Goal: Information Seeking & Learning: Learn about a topic

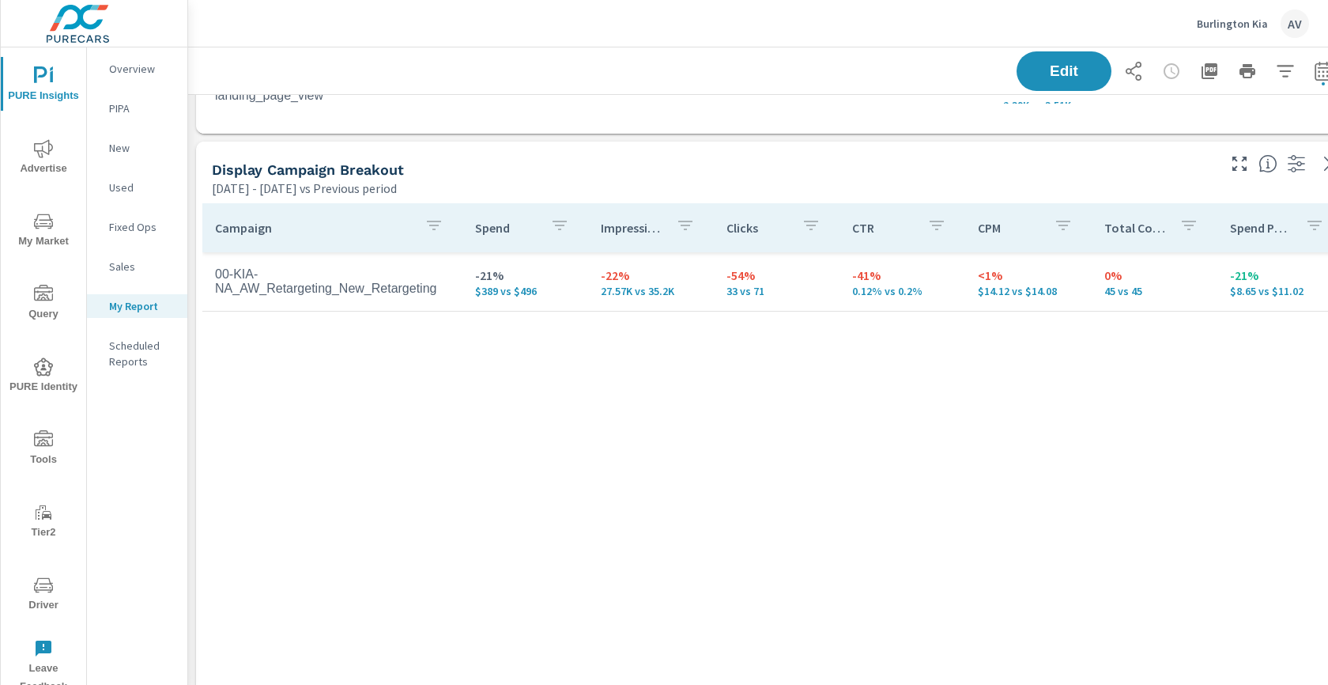
scroll to position [2326, 0]
click at [886, 184] on div "Aug 19, 2025 - Sep 01, 2025 vs Previous period" at bounding box center [713, 187] width 1003 height 19
click at [763, 174] on div "Display Campaign Breakout" at bounding box center [713, 169] width 1003 height 18
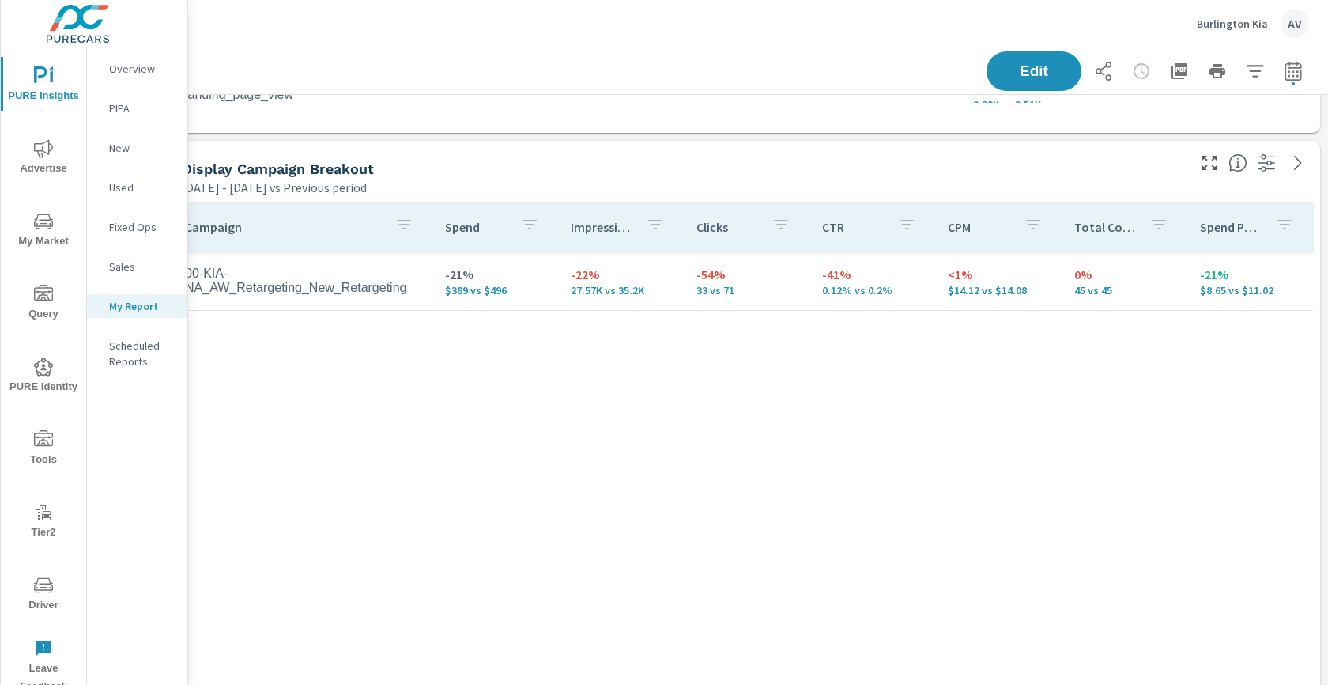
click at [999, 178] on div "Aug 19, 2025 - Sep 01, 2025 vs Previous period" at bounding box center [683, 187] width 1003 height 19
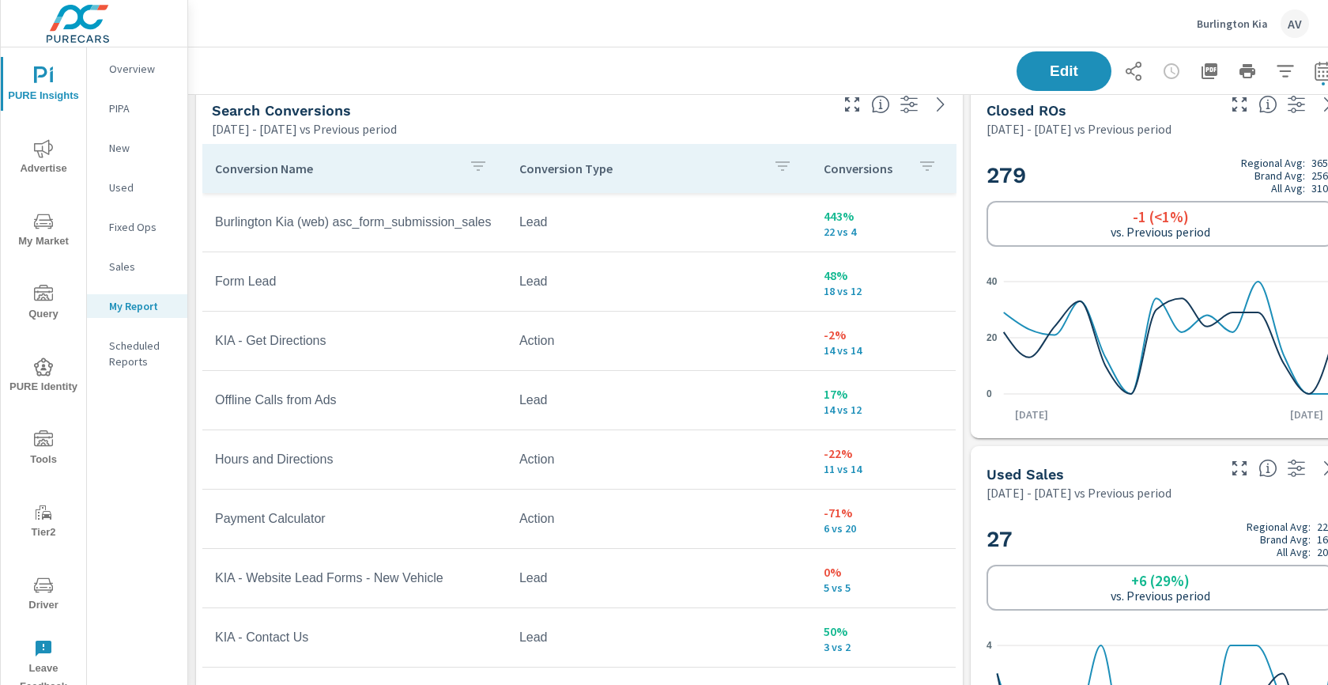
scroll to position [3481, 0]
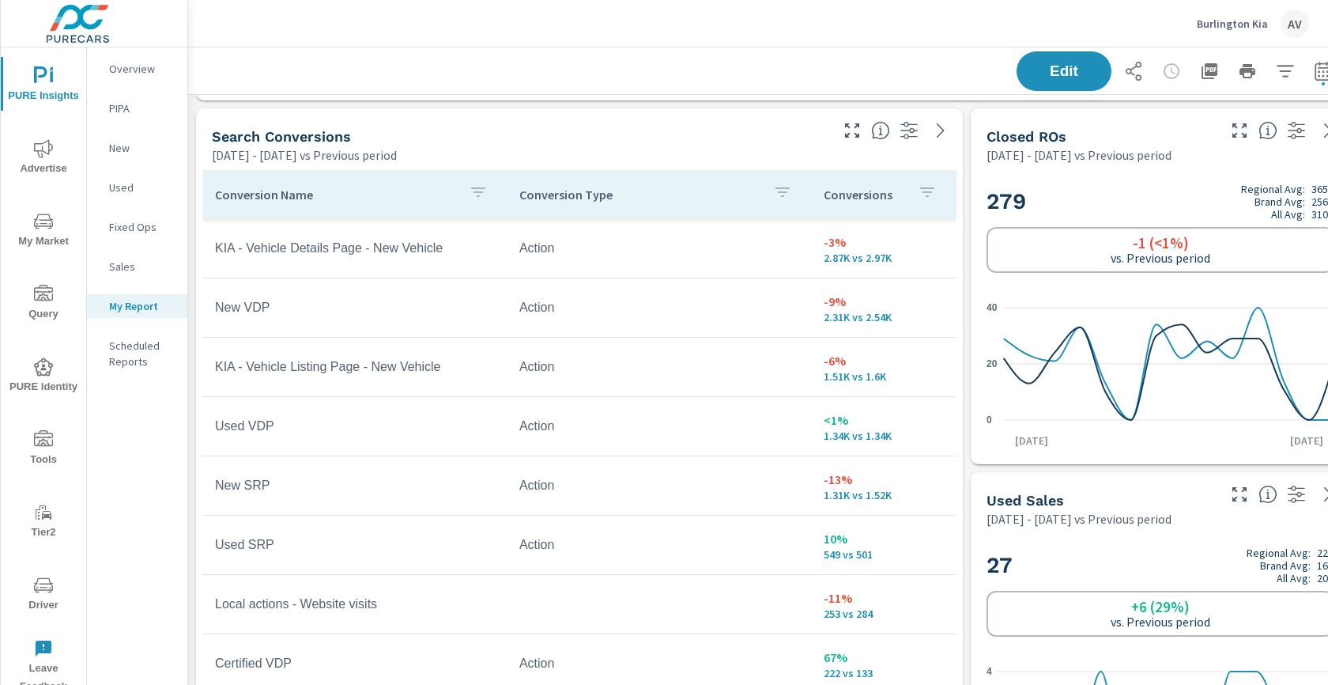
scroll to position [3443, 0]
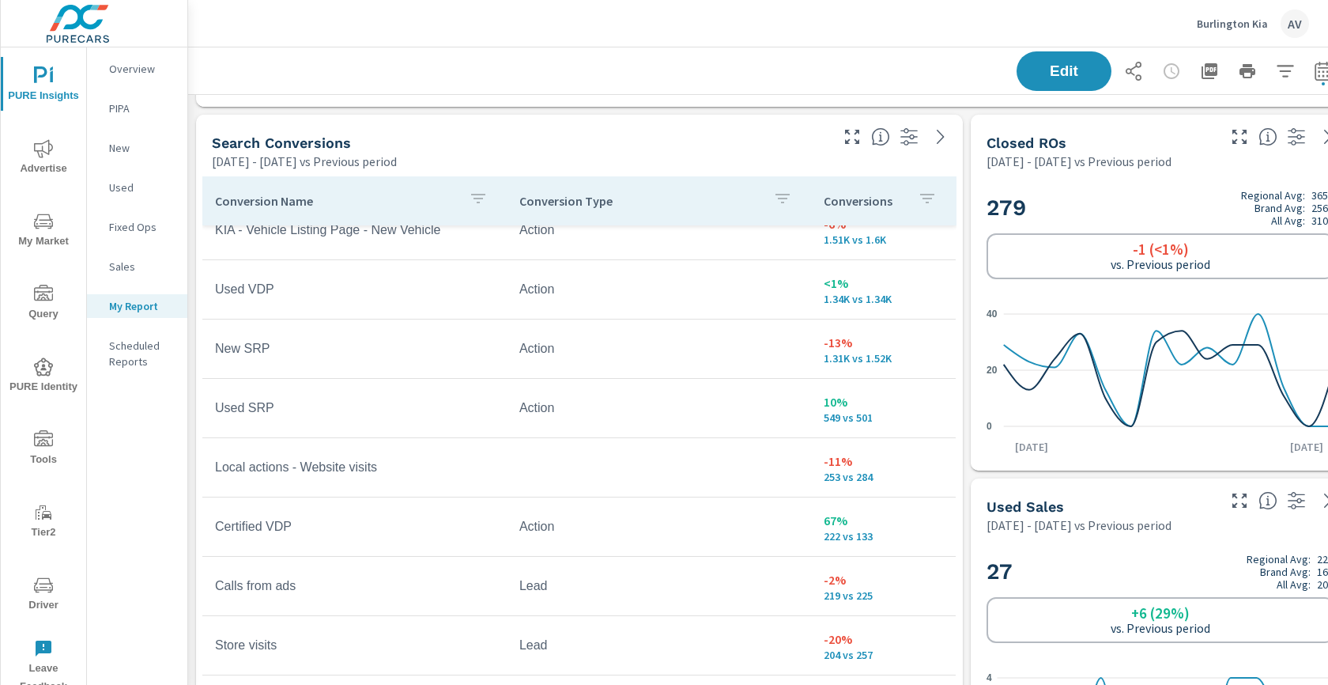
scroll to position [147, 0]
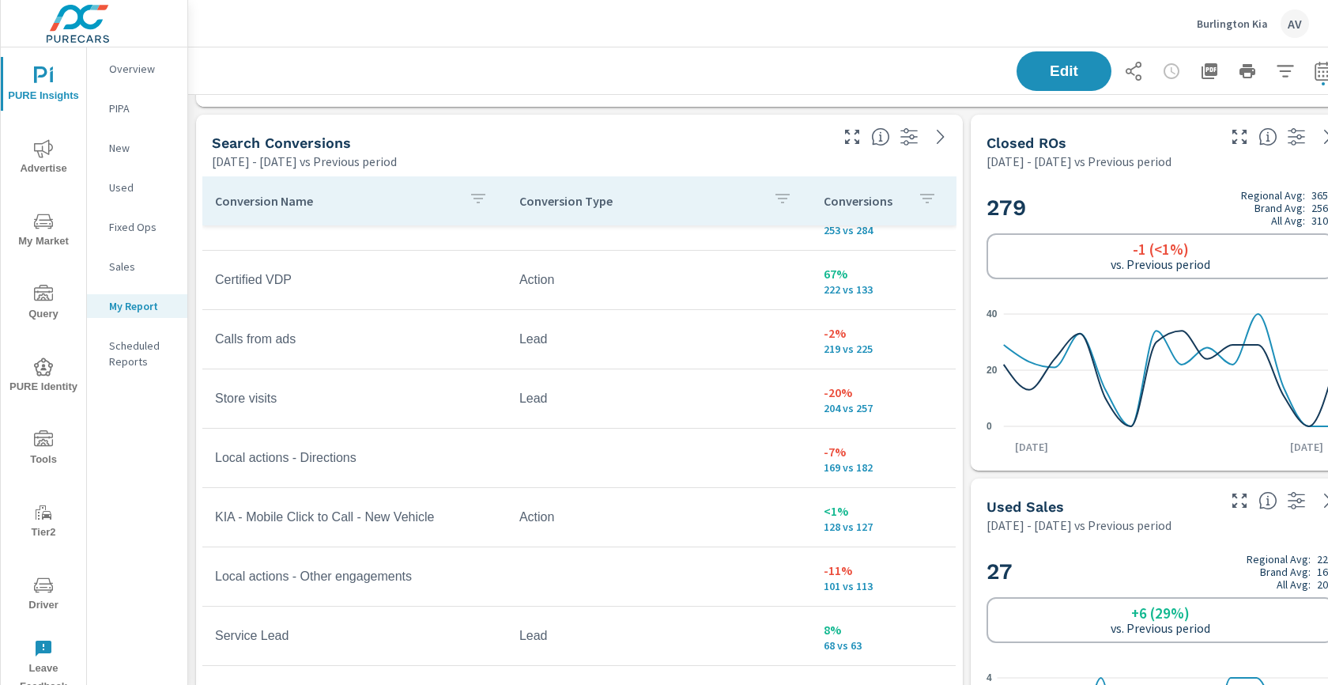
scroll to position [395, 0]
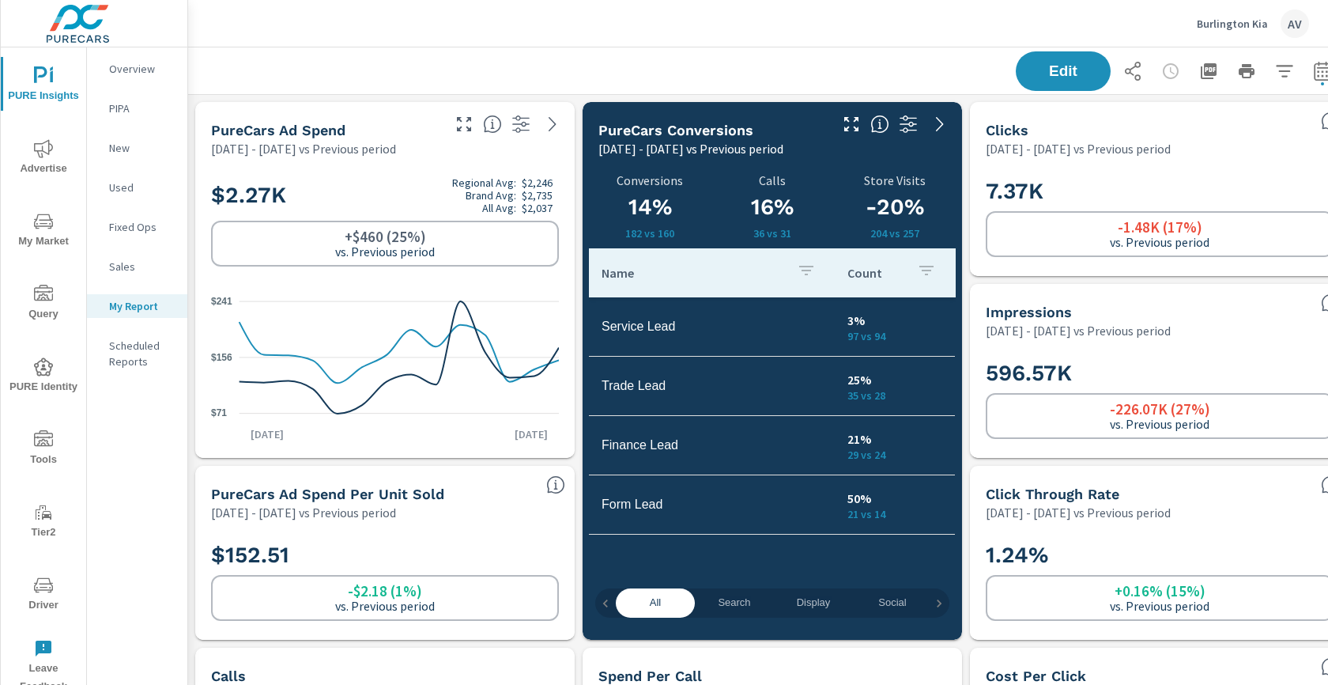
scroll to position [0, 1]
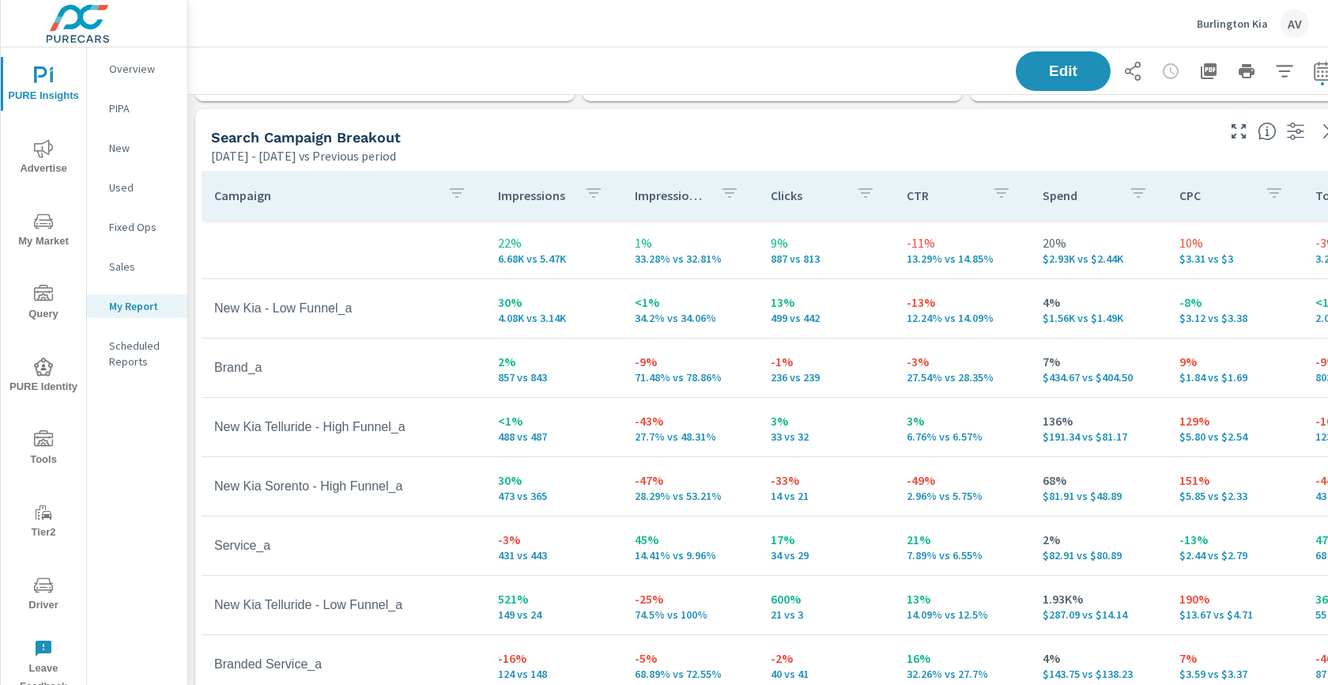
scroll to position [708, 1]
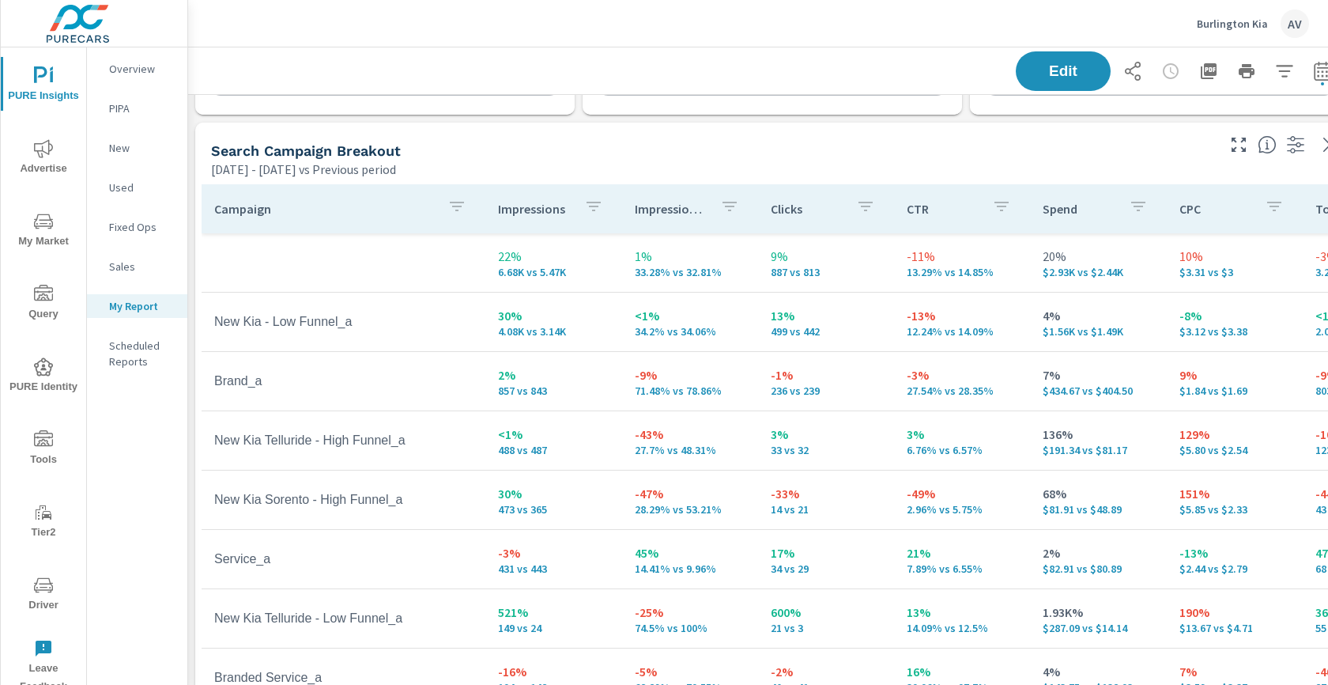
click at [949, 167] on div "Aug 19, 2025 - Sep 01, 2025 vs Previous period" at bounding box center [712, 169] width 1003 height 19
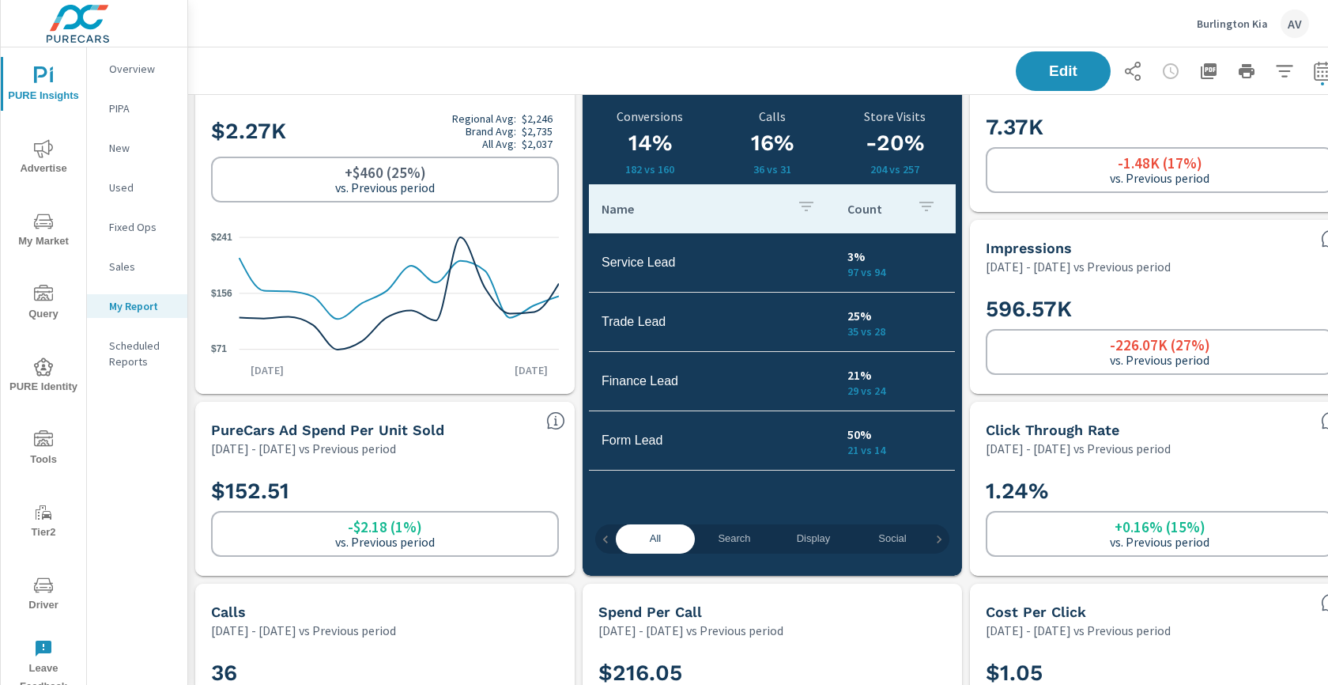
scroll to position [0, 1]
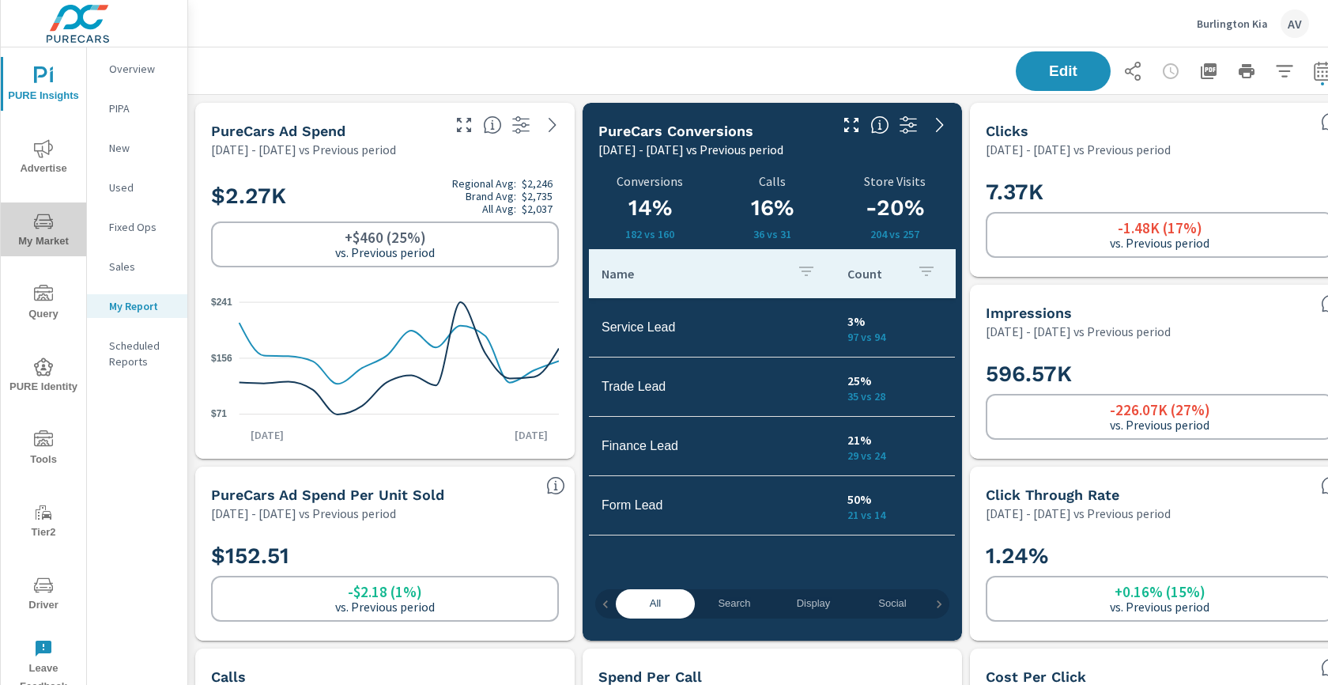
click at [40, 238] on span "My Market" at bounding box center [44, 231] width 76 height 39
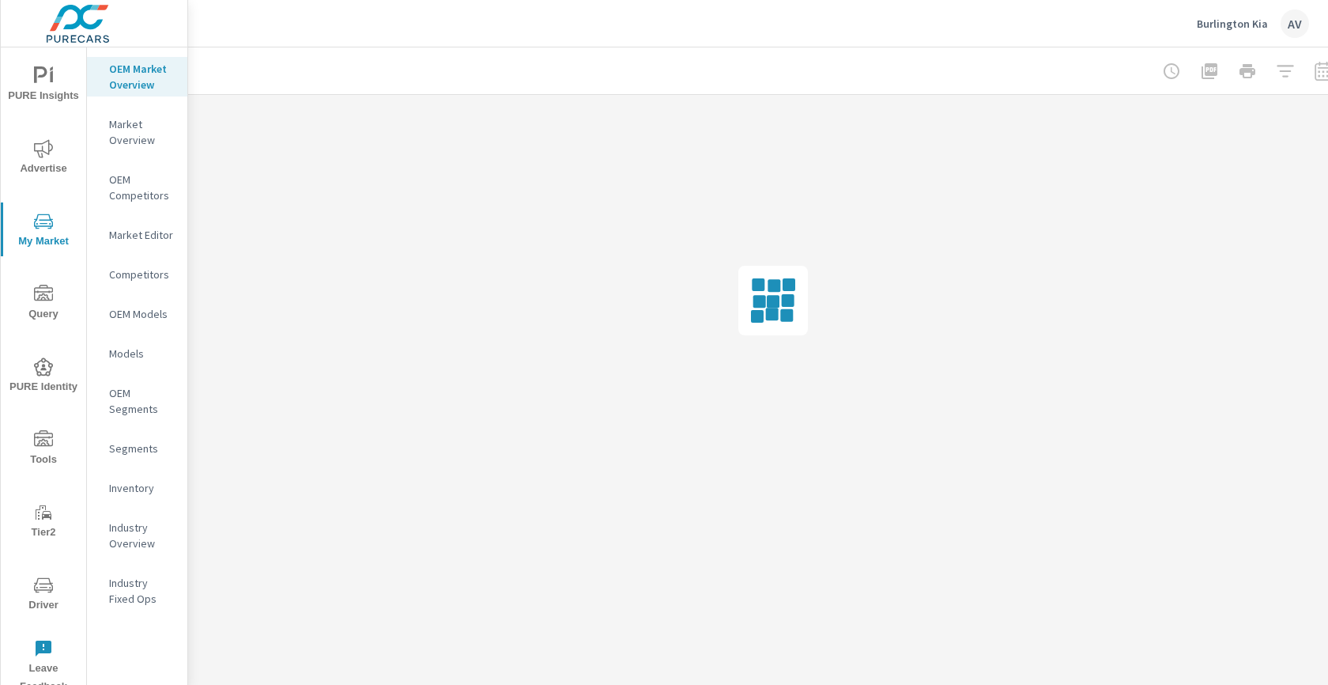
click at [117, 523] on p "Industry Overview" at bounding box center [142, 535] width 66 height 32
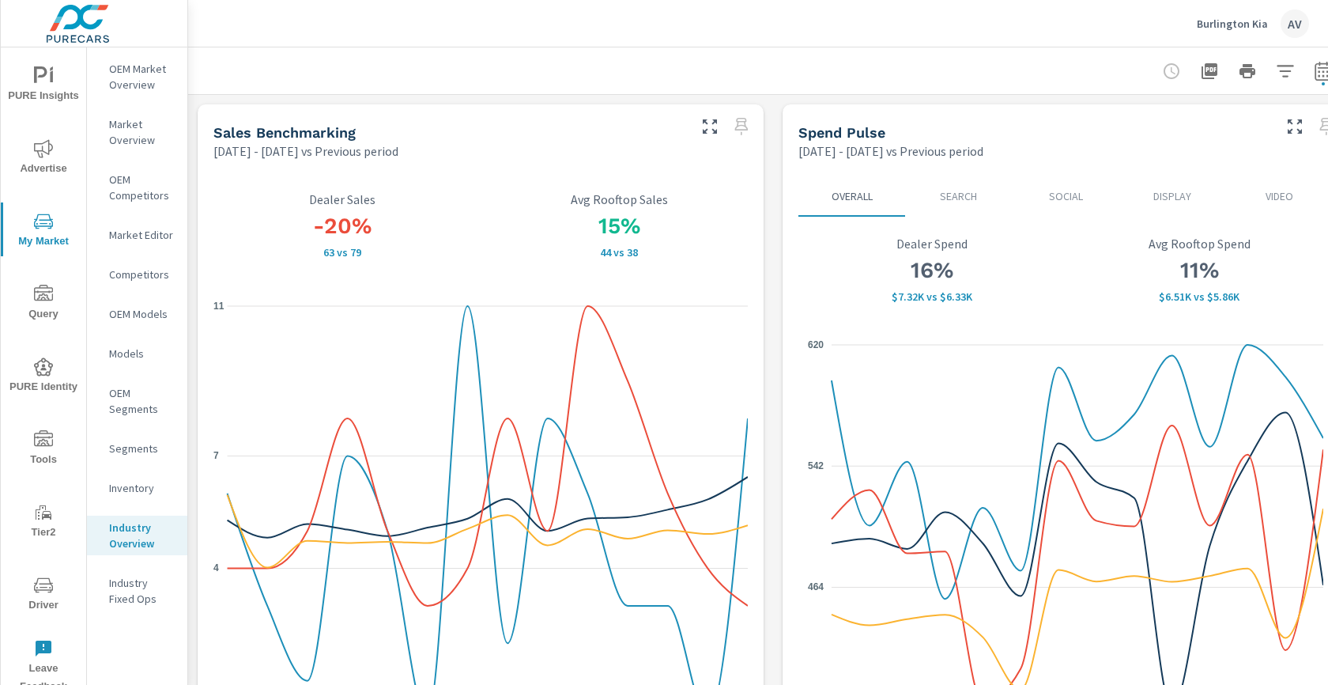
scroll to position [1, 0]
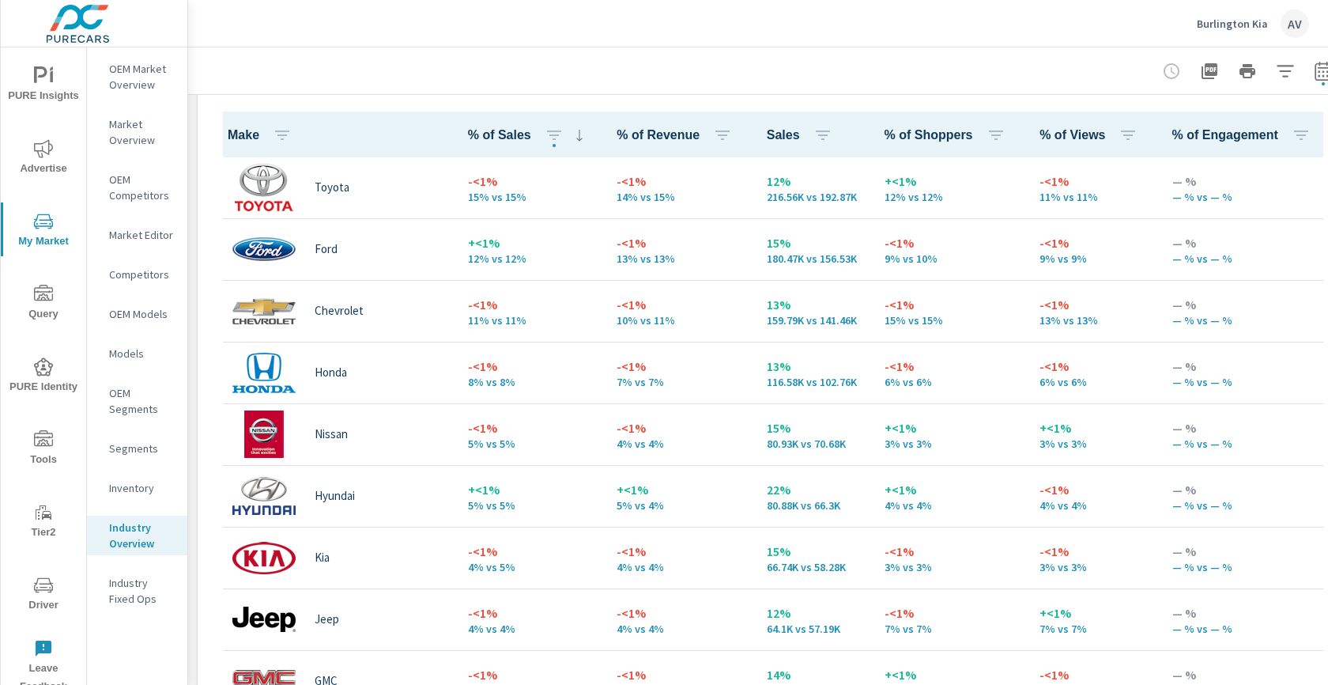
scroll to position [759, 0]
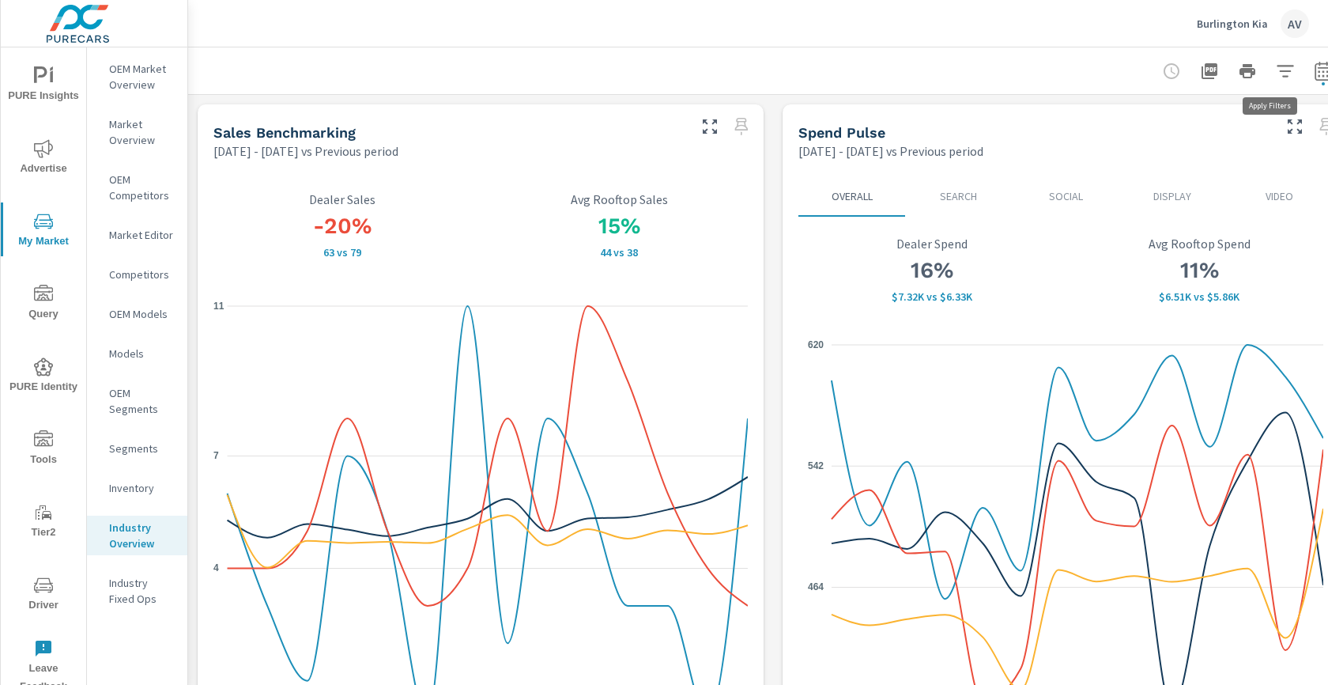
scroll to position [0, 43]
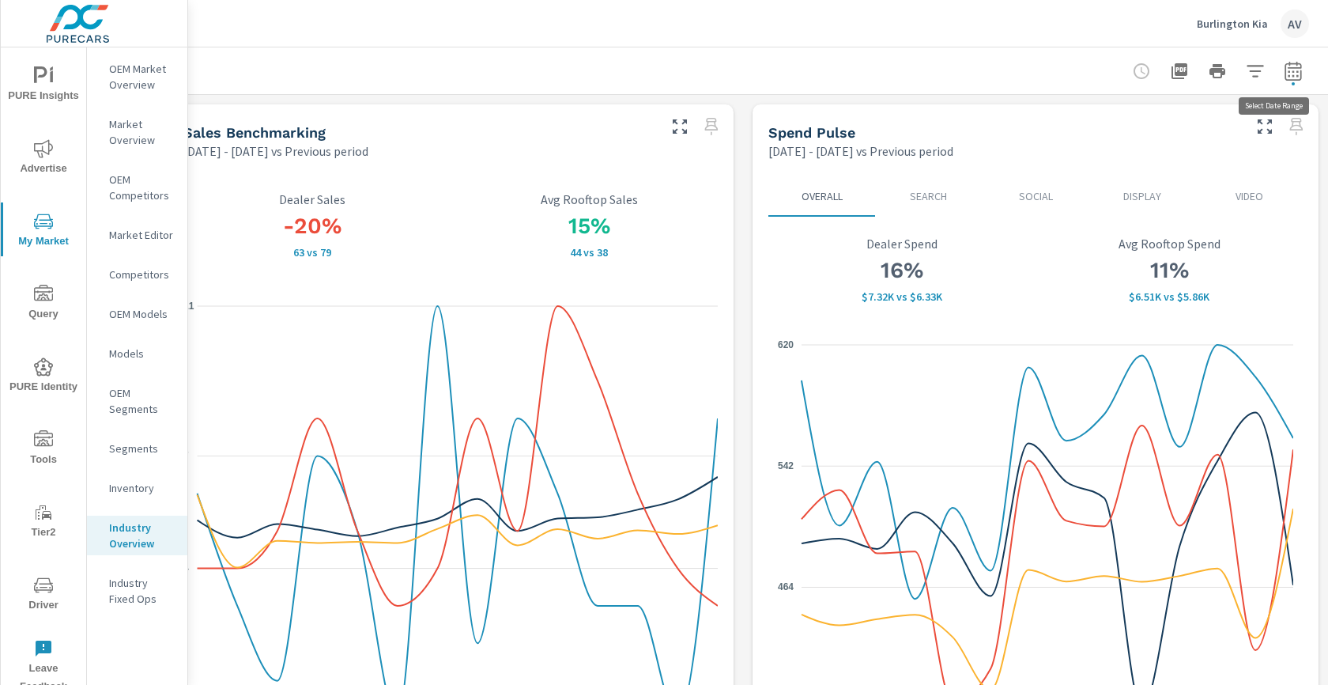
click at [1285, 66] on icon "button" at bounding box center [1293, 71] width 19 height 19
select select "Previous period"
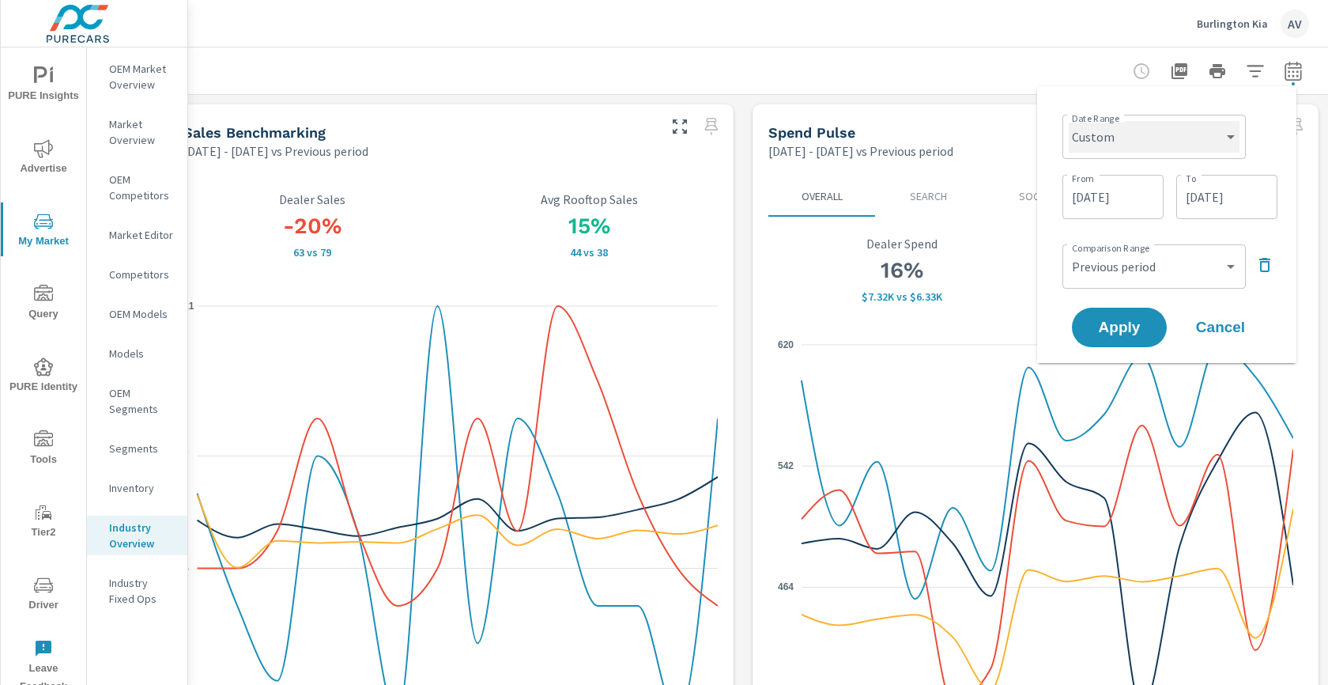
click at [1145, 141] on select "Custom Yesterday Last week Last 7 days Last 14 days Last 30 days Last 45 days L…" at bounding box center [1154, 137] width 171 height 32
click at [1069, 121] on select "Custom Yesterday Last week Last 7 days Last 14 days Last 30 days Last 45 days L…" at bounding box center [1154, 137] width 171 height 32
select select "Last 45 days"
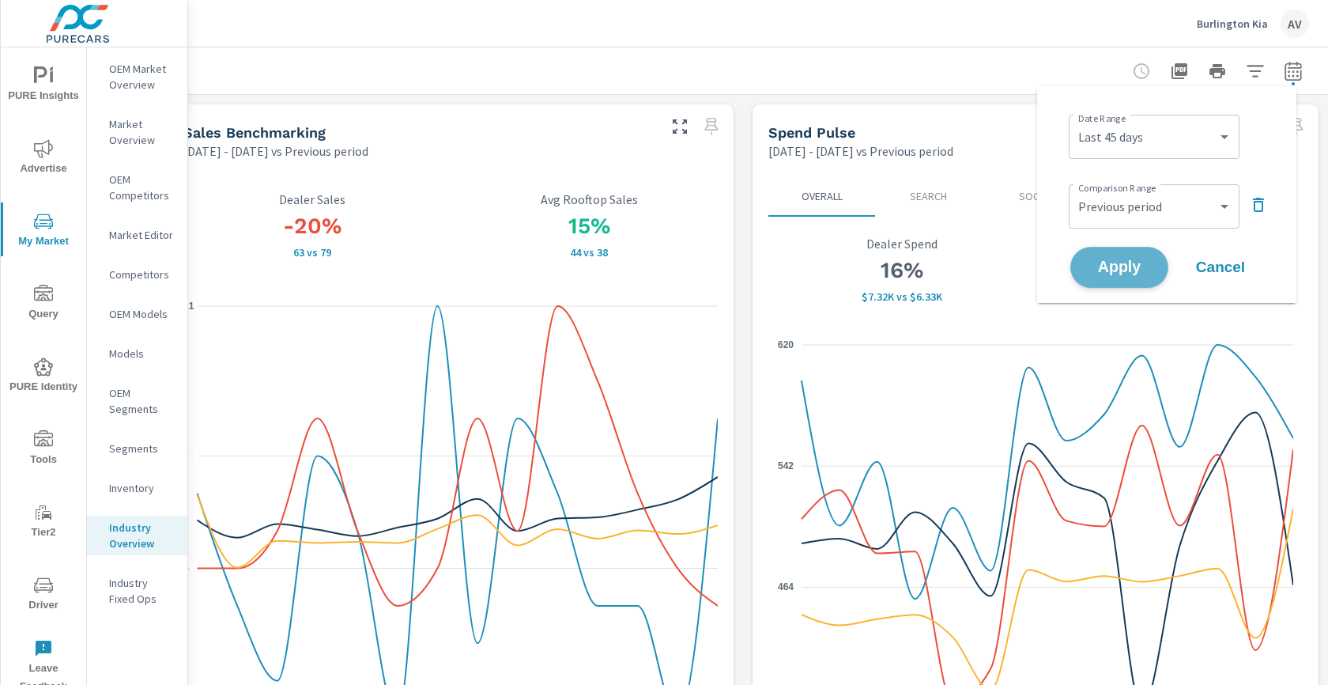
click at [1120, 260] on span "Apply" at bounding box center [1119, 267] width 65 height 15
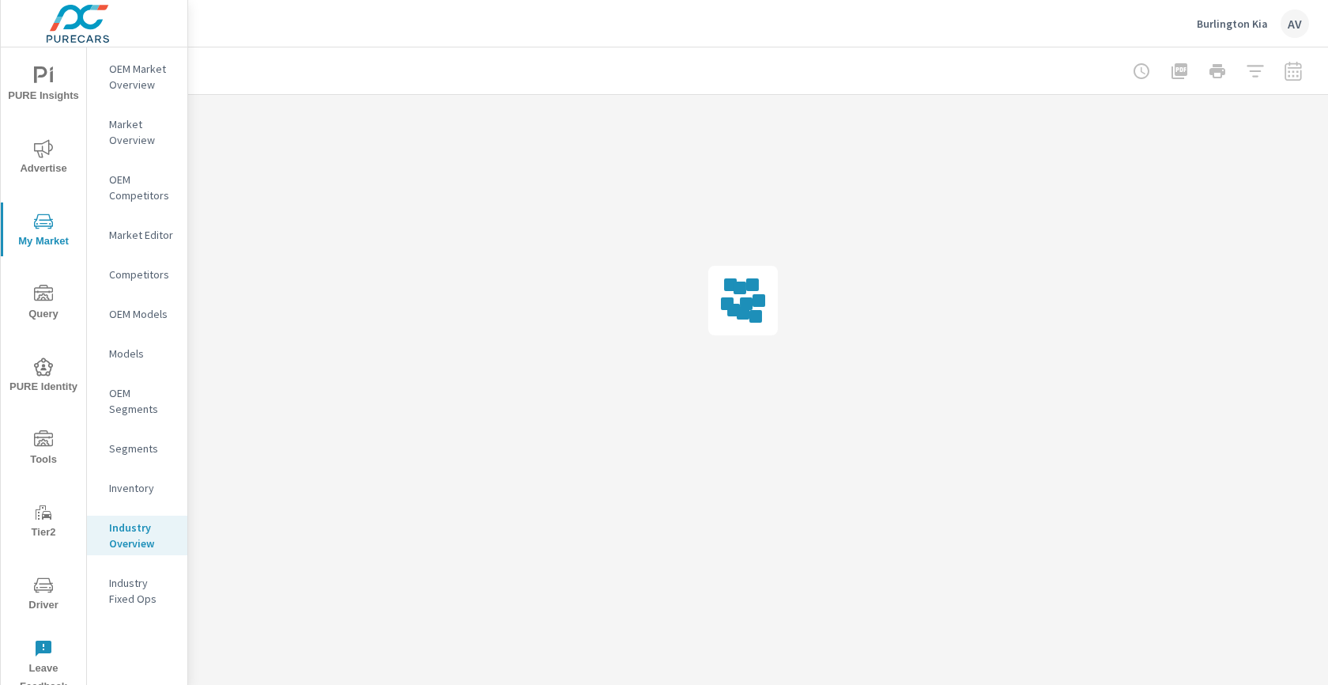
scroll to position [0, 29]
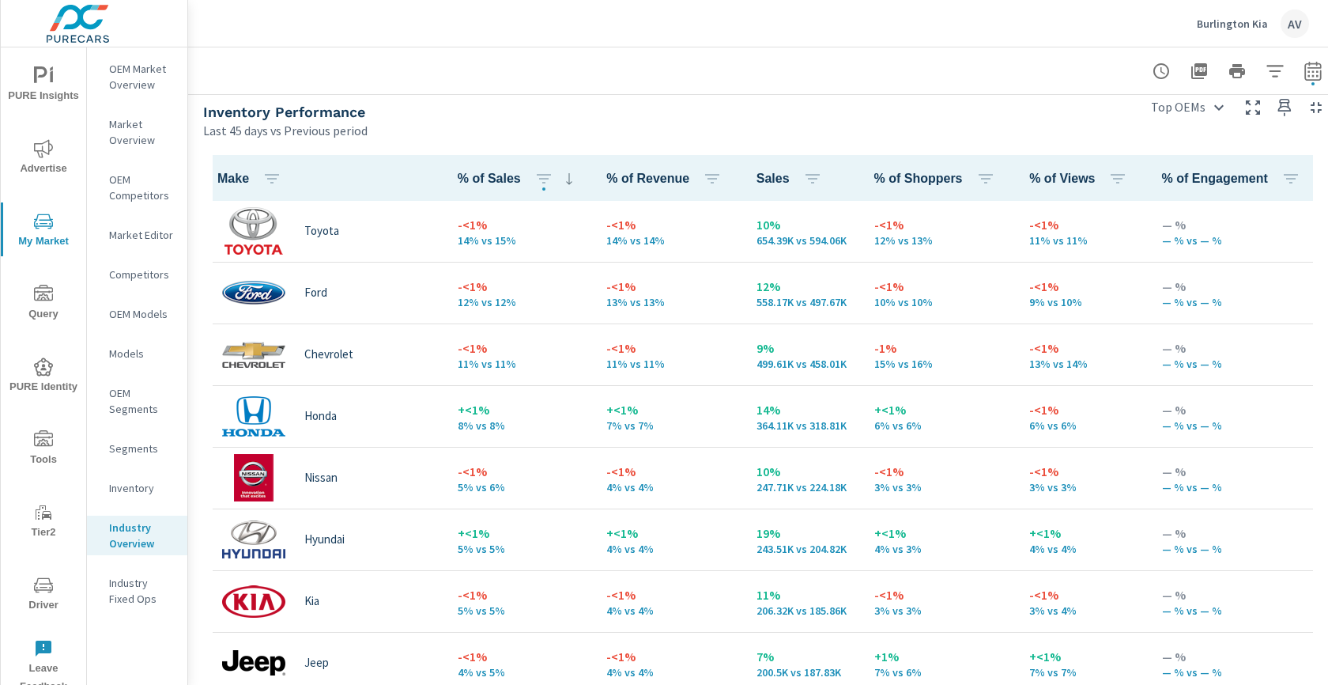
scroll to position [1, 0]
click at [139, 74] on p "OEM Market Overview" at bounding box center [142, 77] width 66 height 32
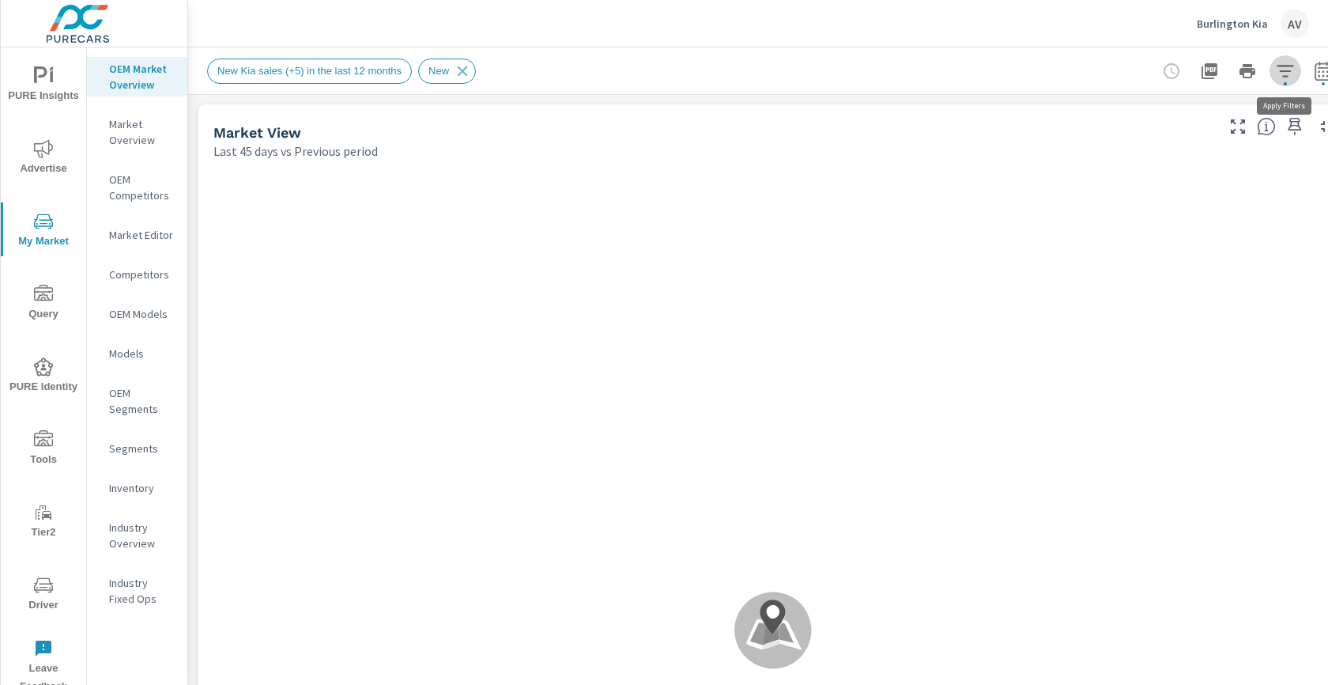
click at [1292, 71] on icon "button" at bounding box center [1285, 71] width 19 height 19
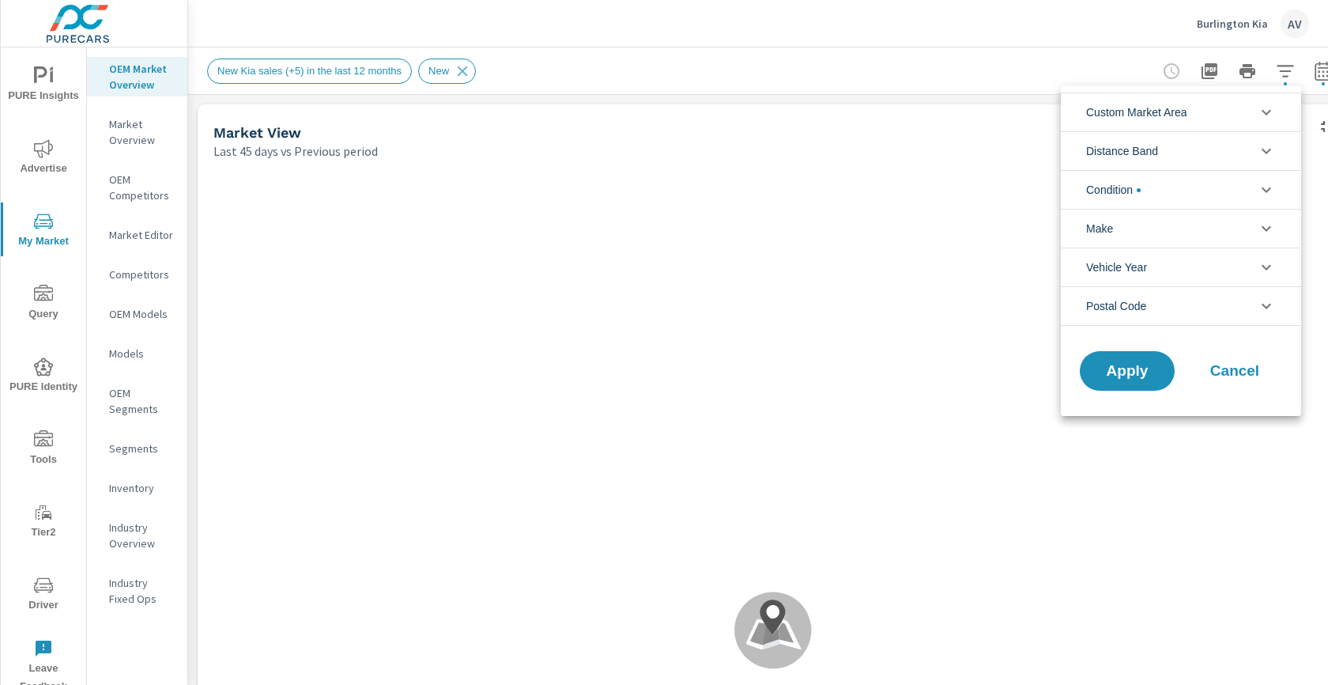
click at [1150, 118] on span "Custom Market Area" at bounding box center [1136, 112] width 101 height 38
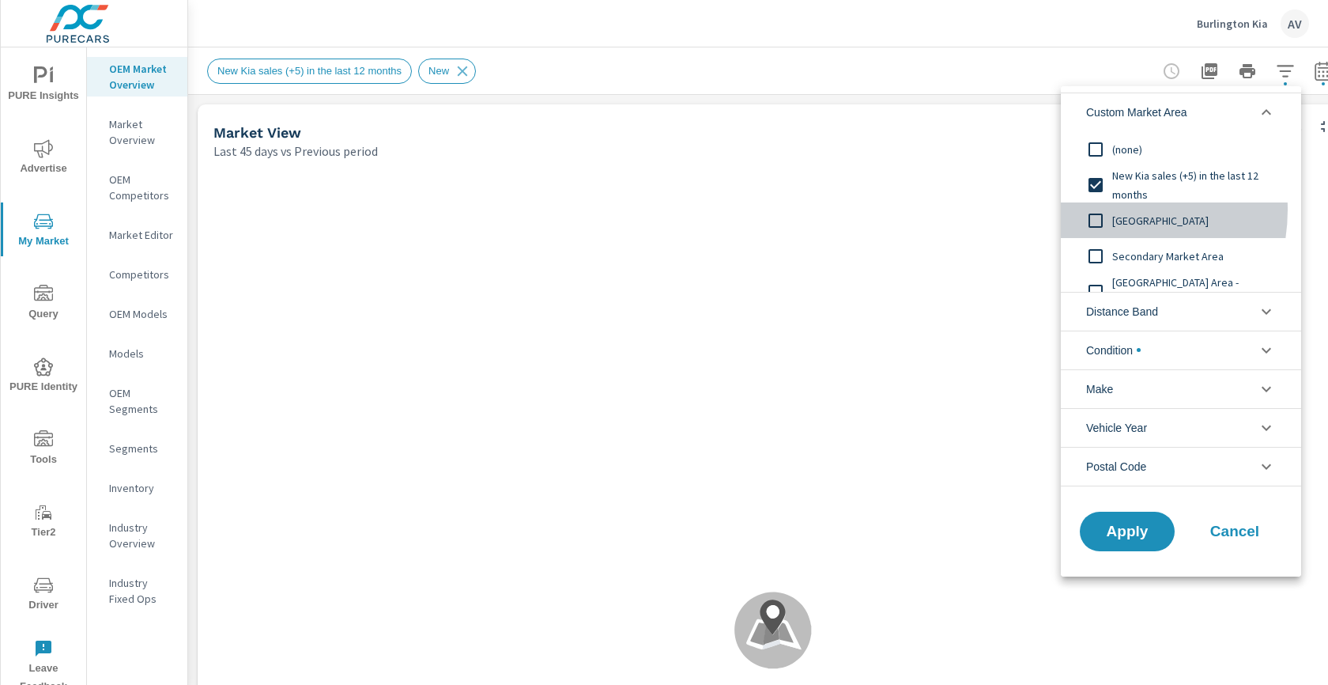
click at [1095, 210] on input "filter options" at bounding box center [1095, 220] width 33 height 33
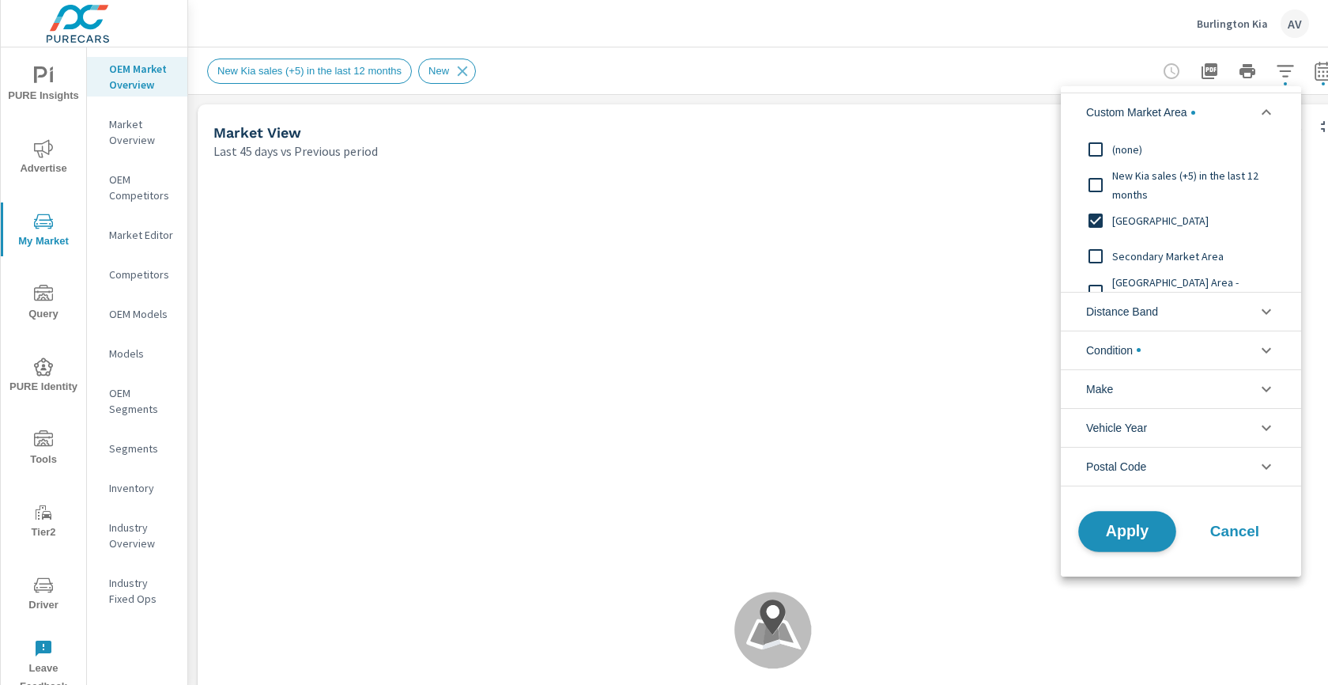
click at [1145, 538] on span "Apply" at bounding box center [1127, 530] width 65 height 15
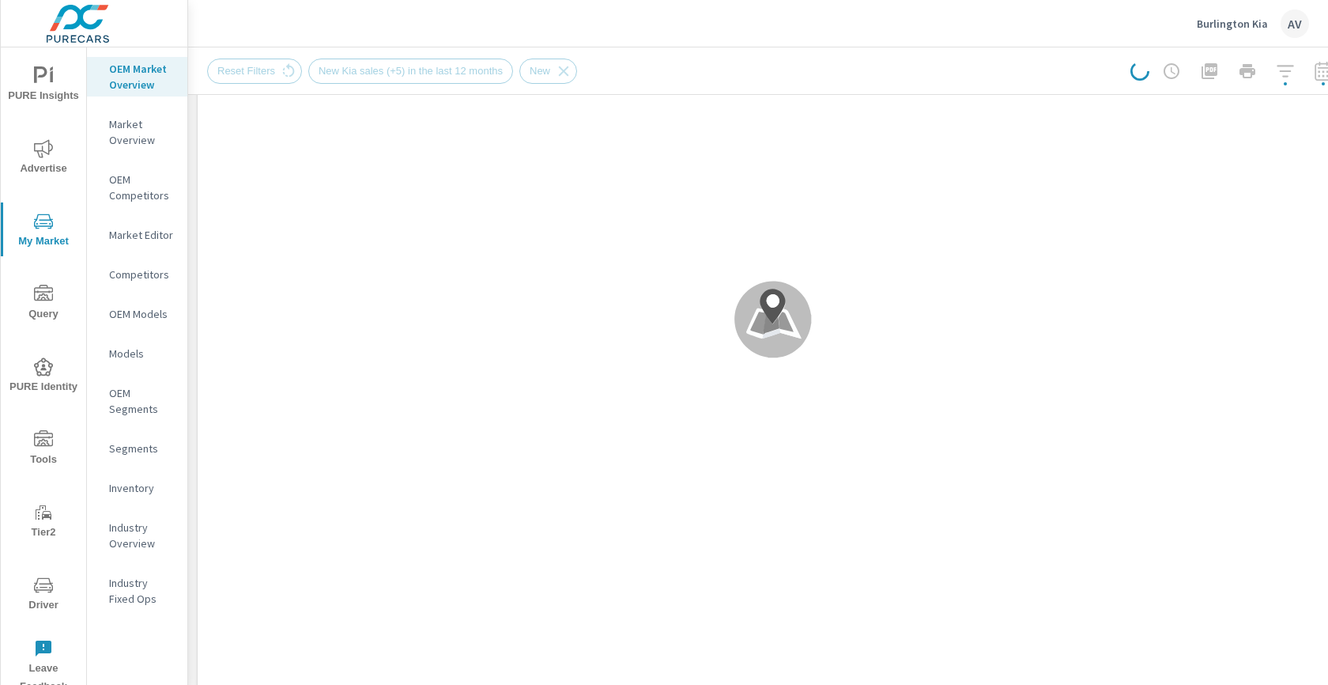
scroll to position [571, 0]
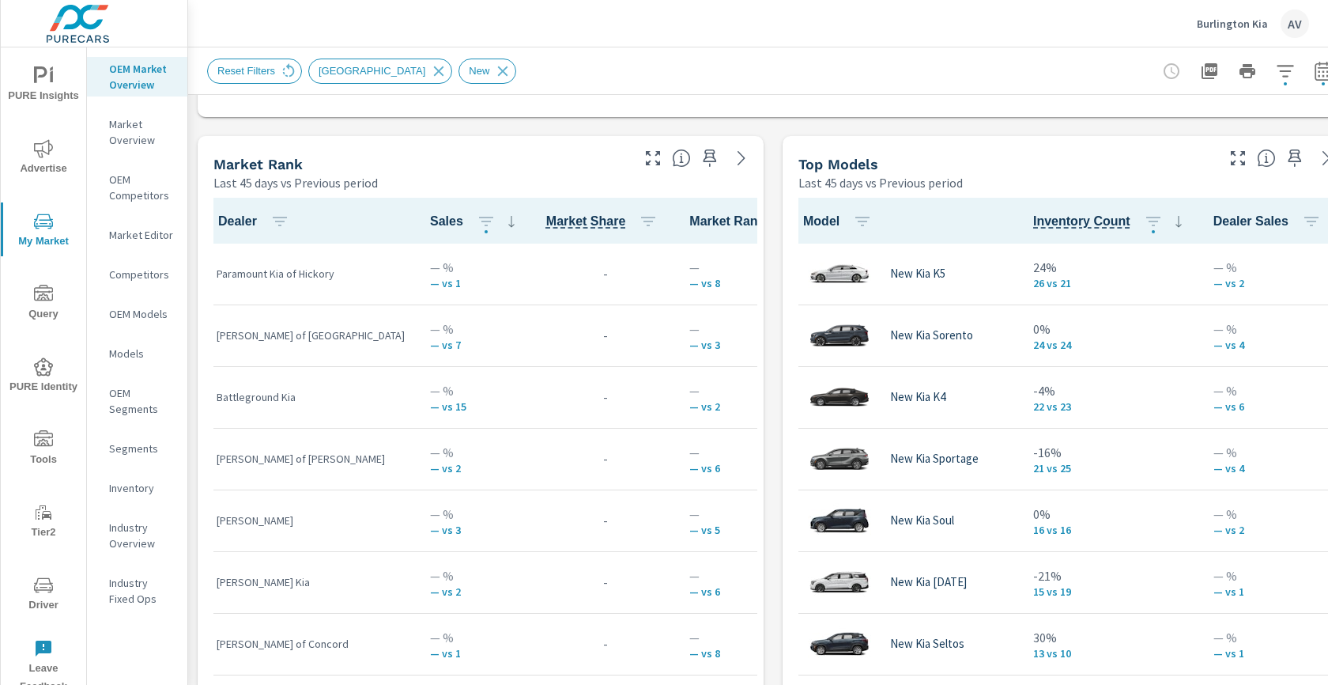
scroll to position [989, 0]
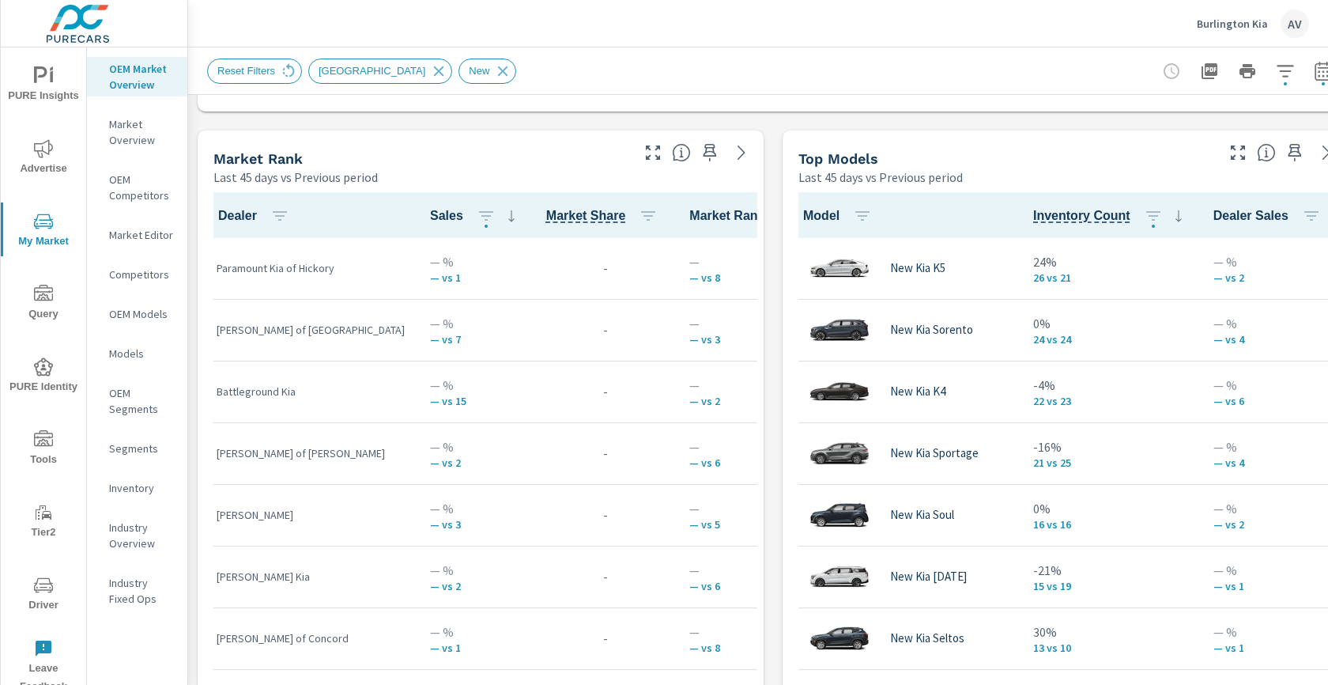
click at [777, 208] on div "Market View Last 45 days vs Previous period .map-bw_svg__st2{fill:#fdfefe}.map-…" at bounding box center [773, 459] width 1170 height 2707
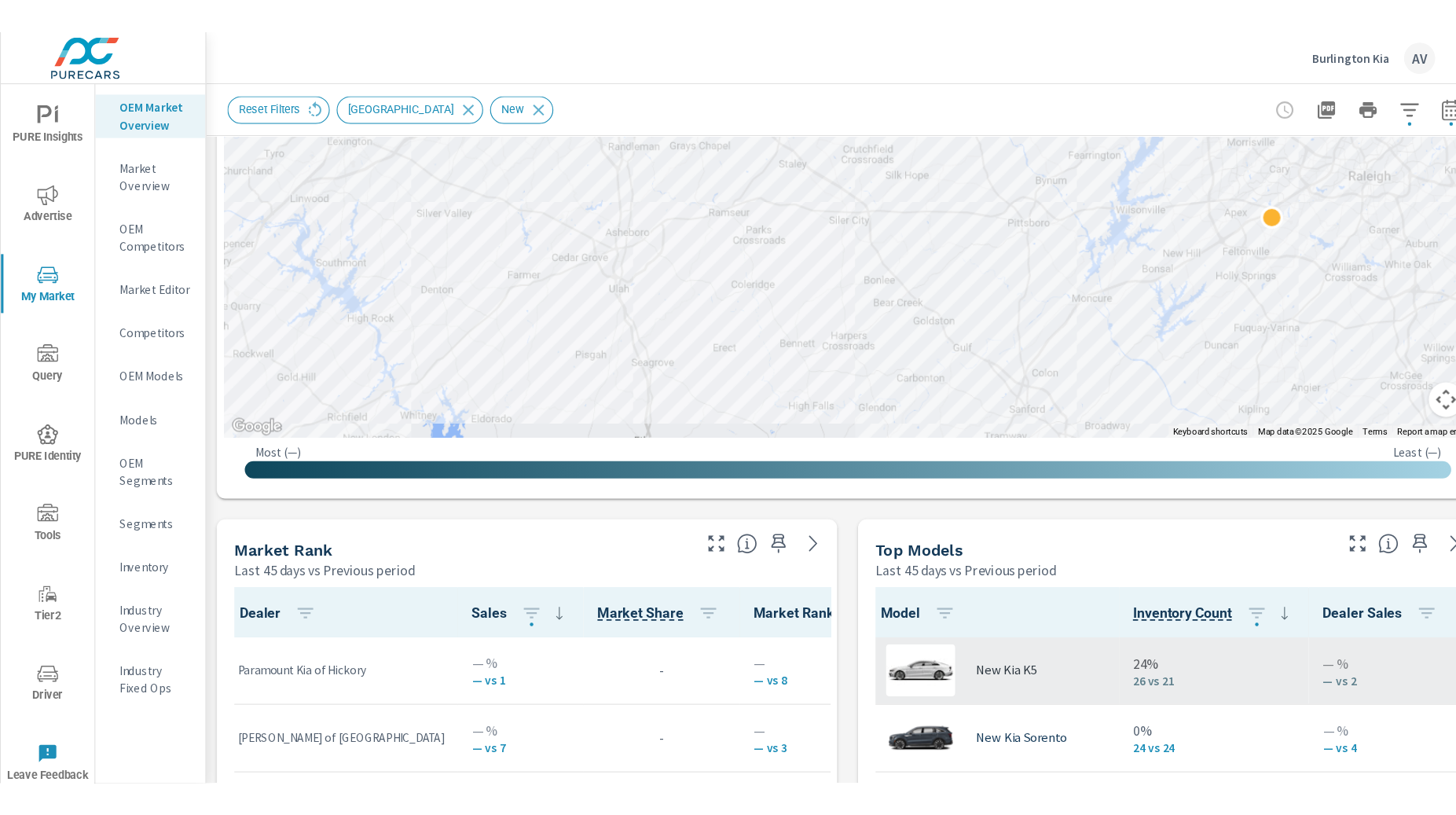
scroll to position [0, 17]
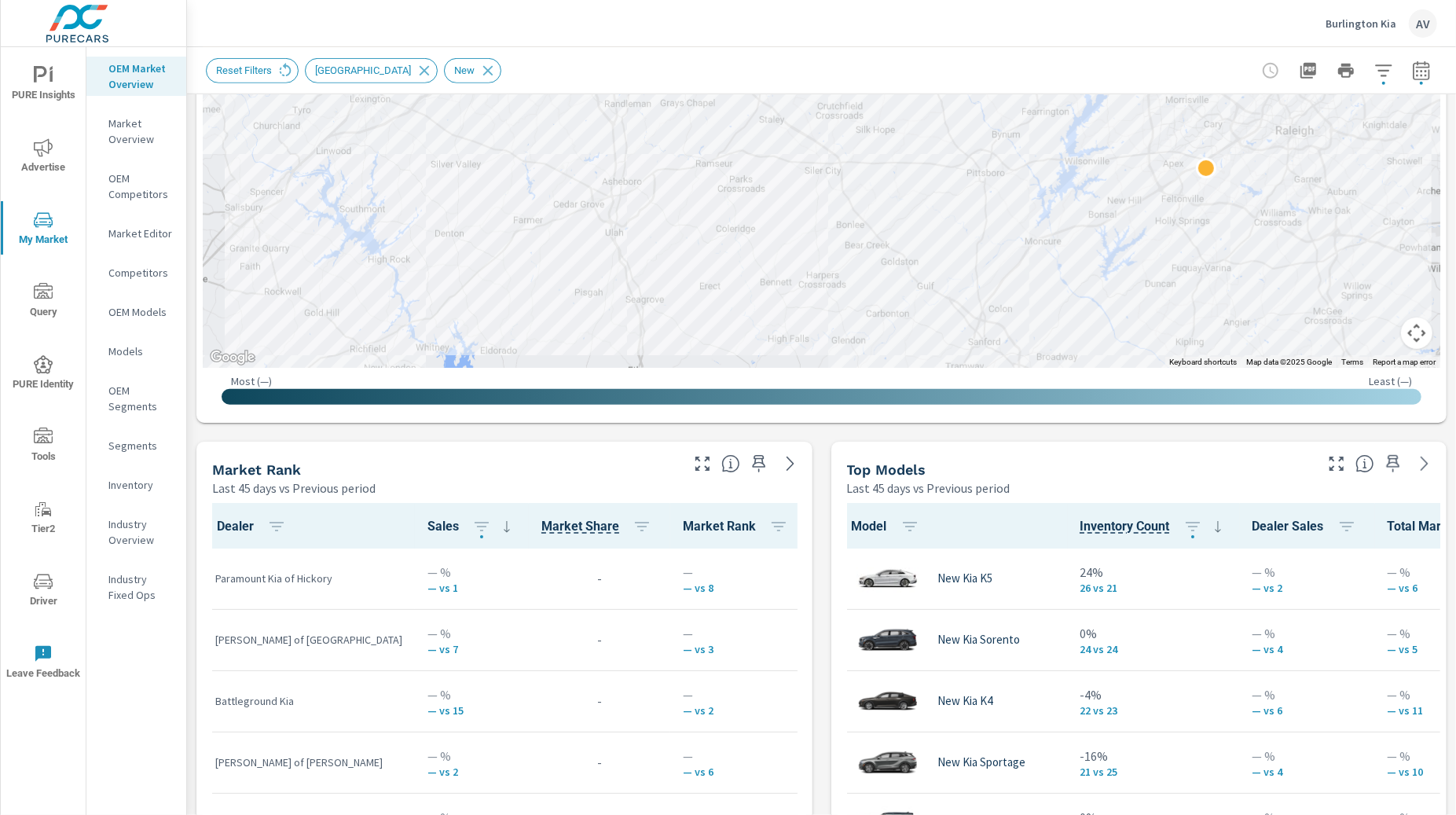
click at [820, 490] on div "Market View Last 45 days vs Previous period ← Move left → Move right ↑ Move up …" at bounding box center [821, 768] width 1269 height 2690
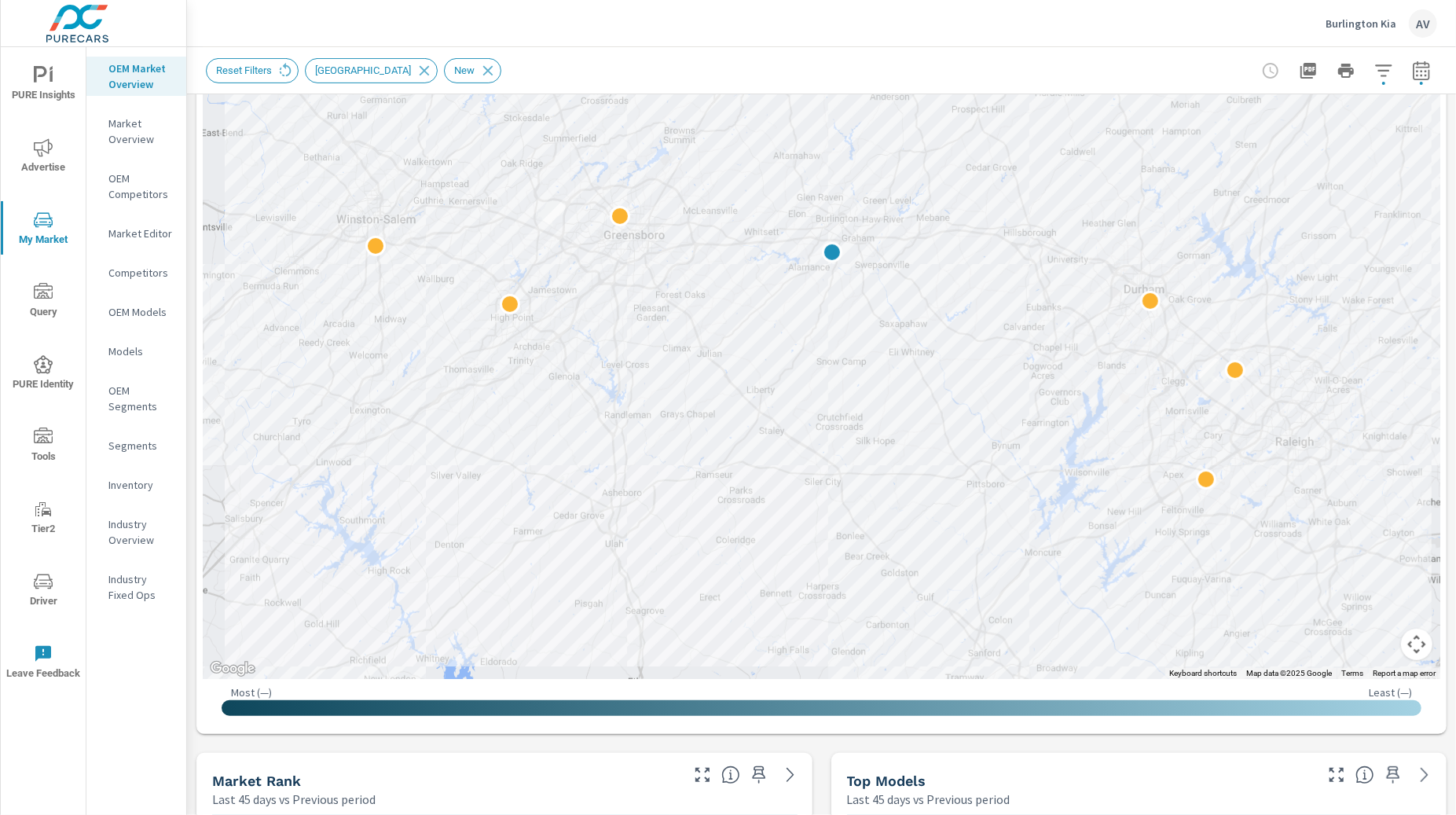
scroll to position [359, 0]
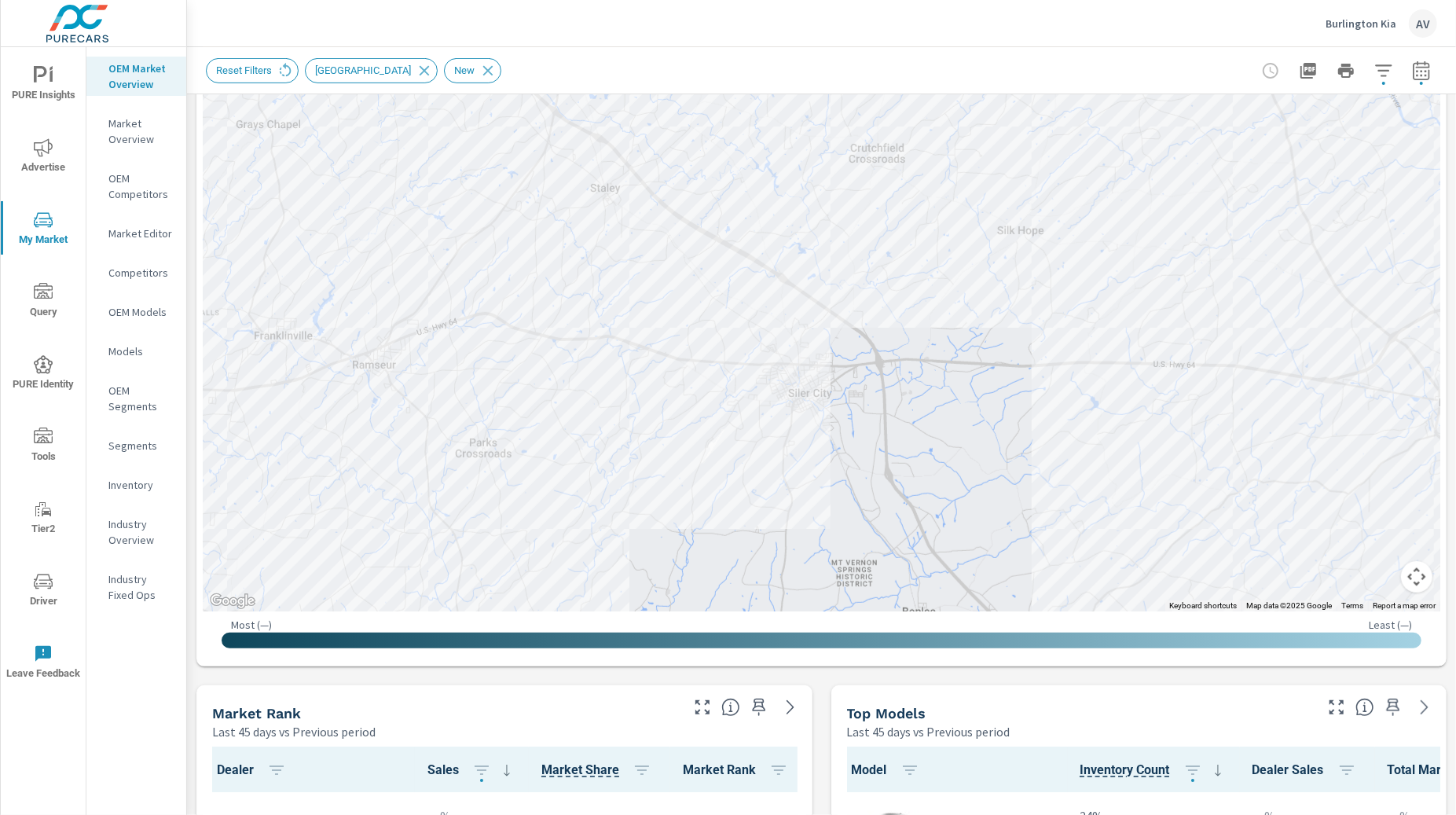
scroll to position [592, 0]
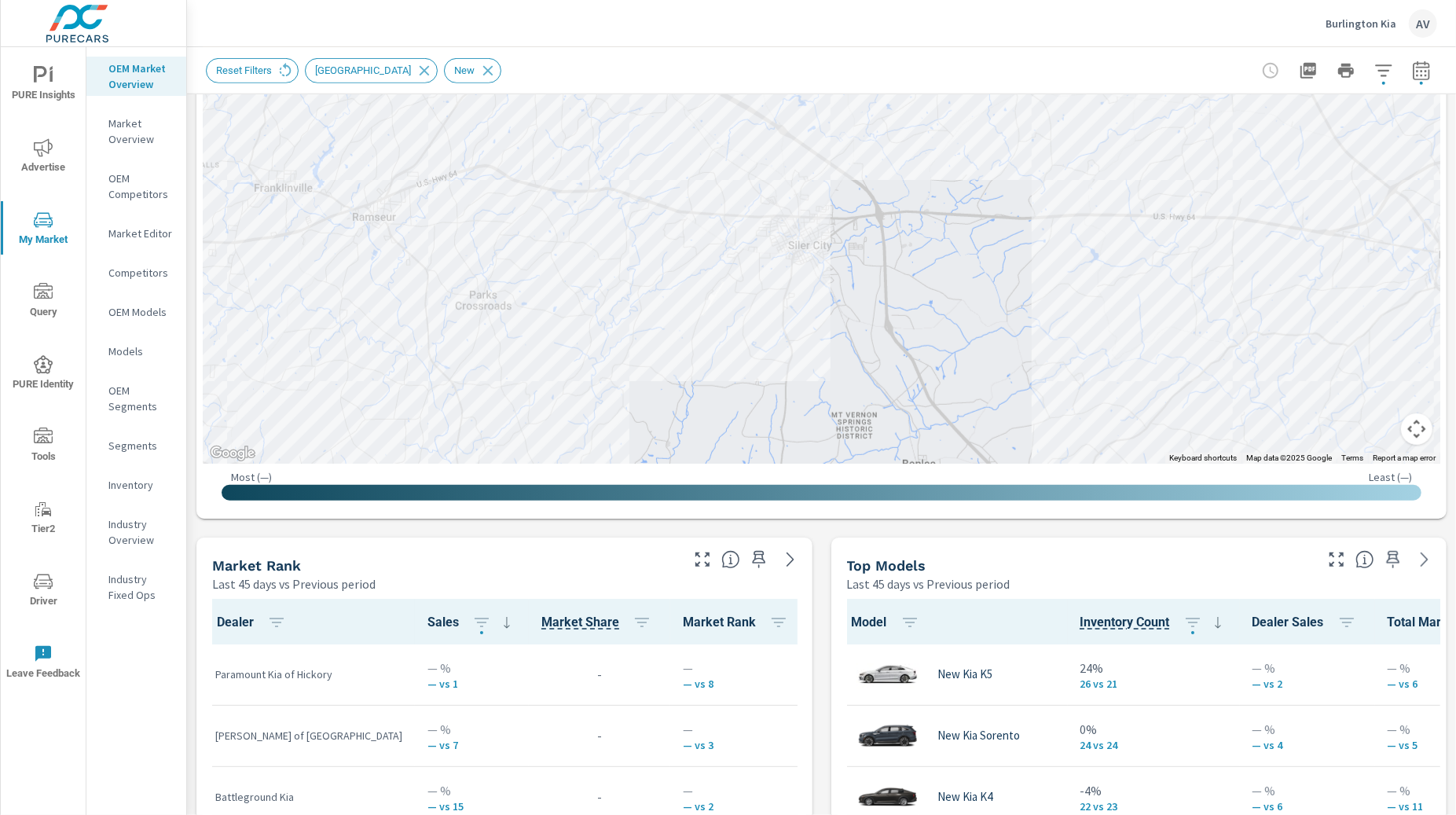
drag, startPoint x: 821, startPoint y: 741, endPoint x: 800, endPoint y: 815, distance: 76.9
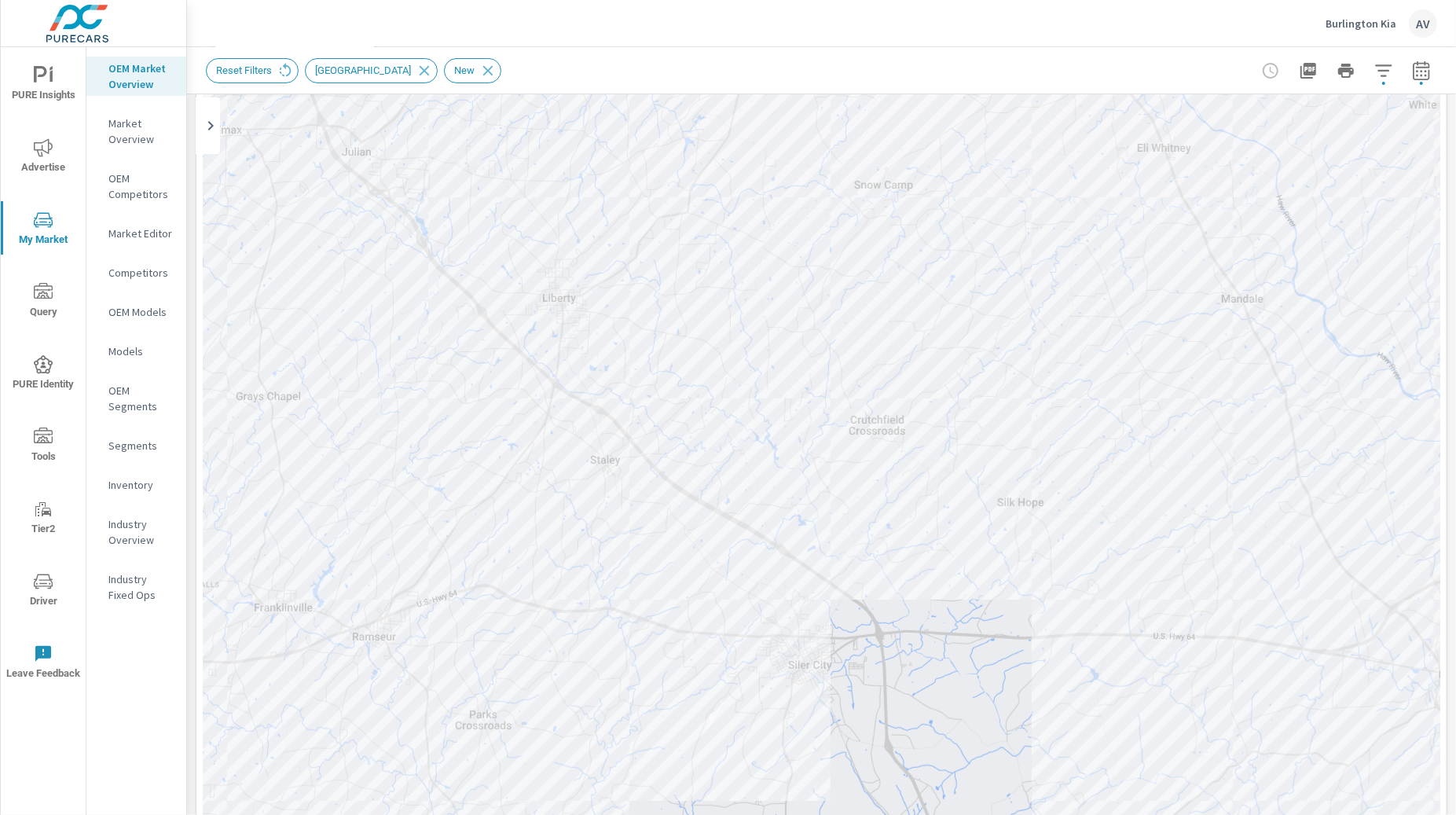
scroll to position [0, 0]
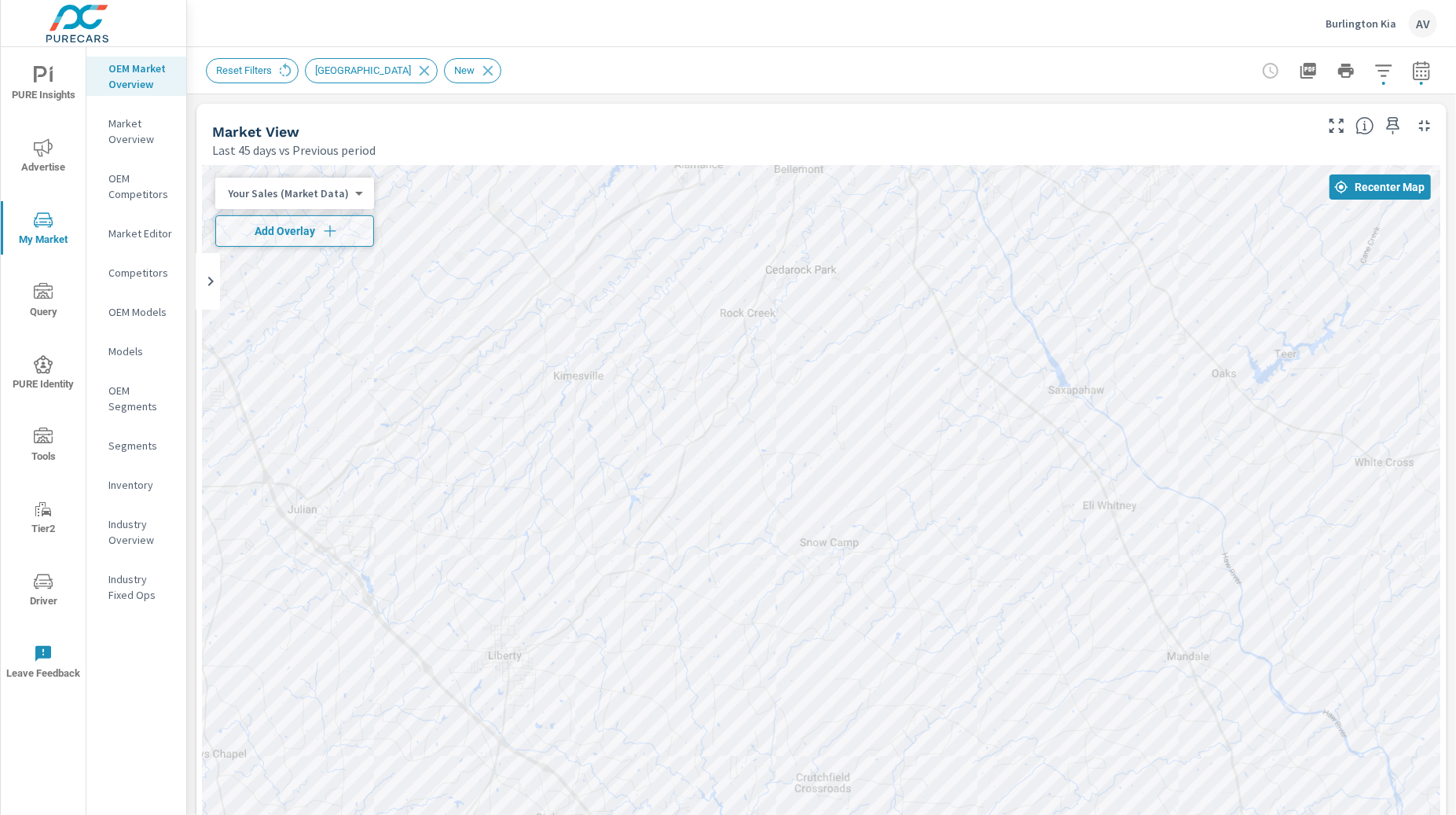
drag, startPoint x: 813, startPoint y: 516, endPoint x: 757, endPoint y: 720, distance: 211.5
click at [757, 680] on div at bounding box center [821, 601] width 1237 height 874
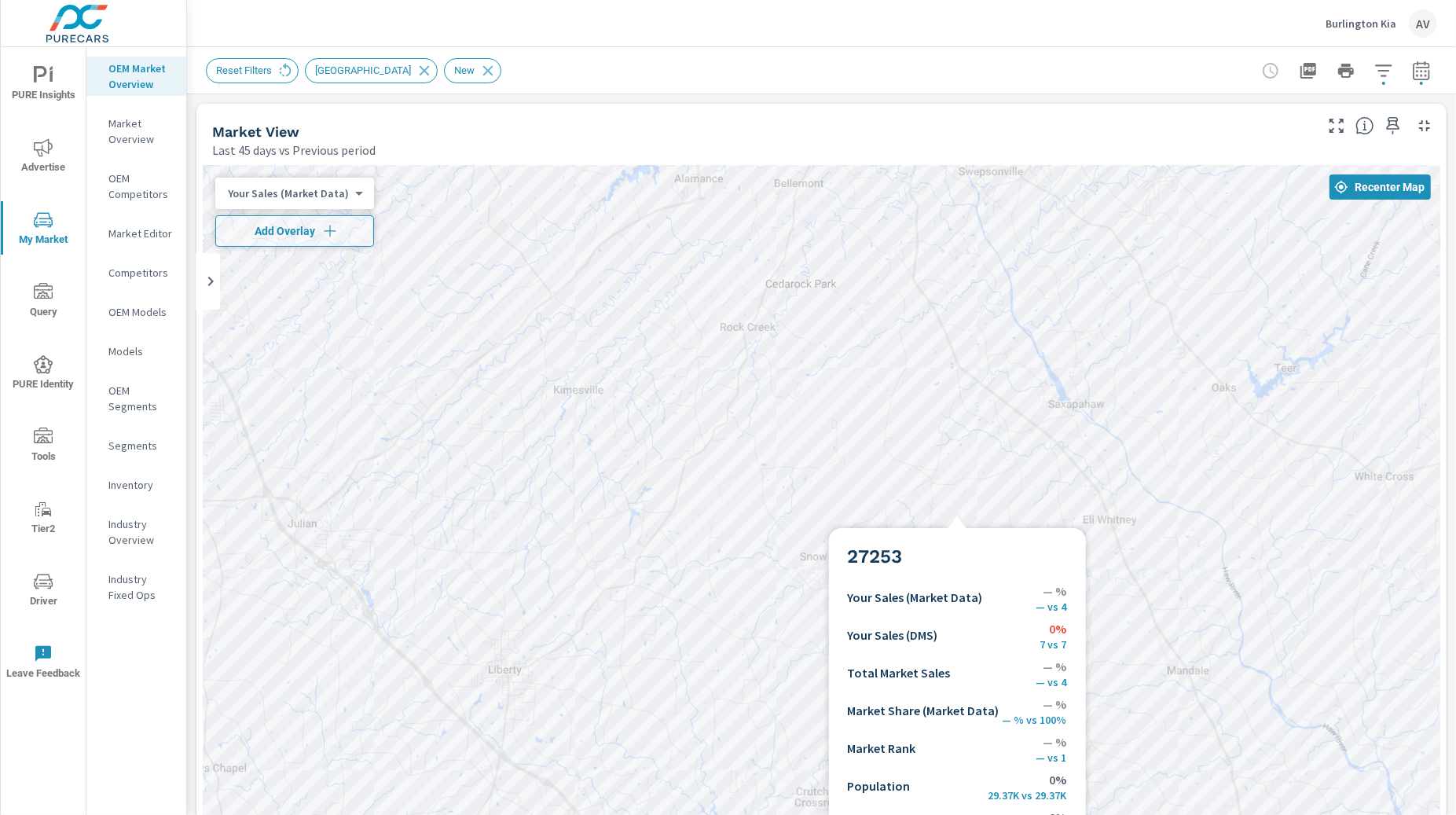
click at [957, 509] on div at bounding box center [821, 601] width 1237 height 874
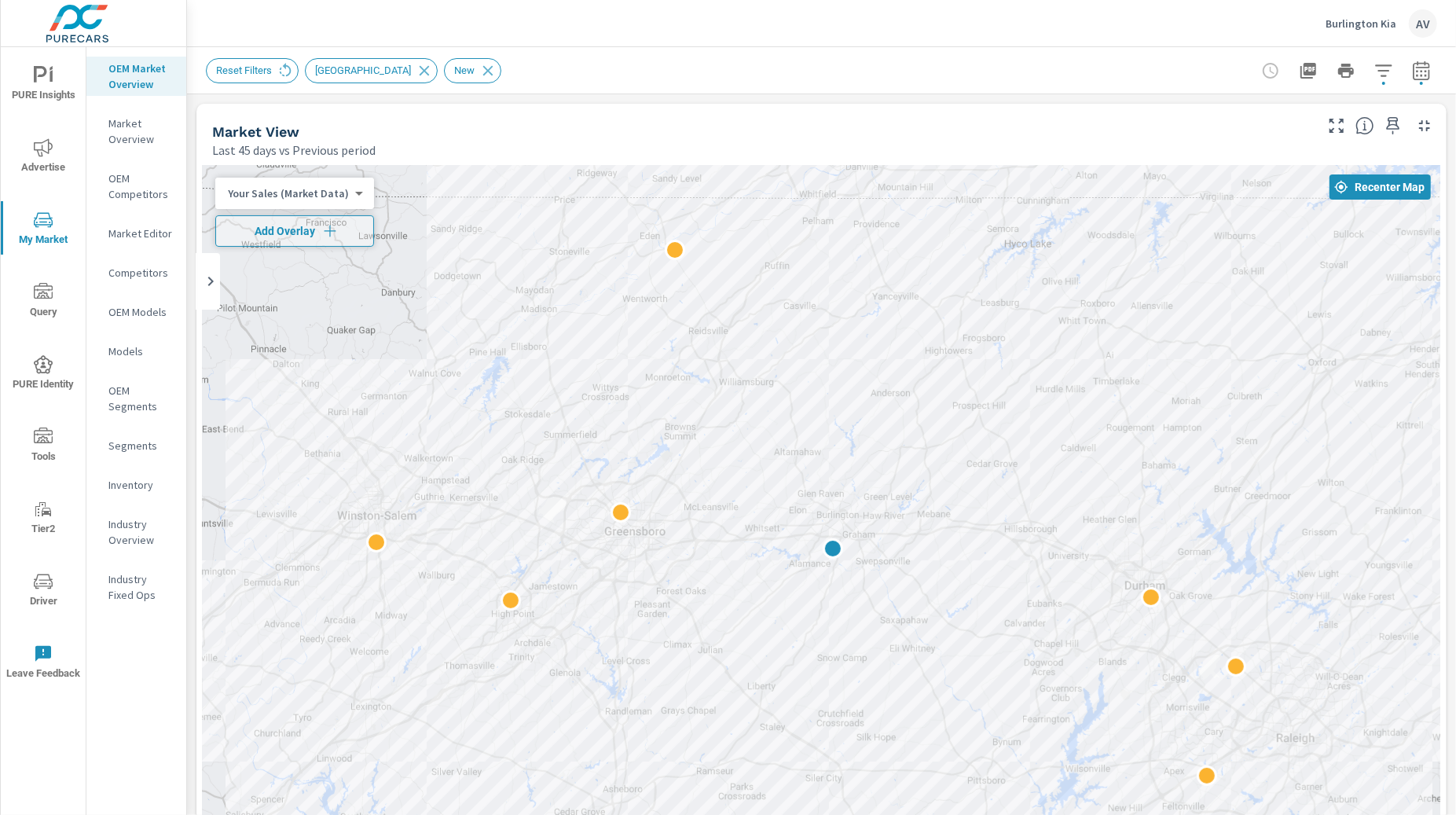
drag, startPoint x: 971, startPoint y: 410, endPoint x: 881, endPoint y: 547, distance: 163.9
click at [881, 547] on div at bounding box center [821, 601] width 1237 height 874
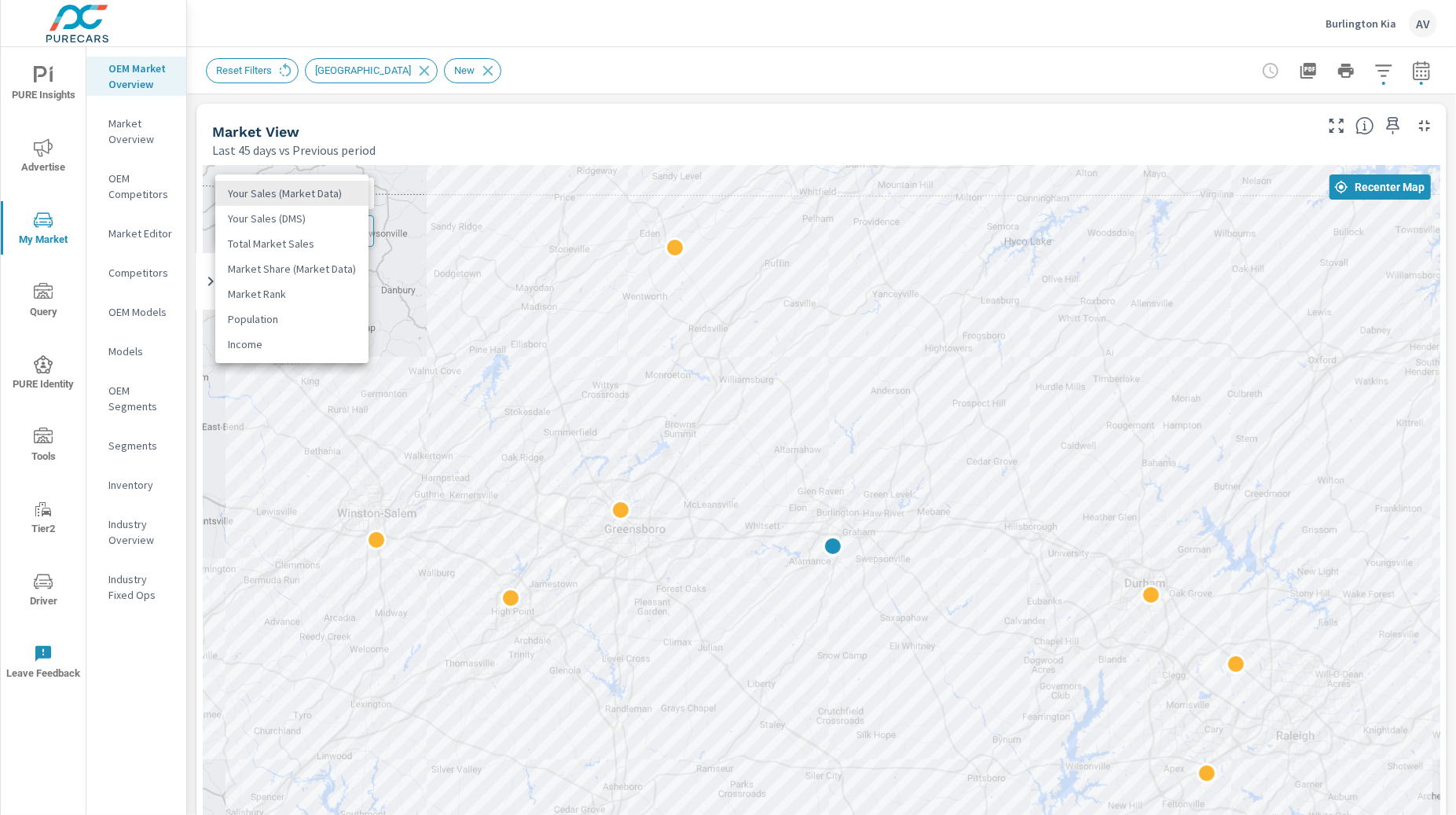
click at [312, 190] on body "PURE Insights Advertise My Market Query PURE Identity Tools Tier2 Driver Leave …" at bounding box center [728, 408] width 1456 height 815
click at [305, 216] on li "Your Sales (DMS)" at bounding box center [292, 218] width 153 height 25
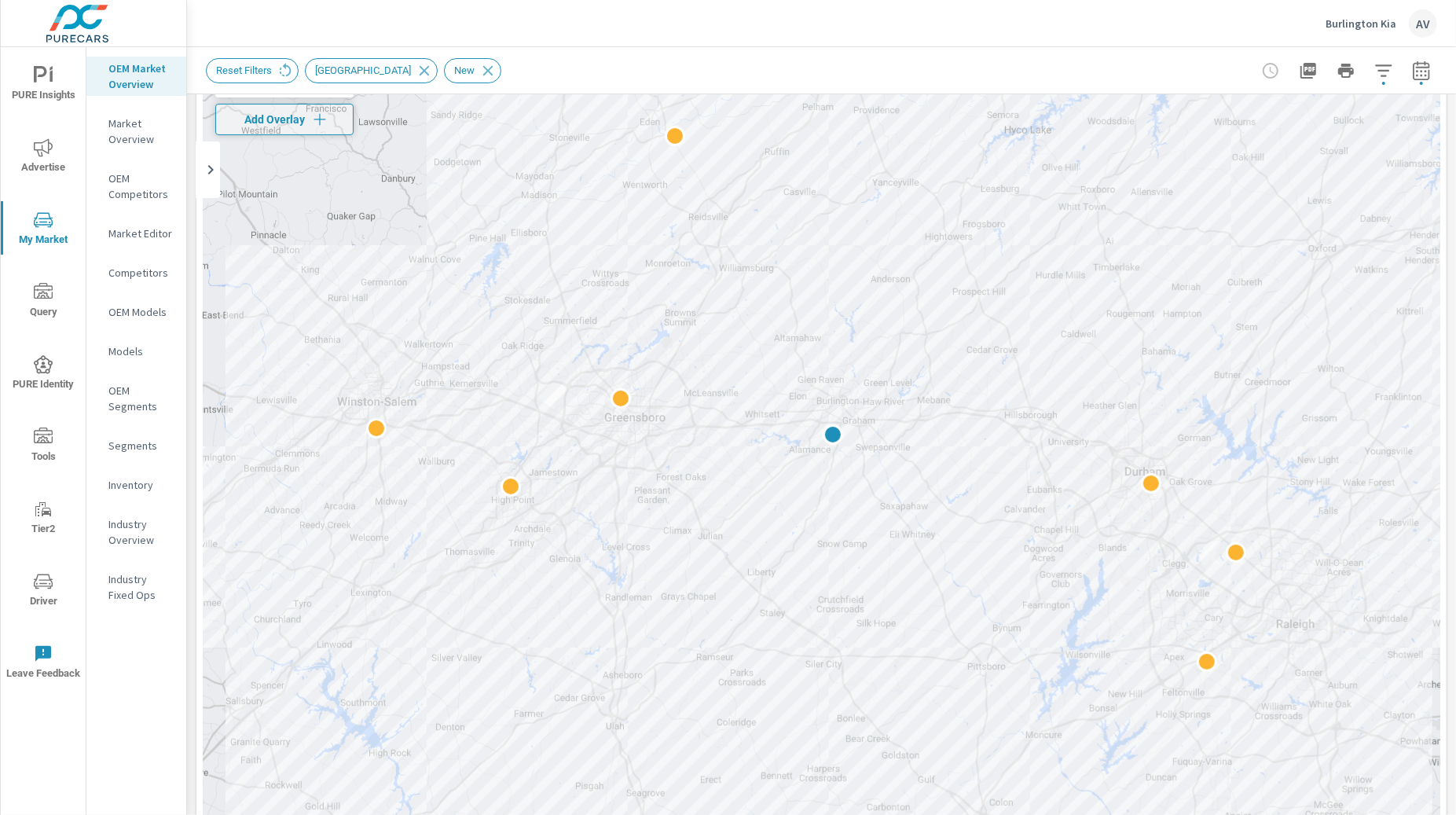
scroll to position [107, 0]
click at [112, 534] on p "Industry Overview" at bounding box center [141, 532] width 66 height 32
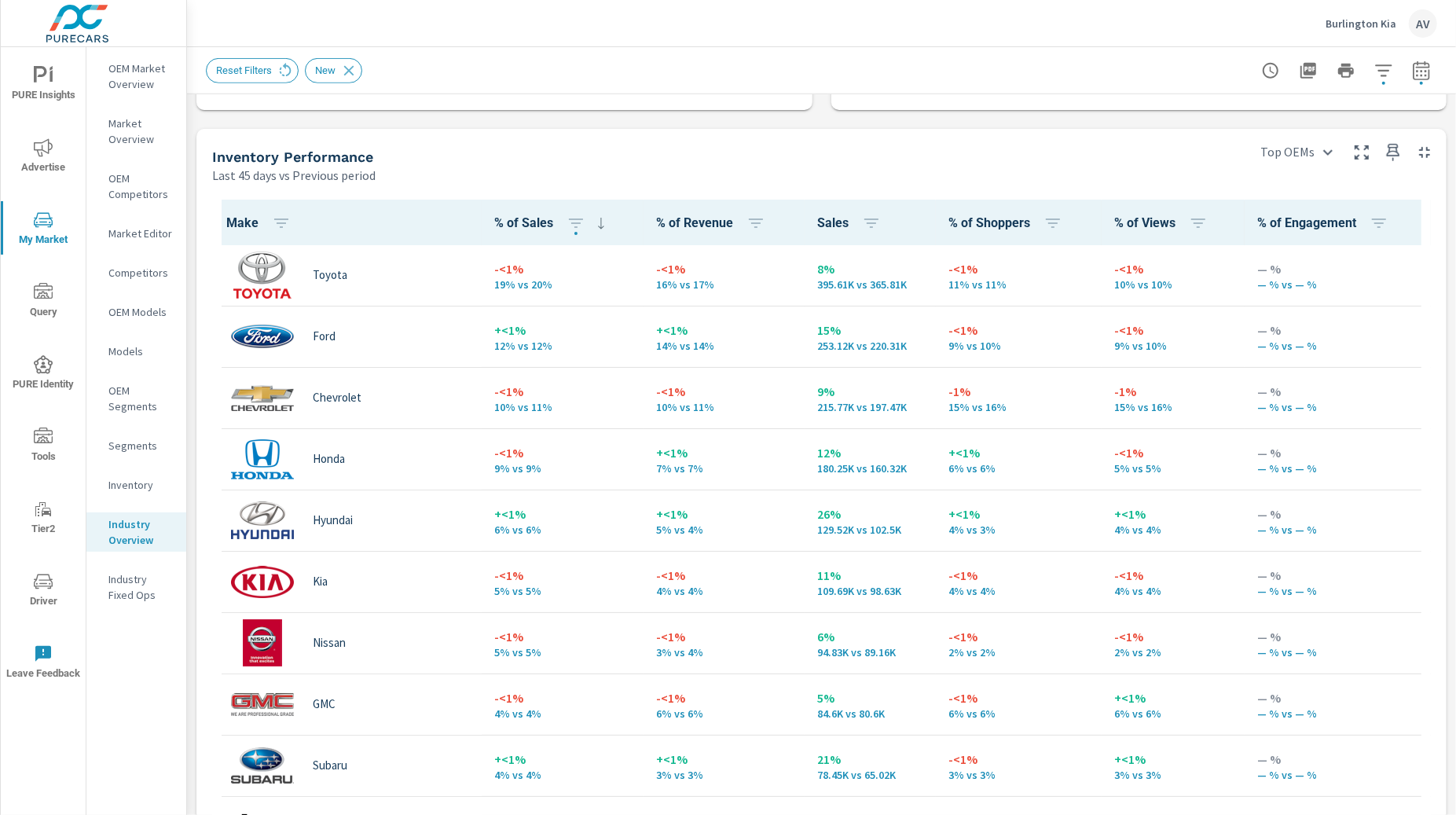
scroll to position [1, 0]
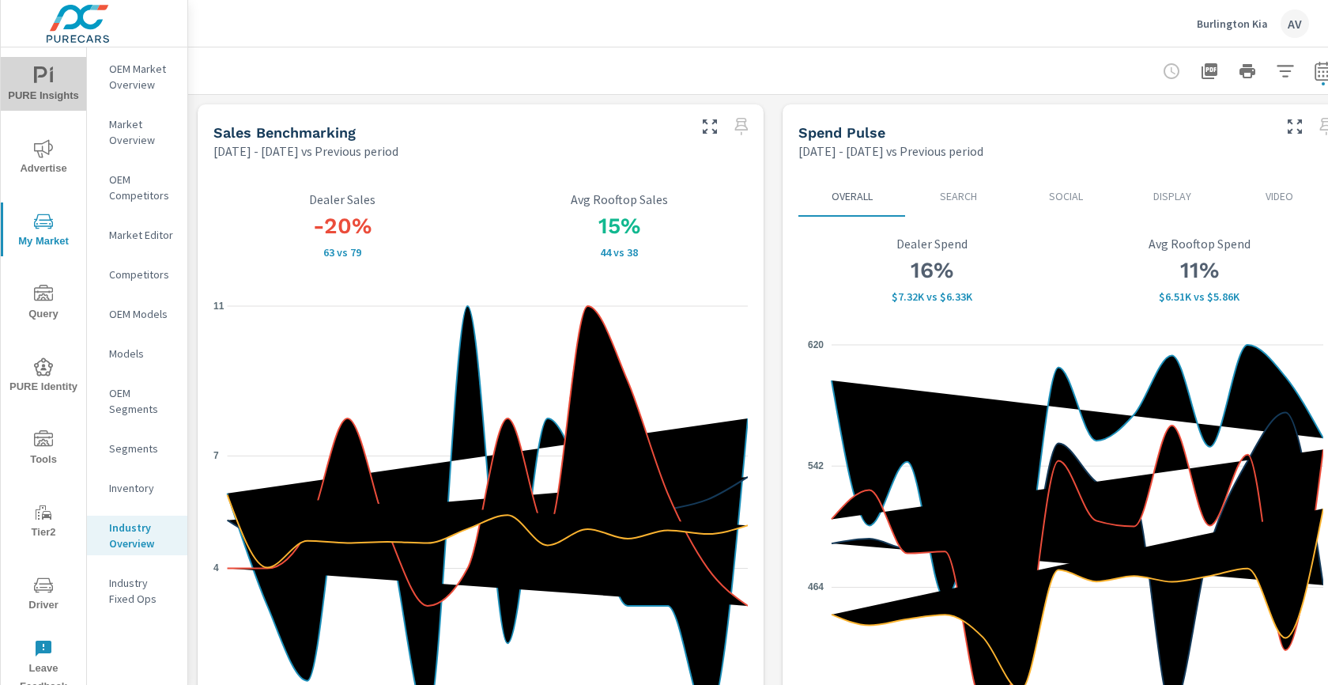
click at [9, 70] on span "PURE Insights" at bounding box center [44, 85] width 76 height 39
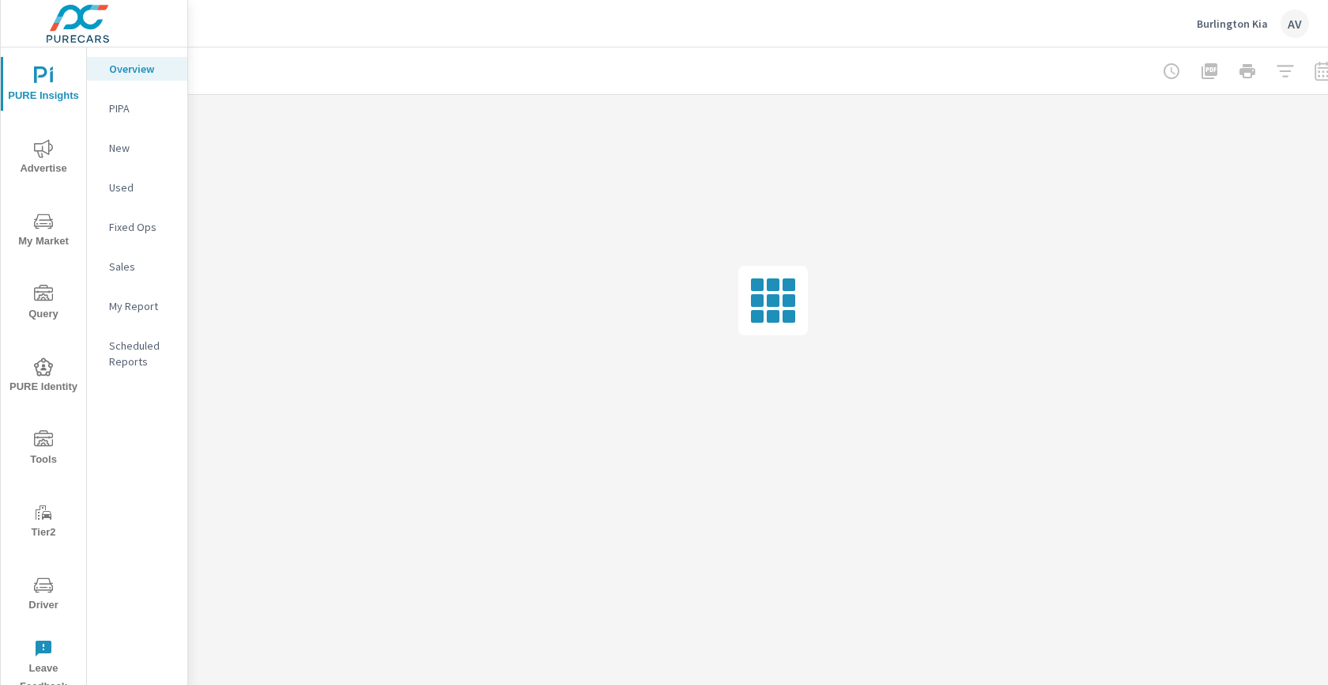
click at [123, 303] on p "My Report" at bounding box center [142, 306] width 66 height 16
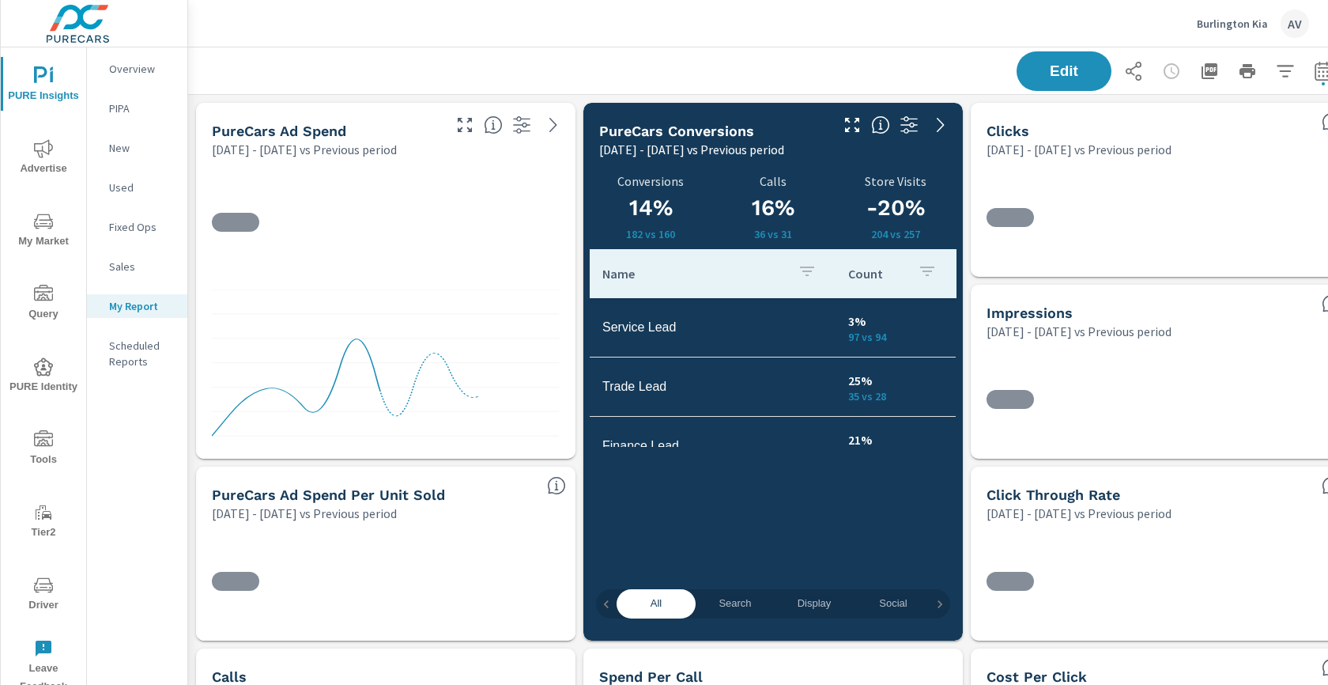
scroll to position [1127, 0]
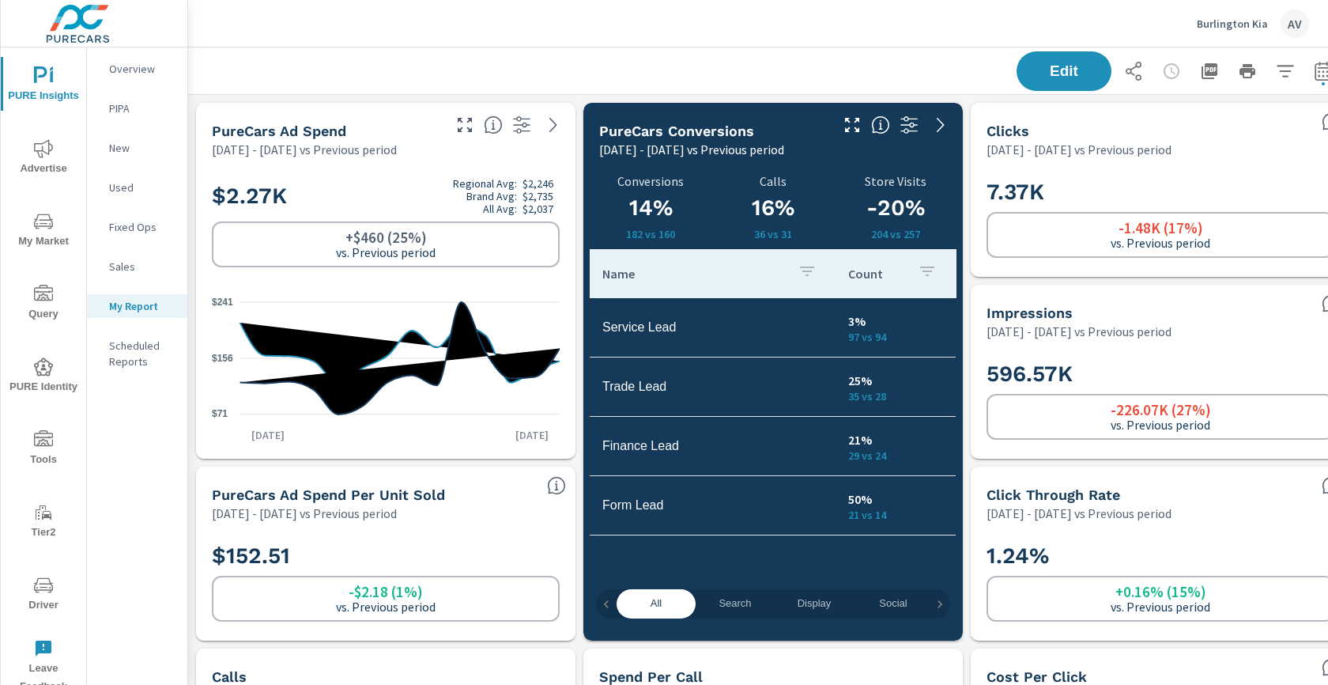
click at [198, 59] on div "Edit" at bounding box center [773, 70] width 1170 height 47
click at [585, 210] on div "All Search Display Social Video Onsite Offers Convert 14% 182 vs 160 Conversion…" at bounding box center [774, 399] width 380 height 482
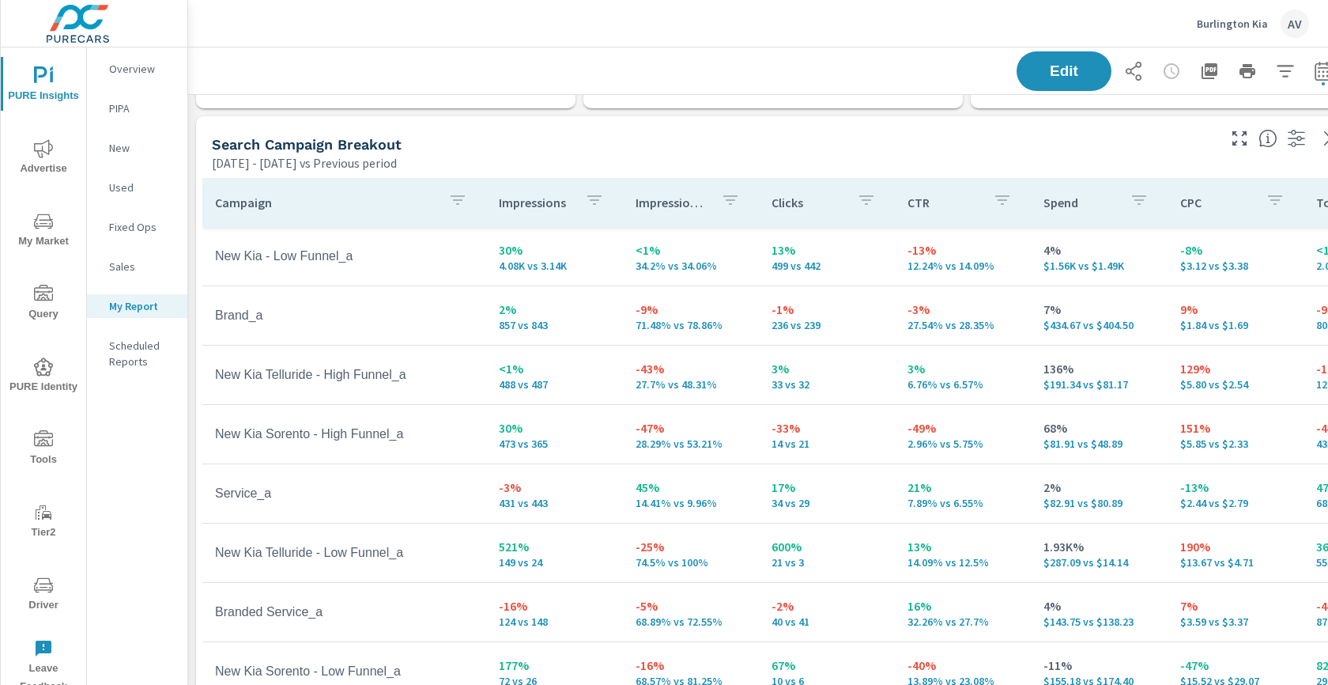
scroll to position [716, 0]
click at [621, 157] on div "Aug 19, 2025 - Sep 01, 2025 vs Previous period" at bounding box center [713, 161] width 1003 height 19
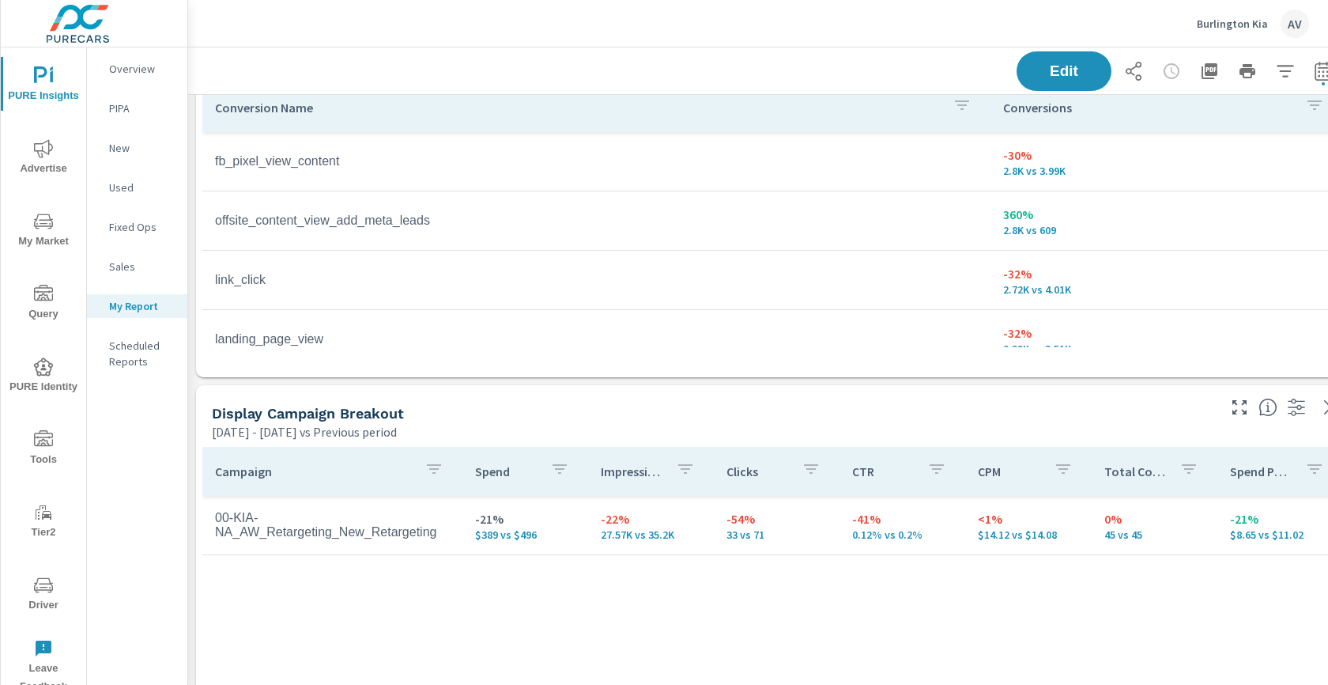
scroll to position [2062, 0]
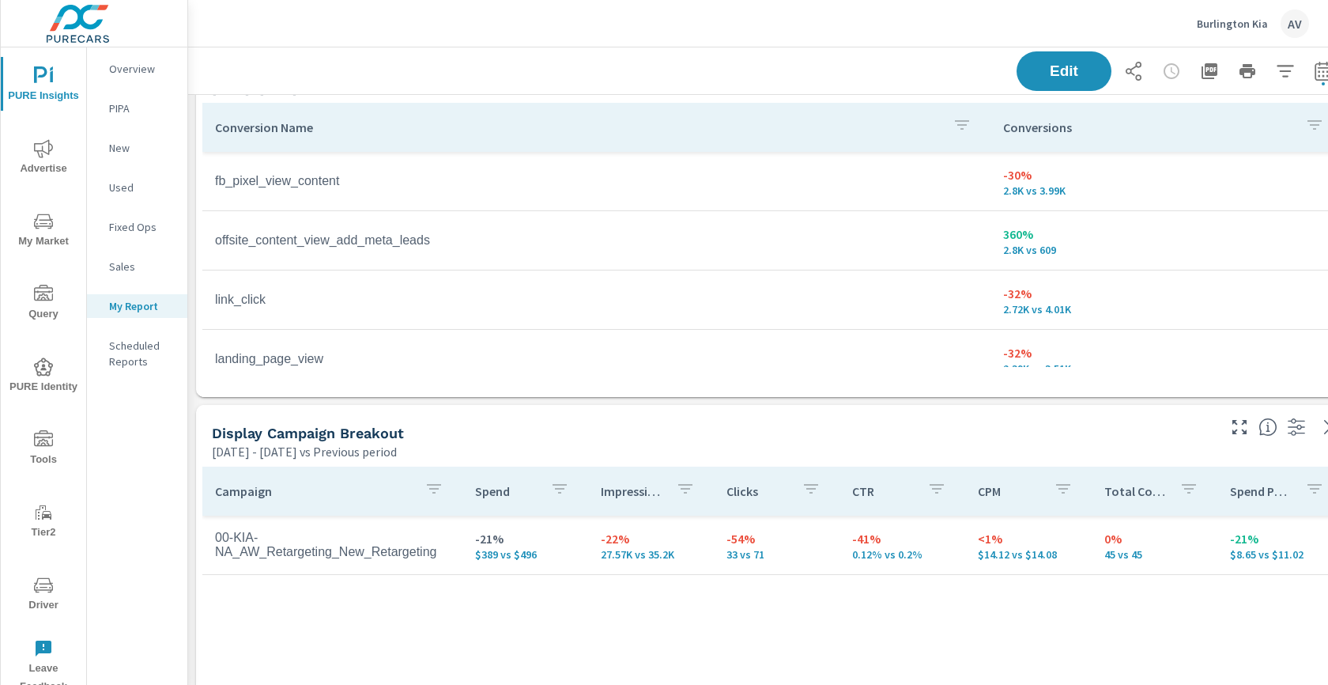
click at [202, 262] on tr "offsite_content_view_add_meta_leads 360% 2.8K vs 609" at bounding box center [772, 240] width 1141 height 59
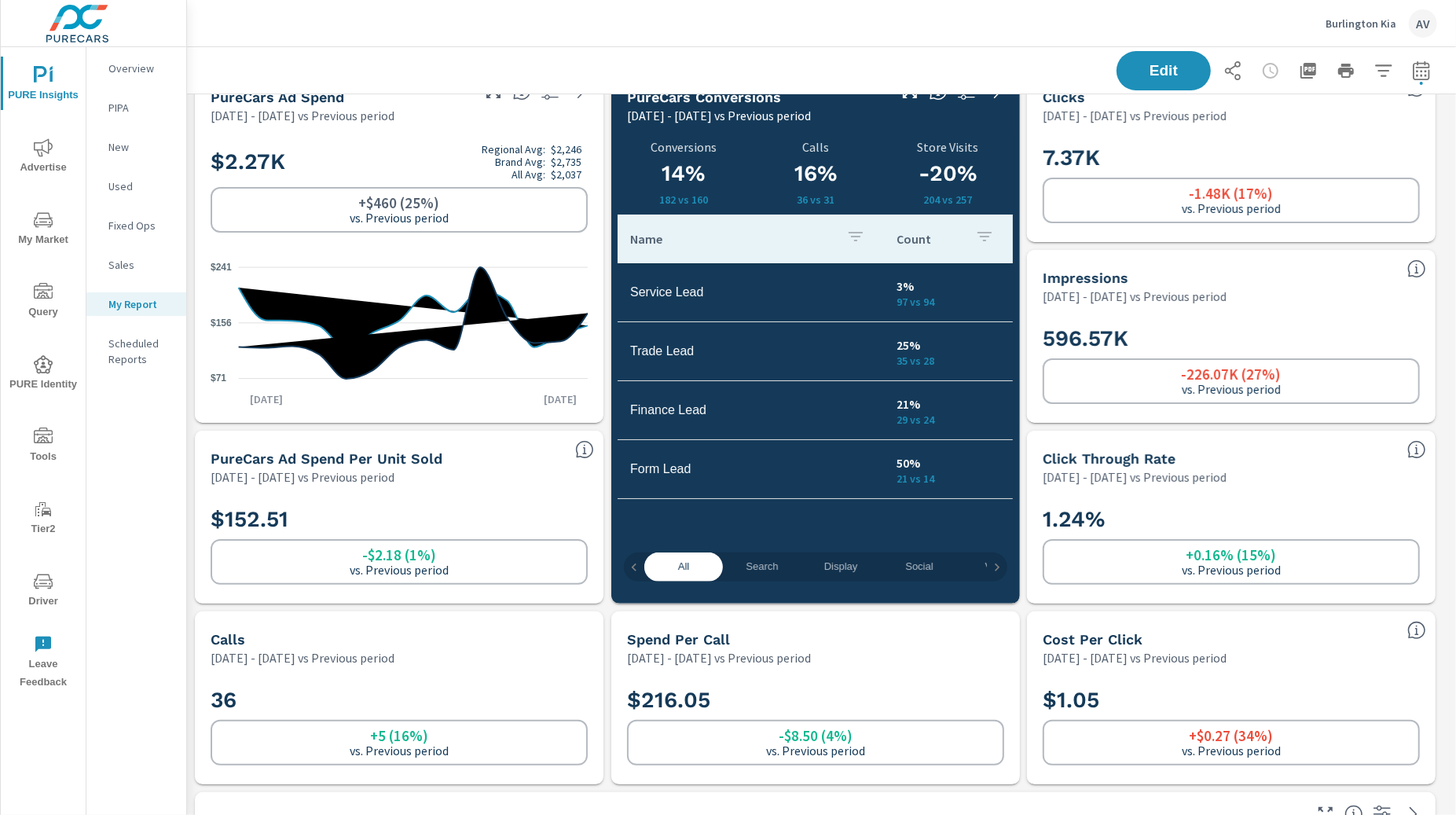
scroll to position [0, 0]
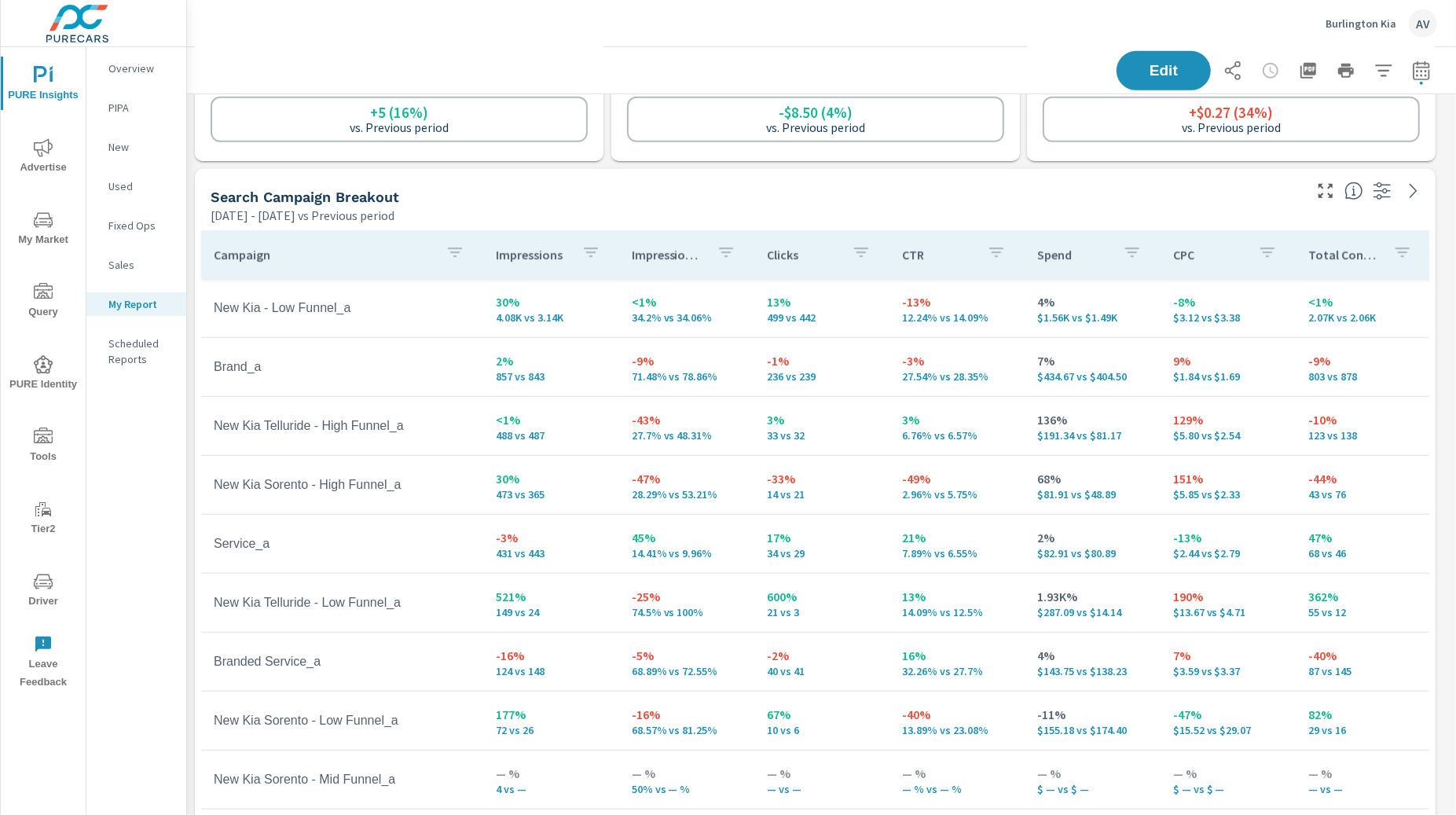
scroll to position [65, 0]
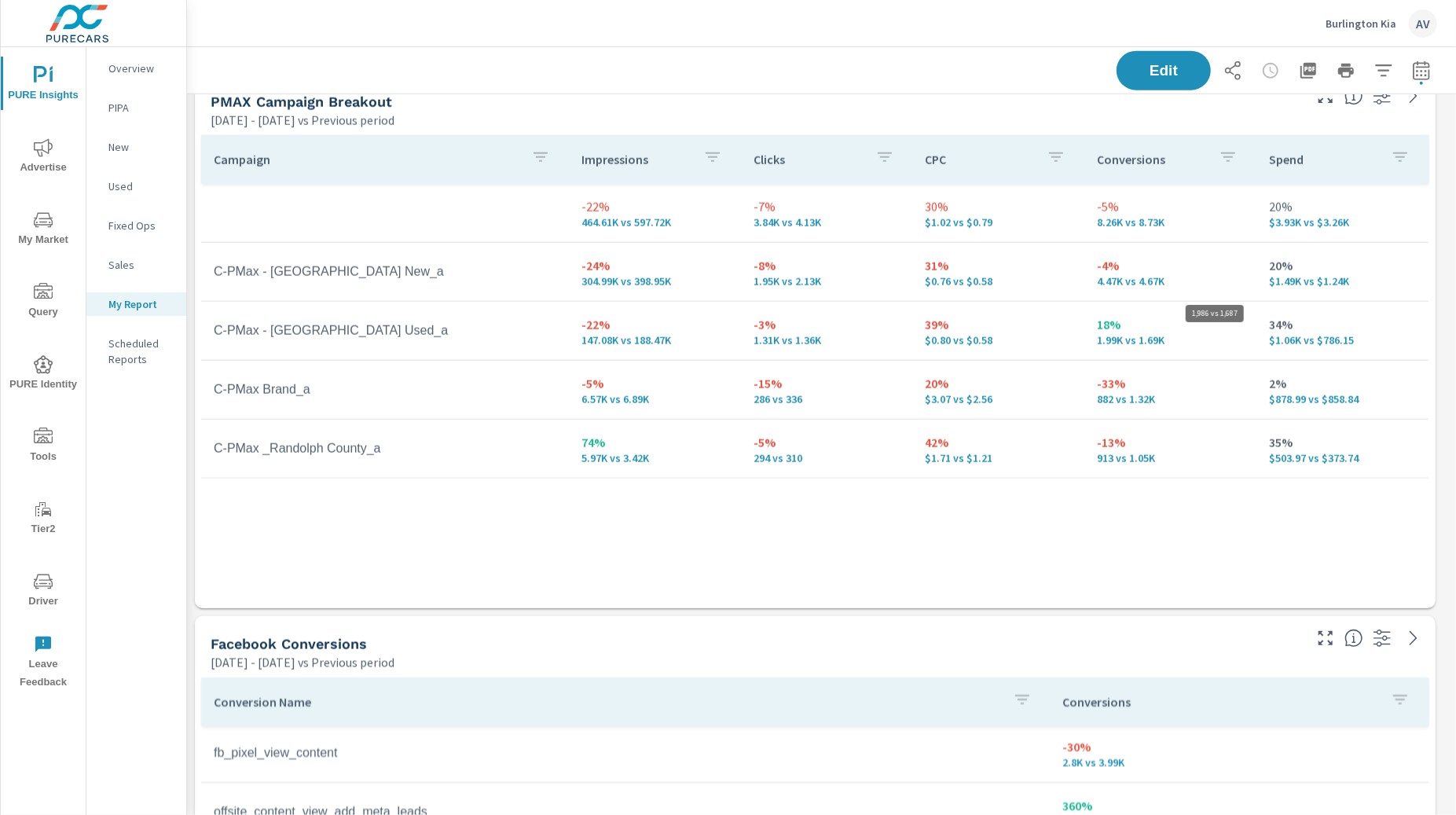
scroll to position [5277, 1284]
click at [1320, 530] on div "Campaign Impressions Clicks CPC Conversions Spend -22% 464.61K vs 597.72K -7% 3…" at bounding box center [815, 357] width 1228 height 443
click at [1320, 67] on icon "button" at bounding box center [1421, 70] width 17 height 19
select select "Previous period"
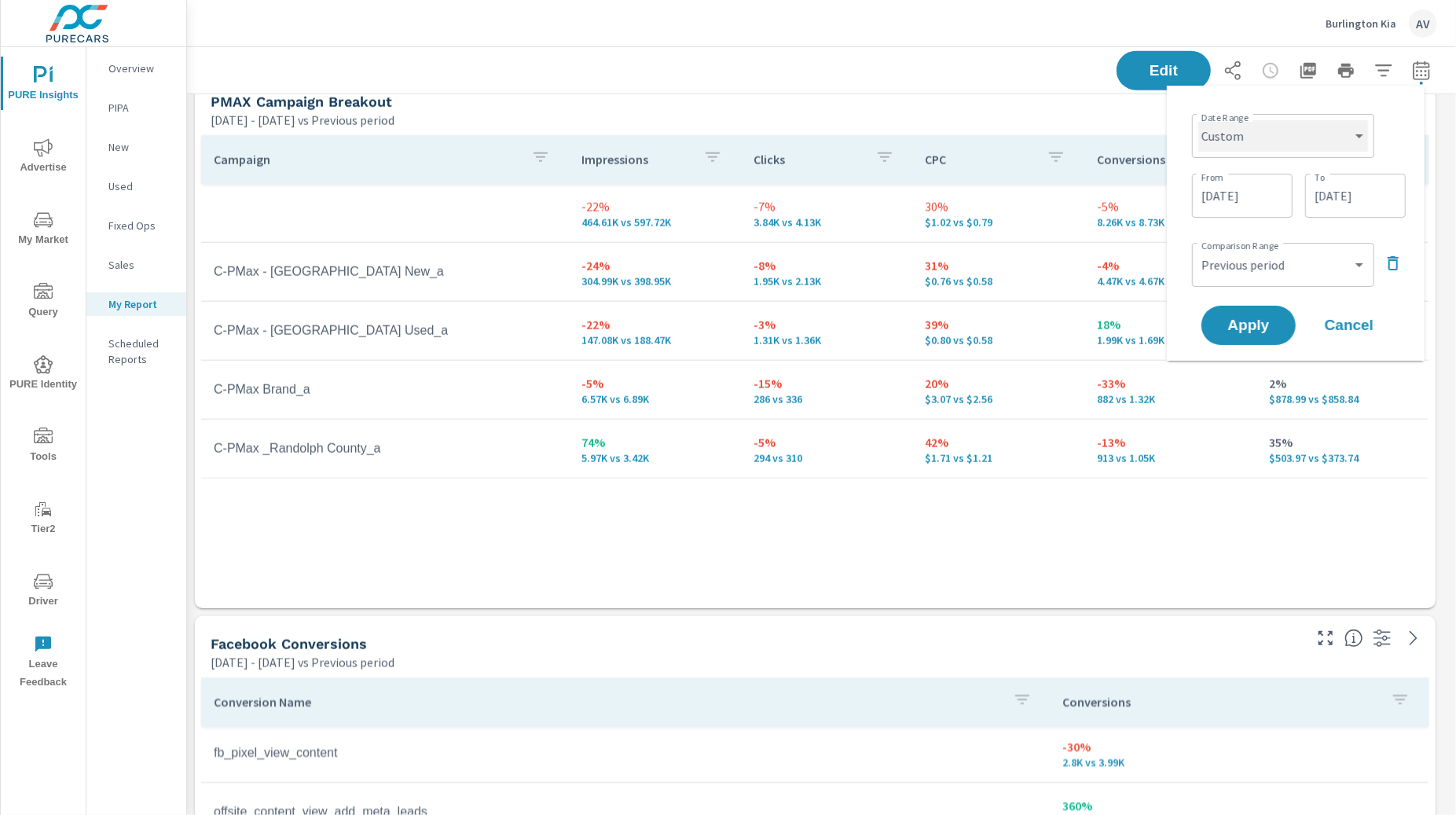
click at [1320, 137] on select "Custom Yesterday Last week Last 7 days Last 14 days Last 30 days Last 45 days L…" at bounding box center [1283, 136] width 170 height 32
click at [1199, 120] on select "Custom Yesterday Last week Last 7 days Last 14 days Last 30 days Last 45 days L…" at bounding box center [1283, 136] width 170 height 32
select select "Last 30 days"
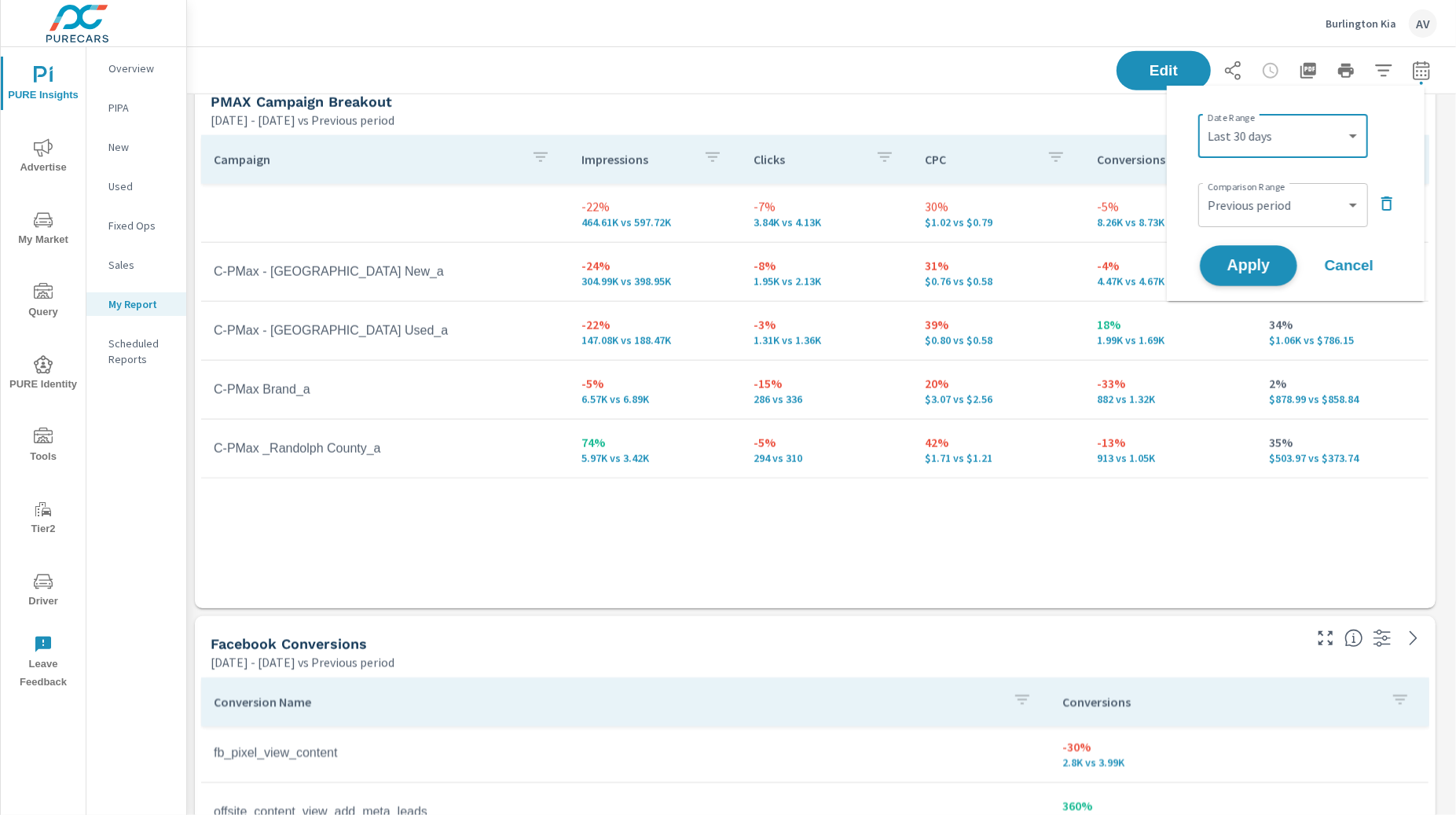
click at [1247, 265] on span "Apply" at bounding box center [1248, 265] width 65 height 15
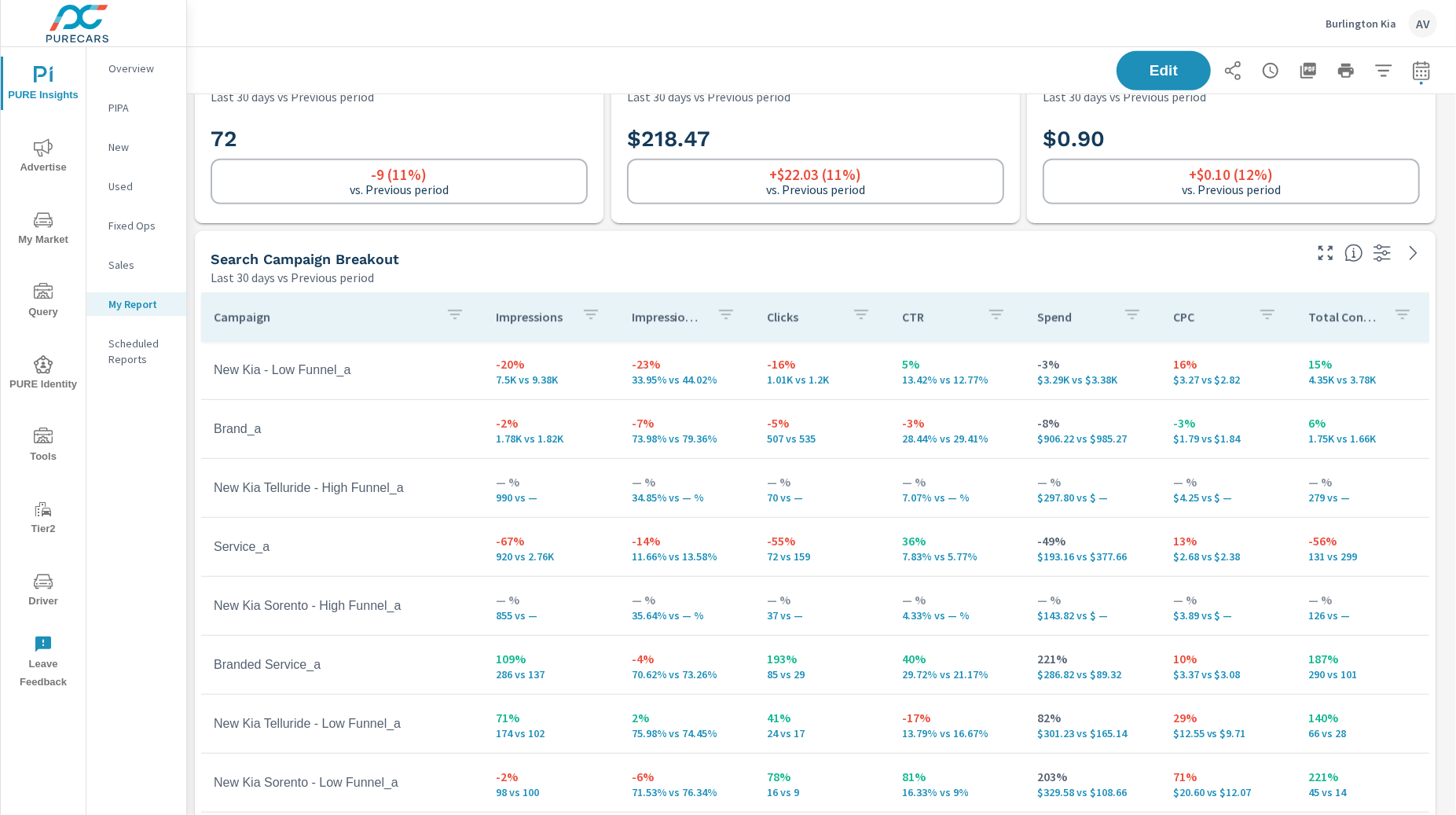
scroll to position [97, 0]
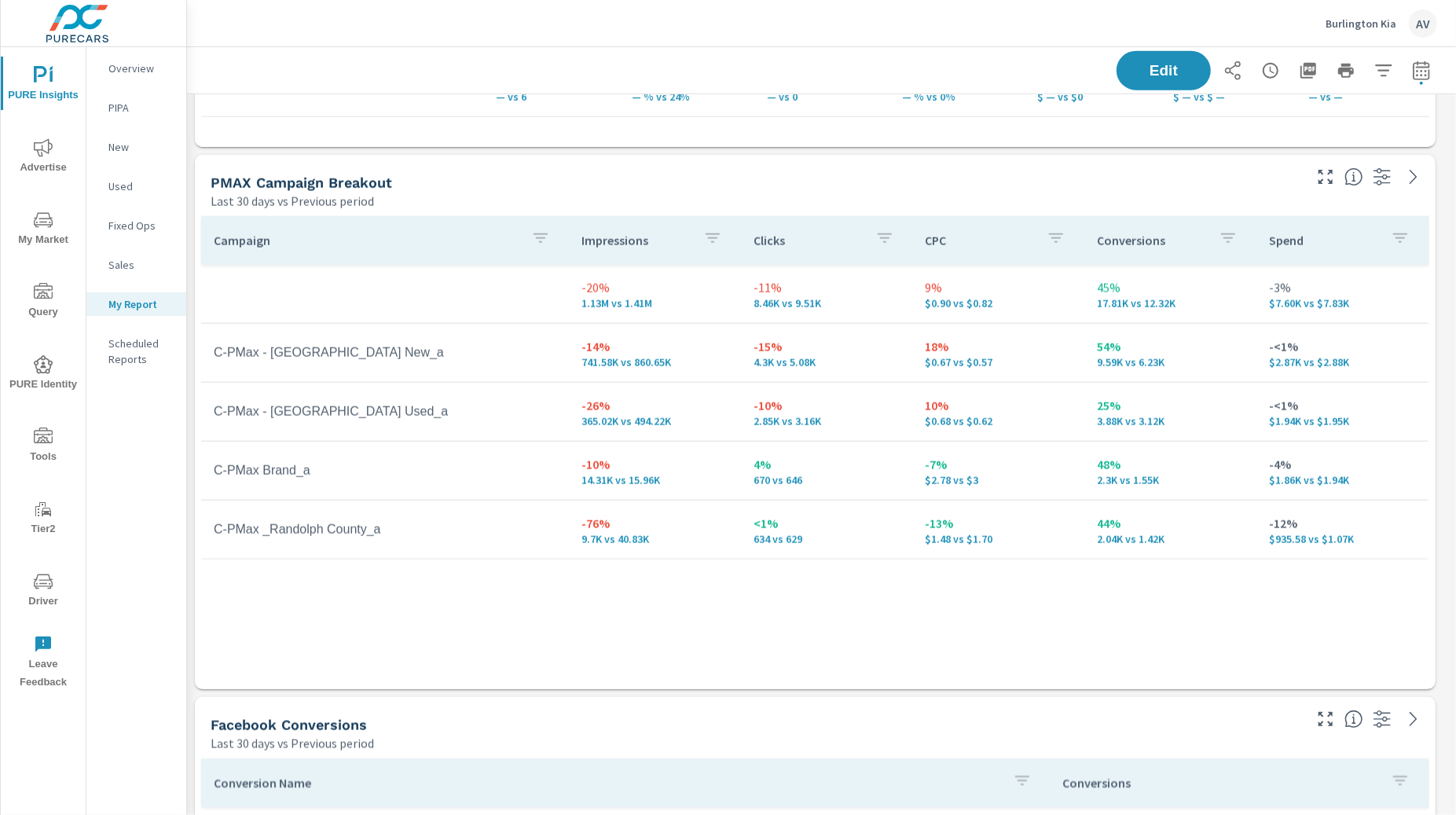
scroll to position [1392, 0]
click at [1320, 70] on icon "button" at bounding box center [1421, 71] width 19 height 19
select select "Last 30 days"
select select "Previous period"
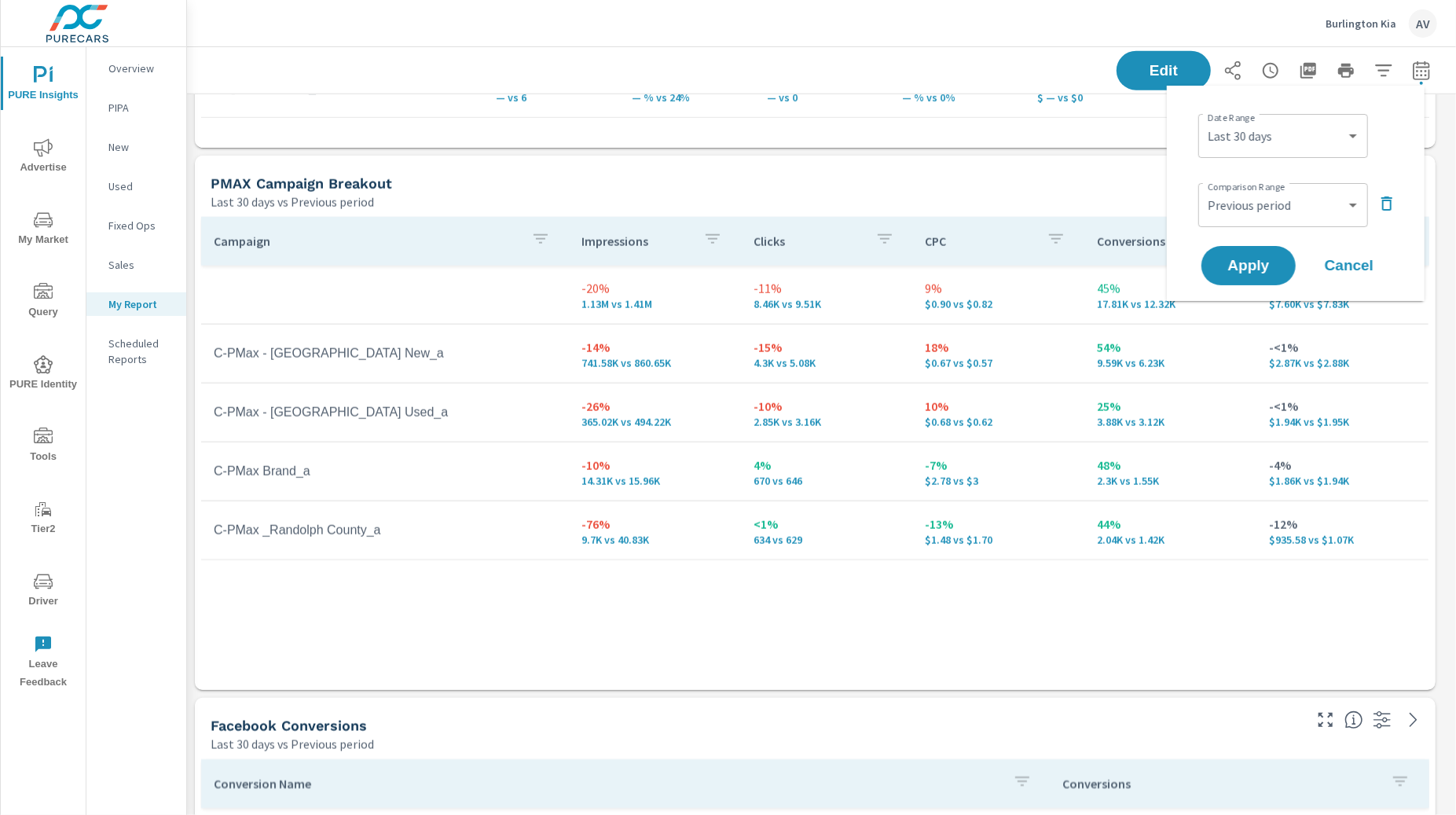
scroll to position [5277, 1284]
click at [1304, 134] on select "Custom Yesterday Last week Last 7 days Last 14 days Last 30 days Last 45 days L…" at bounding box center [1283, 136] width 157 height 32
click at [1205, 120] on select "Custom Yesterday Last week Last 7 days Last 14 days Last 30 days Last 45 days L…" at bounding box center [1283, 136] width 157 height 32
select select "Last month"
click at [1260, 259] on span "Apply" at bounding box center [1248, 265] width 65 height 15
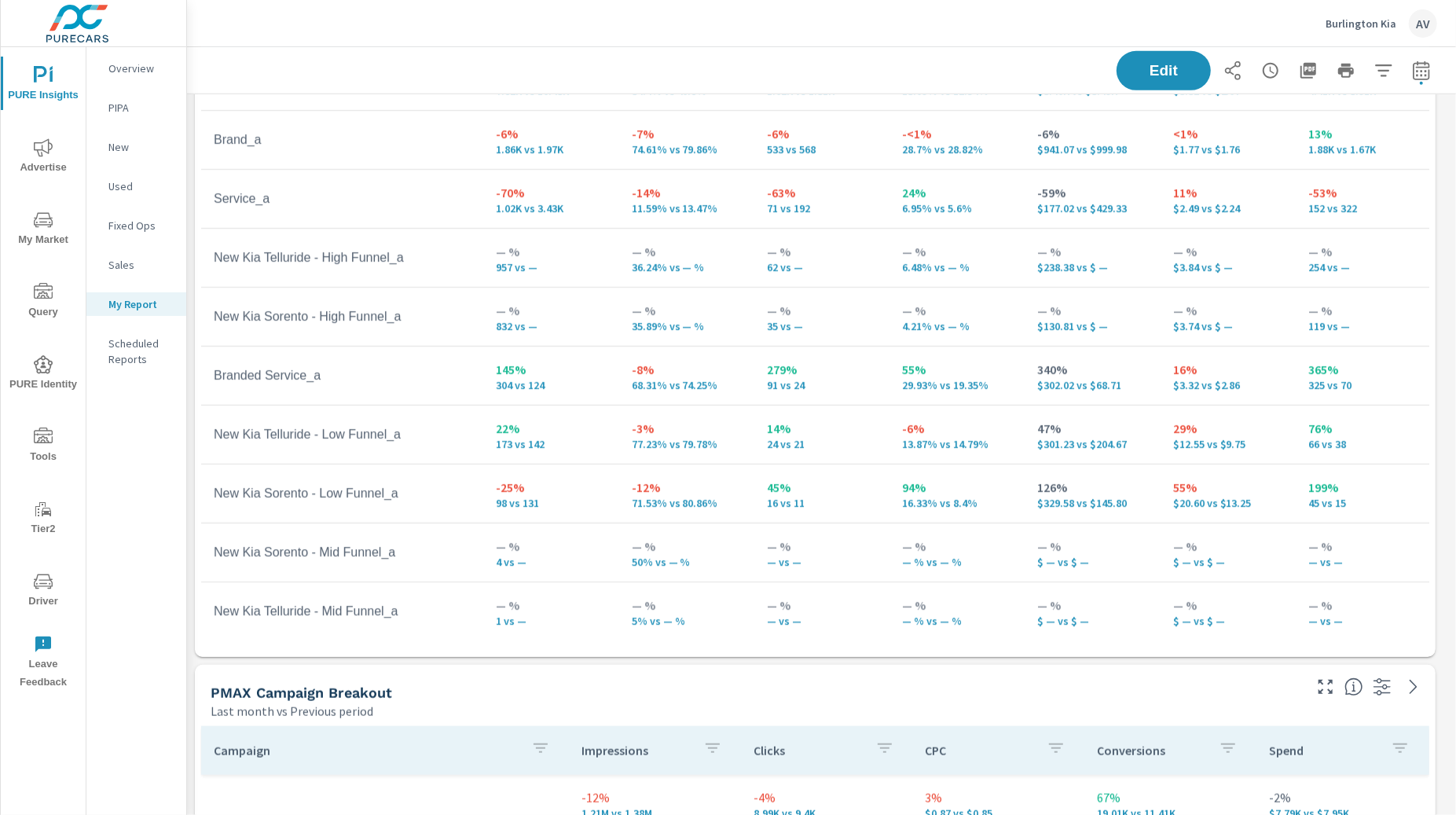
scroll to position [892, 0]
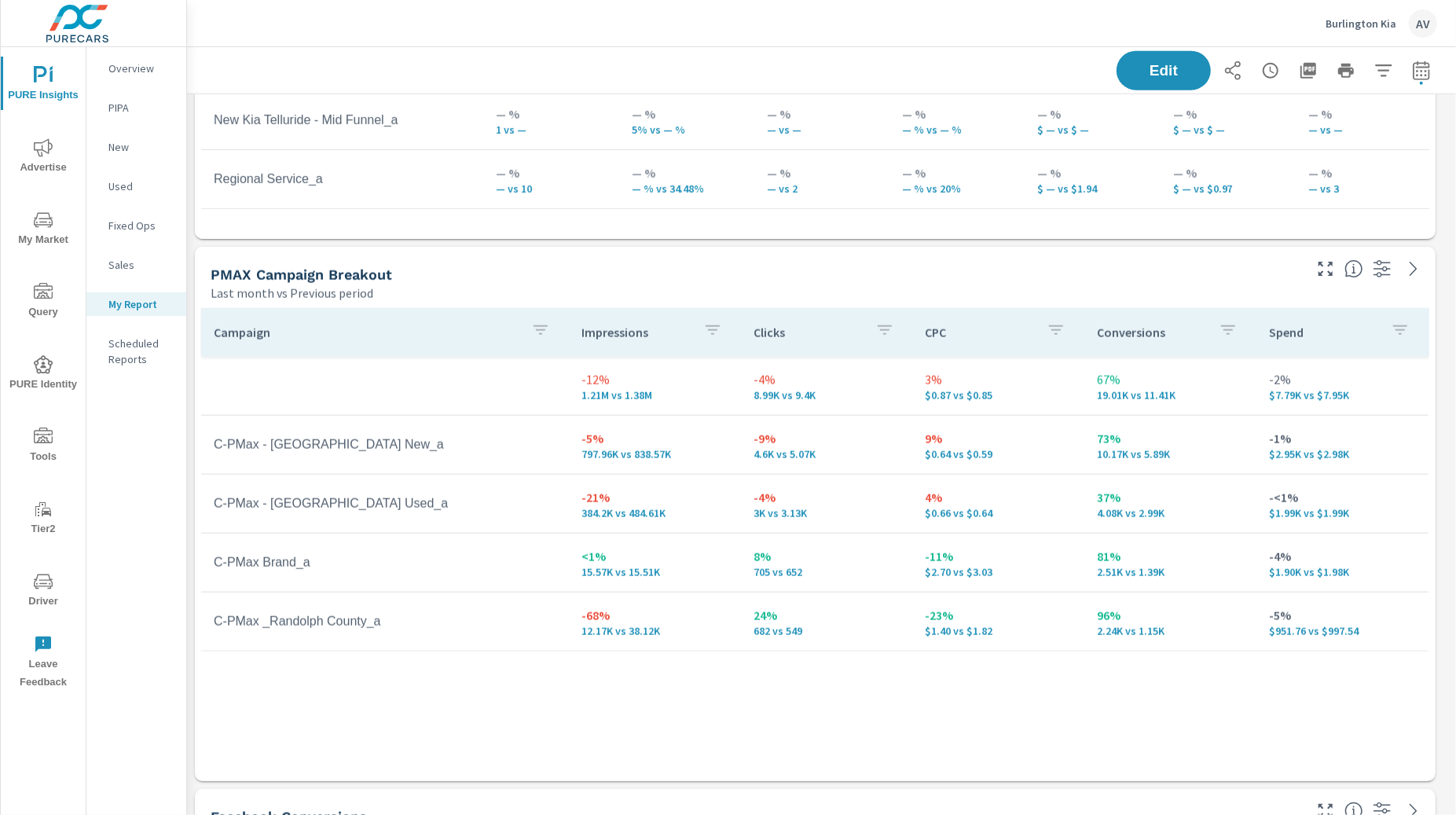
scroll to position [1300, 0]
click at [1320, 74] on icon "button" at bounding box center [1421, 71] width 19 height 19
select select "Last month"
select select "Previous period"
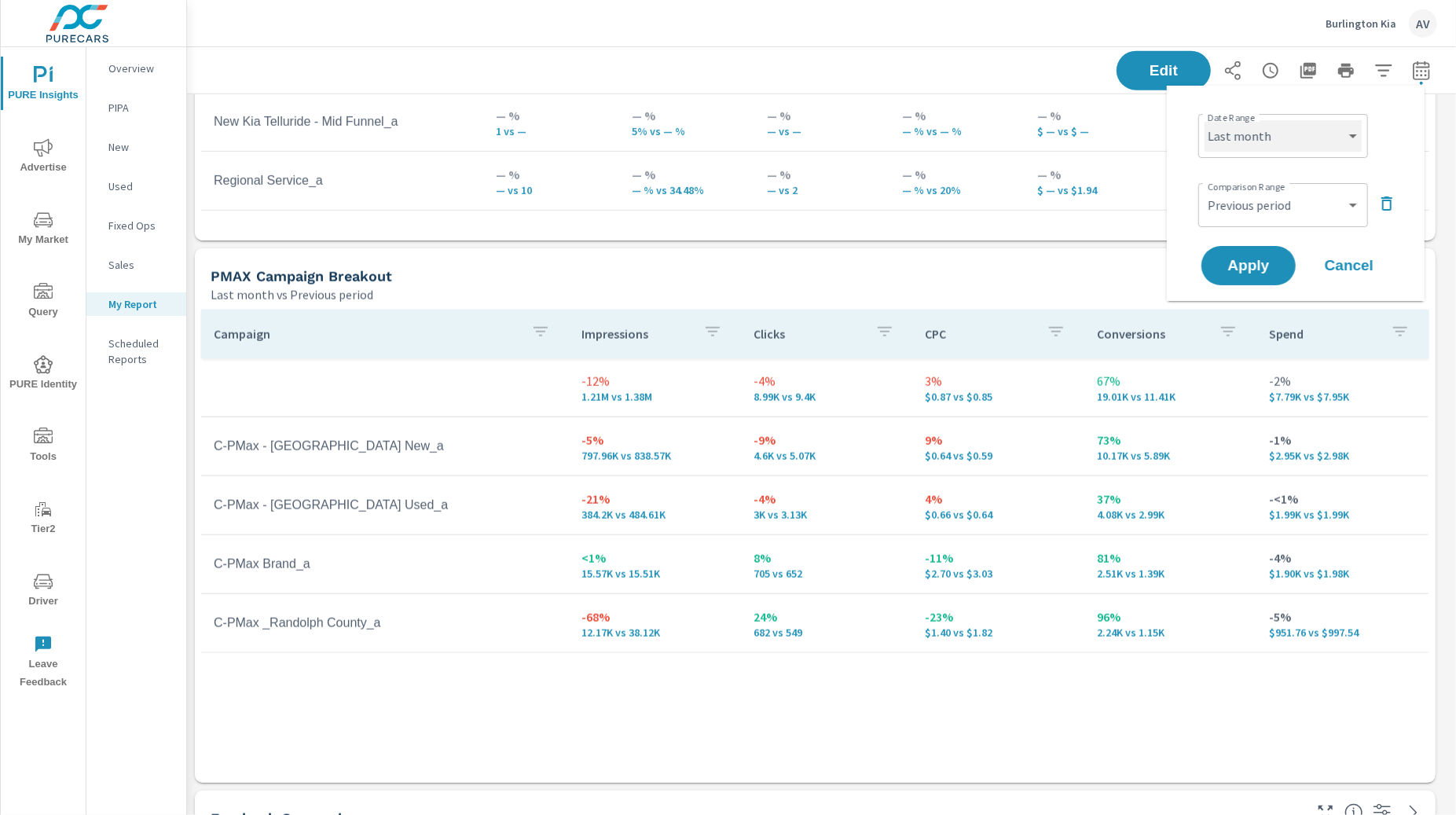
click at [1301, 134] on select "Custom Yesterday Last week Last 7 days Last 14 days Last 30 days Last 45 days L…" at bounding box center [1283, 136] width 157 height 32
click at [1205, 120] on select "Custom Yesterday Last week Last 7 days Last 14 days Last 30 days Last 45 days L…" at bounding box center [1283, 136] width 157 height 32
select select "Last 14 days"
click at [1236, 258] on span "Apply" at bounding box center [1248, 265] width 65 height 15
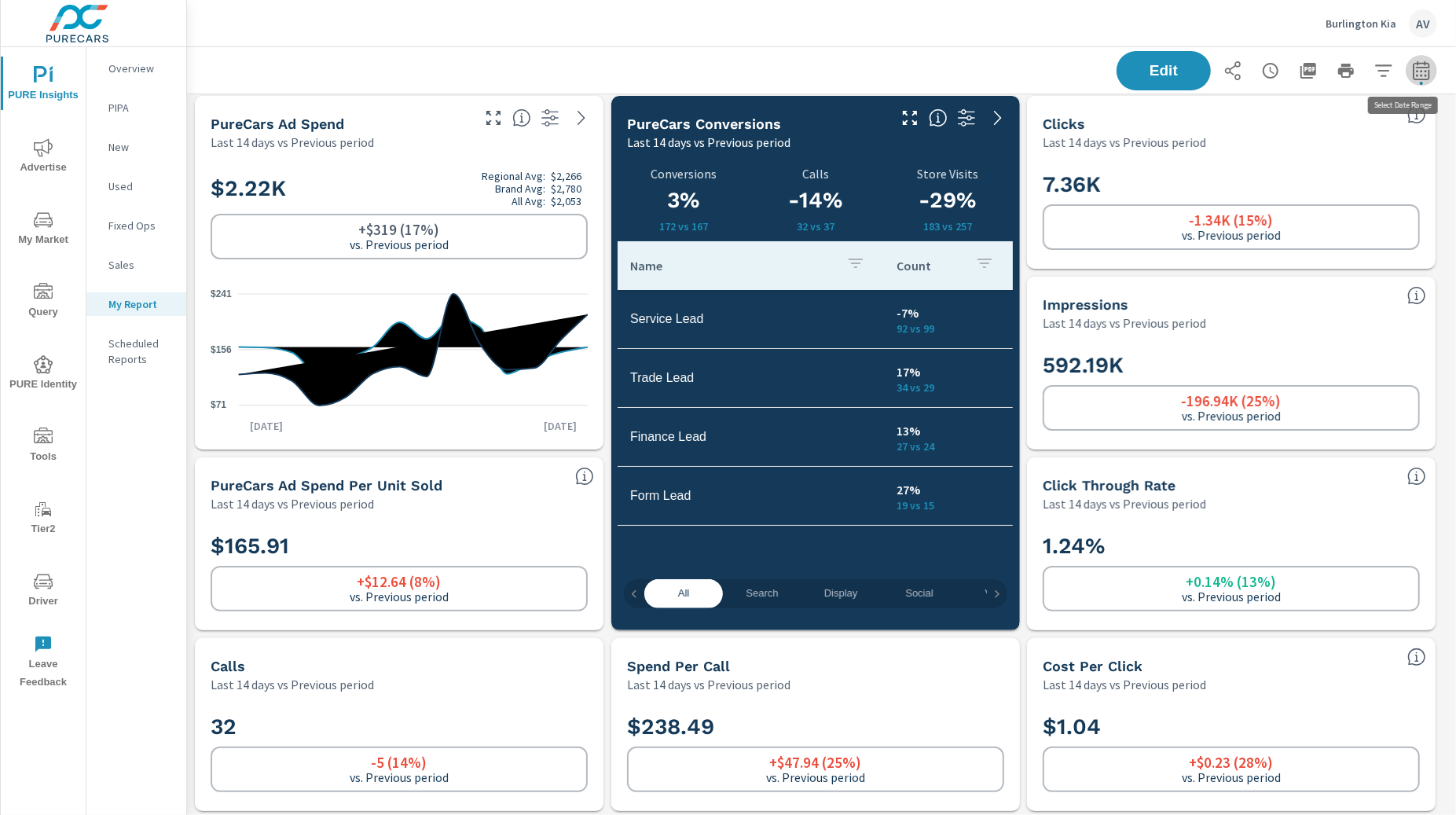
click at [1320, 76] on icon "button" at bounding box center [1421, 73] width 10 height 6
select select "Last 14 days"
select select "Previous period"
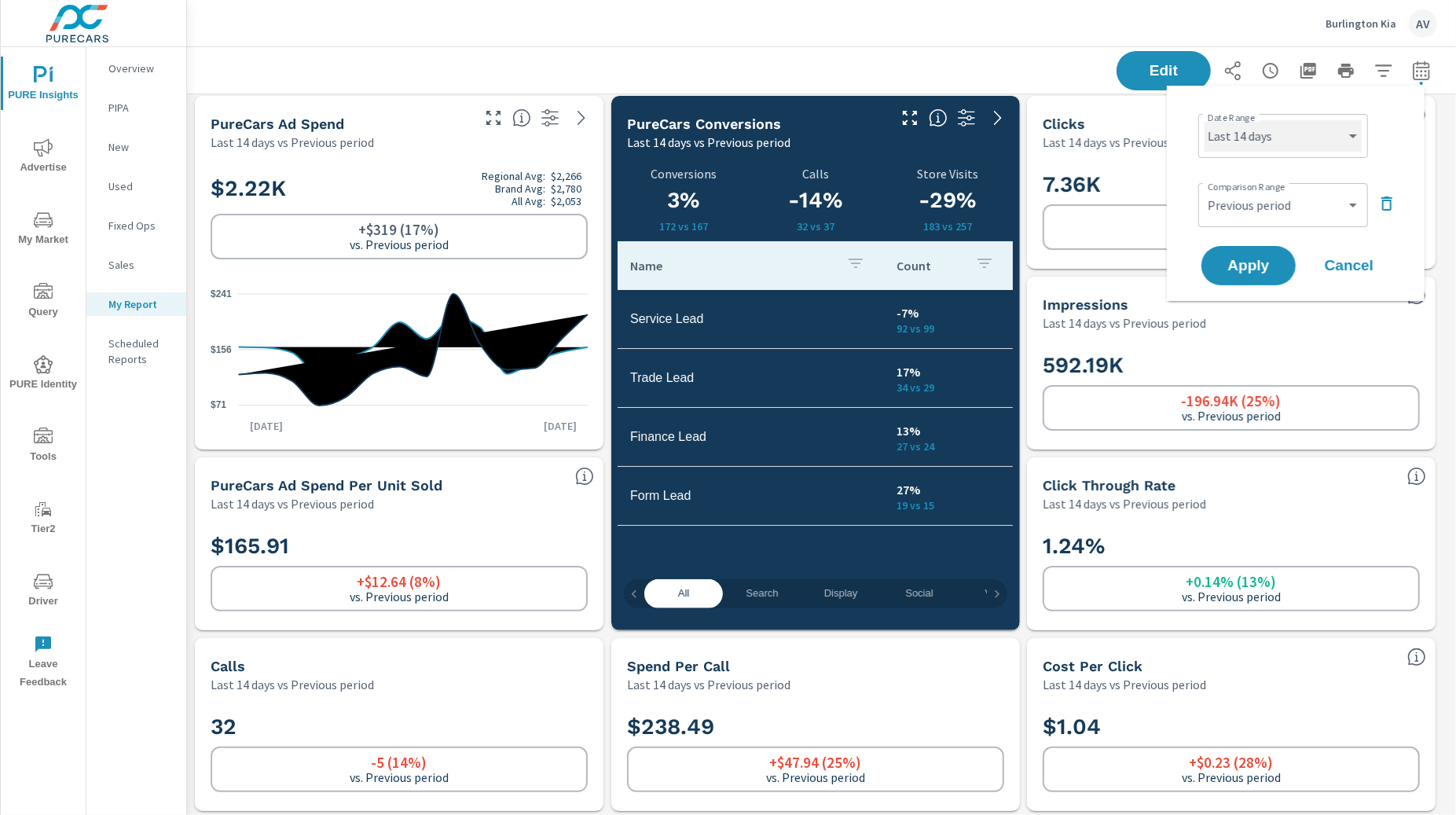
click at [1269, 138] on select "Custom Yesterday Last week Last 7 days Last 14 days Last 30 days Last 45 days L…" at bounding box center [1283, 136] width 157 height 32
click at [1205, 120] on select "Custom Yesterday Last week Last 7 days Last 14 days Last 30 days Last 45 days L…" at bounding box center [1283, 136] width 157 height 32
select select "custom"
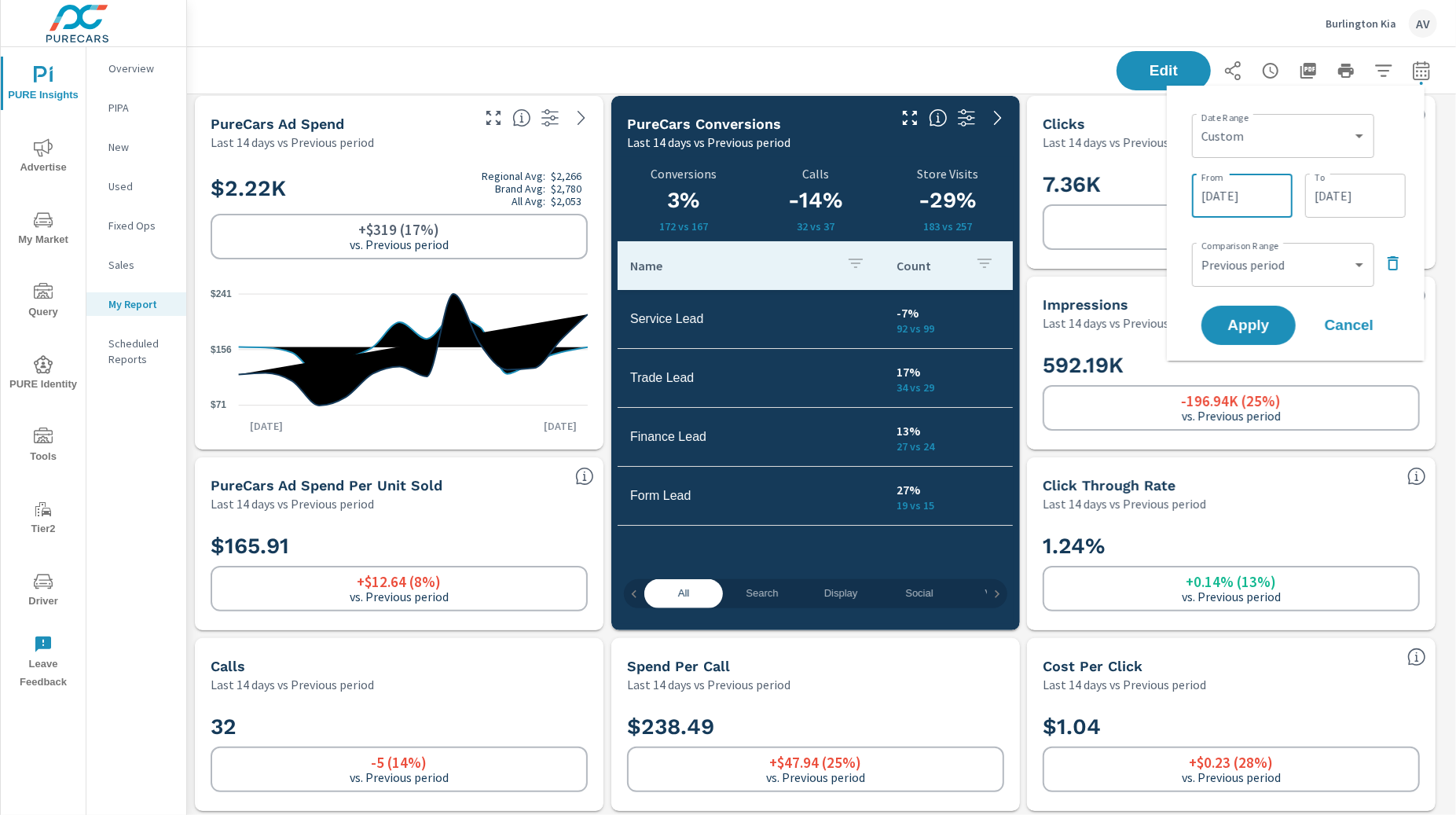
click at [1257, 196] on input "08/20/2025" at bounding box center [1242, 196] width 88 height 32
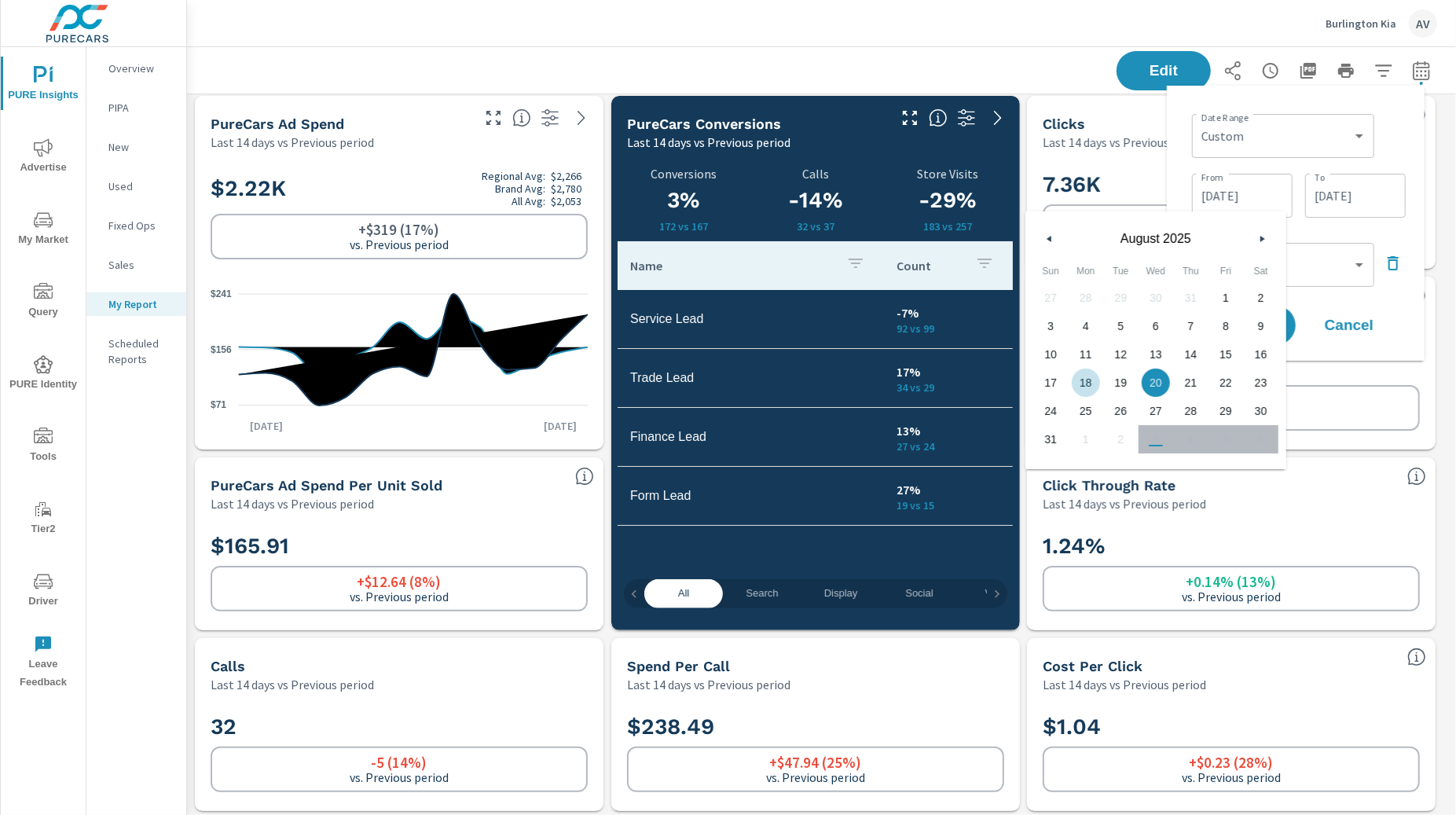
click at [1090, 380] on span "18" at bounding box center [1086, 383] width 36 height 21
type input "08/18/2025"
click at [1320, 200] on input "09/02/2025" at bounding box center [1356, 196] width 88 height 32
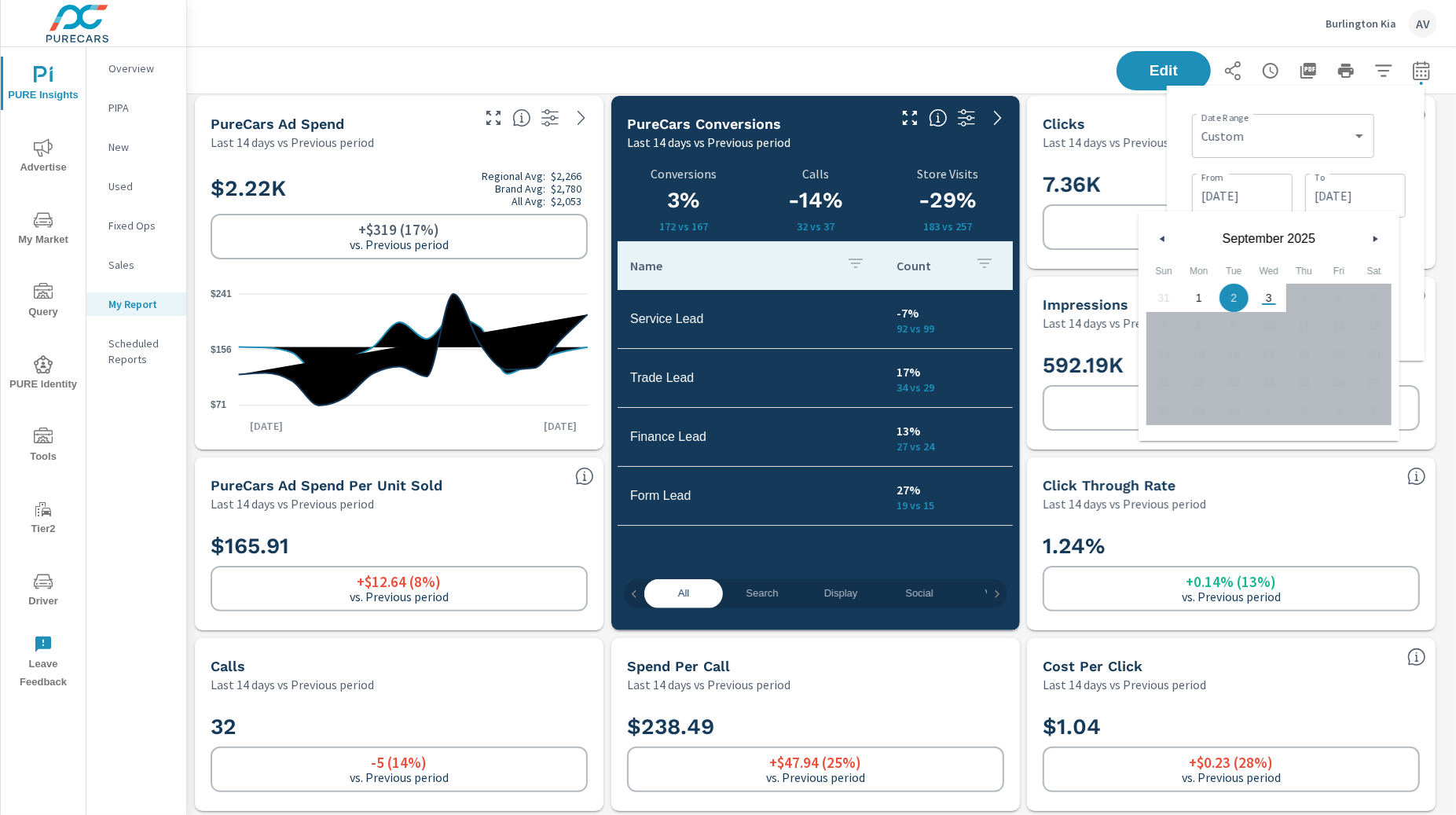
click at [1237, 296] on span "2" at bounding box center [1234, 297] width 36 height 21
click at [1320, 143] on div "Date Range Custom Yesterday Last week Last 7 days Last 14 days Last 30 days Las…" at bounding box center [1296, 223] width 233 height 249
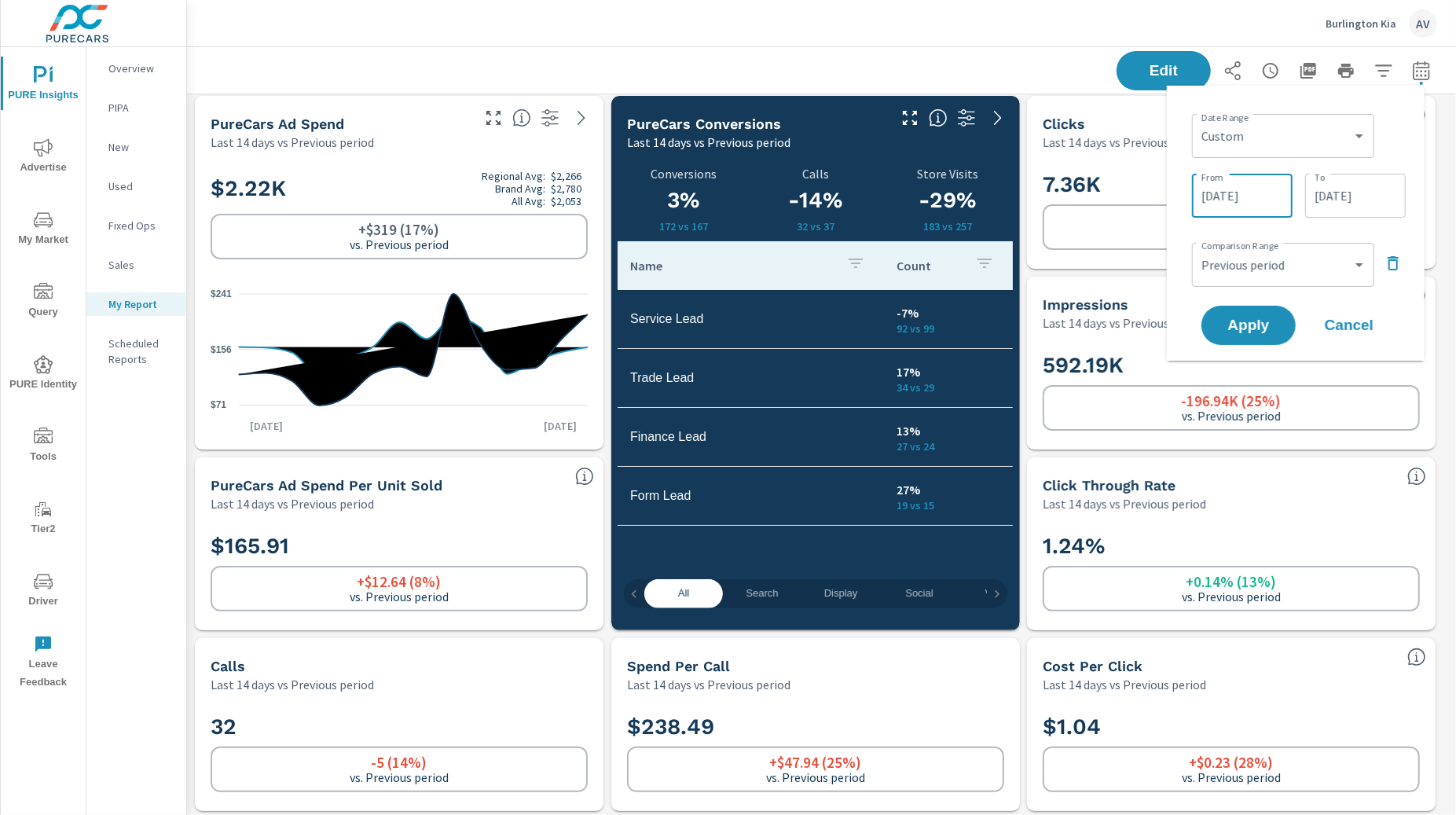
click at [1255, 195] on input "08/18/2025" at bounding box center [1242, 196] width 88 height 32
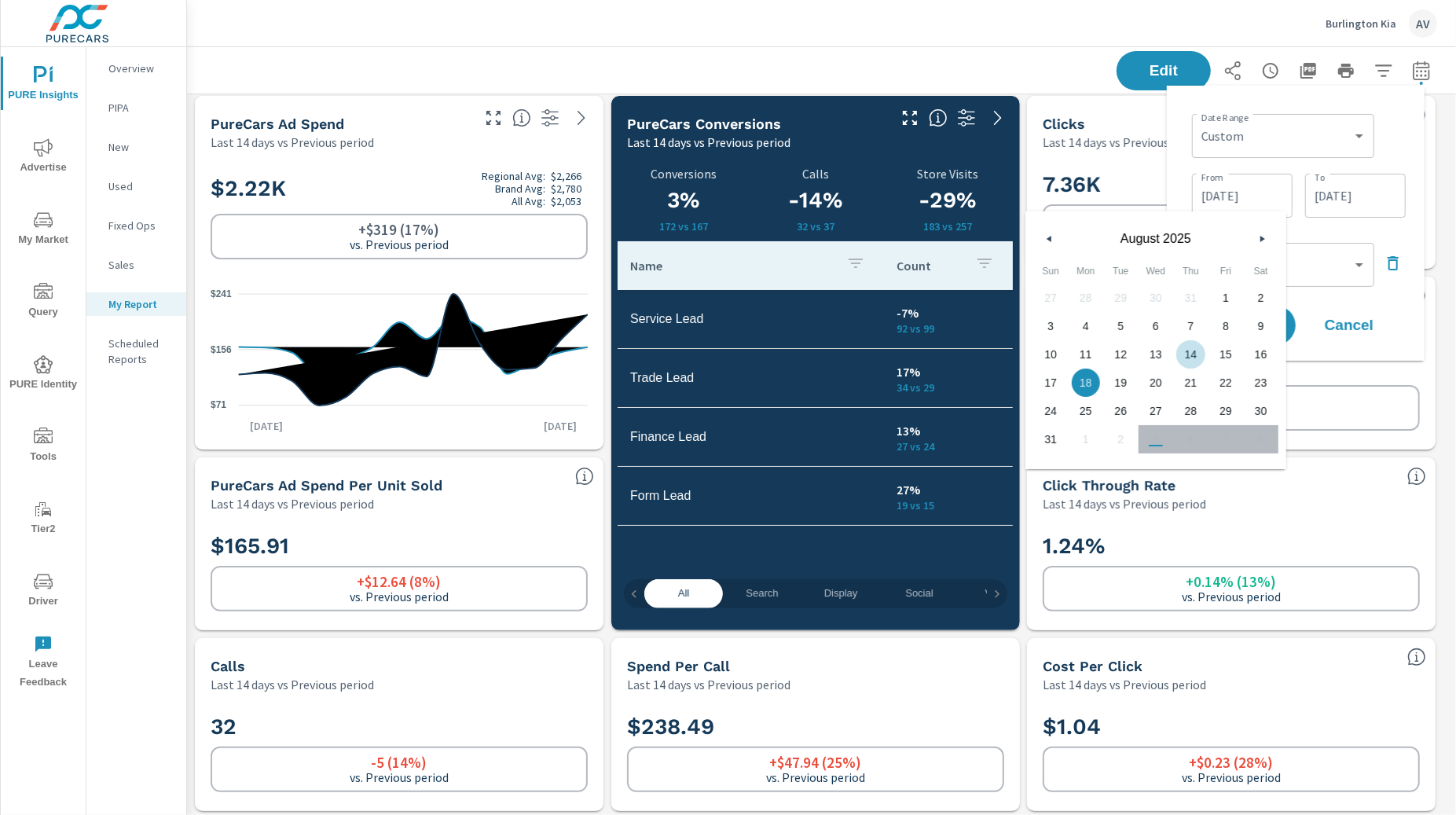
click at [1320, 150] on div "Date Range Custom Yesterday Last week Last 7 days Last 14 days Last 30 days Las…" at bounding box center [1296, 223] width 233 height 249
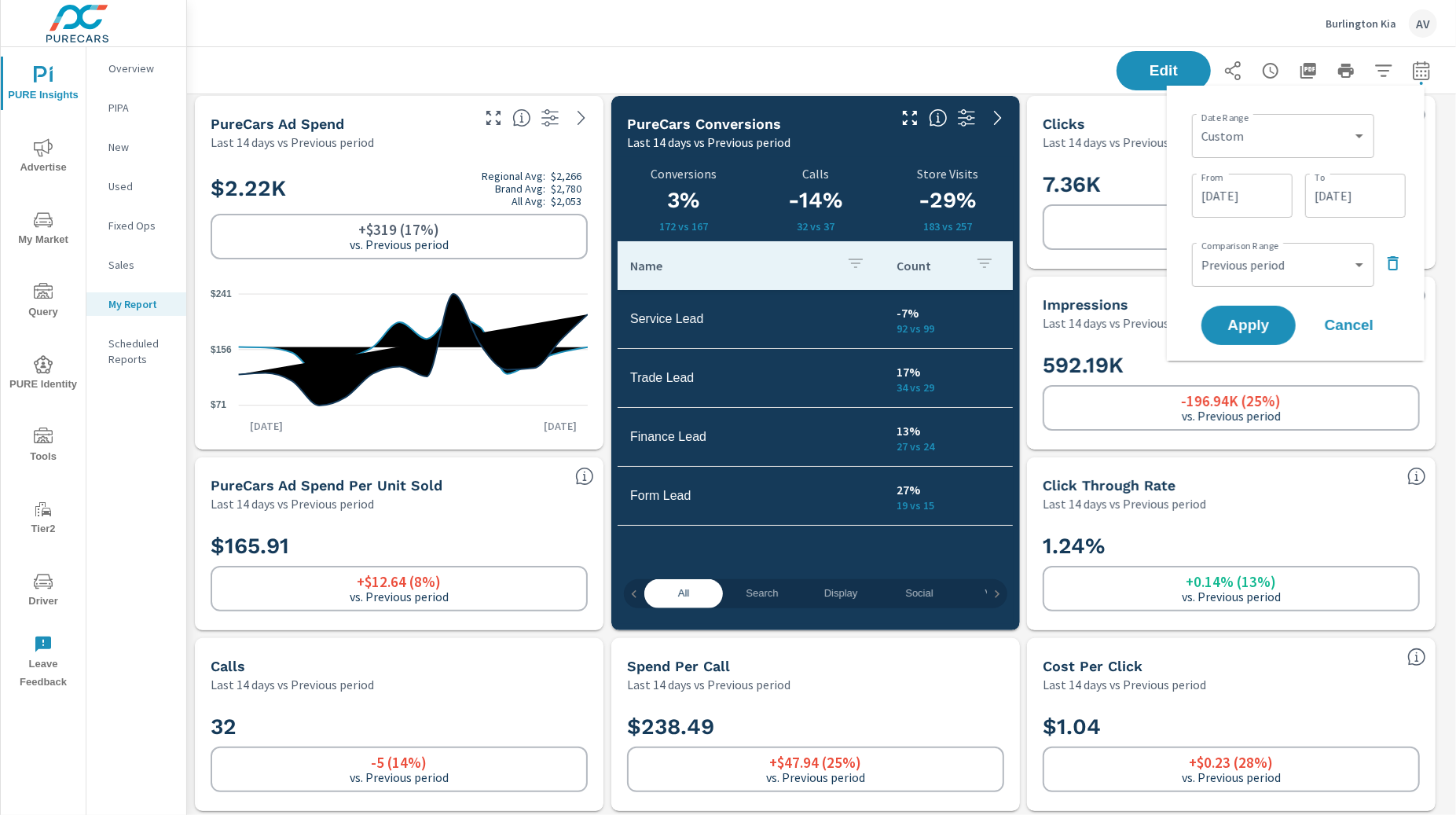
scroll to position [5277, 1284]
click at [1256, 318] on span "Apply" at bounding box center [1248, 325] width 65 height 15
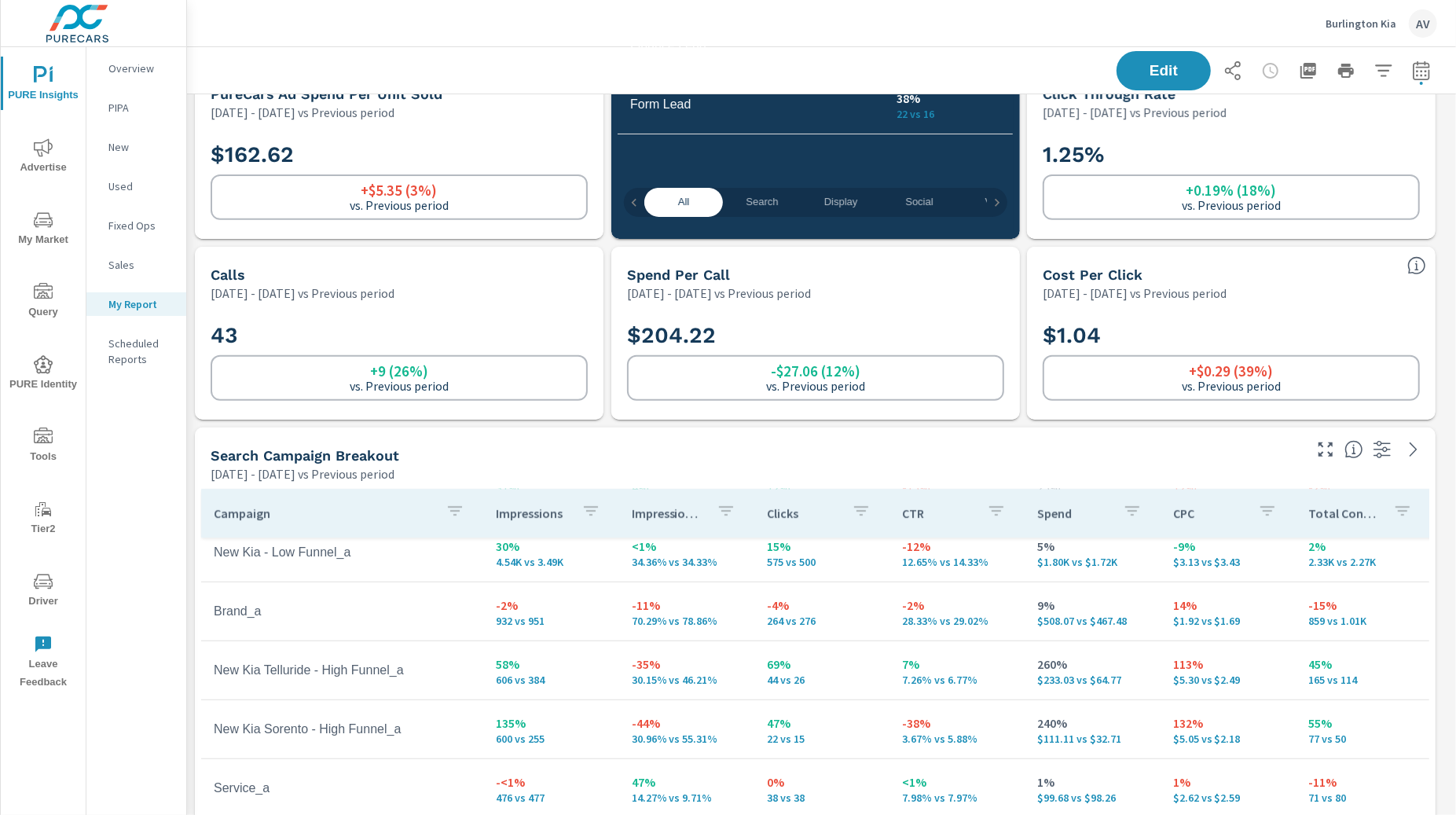
scroll to position [397, 0]
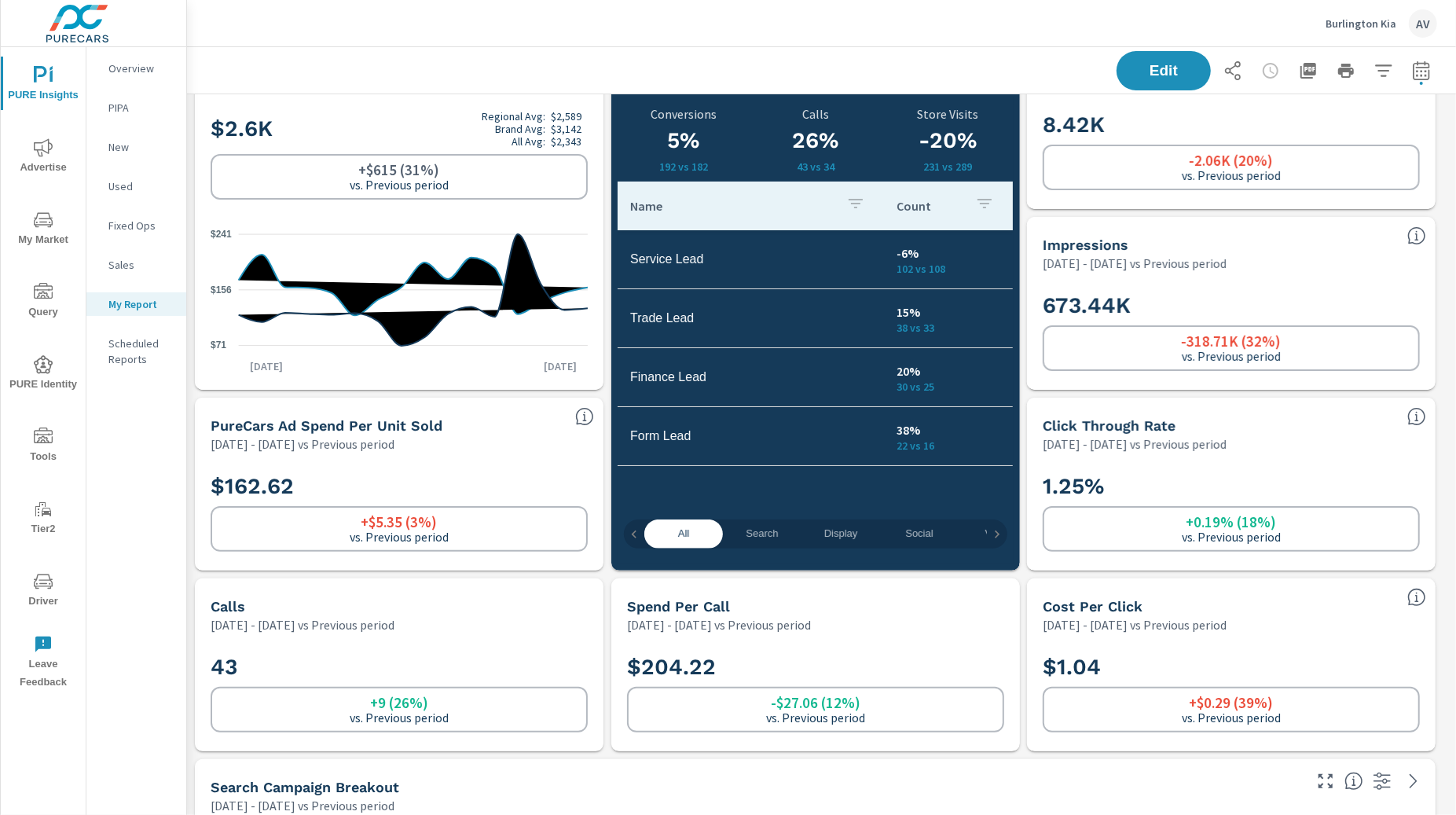
scroll to position [0, 0]
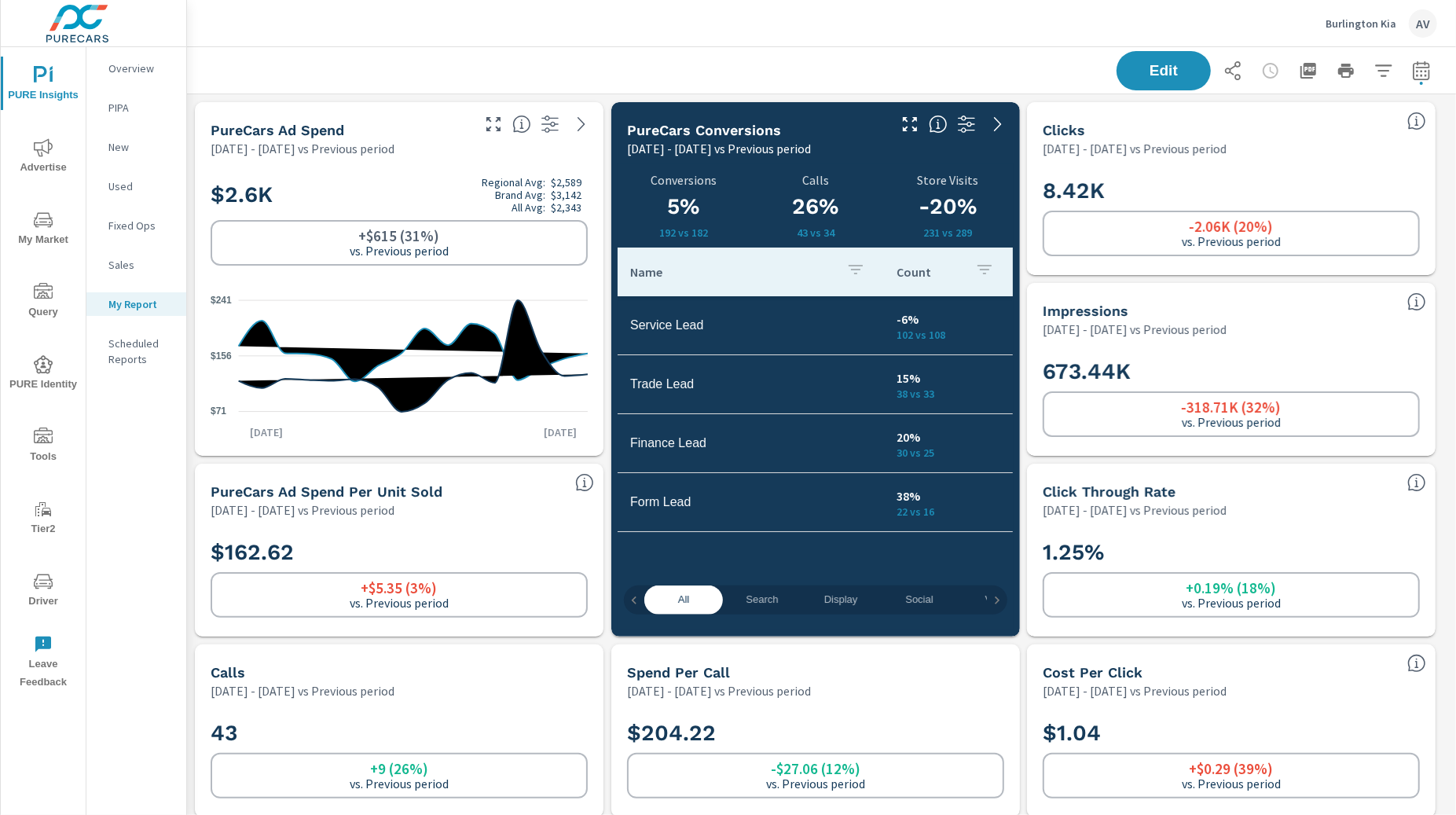
click at [591, 54] on div "Edit" at bounding box center [821, 70] width 1231 height 47
click at [133, 231] on p "Fixed Ops" at bounding box center [141, 226] width 66 height 16
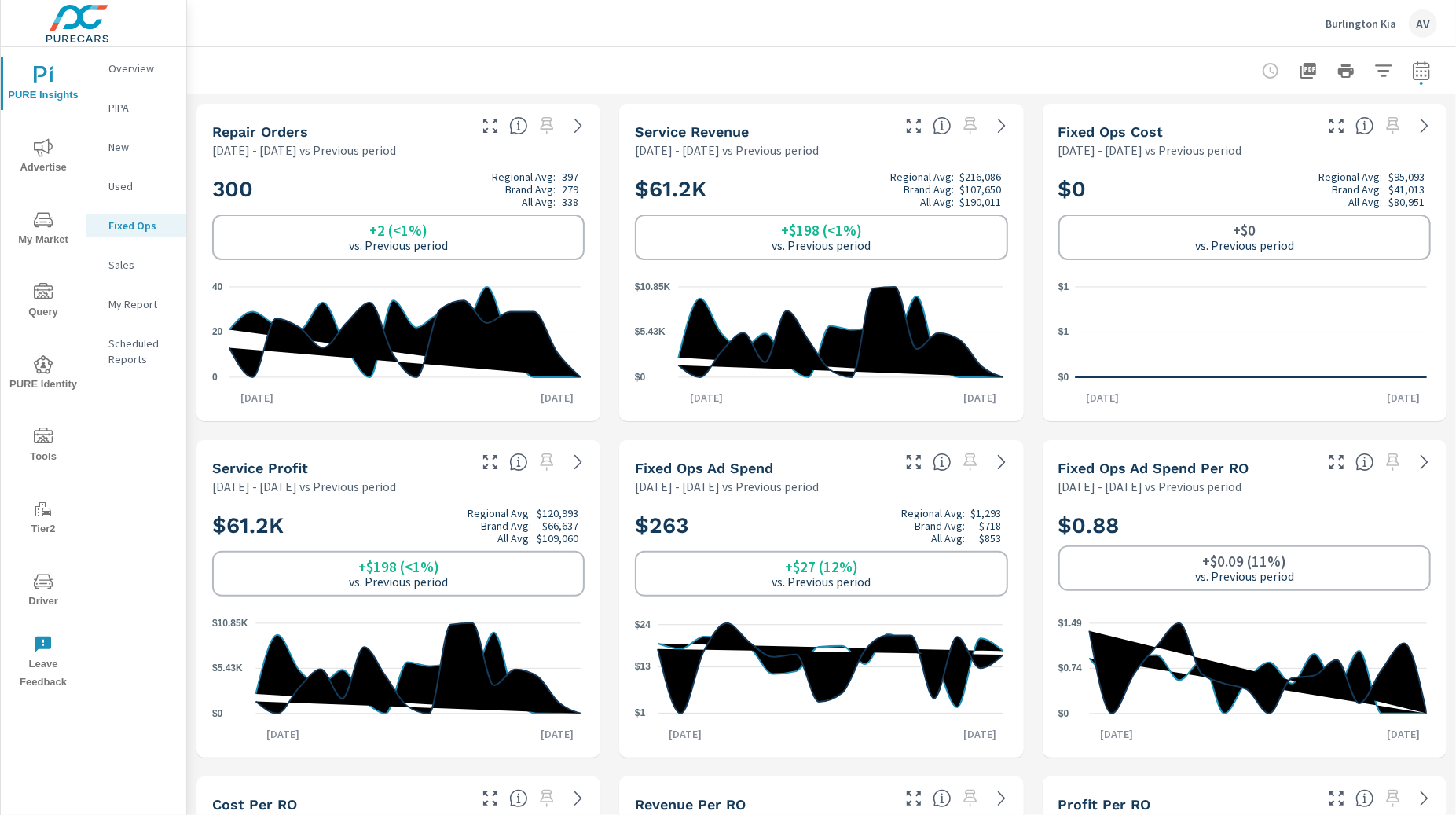
click at [611, 302] on div "Repair Orders Aug 18, 2025 - Sep 02, 2025 vs Previous period 300 Regional Avg: …" at bounding box center [821, 598] width 1269 height 1009
click at [123, 140] on p "New" at bounding box center [141, 147] width 66 height 16
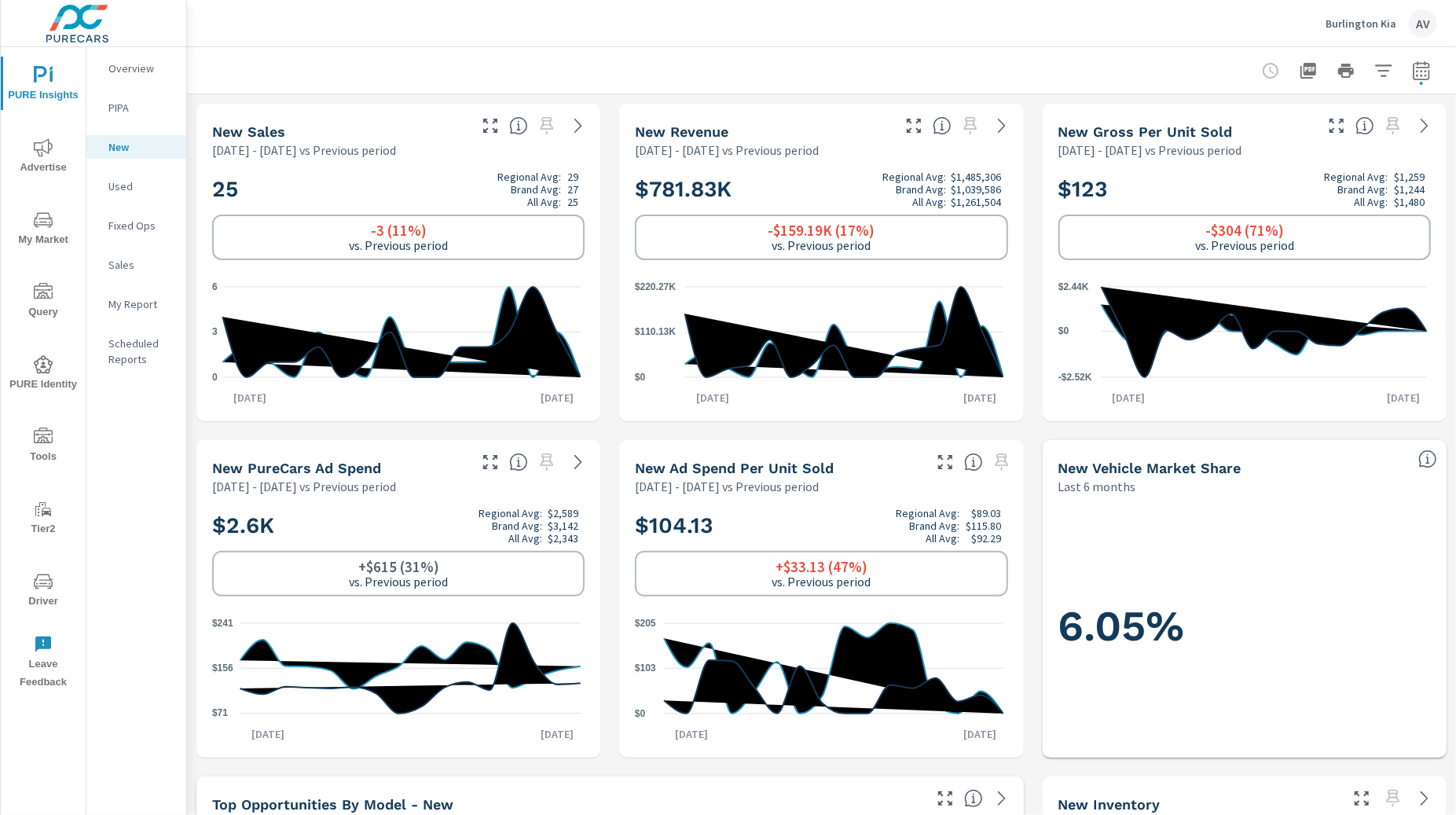
scroll to position [1, 0]
click at [117, 191] on p "Used" at bounding box center [141, 186] width 66 height 16
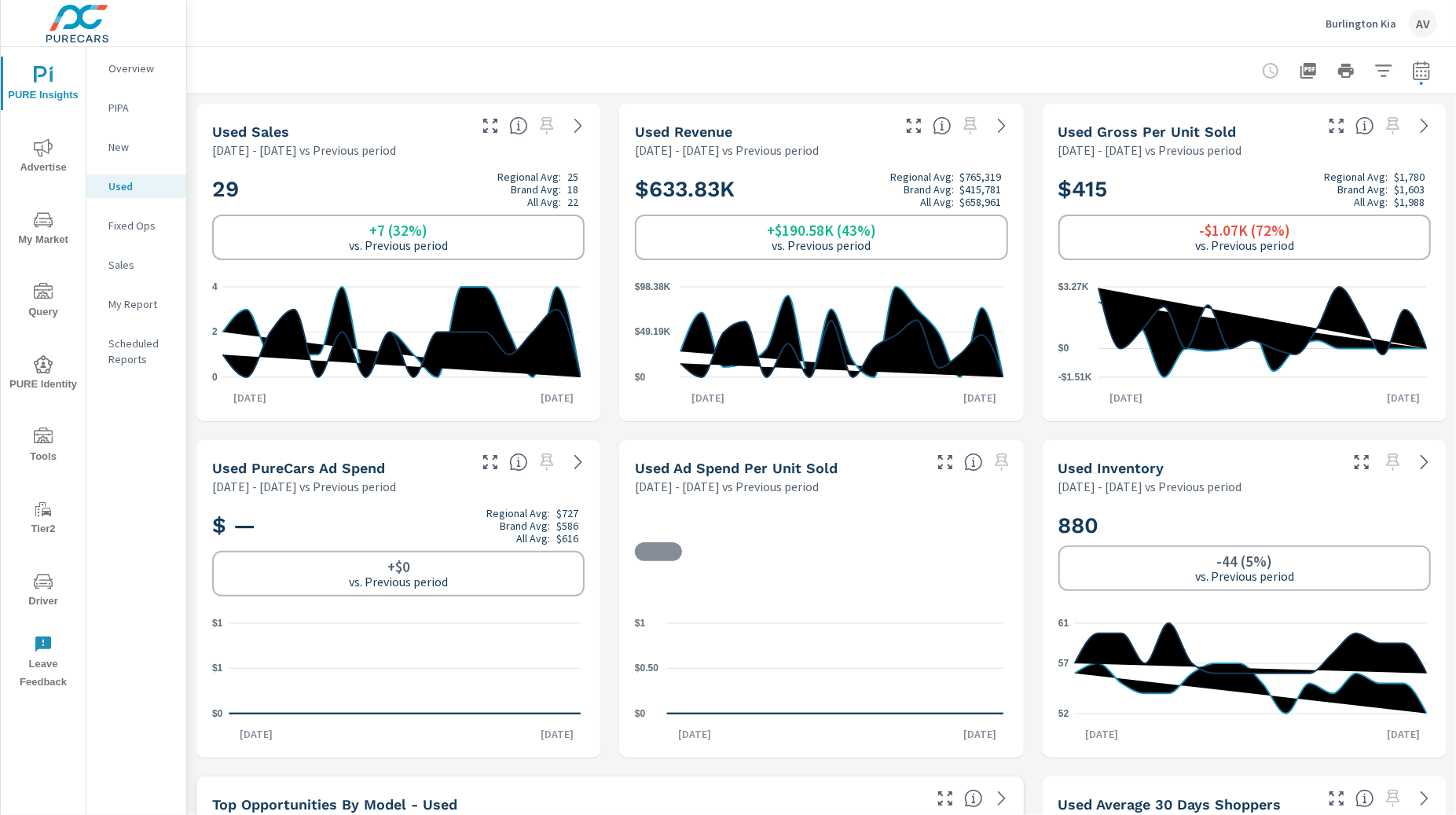
scroll to position [1, 0]
click at [118, 310] on p "My Report" at bounding box center [141, 304] width 66 height 16
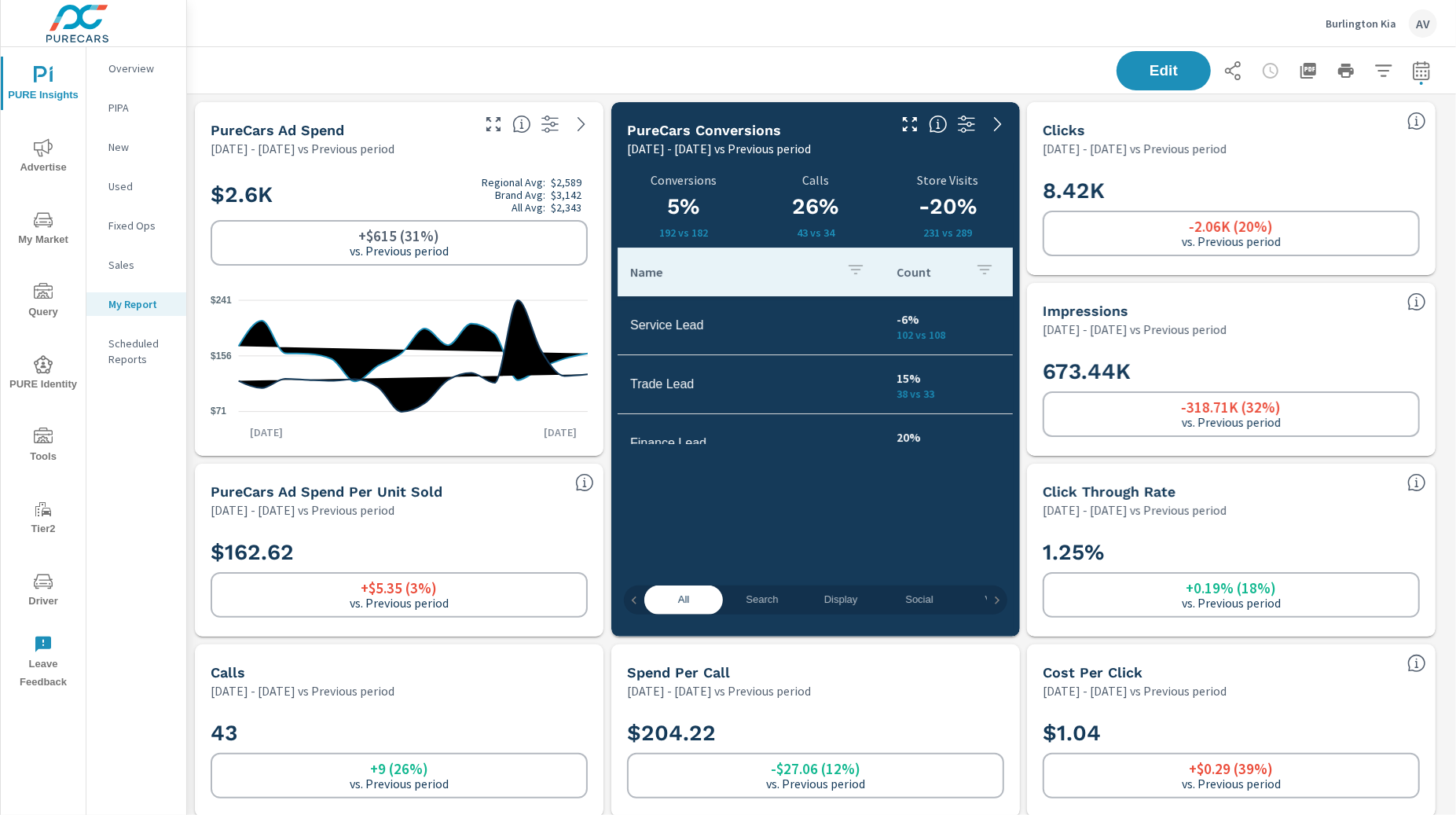
scroll to position [5277, 1284]
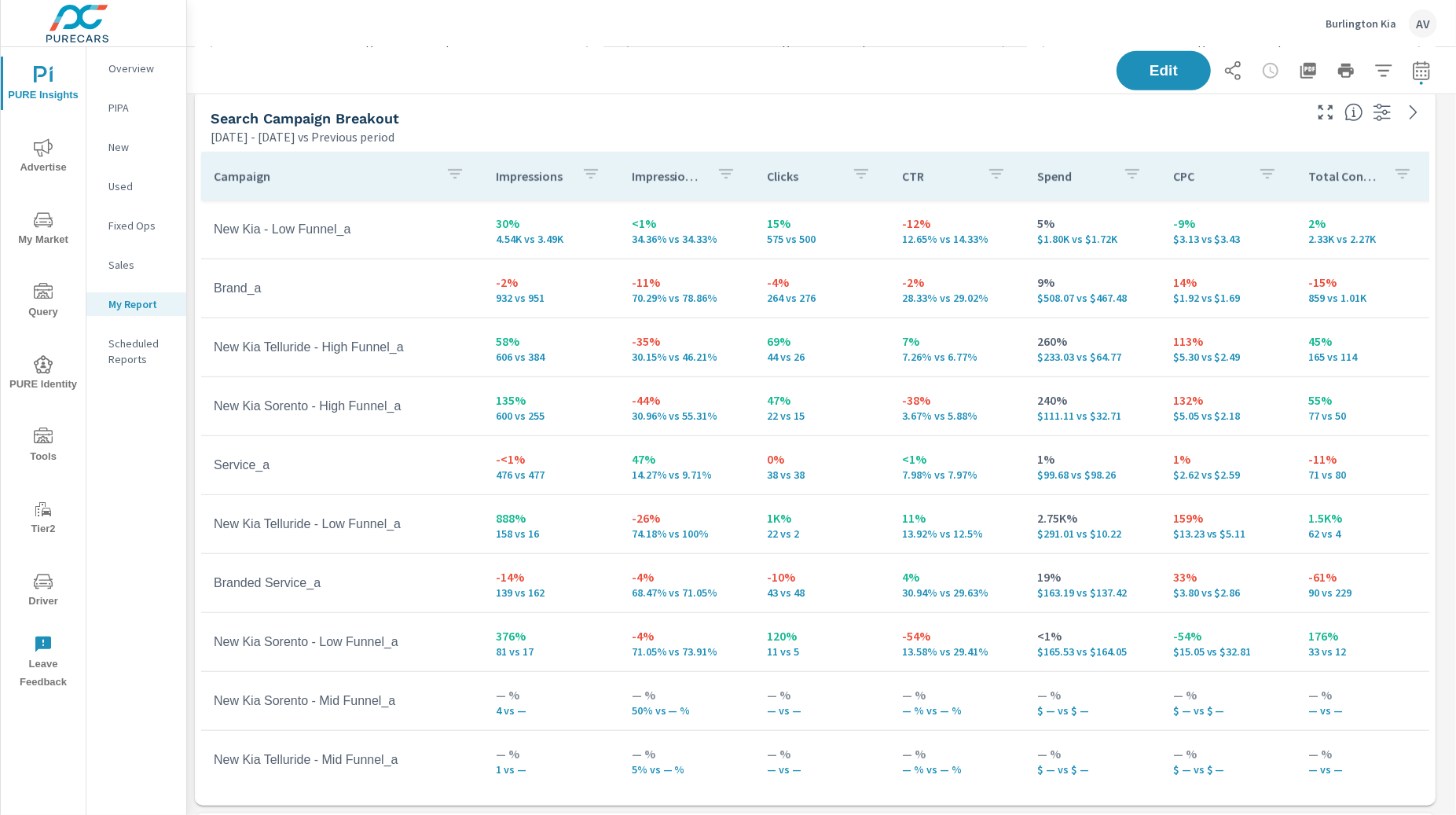
scroll to position [743, 0]
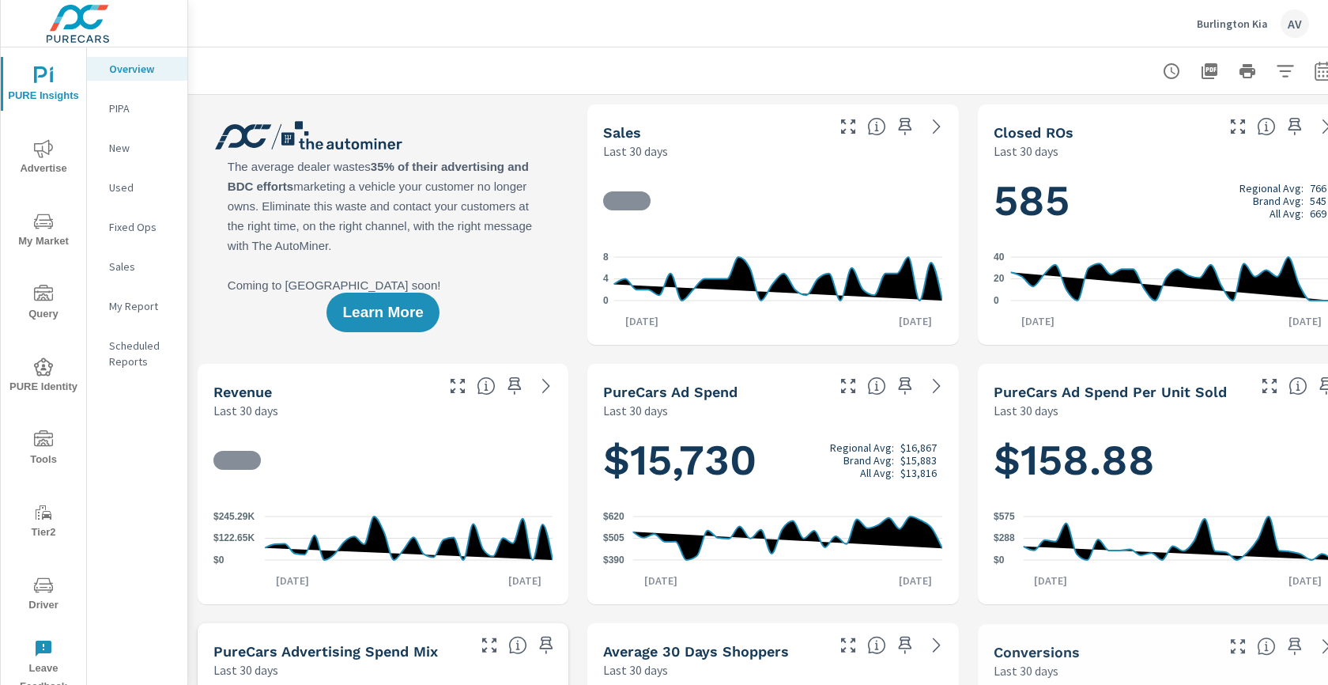
scroll to position [1, 0]
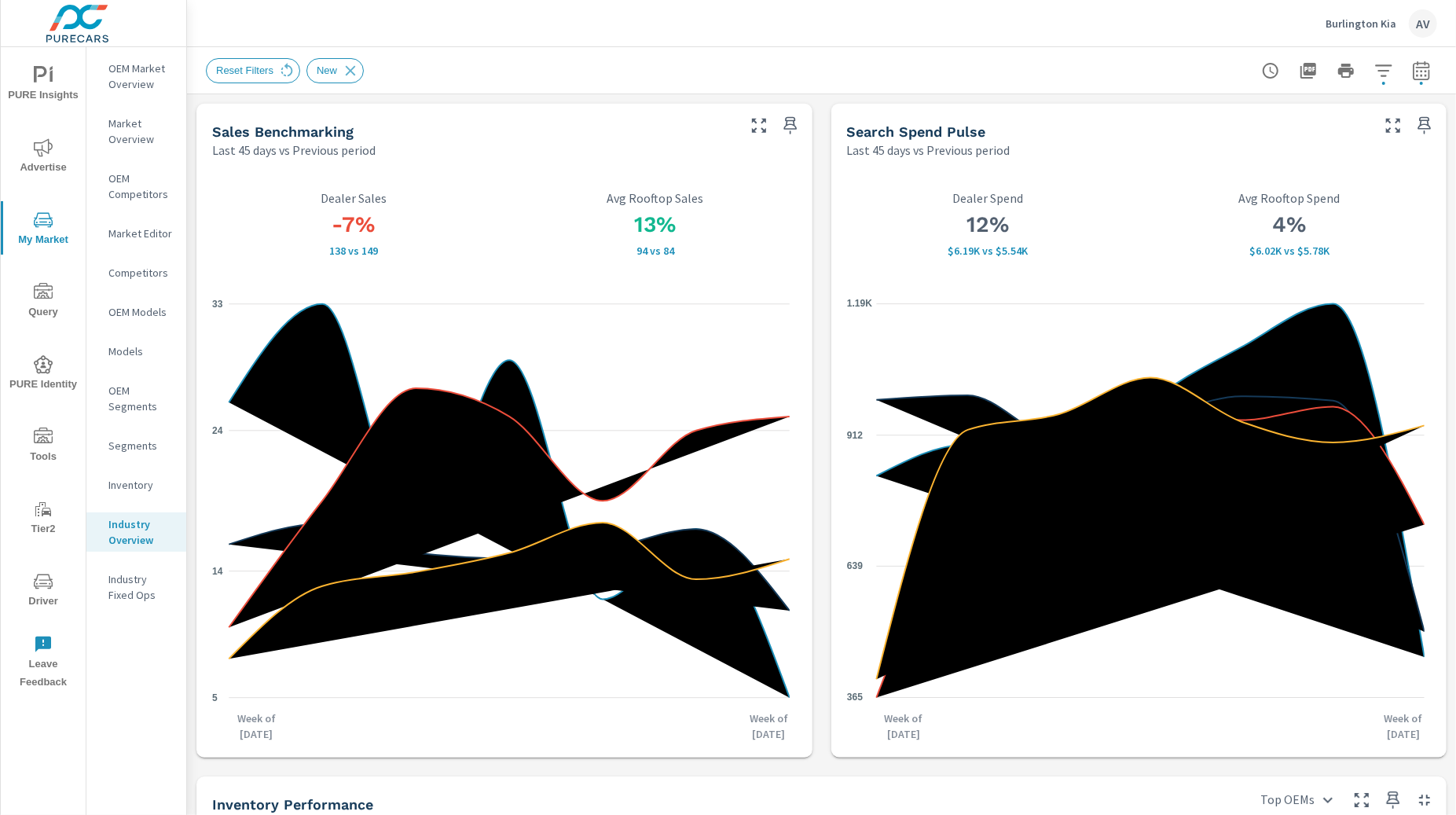
scroll to position [1, 0]
click at [122, 483] on p "Inventory" at bounding box center [141, 485] width 66 height 16
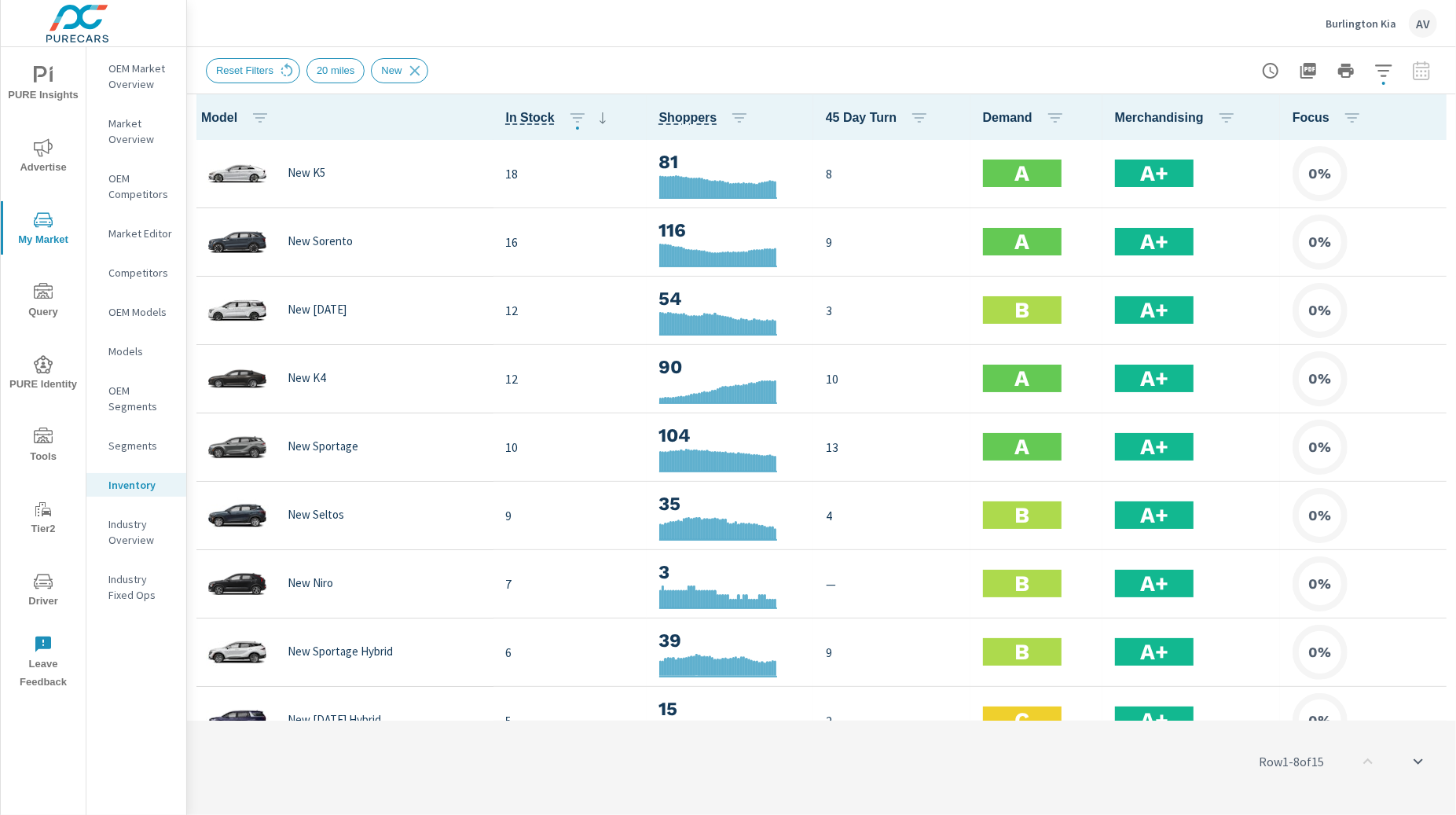
scroll to position [1, 0]
click at [1425, 114] on icon "button" at bounding box center [1434, 116] width 19 height 19
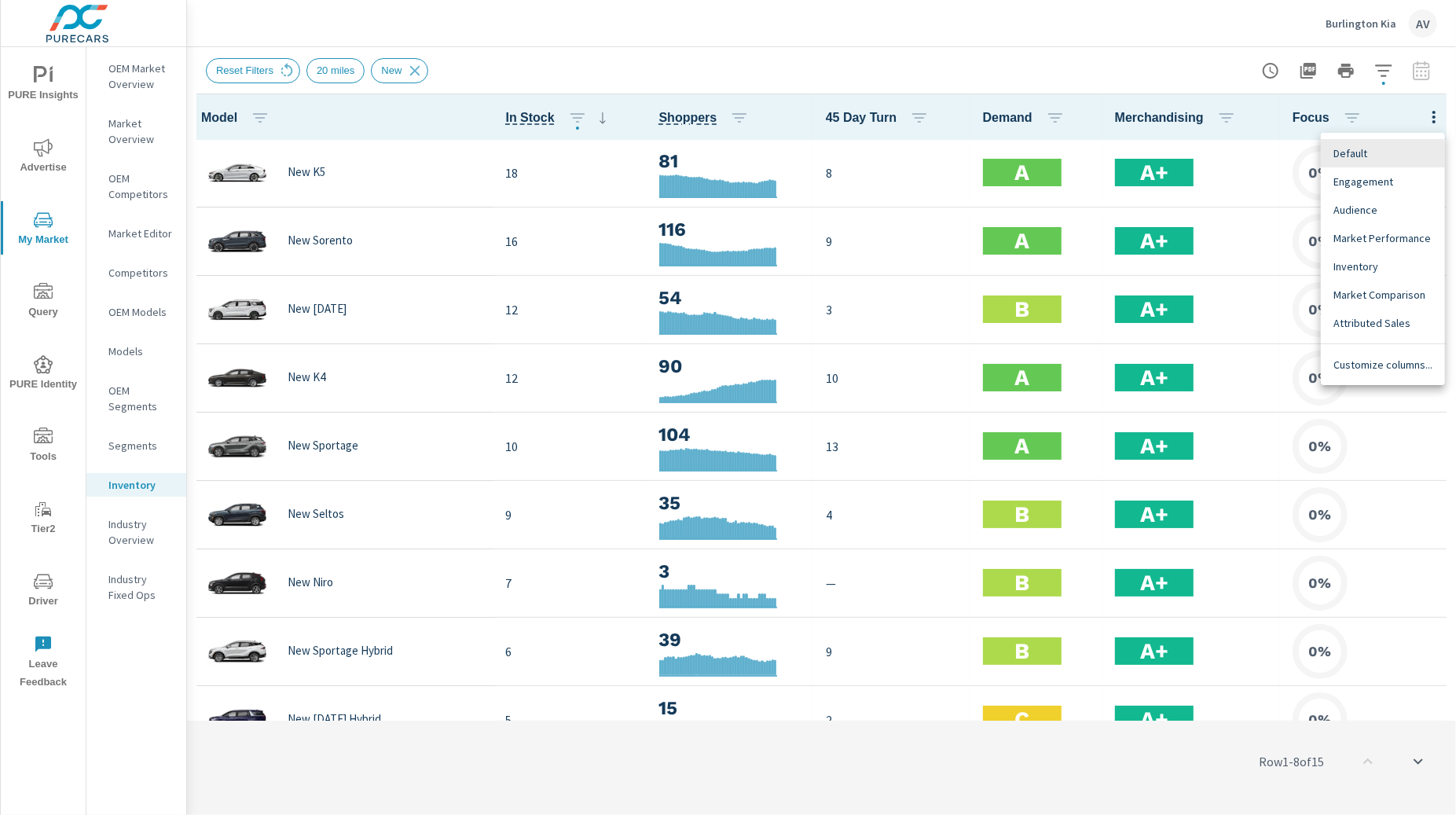
click at [1358, 184] on span "Engagement" at bounding box center [1383, 182] width 99 height 16
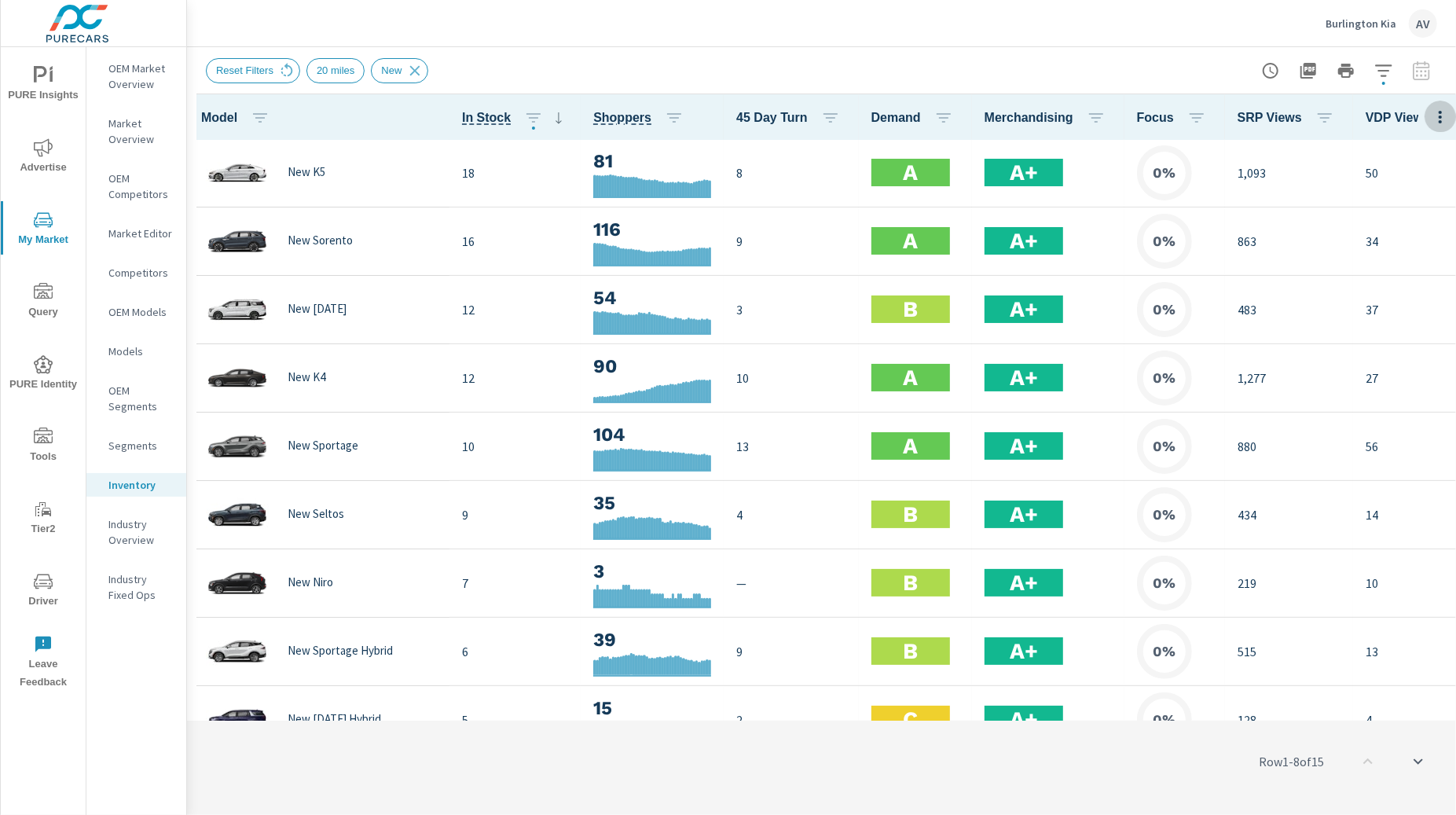
click at [1431, 109] on icon "button" at bounding box center [1440, 116] width 19 height 19
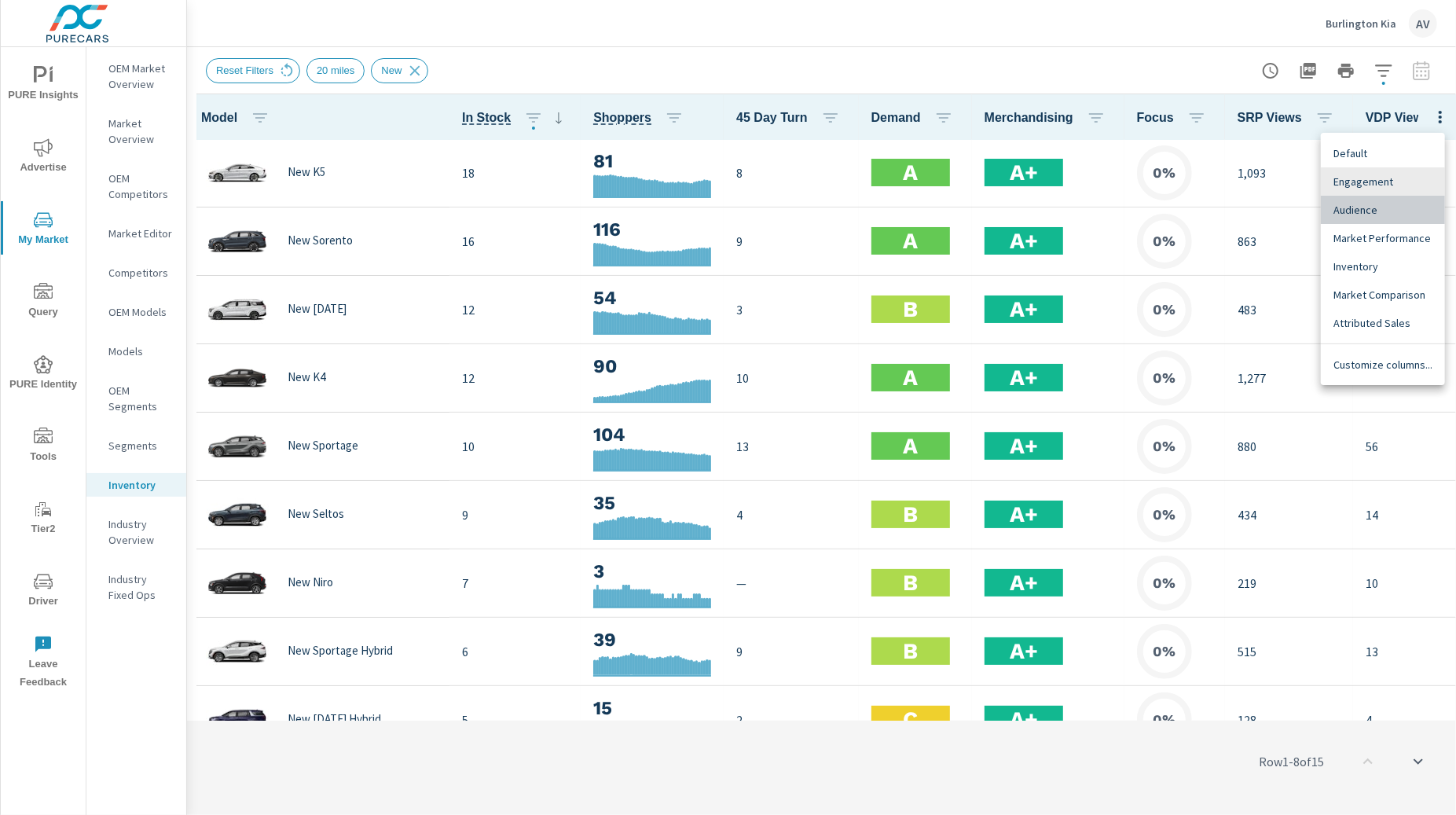
click at [1383, 213] on span "Audience" at bounding box center [1383, 210] width 99 height 16
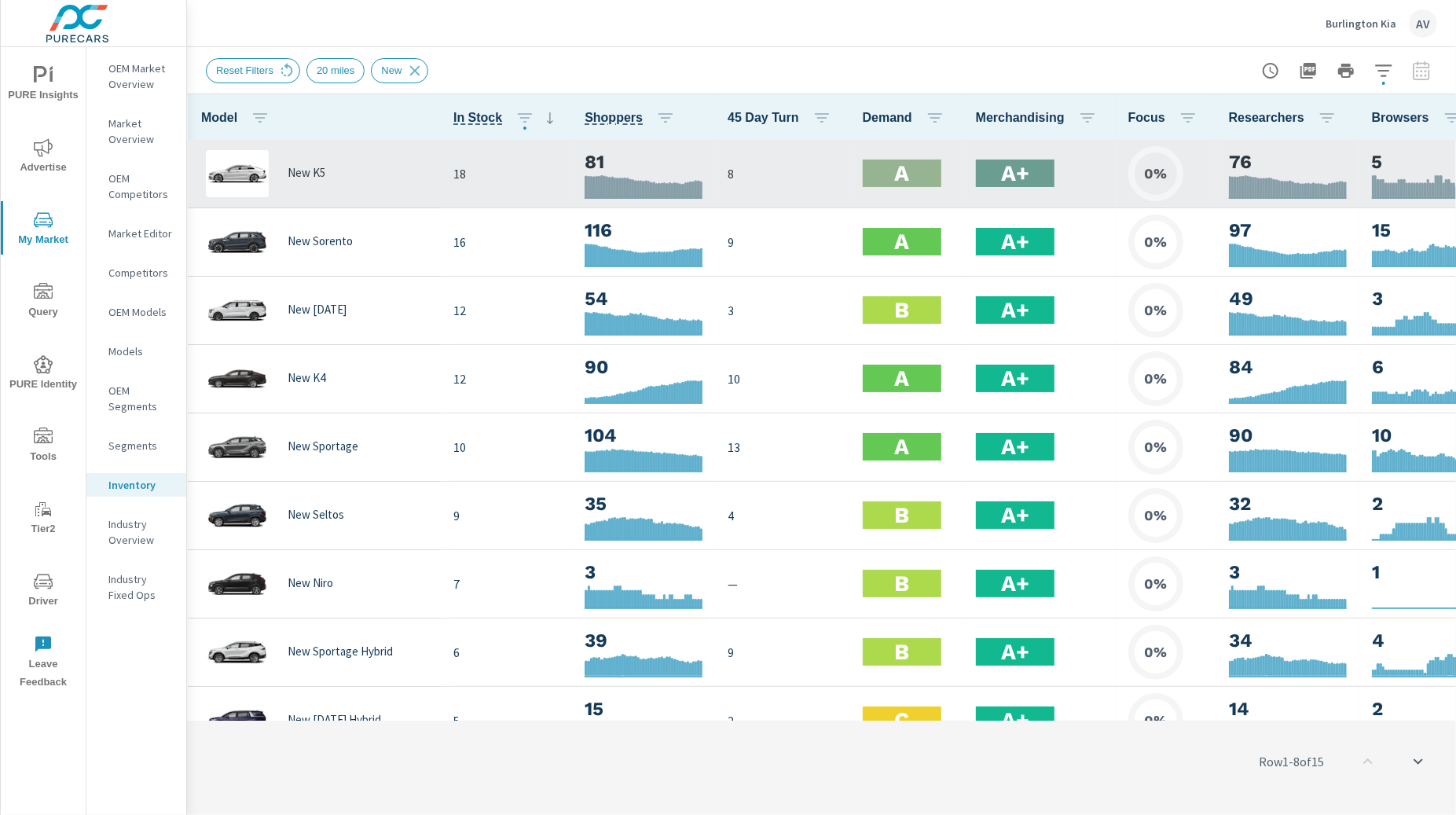
scroll to position [0, 2]
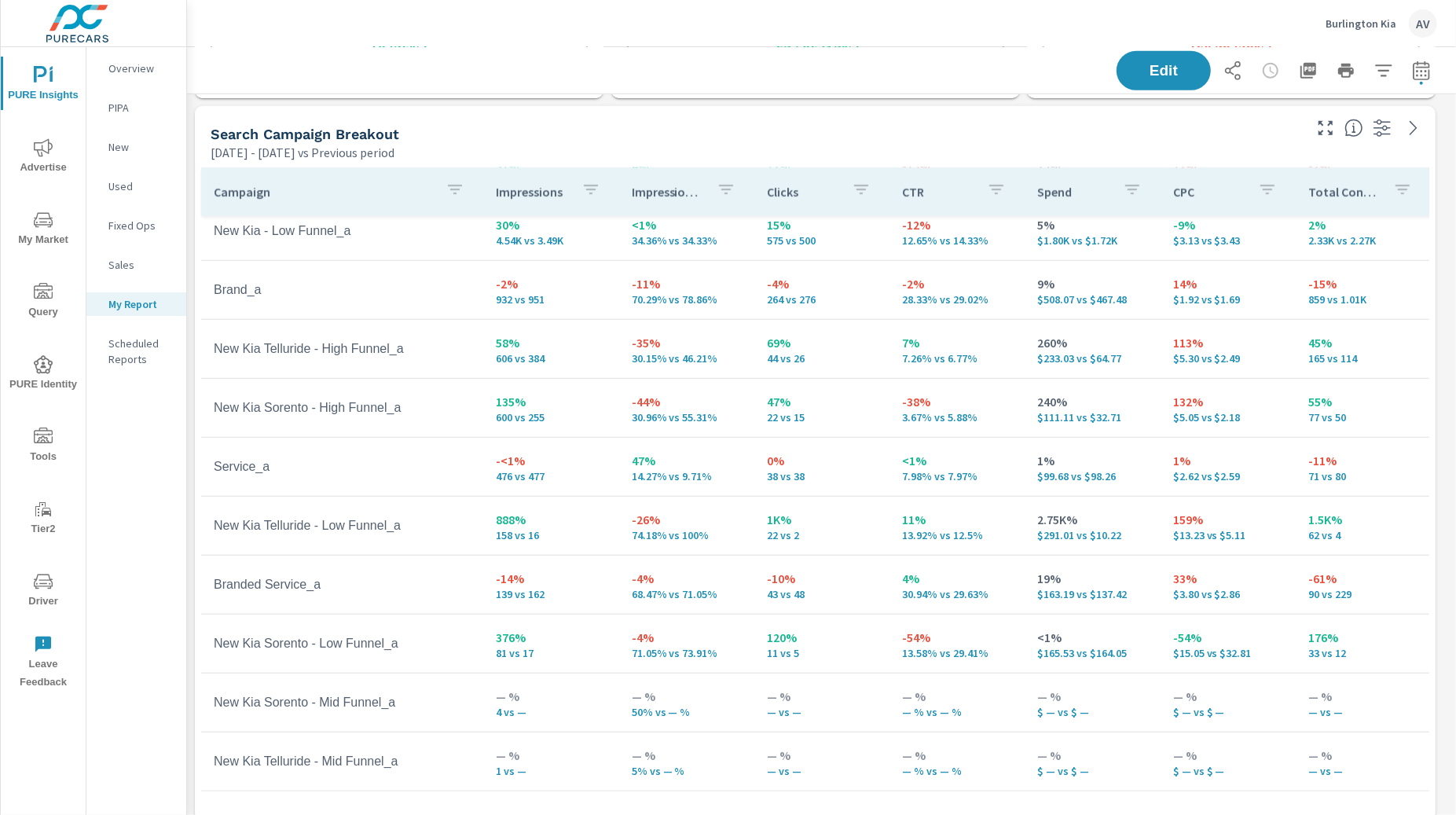
scroll to position [84, 0]
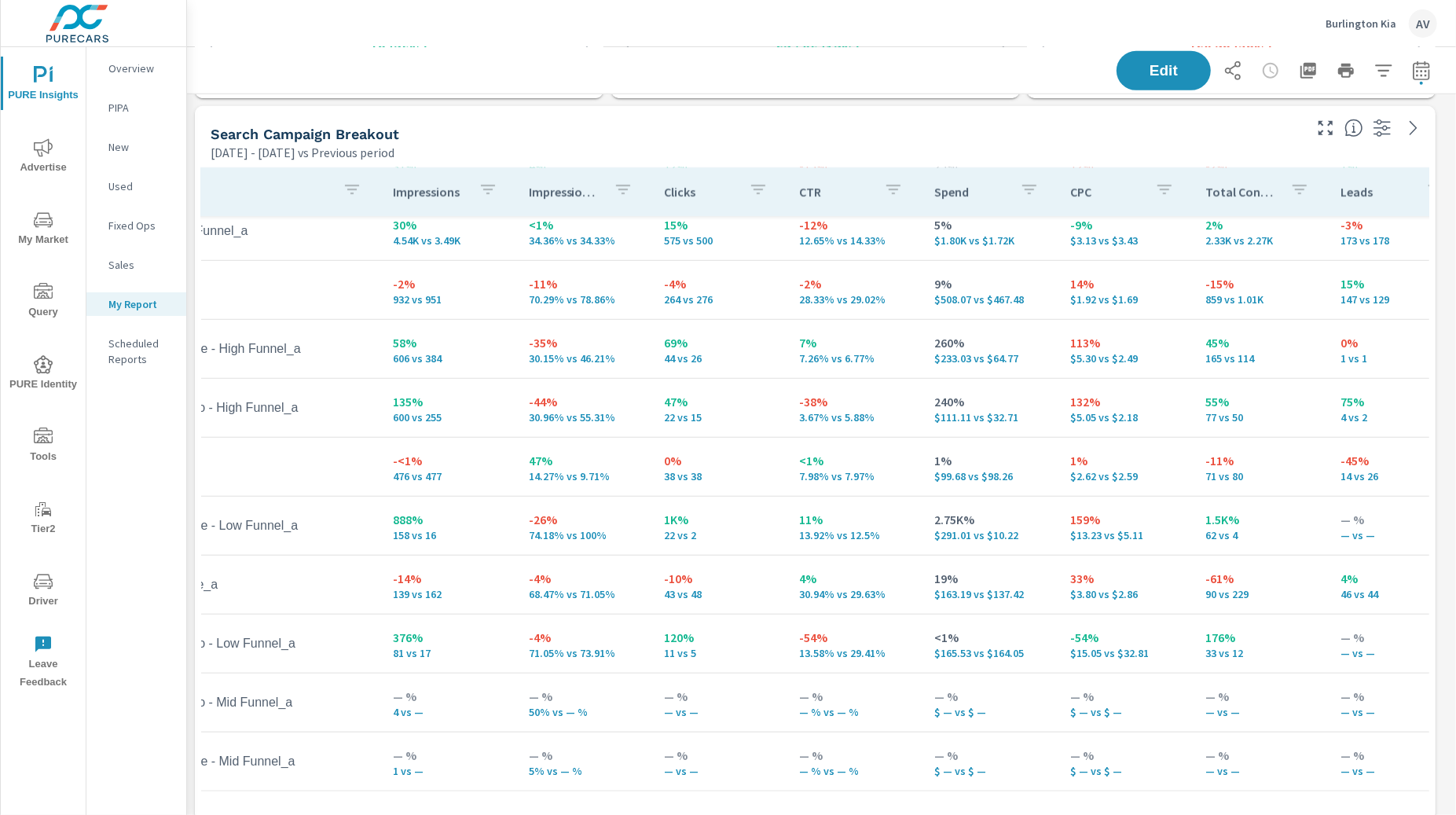
scroll to position [83, 0]
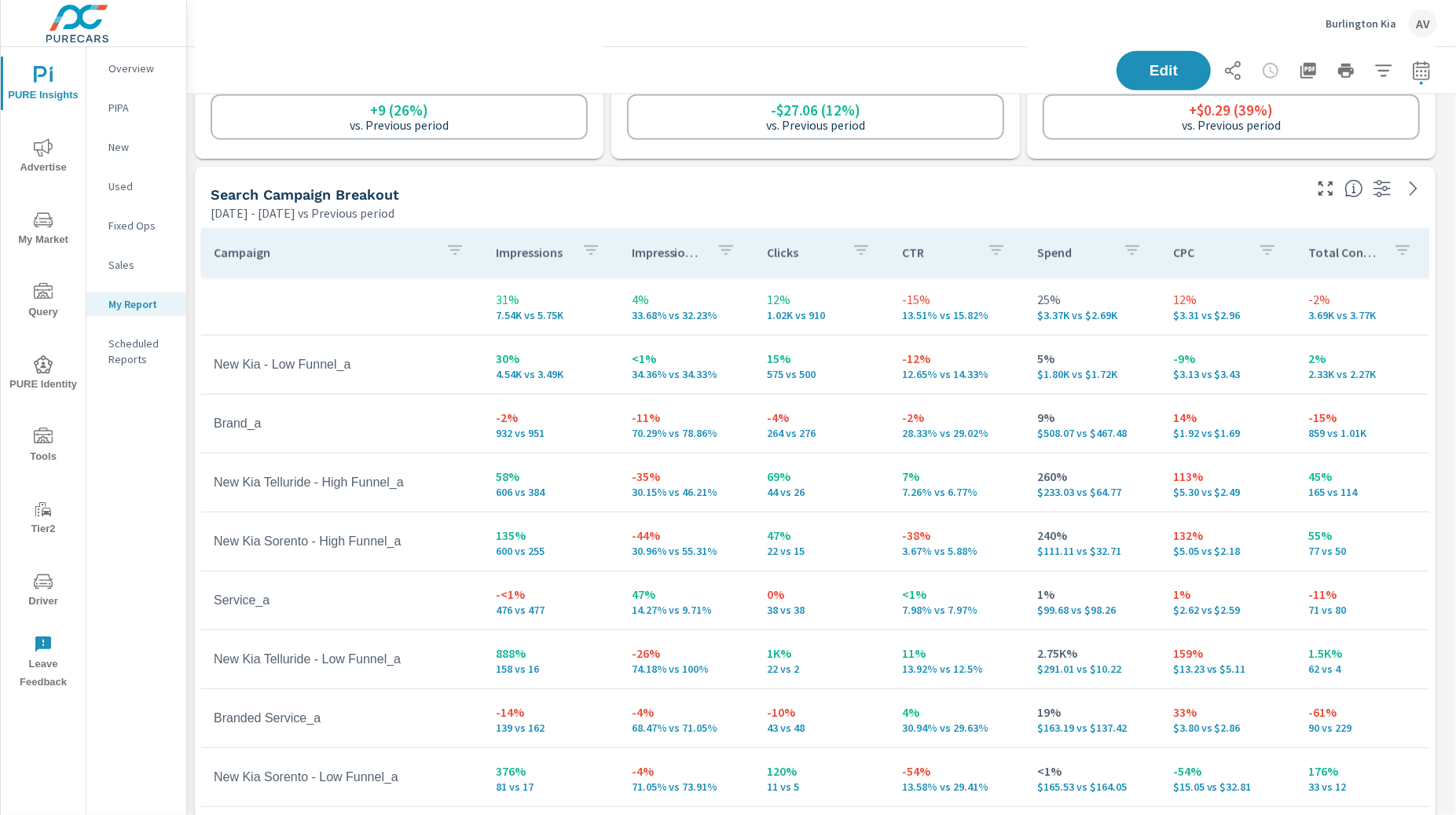
scroll to position [657, 0]
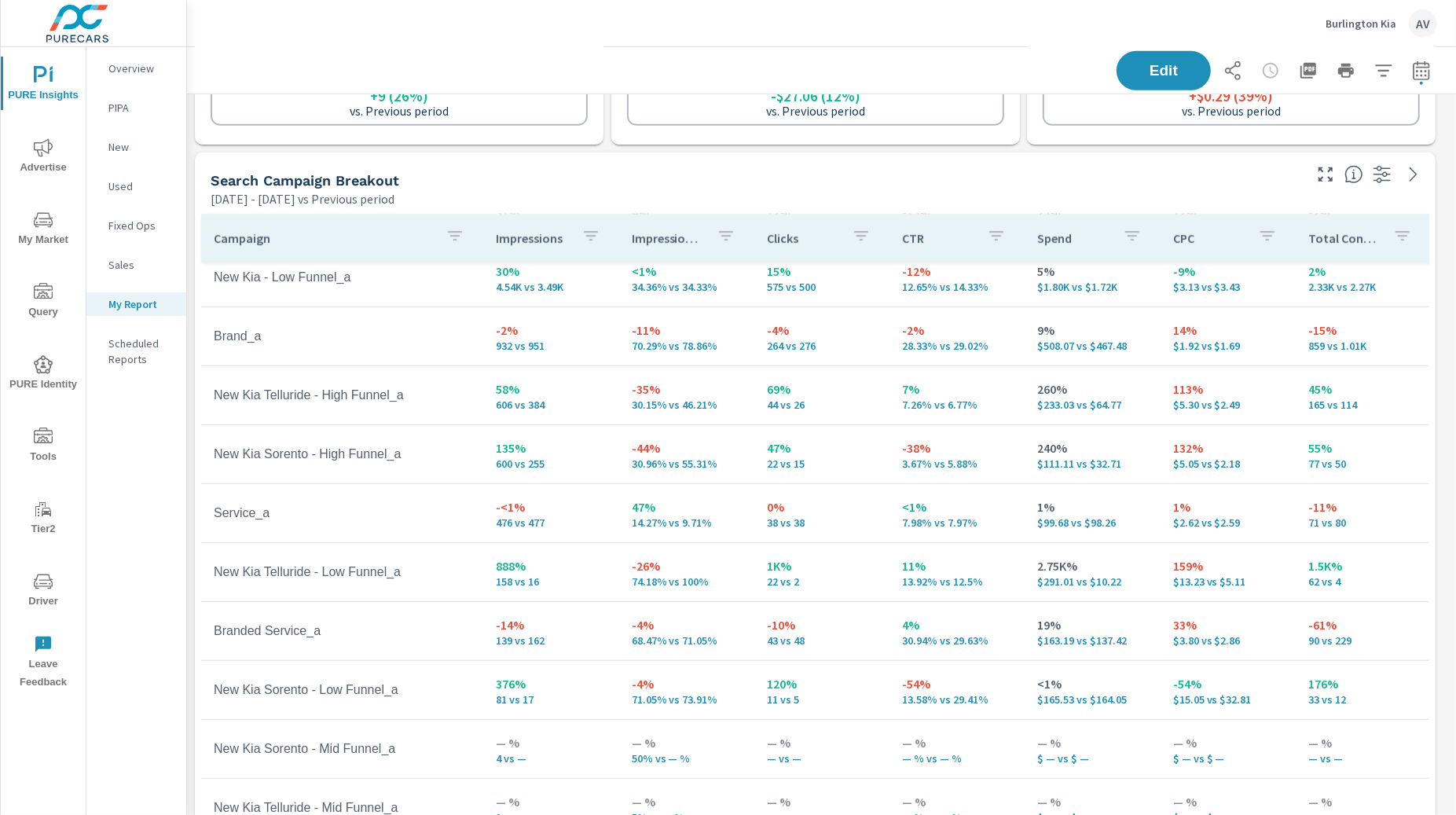
scroll to position [678, 0]
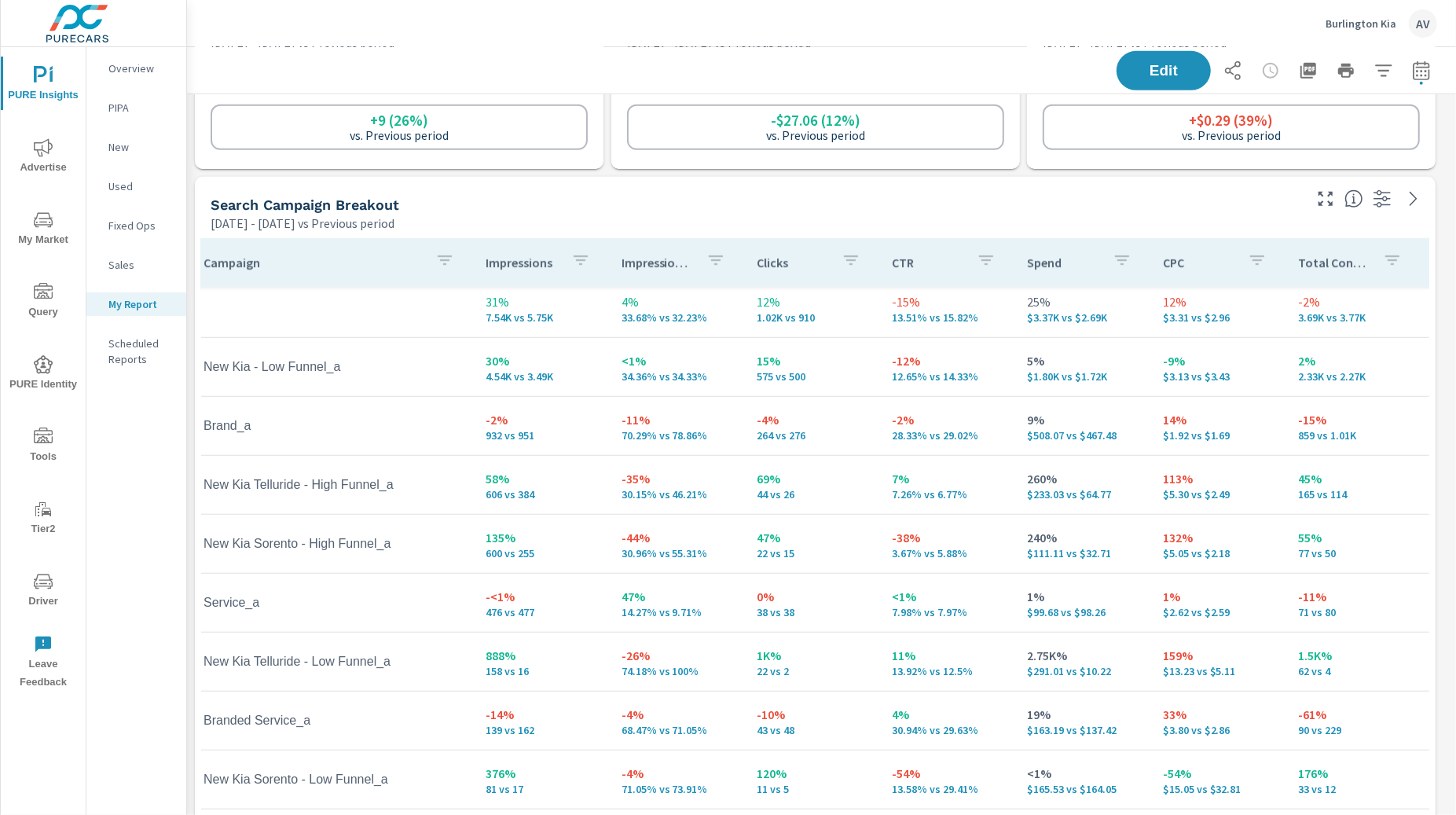
scroll to position [8, 0]
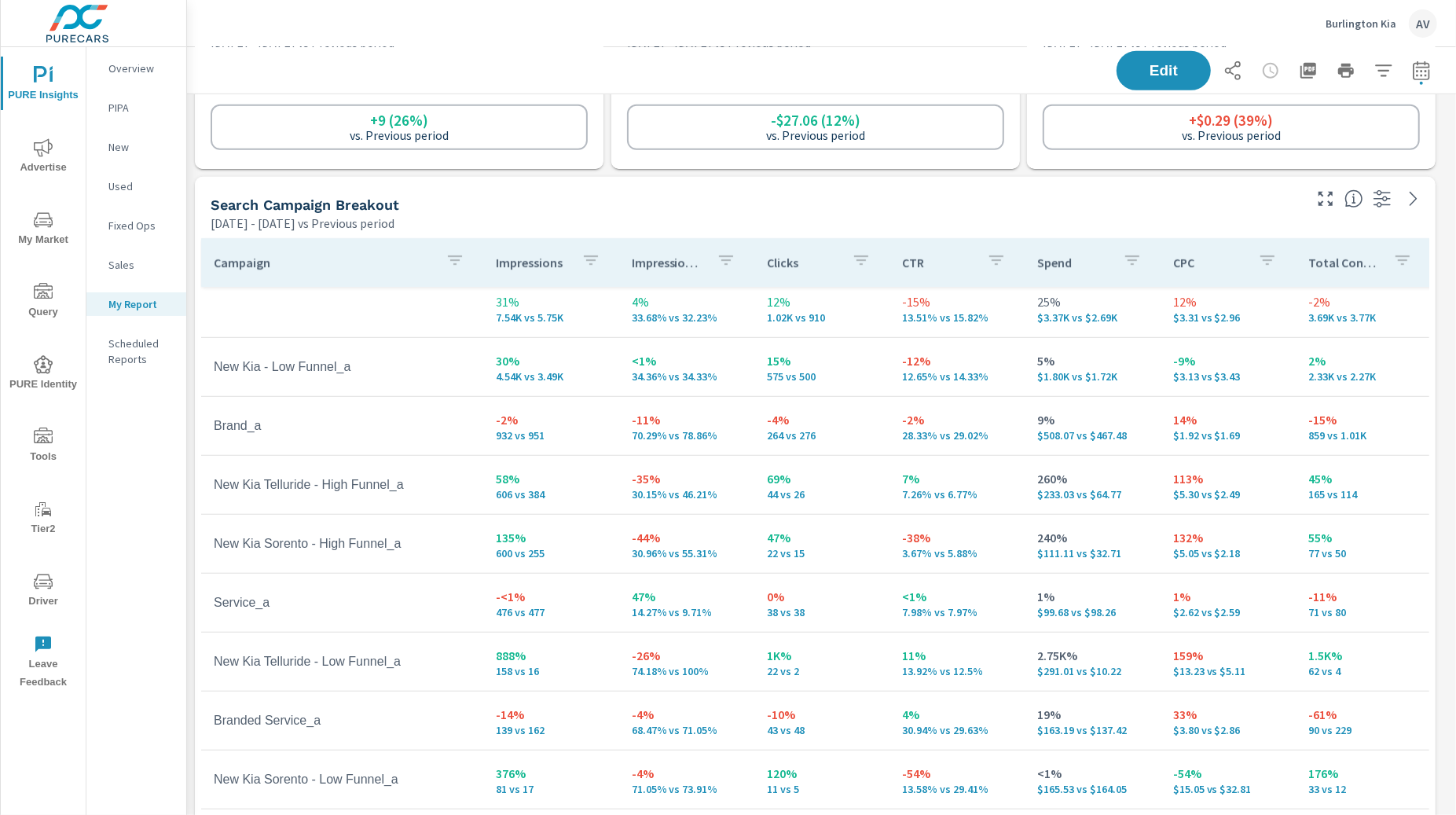
click at [787, 192] on div "Search Campaign Breakout [DATE] - [DATE] vs Previous period" at bounding box center [750, 205] width 1112 height 56
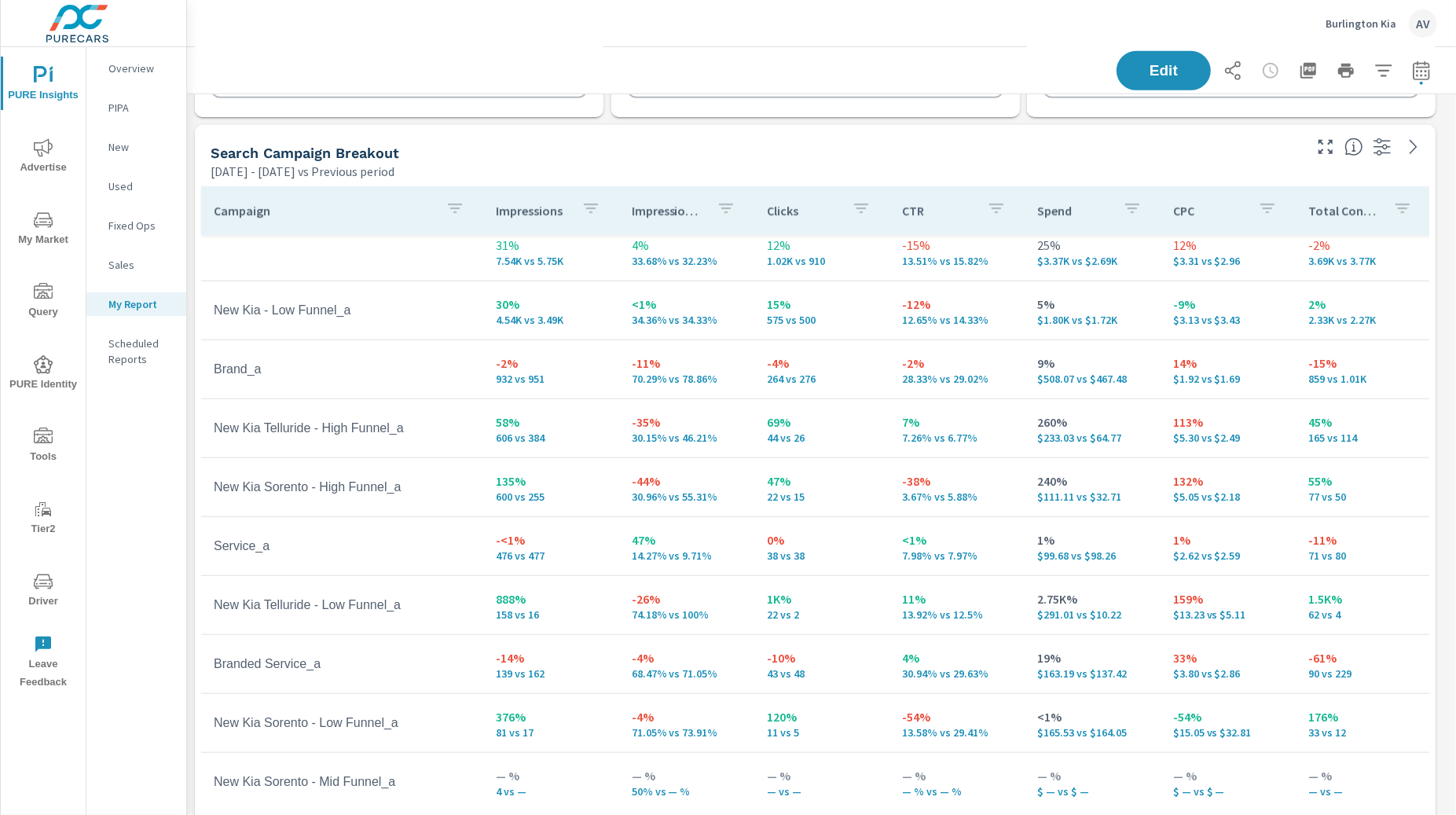
scroll to position [0, 0]
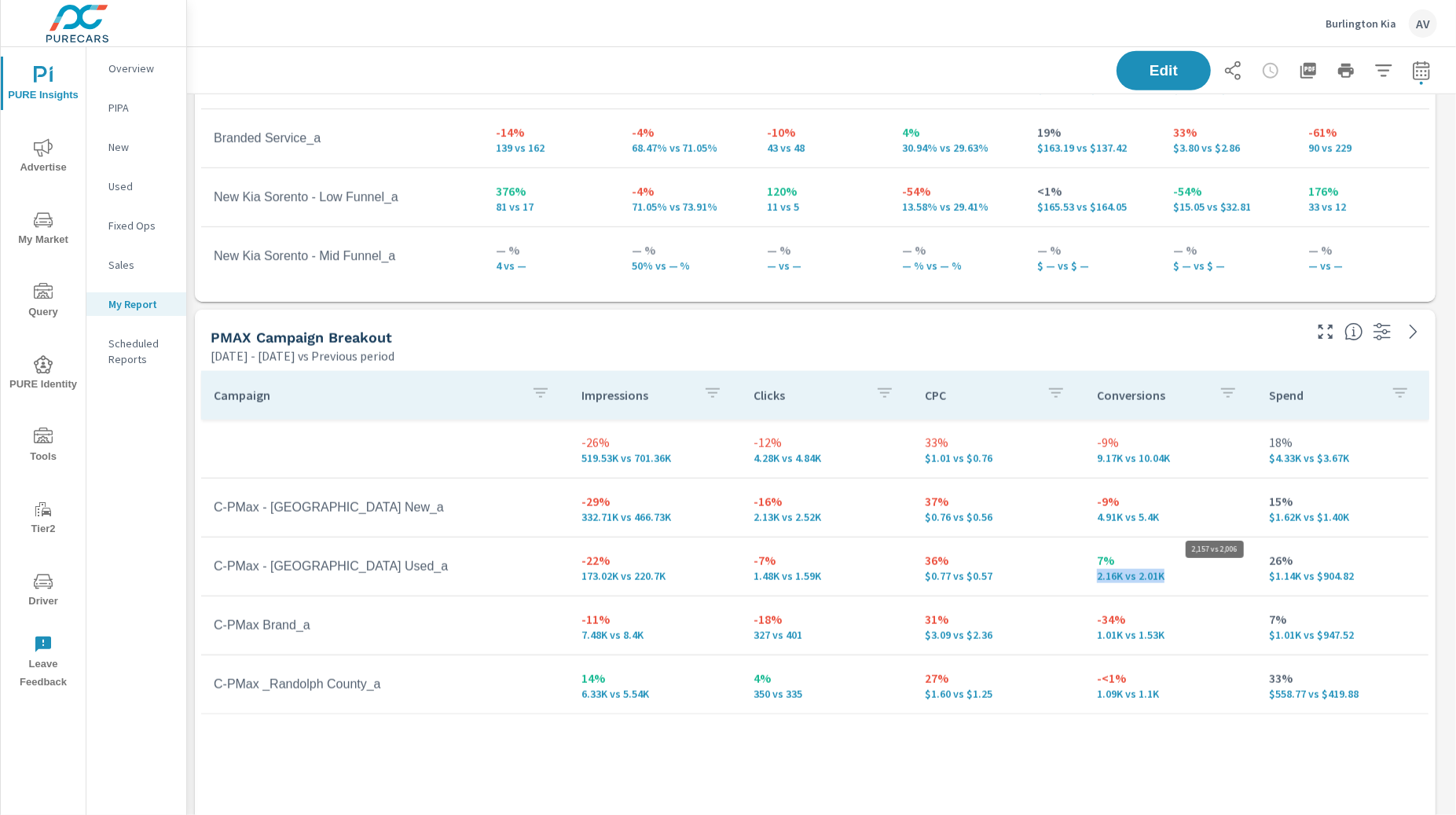
scroll to position [5277, 1284]
drag, startPoint x: 1163, startPoint y: 575, endPoint x: 1090, endPoint y: 553, distance: 76.2
click at [1090, 553] on td "7% 2.16K vs 2.01K" at bounding box center [1170, 567] width 172 height 57
click at [1077, 556] on td "36% $0.77 vs $0.57" at bounding box center [999, 567] width 172 height 57
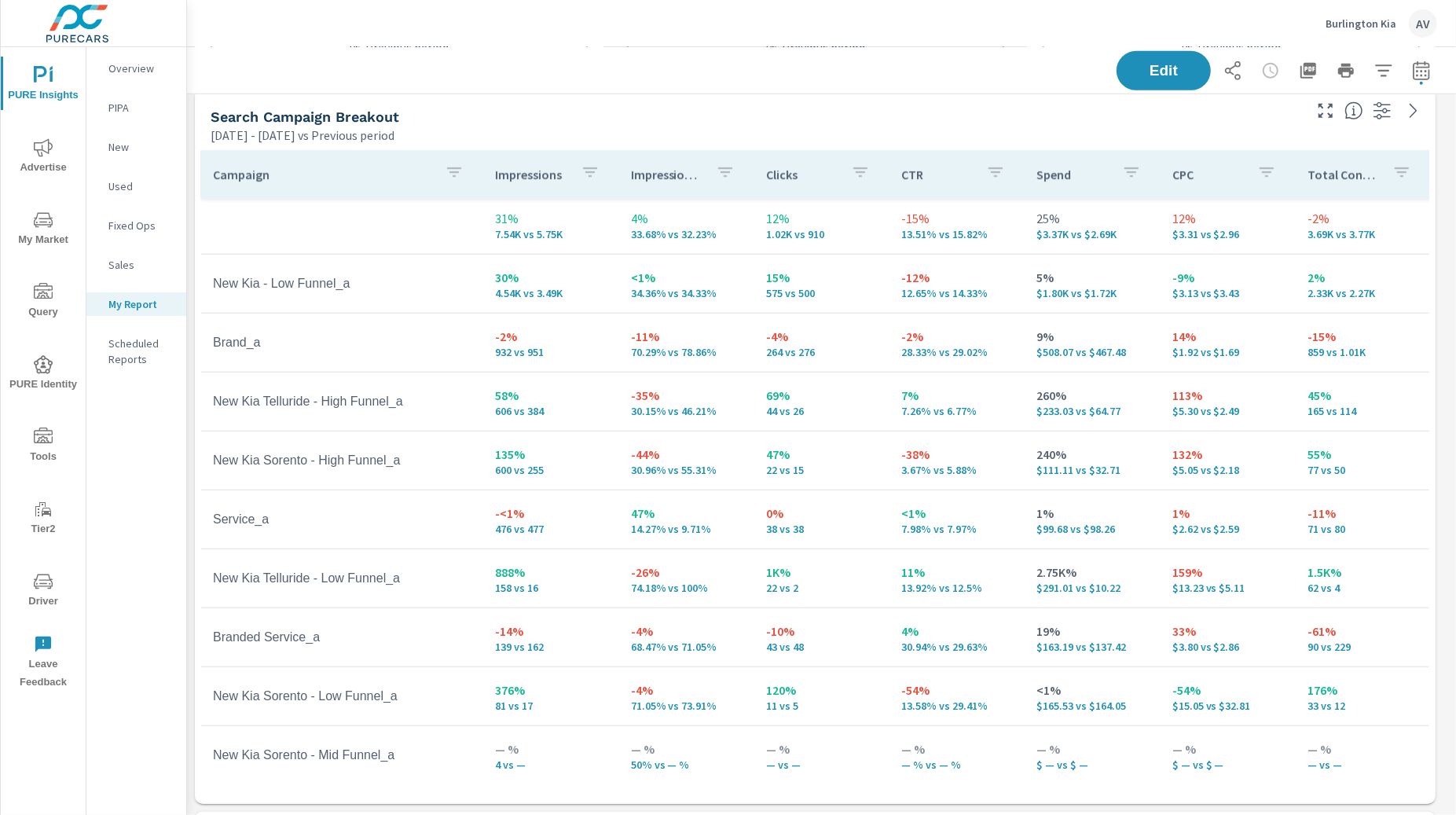
scroll to position [3, 0]
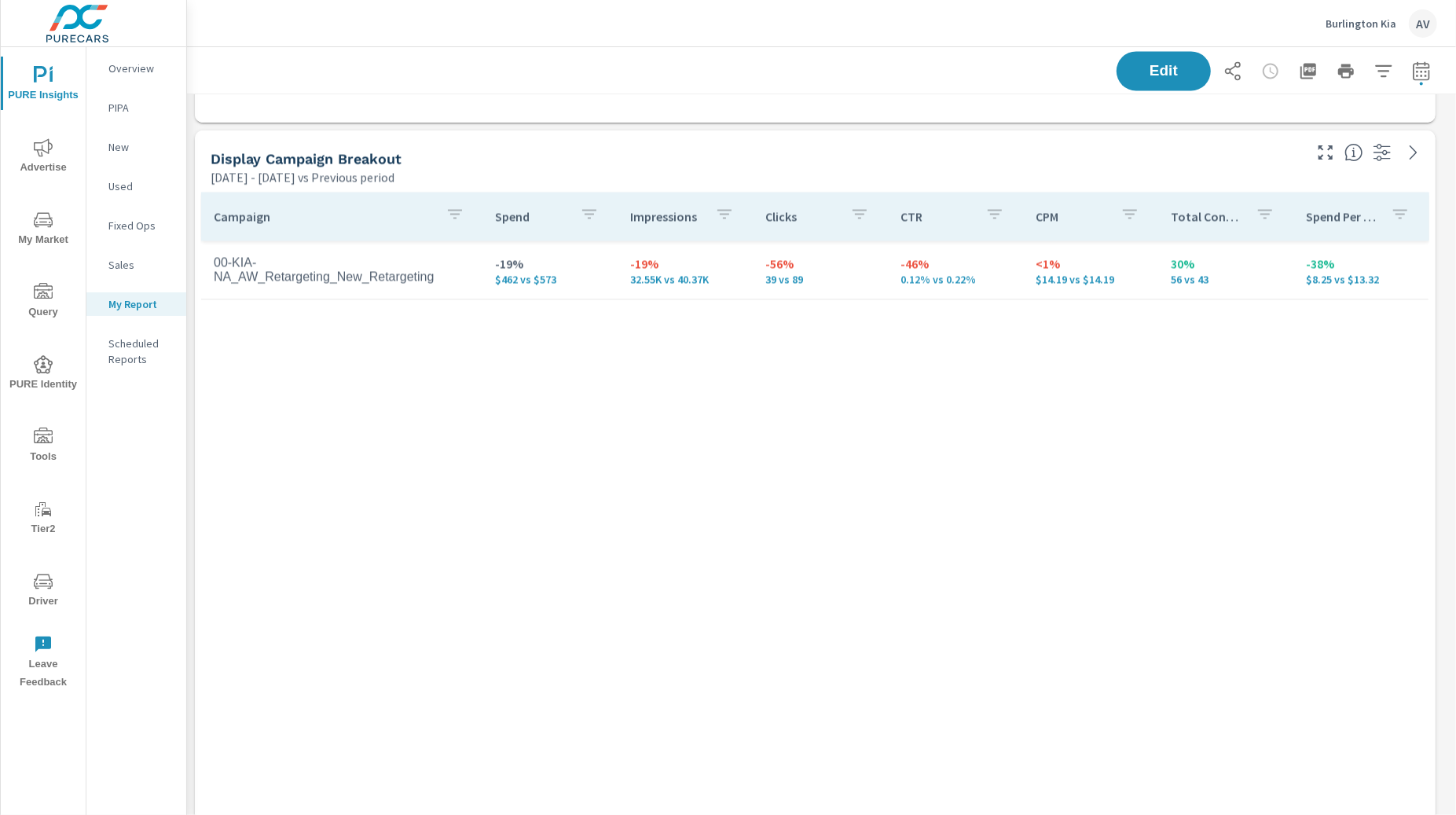
scroll to position [2290, 0]
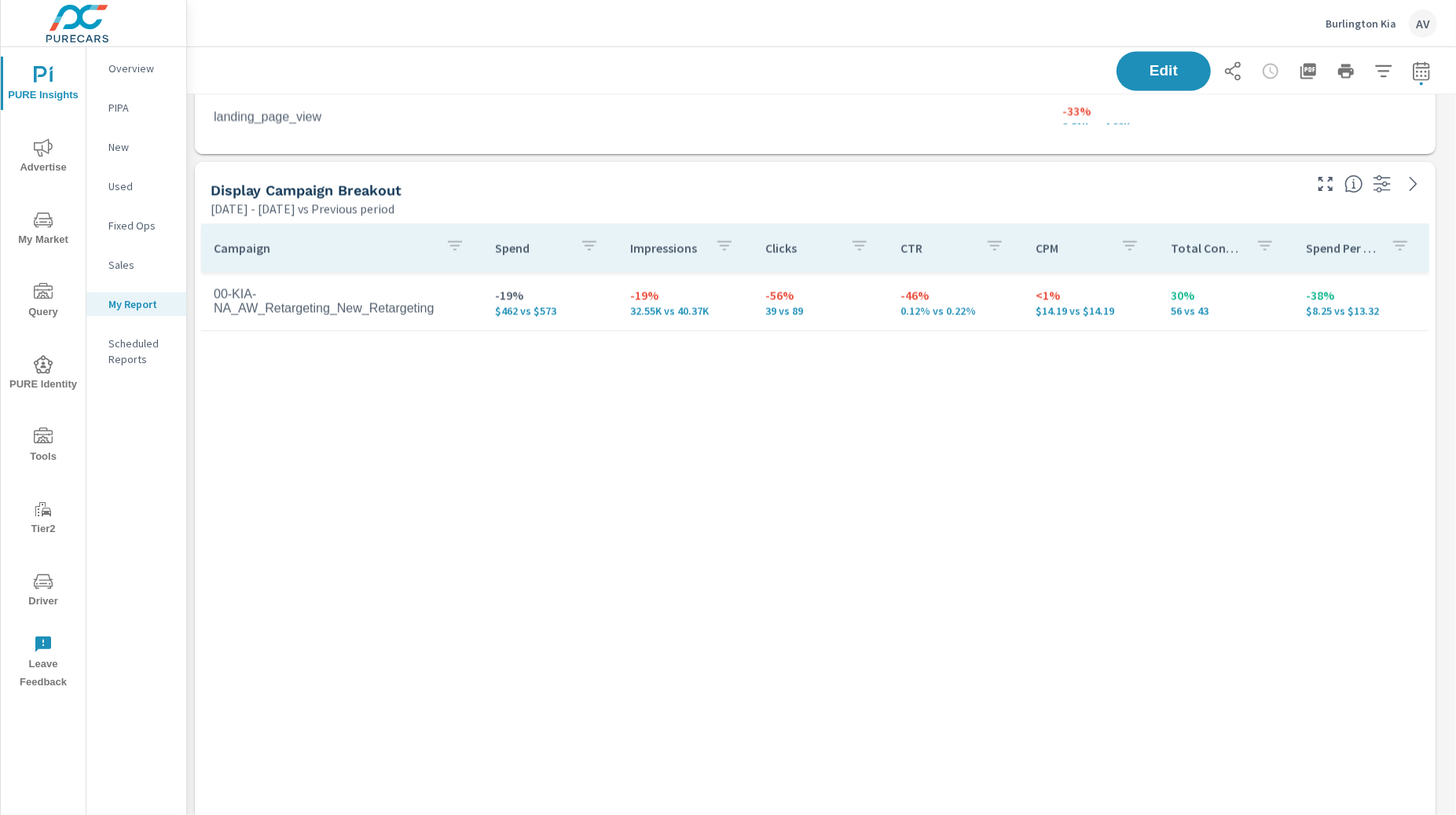
click at [517, 465] on div "Campaign Spend Impressions Clicks CTR CPM Total Conversions Spend Per Conversio…" at bounding box center [815, 536] width 1228 height 624
click at [205, 433] on div "Campaign Spend Impressions Clicks CTR CPM Total Conversions Spend Per Conversio…" at bounding box center [815, 536] width 1228 height 624
drag, startPoint x: 563, startPoint y: 305, endPoint x: 477, endPoint y: 282, distance: 89.0
click at [477, 282] on tr "00-KIA-NA_AW_Retargeting_New_Retargeting -19% $462 vs $573 -19% 32.55K vs 40.37…" at bounding box center [814, 301] width 1227 height 59
click at [516, 370] on div "Campaign Spend Impressions Clicks CTR CPM Total Conversions Spend Per Conversio…" at bounding box center [815, 536] width 1228 height 624
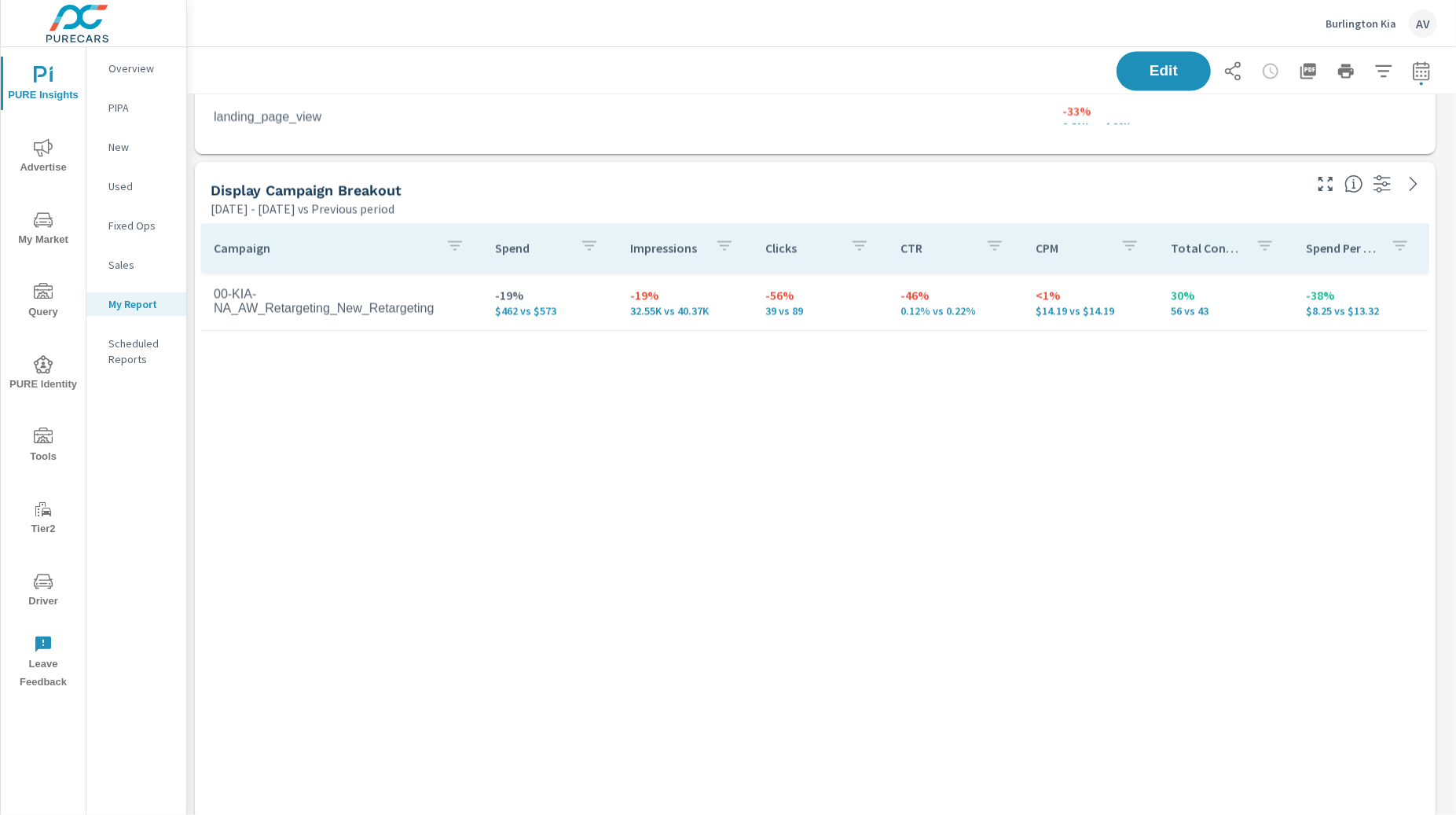
click at [1419, 62] on button "button" at bounding box center [1422, 71] width 32 height 32
select select "Previous period"
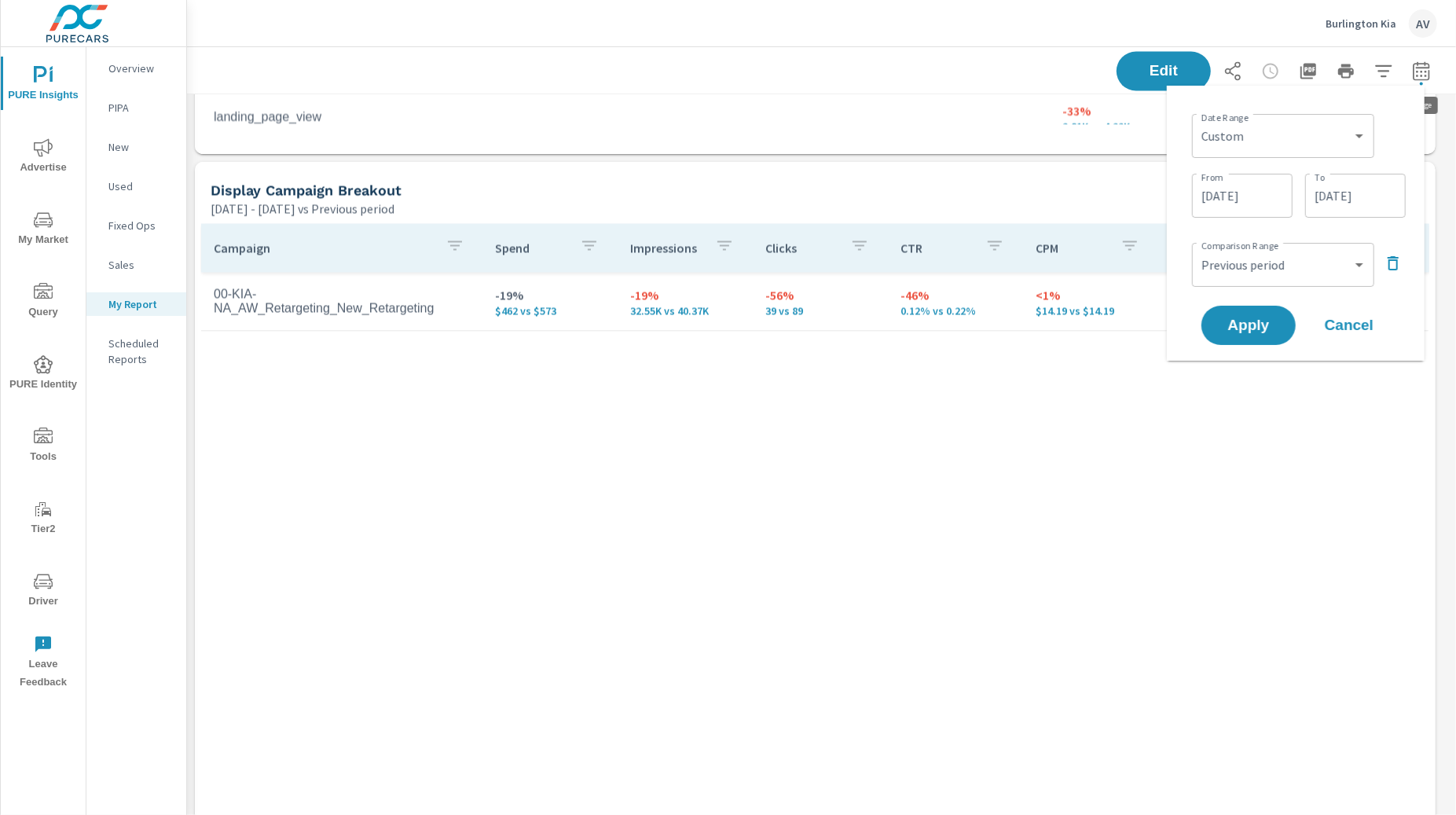
scroll to position [5277, 1284]
click at [1394, 258] on icon "button" at bounding box center [1392, 262] width 19 height 19
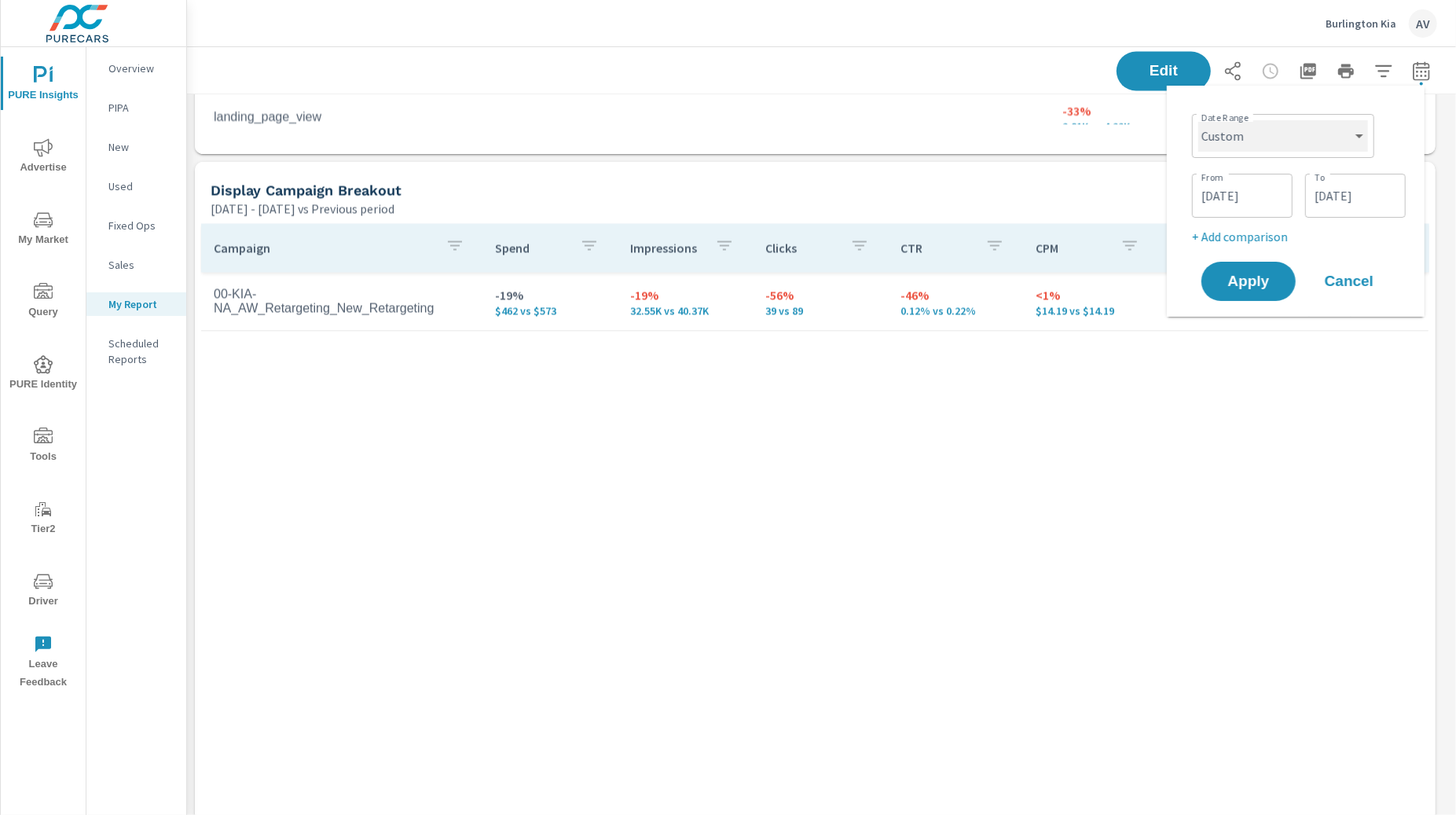
click at [1368, 137] on select "Custom Yesterday Last week Last 7 days Last 14 days Last 30 days Last 45 days L…" at bounding box center [1283, 136] width 170 height 32
click at [1199, 120] on select "Custom Yesterday Last week Last 7 days Last 14 days Last 30 days Last 45 days L…" at bounding box center [1283, 136] width 170 height 32
select select "Last month"
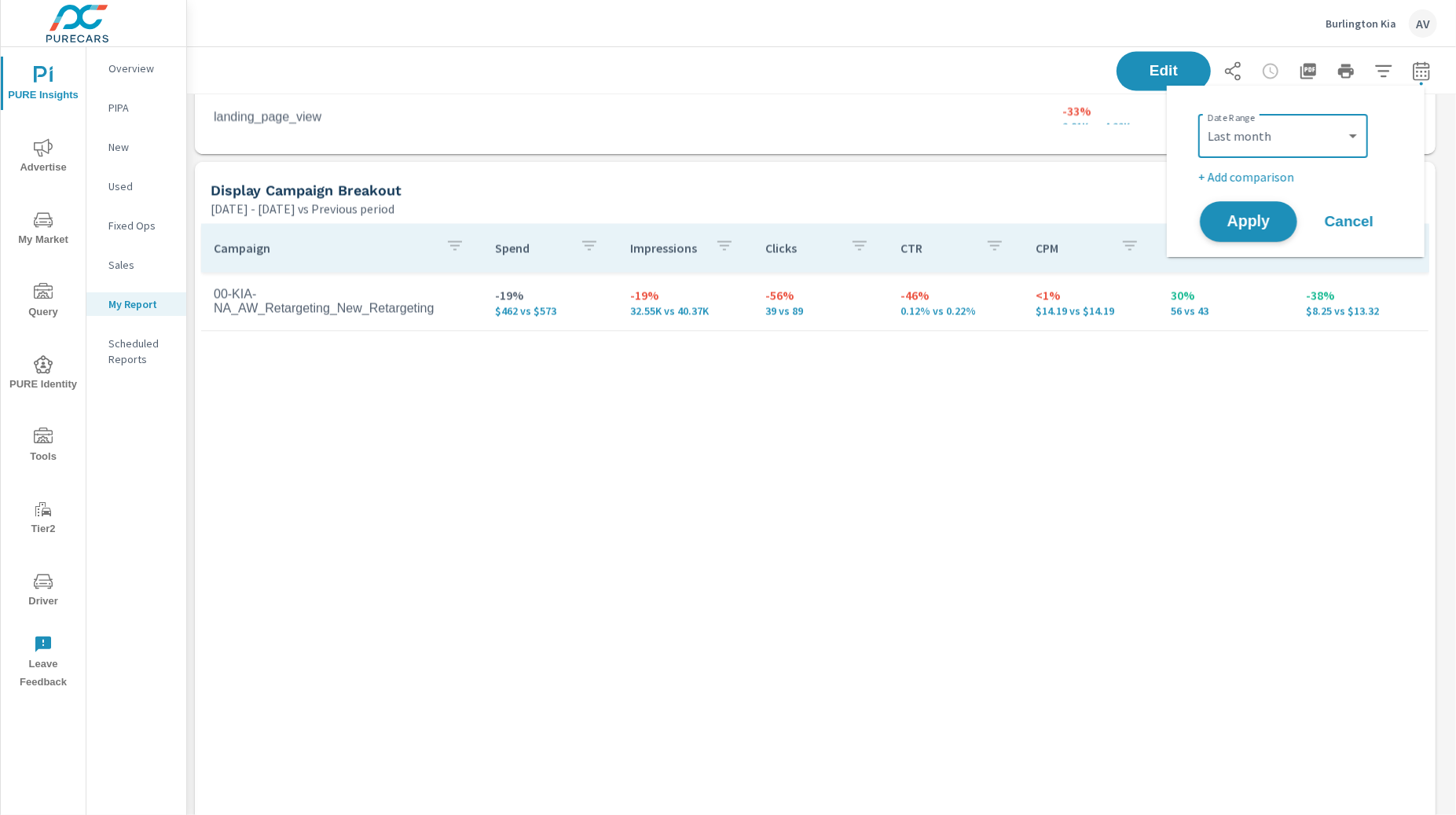
click at [1269, 223] on span "Apply" at bounding box center [1248, 222] width 65 height 15
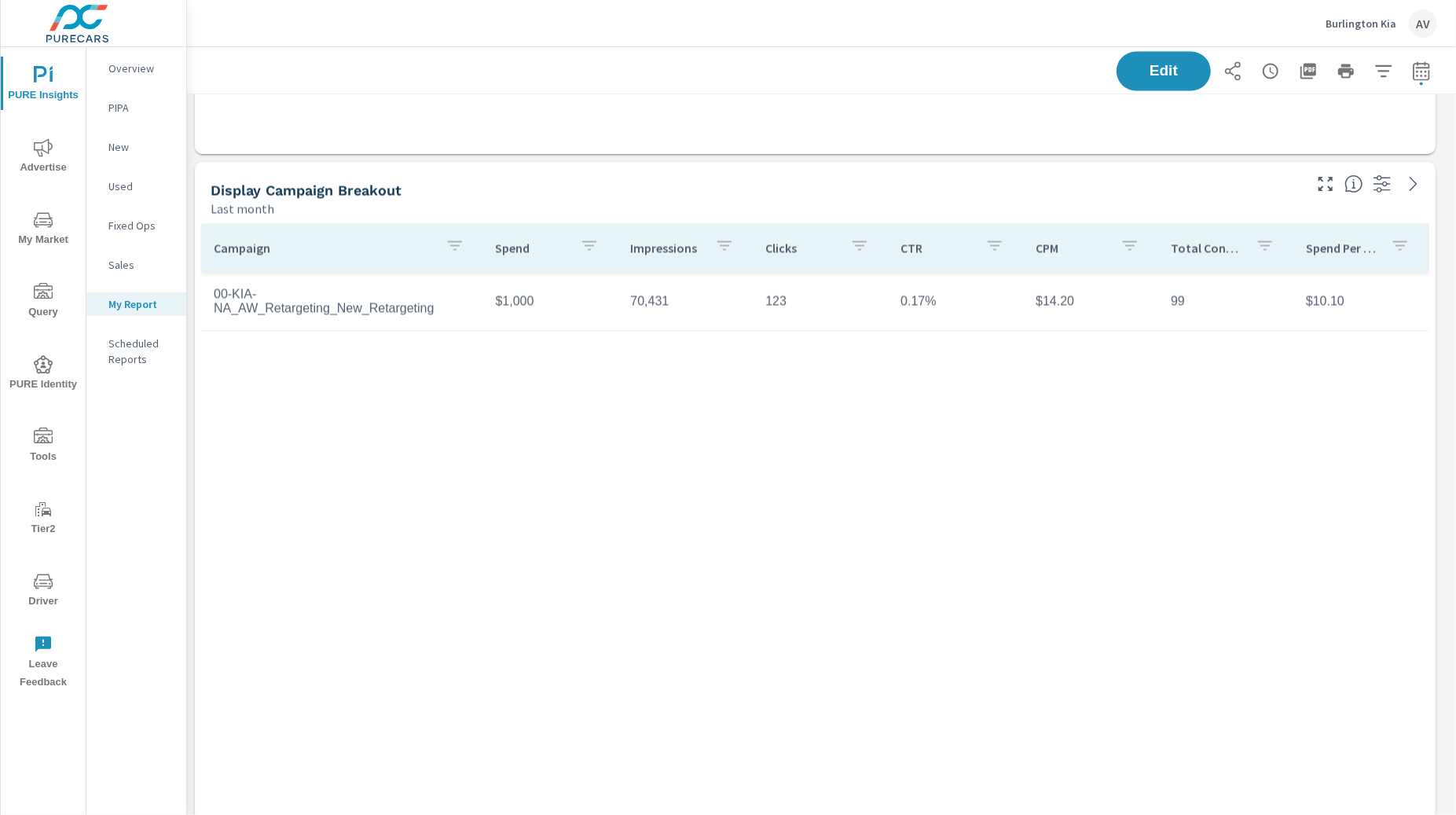
scroll to position [249, 0]
drag, startPoint x: 542, startPoint y: 297, endPoint x: 498, endPoint y: 298, distance: 44.0
click at [498, 298] on td "$1,000" at bounding box center [551, 301] width 135 height 40
click at [647, 409] on div "Campaign Spend Impressions Clicks CTR CPM Total Conversions Spend Per Conversio…" at bounding box center [815, 536] width 1228 height 624
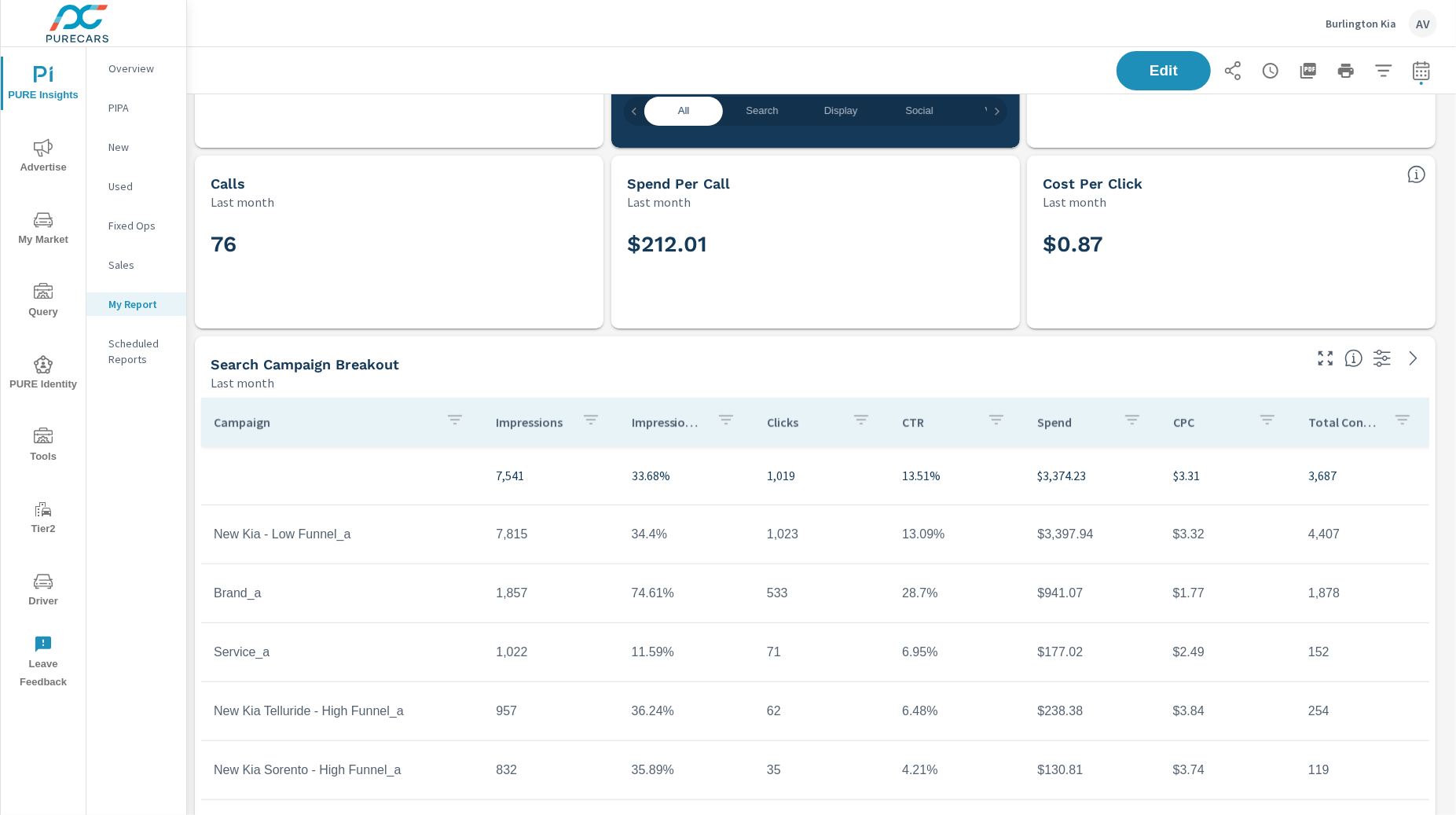
scroll to position [490, 0]
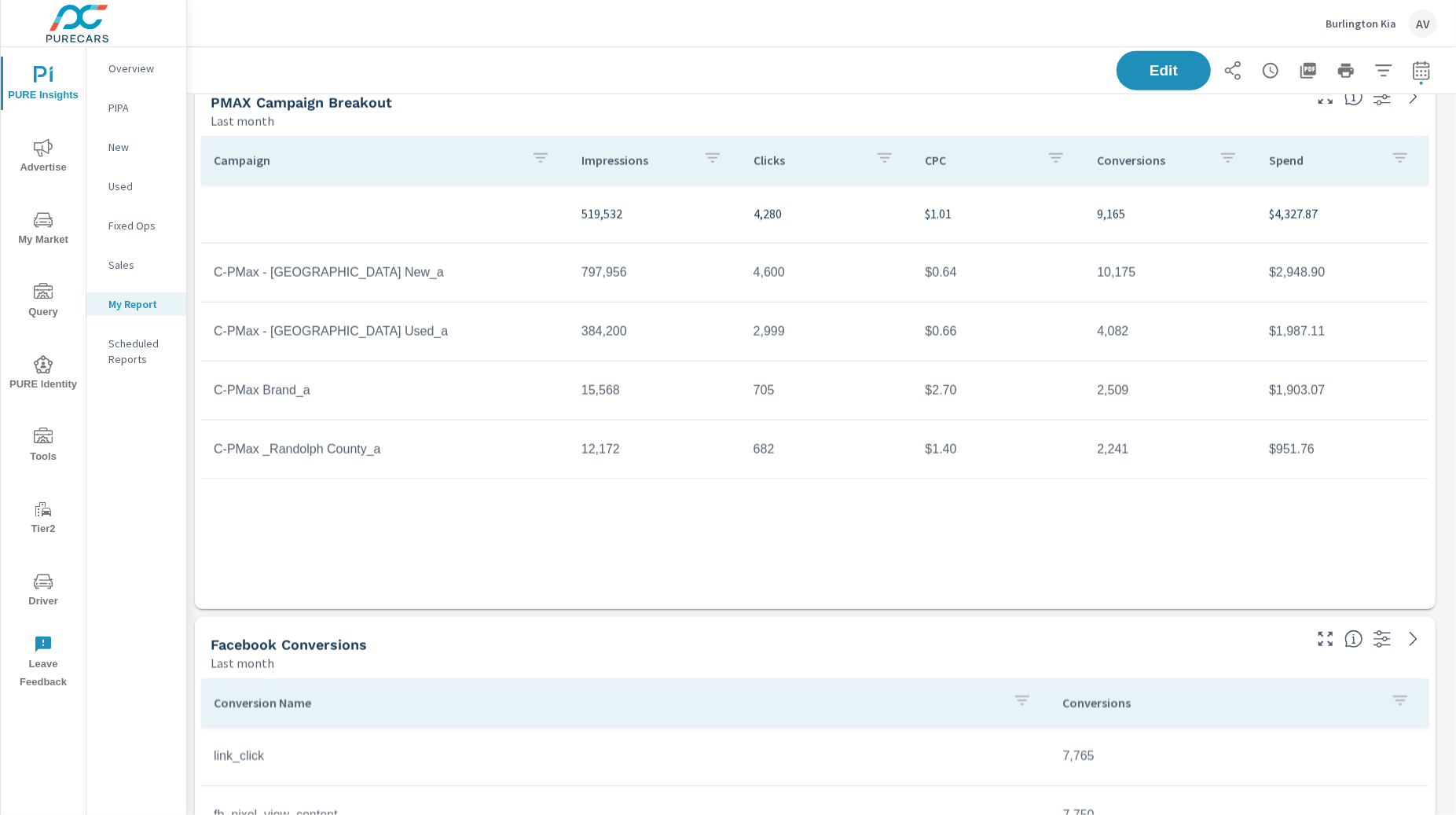
scroll to position [1439, 0]
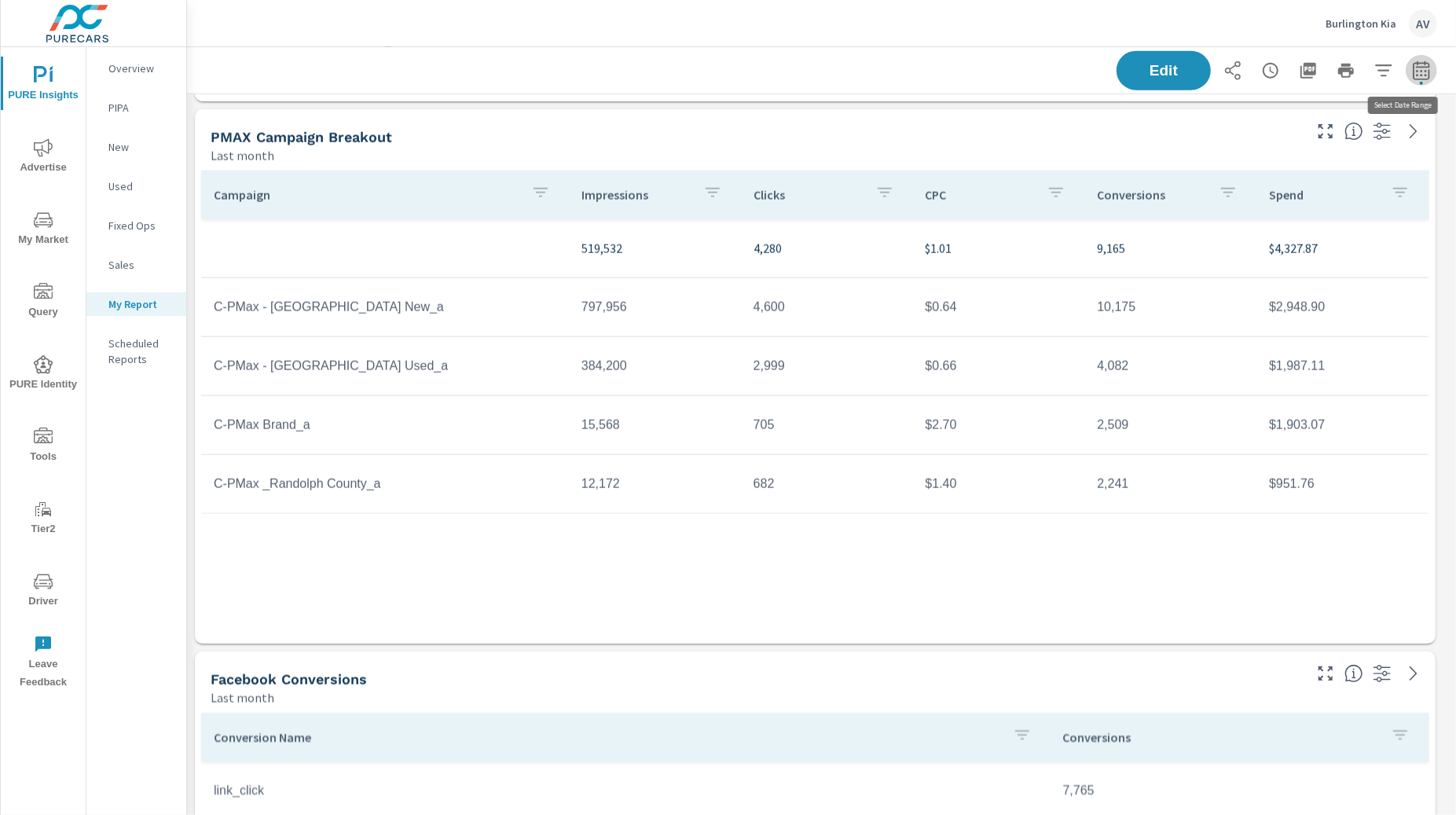
click at [1419, 72] on button "button" at bounding box center [1422, 71] width 32 height 32
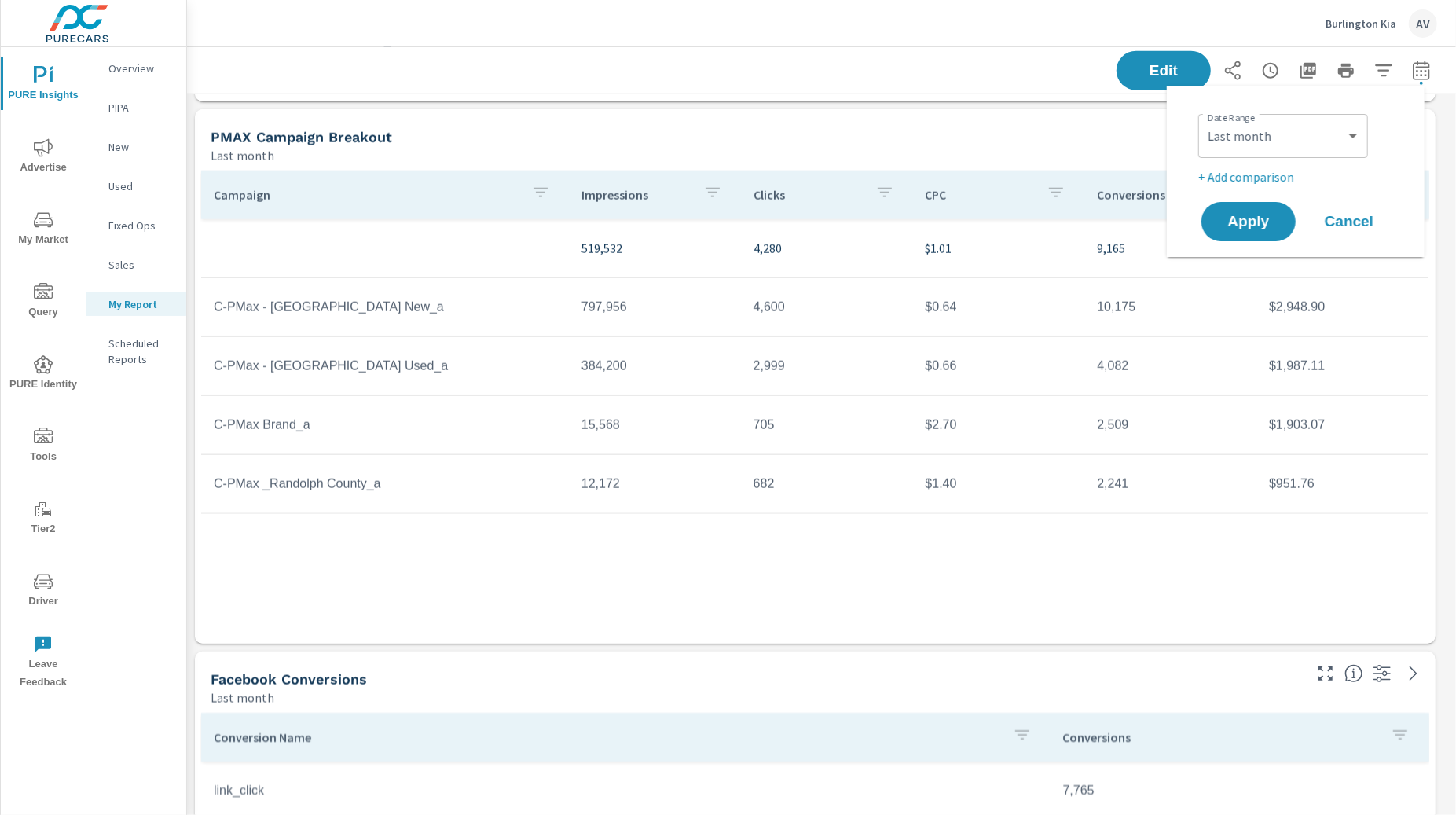
scroll to position [5277, 1284]
click at [1288, 154] on div "Custom Yesterday Last week Last 7 days Last 14 days Last 30 days Last 45 days L…" at bounding box center [1283, 136] width 170 height 44
click at [1289, 146] on select "Custom Yesterday Last week Last 7 days Last 14 days Last 30 days Last 45 days L…" at bounding box center [1283, 136] width 157 height 32
click at [1205, 120] on select "Custom Yesterday Last week Last 7 days Last 14 days Last 30 days Last 45 days L…" at bounding box center [1283, 136] width 157 height 32
select select "Last 14 days"
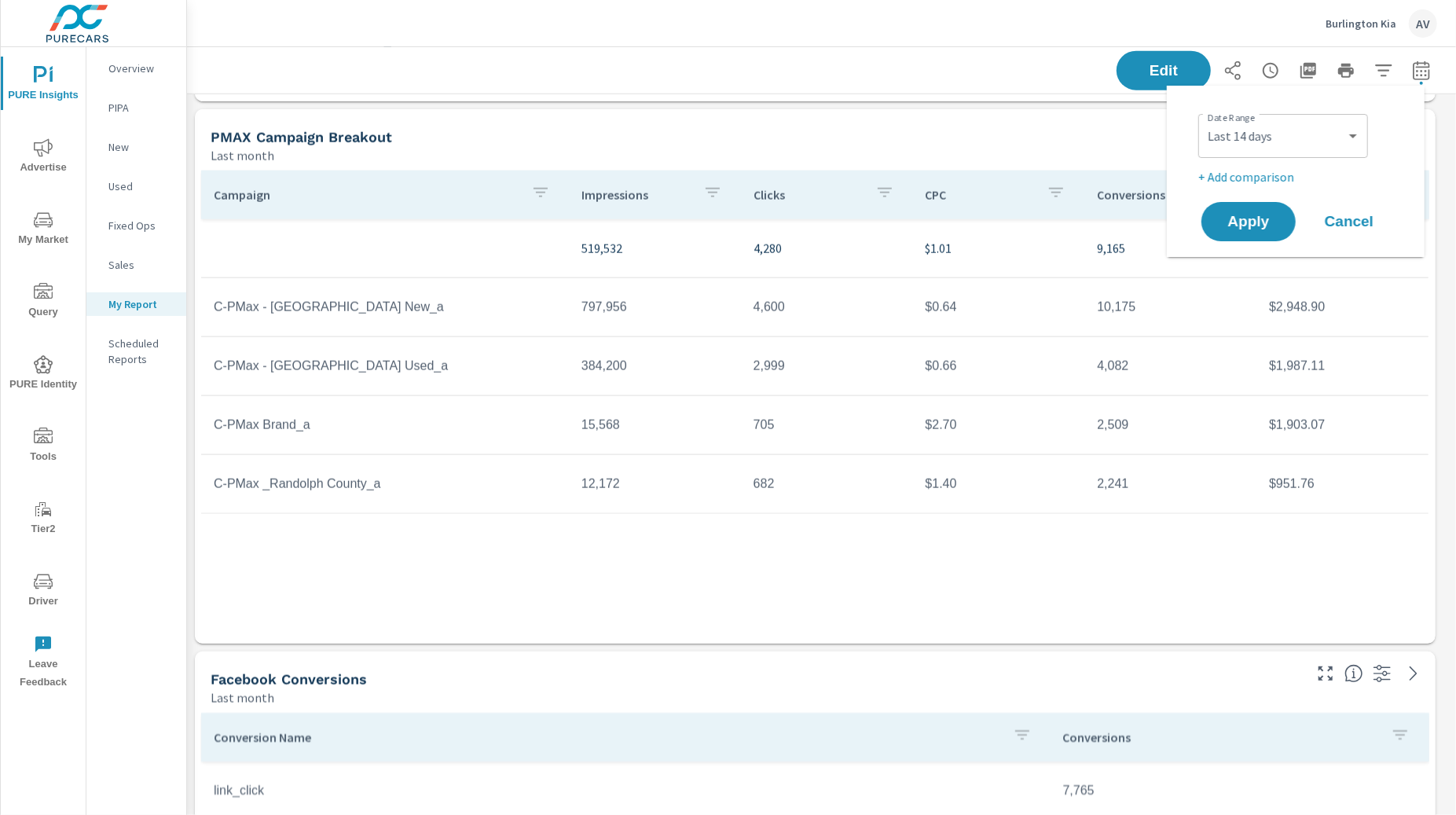
click at [1271, 172] on p "+ Add comparison" at bounding box center [1299, 176] width 201 height 19
select select "Previous period"
click at [1259, 258] on span "Apply" at bounding box center [1248, 265] width 65 height 15
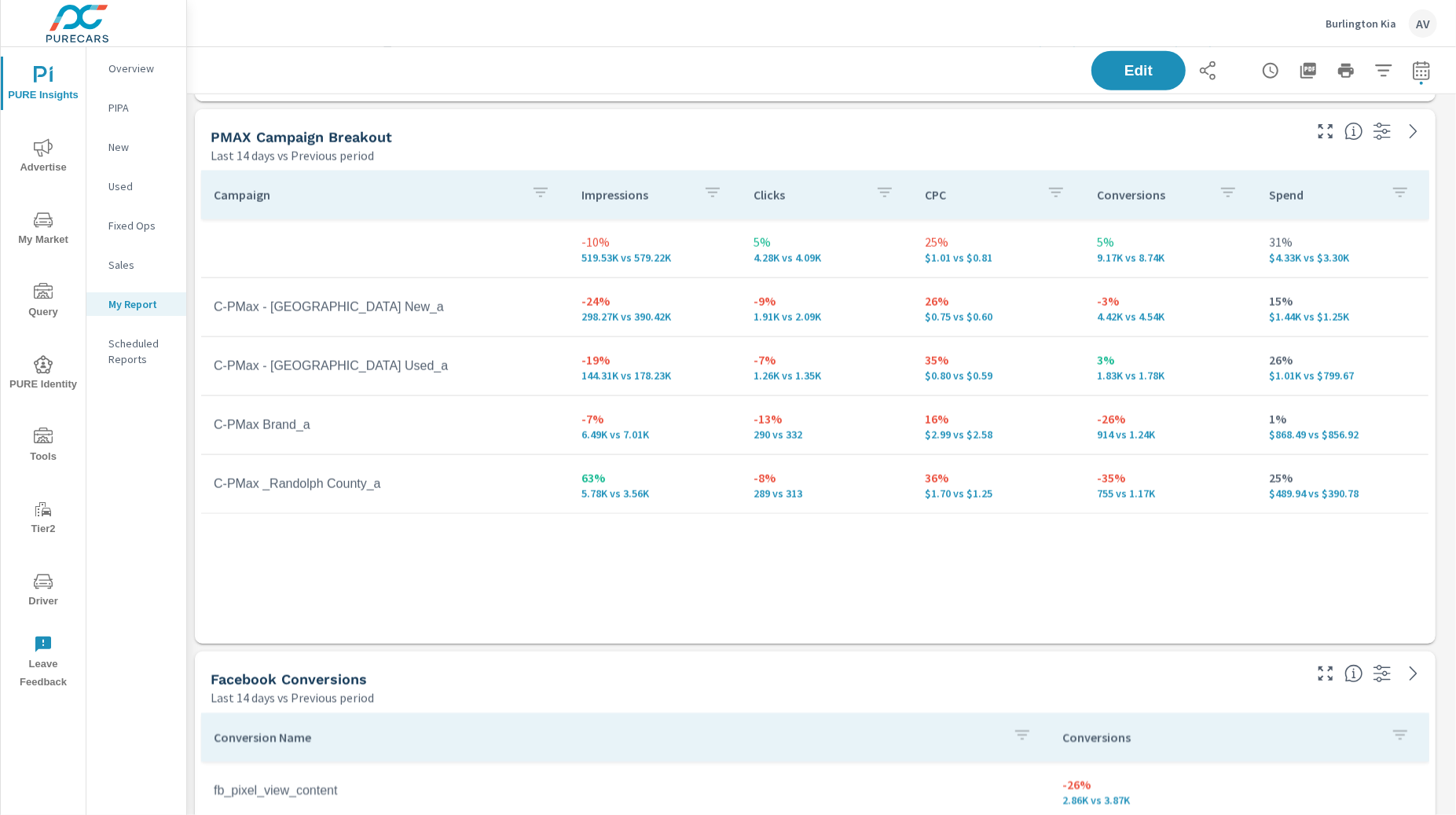
scroll to position [5277, 1284]
click at [201, 443] on td "C-PMax Brand_a" at bounding box center [385, 425] width 368 height 40
click at [641, 439] on p "6.49K vs 7.01K" at bounding box center [655, 434] width 147 height 13
click at [196, 547] on div "Campaign Impressions Clicks CPC Conversions Spend -10% 519.53K vs 579.22K 5% 4.…" at bounding box center [815, 404] width 1241 height 479
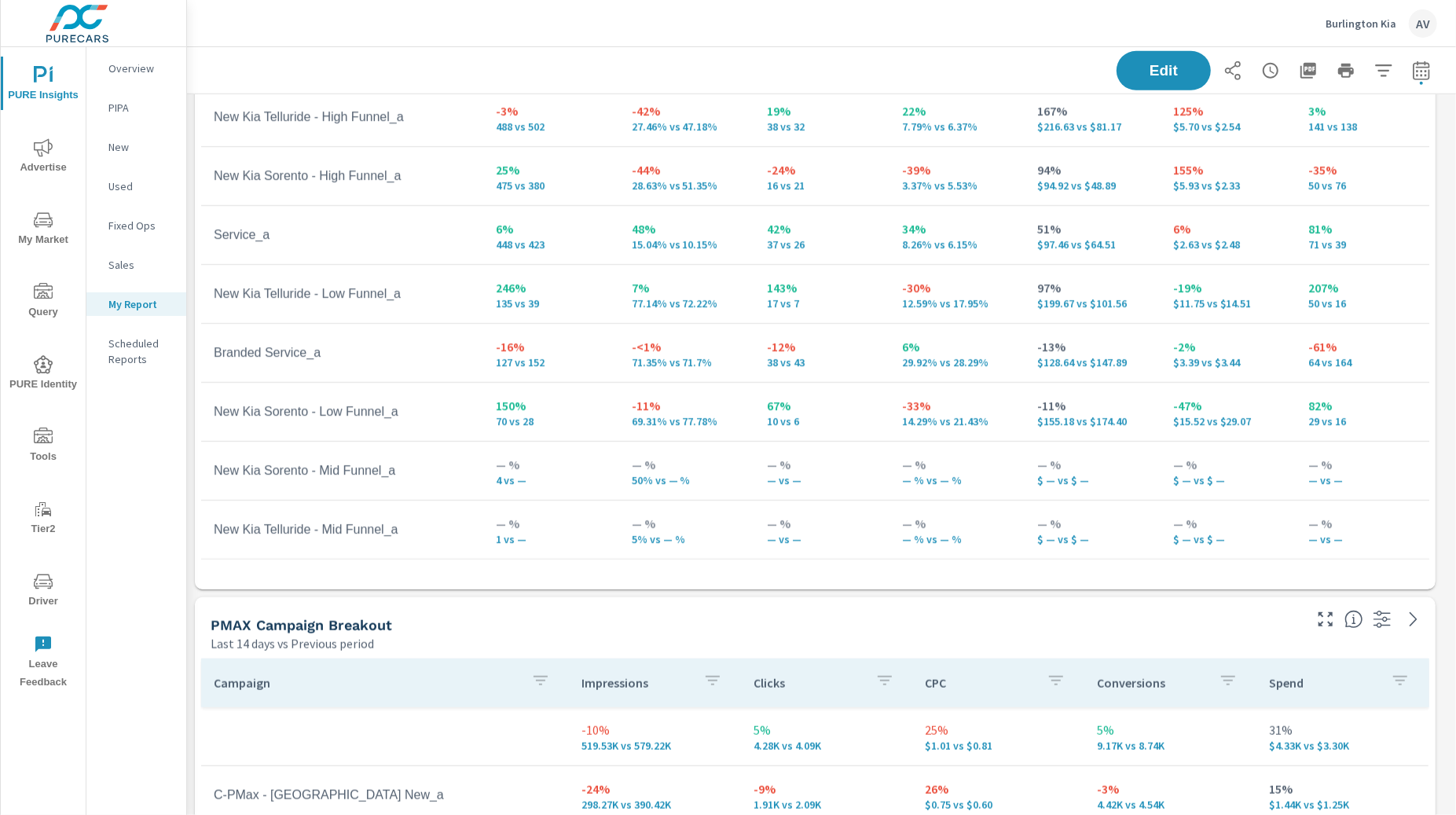
scroll to position [948, 0]
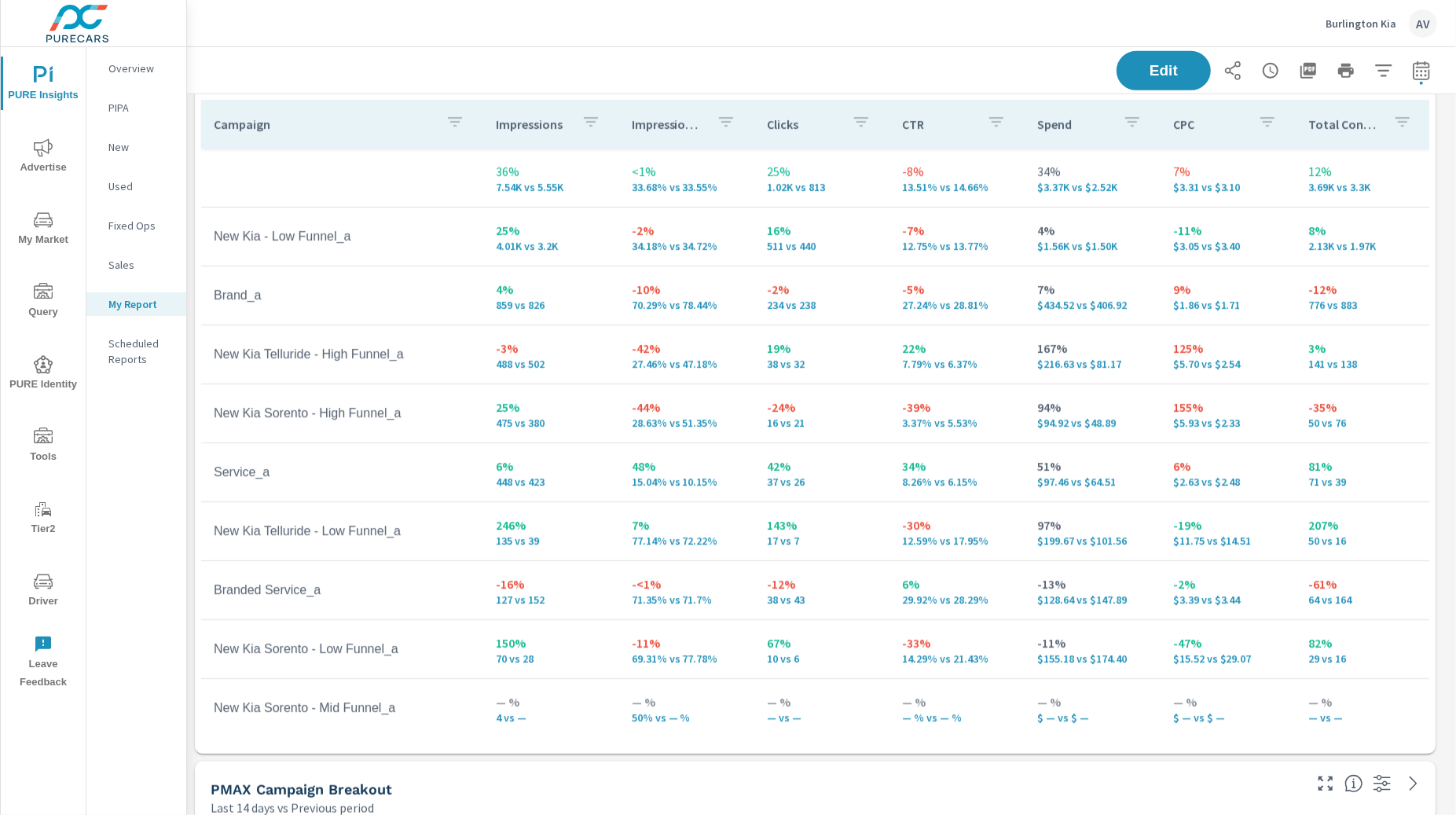
scroll to position [784, 0]
click at [195, 522] on div "Campaign Impressions Impression Share Clicks CTR Spend CPC Total Conversions Le…" at bounding box center [815, 425] width 1241 height 660
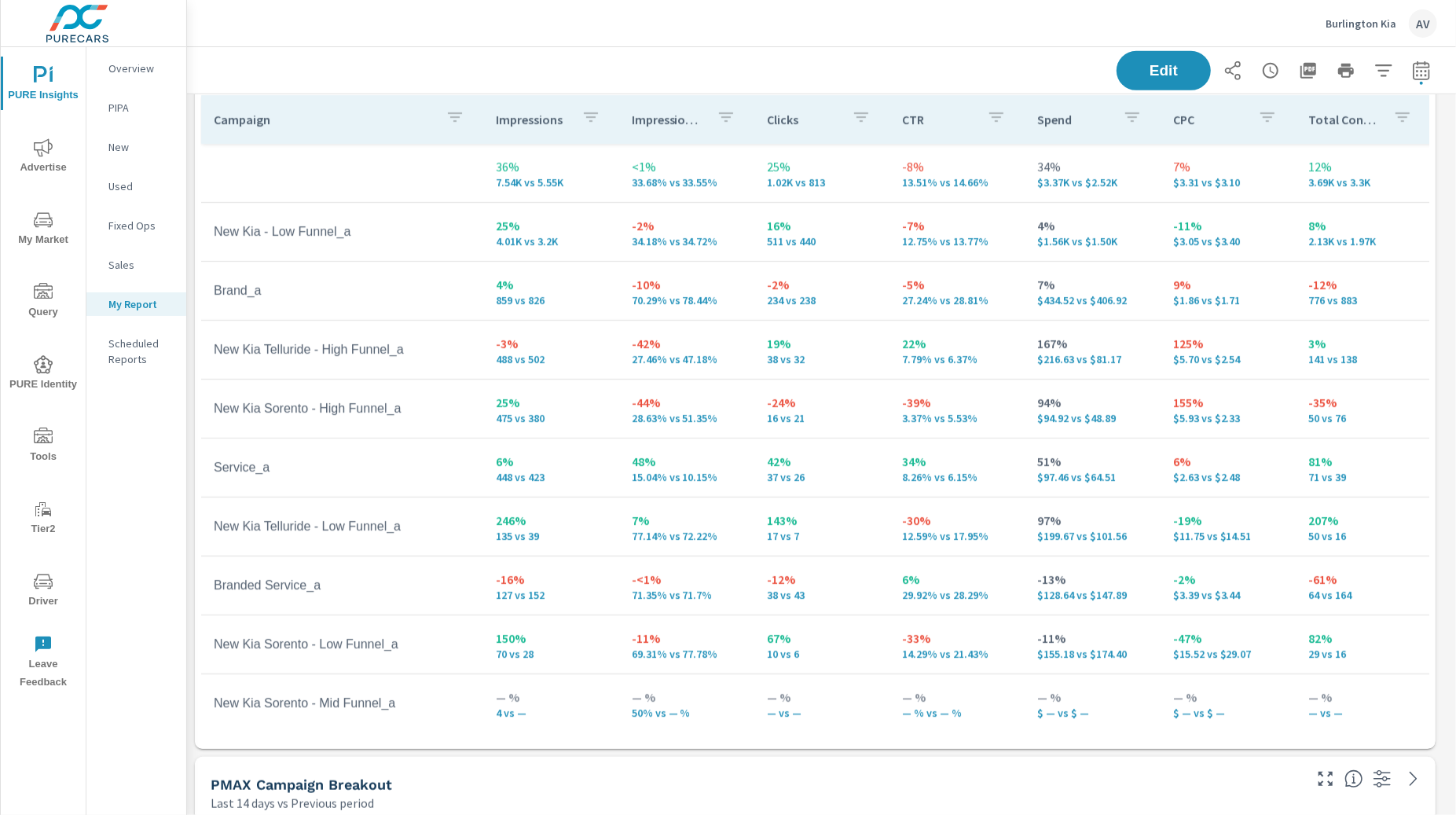
scroll to position [795, 0]
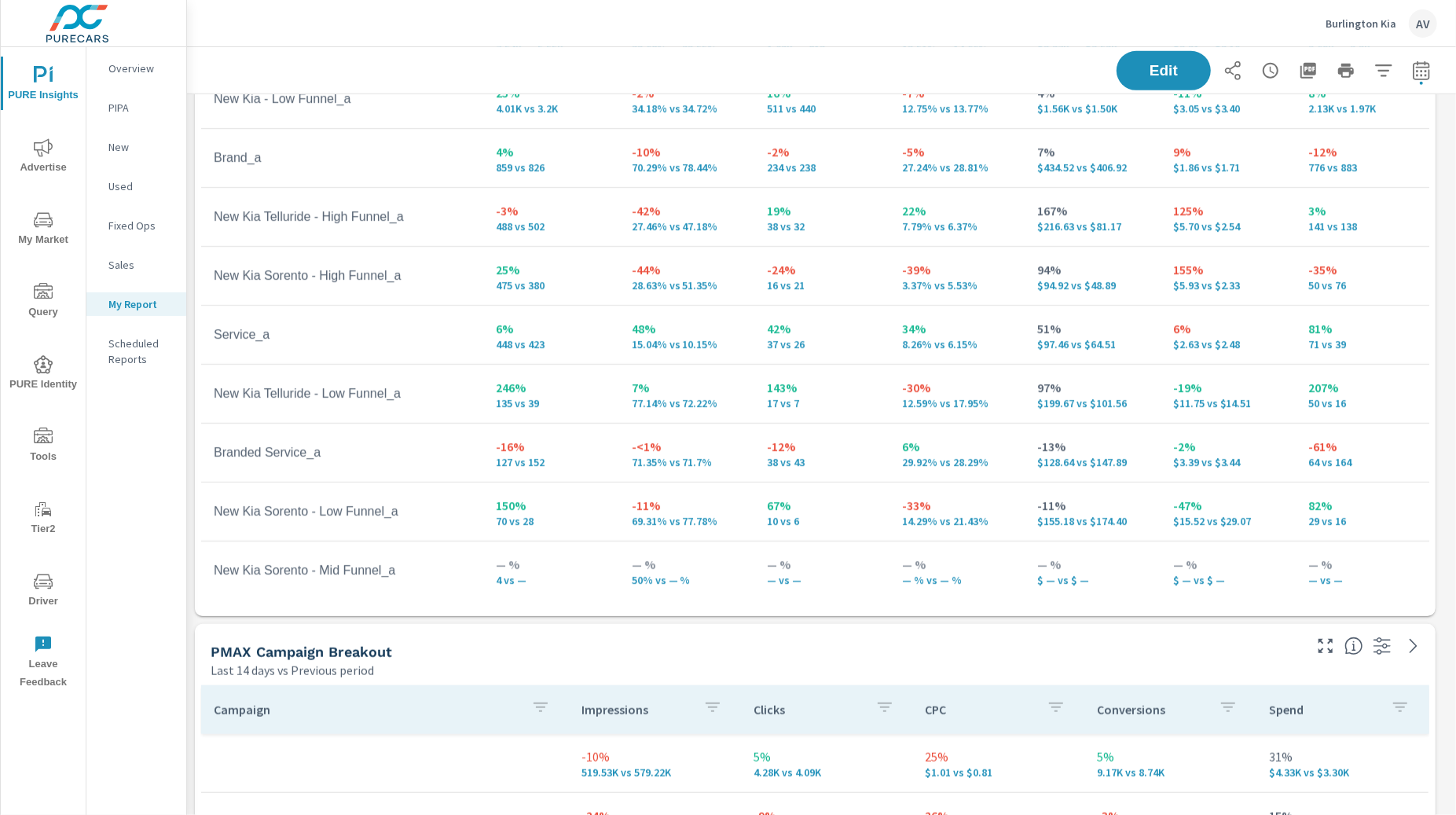
scroll to position [952, 0]
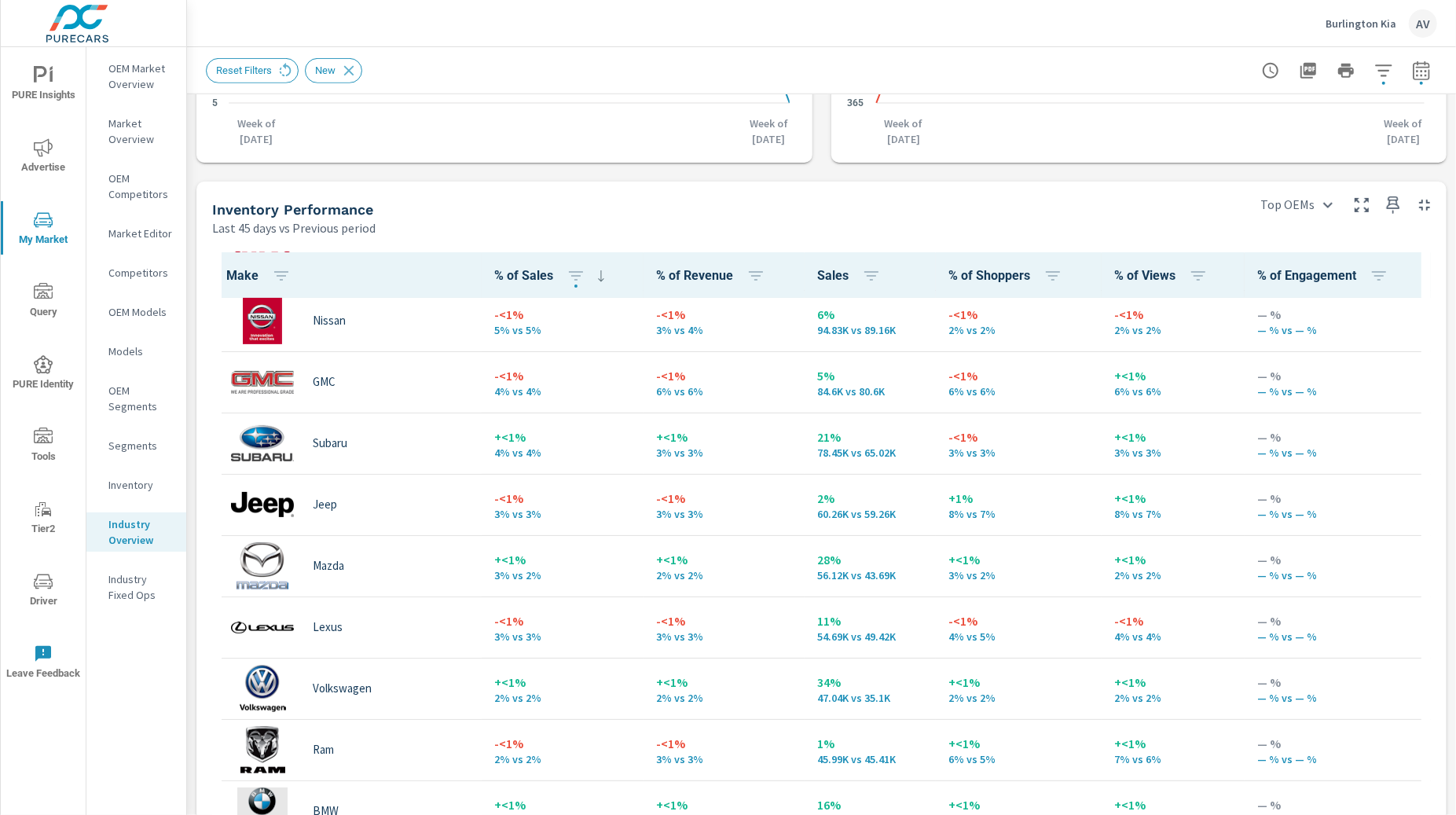
scroll to position [376, 0]
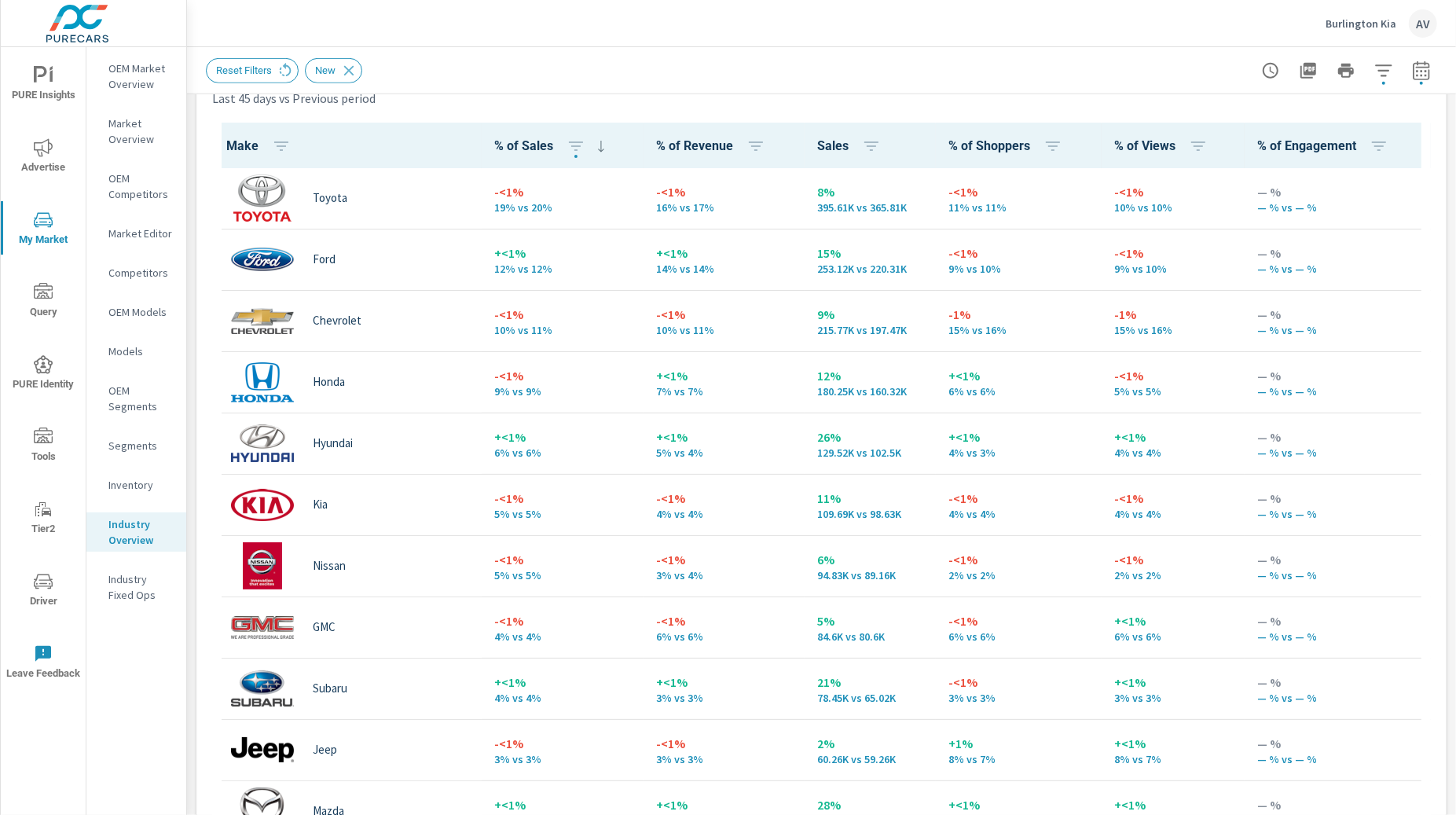
scroll to position [708, 0]
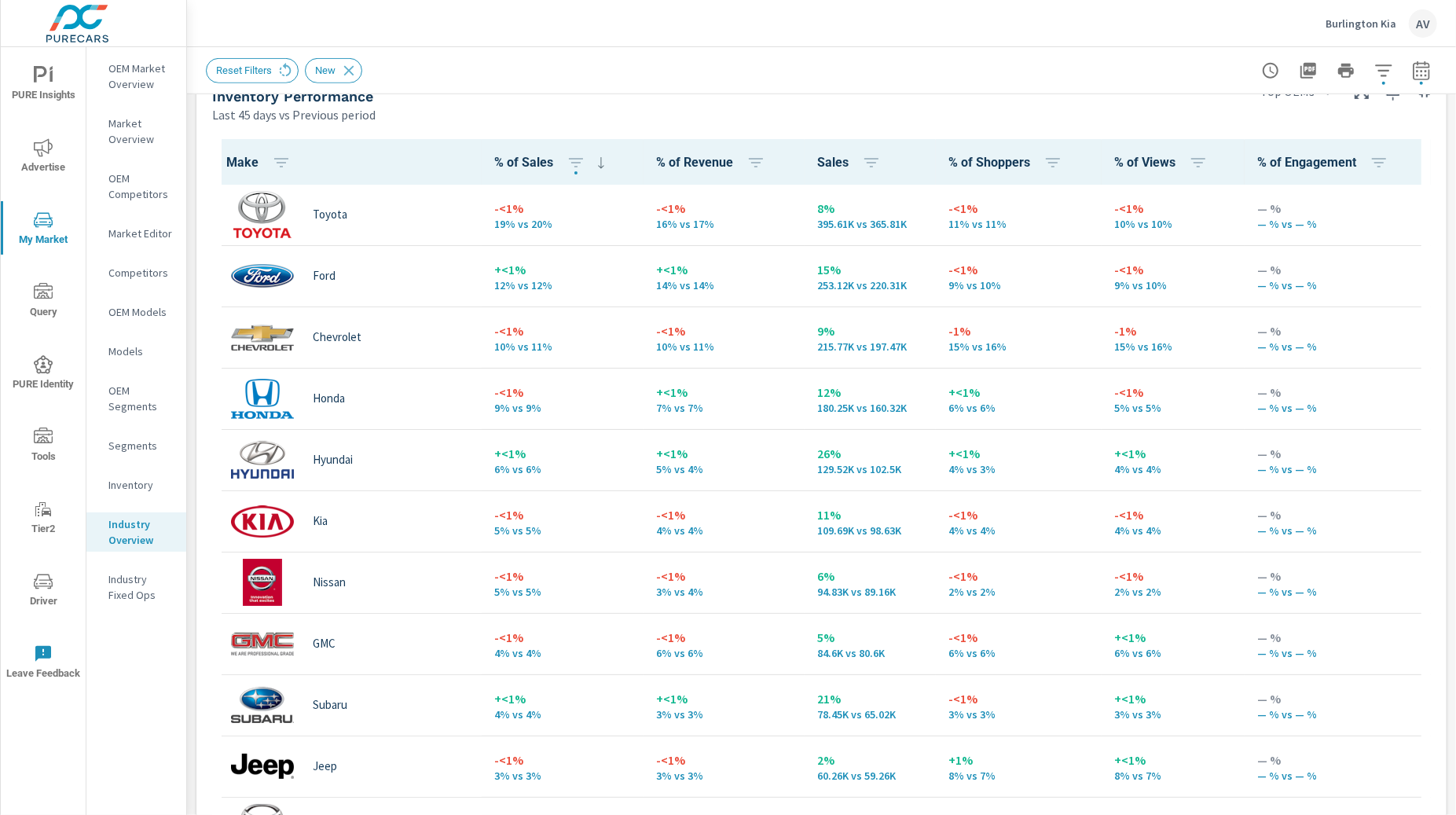
click at [201, 505] on div "Make % of Sales % of Revenue Sales % of Shoppers % of Views % of Engagement Toy…" at bounding box center [822, 590] width 1250 height 935
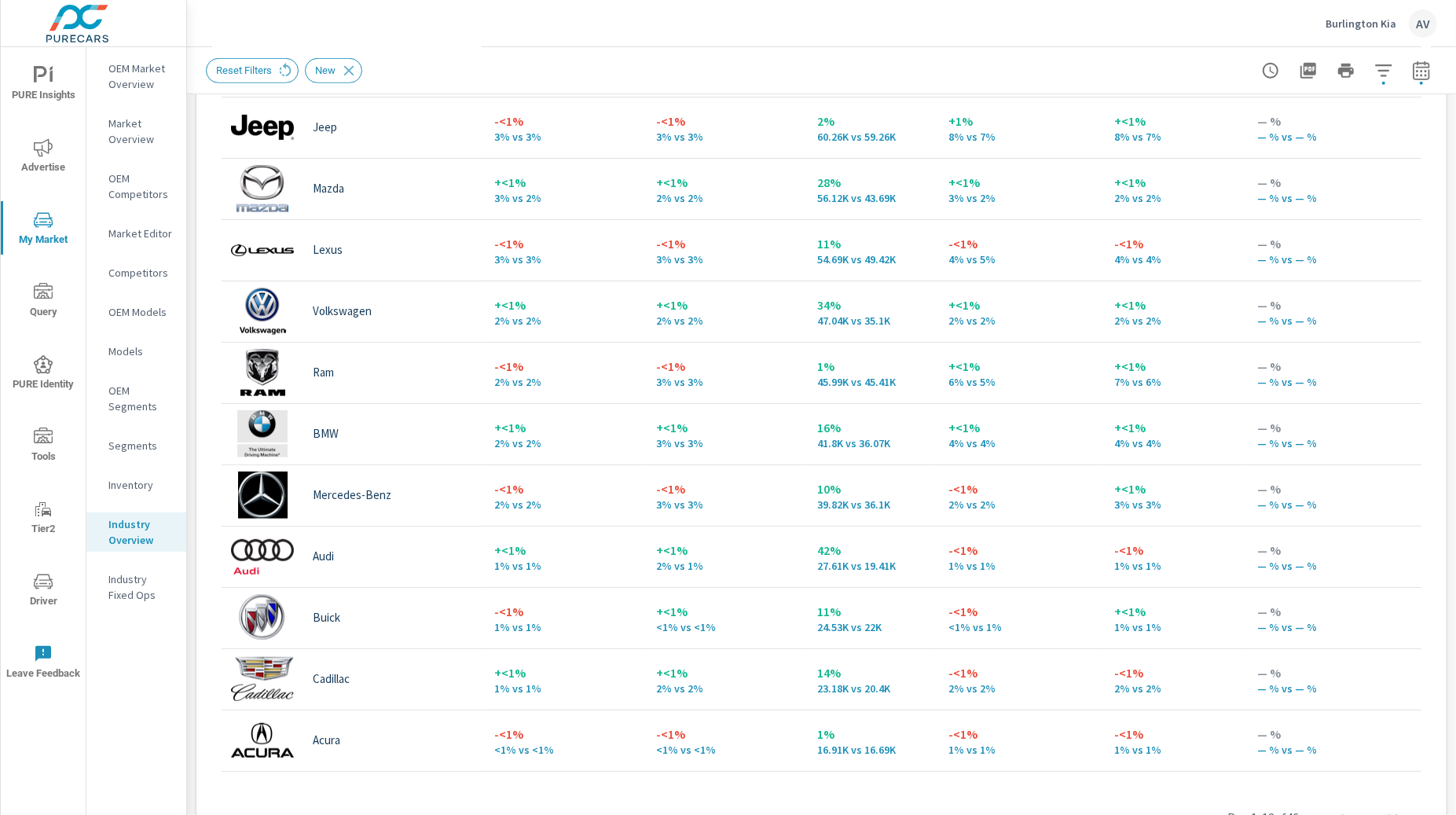
scroll to position [471, 0]
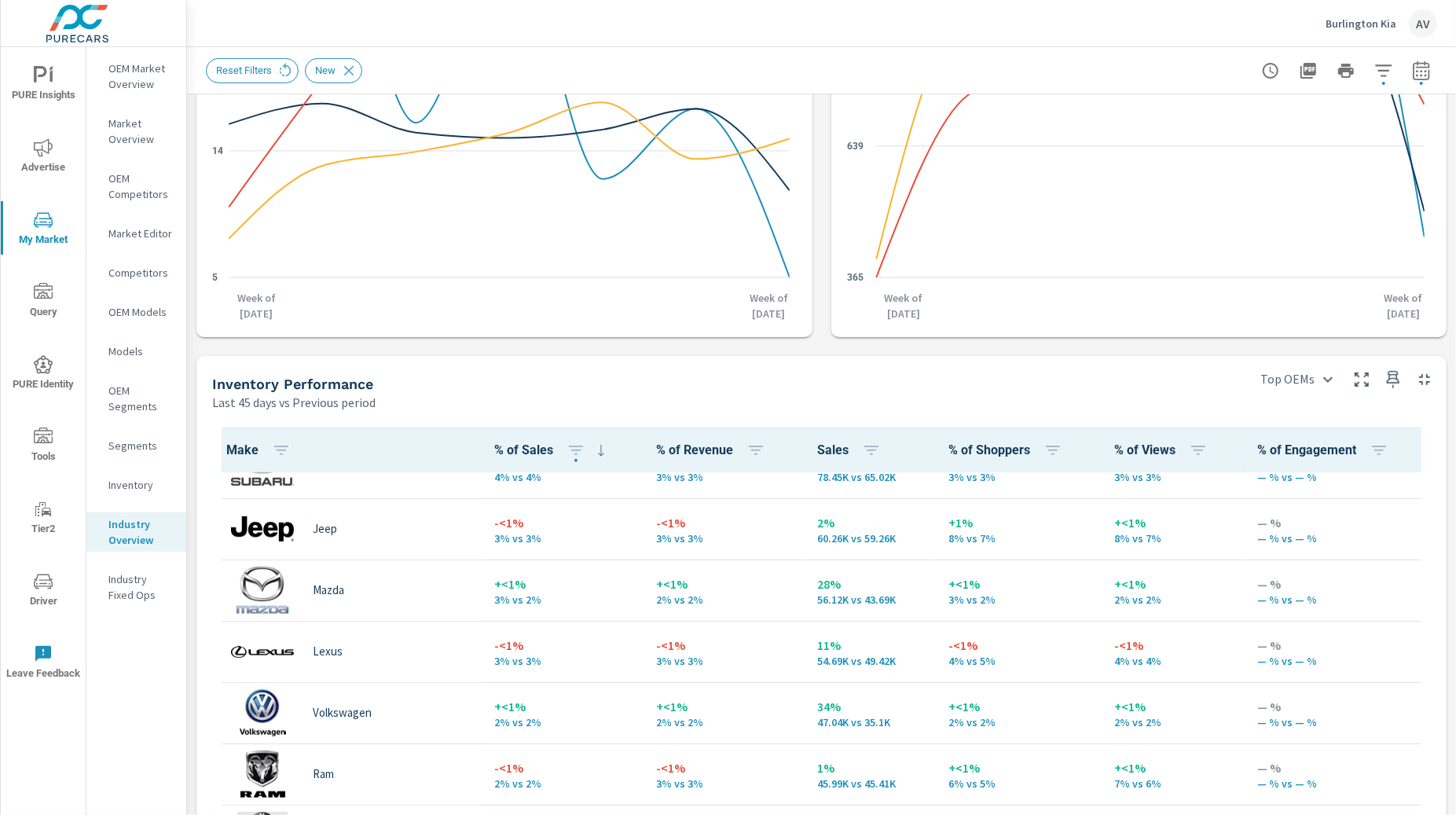
scroll to position [529, 0]
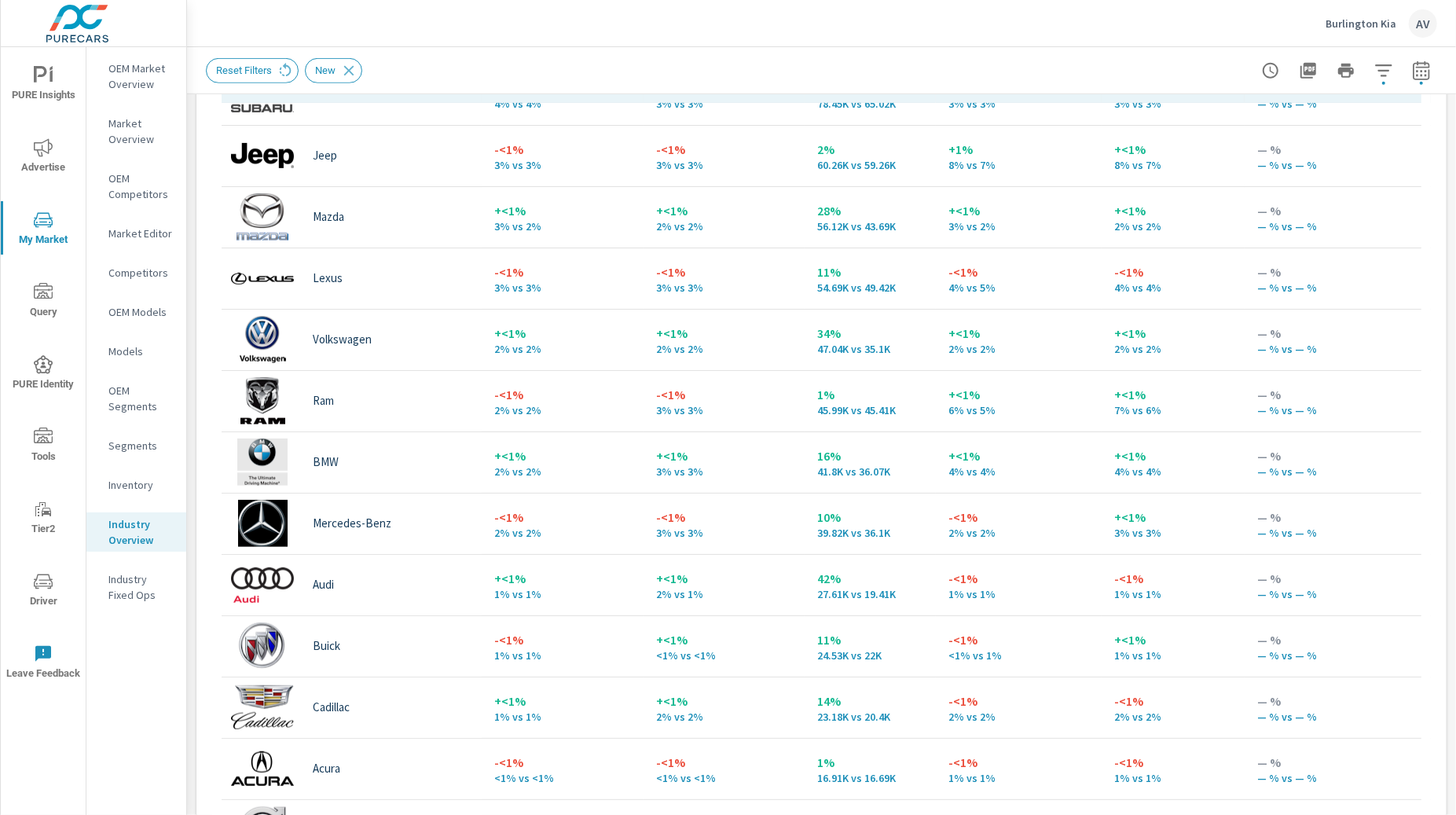
scroll to position [570, 0]
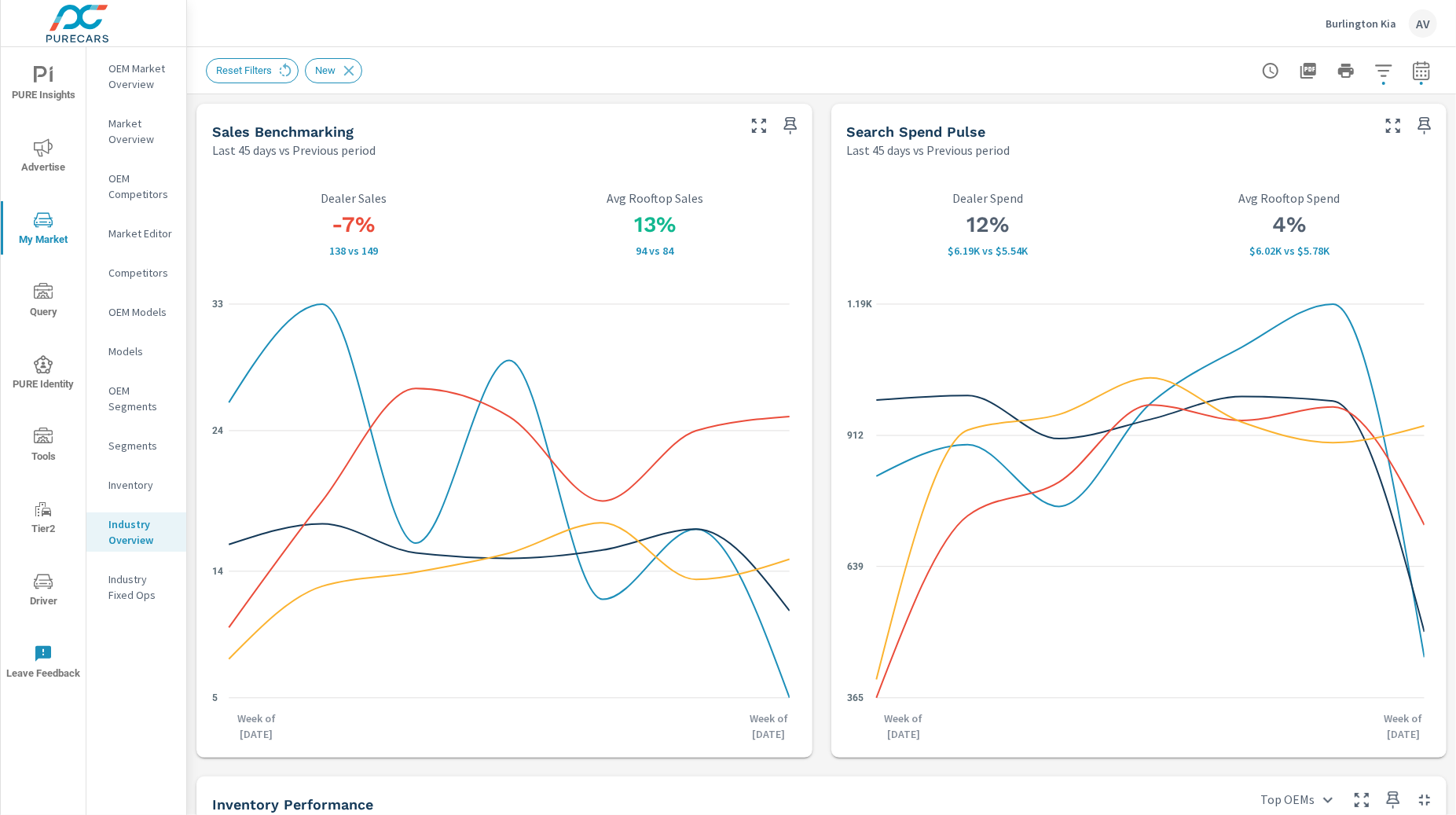
click at [1412, 70] on icon "button" at bounding box center [1421, 71] width 19 height 19
select select "Last 45 days"
select select "Previous period"
click at [1234, 258] on span "Apply" at bounding box center [1248, 265] width 65 height 15
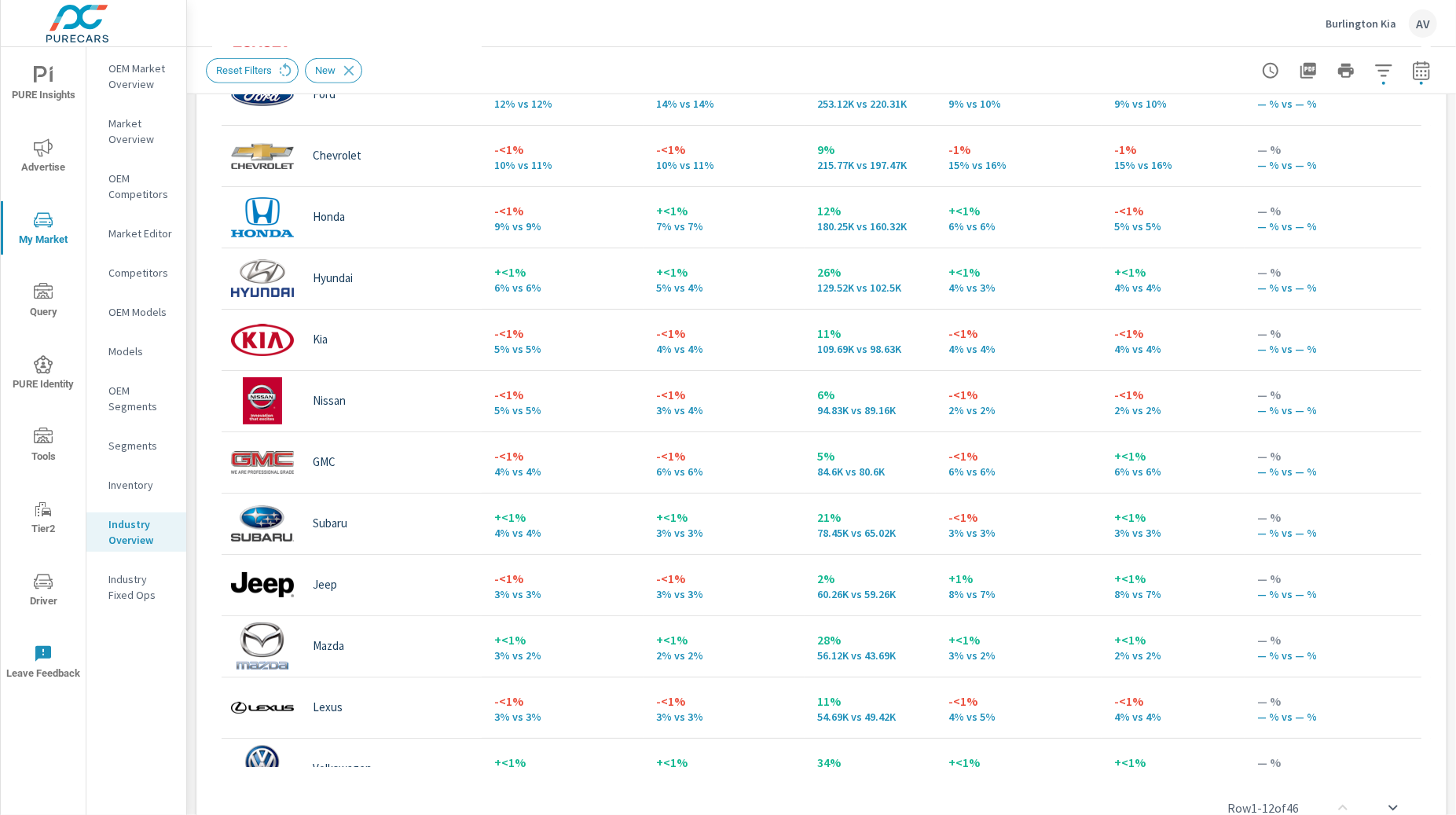
scroll to position [892, 0]
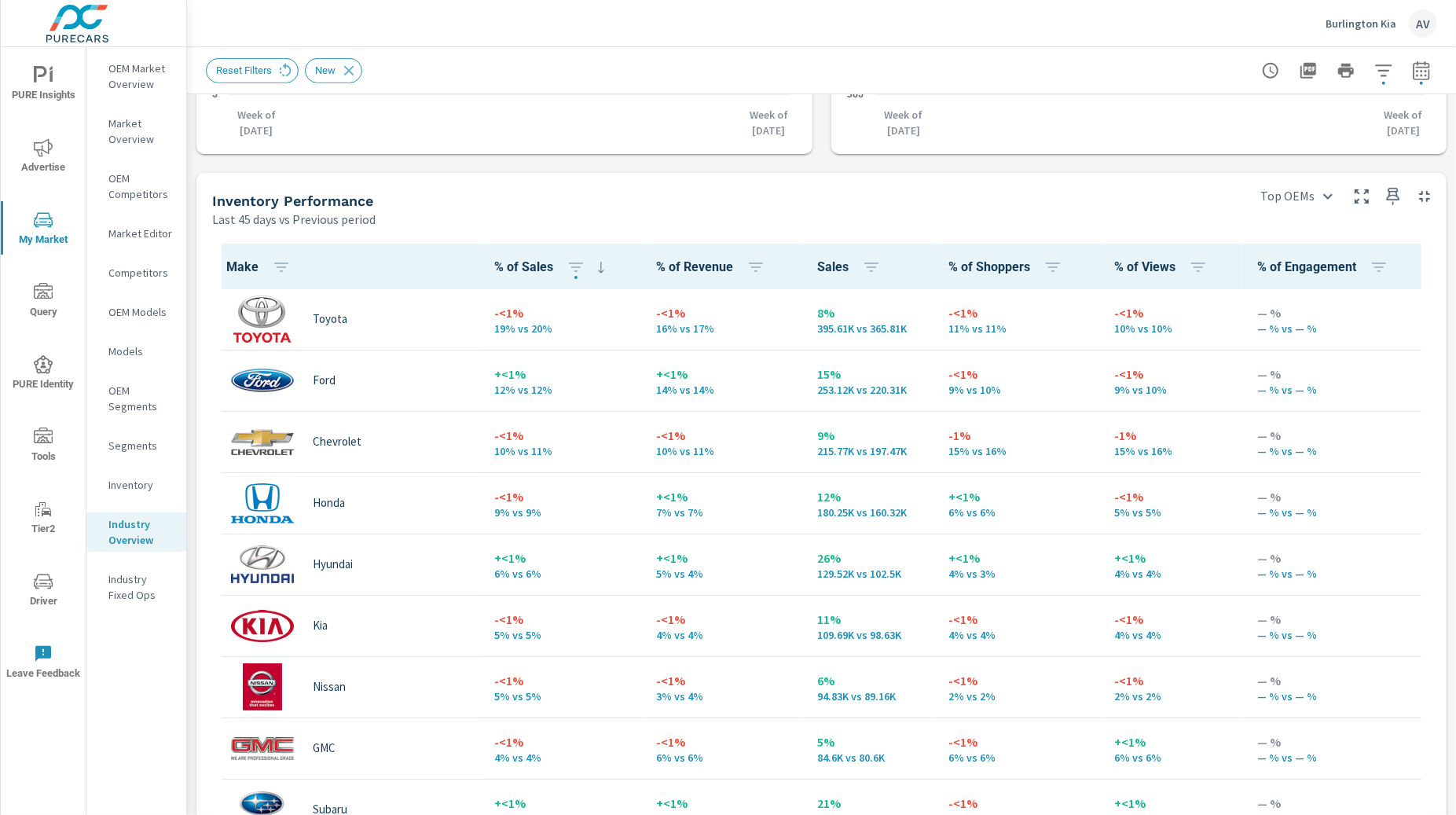
scroll to position [599, 0]
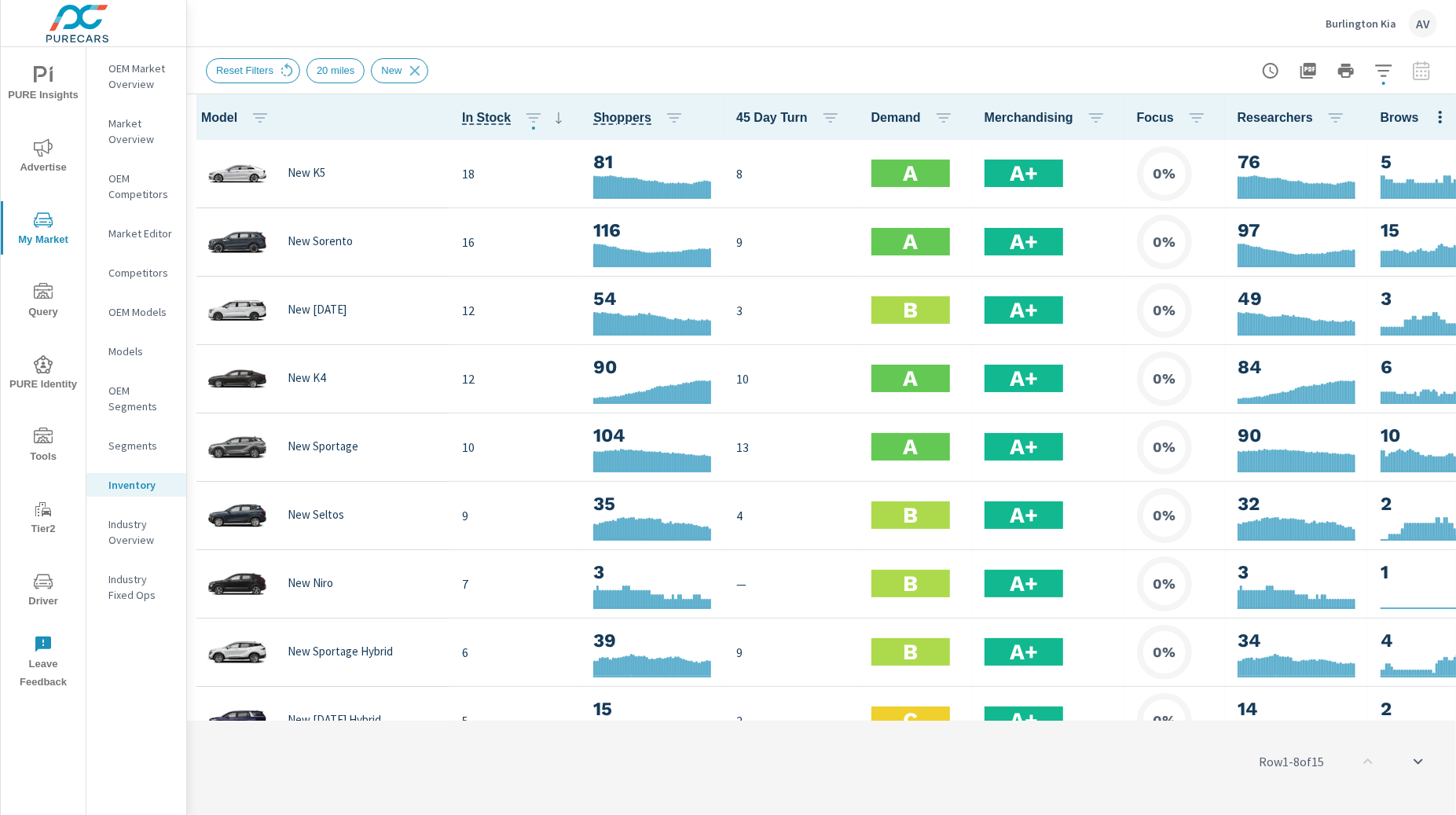
scroll to position [0, 2]
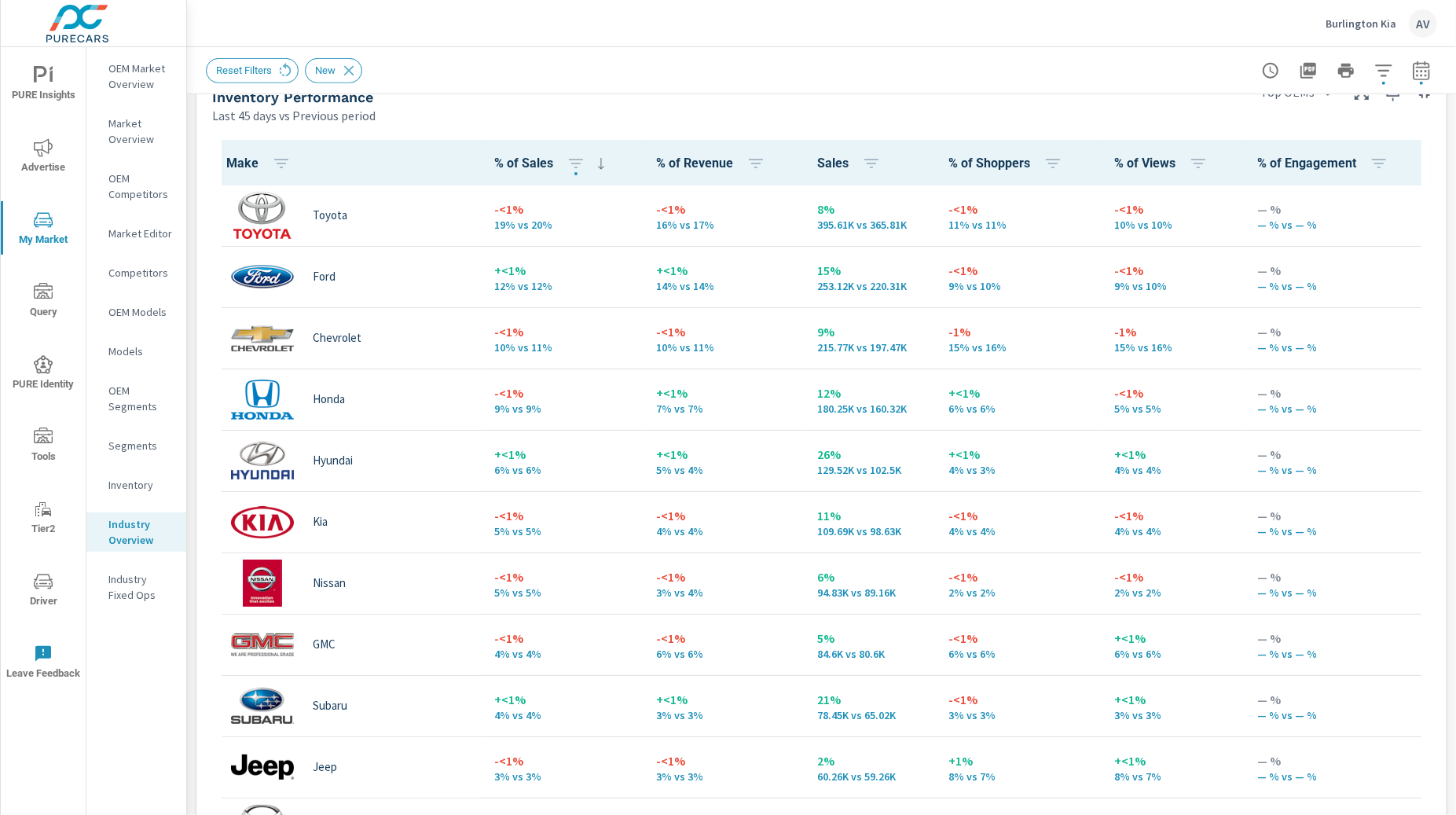
scroll to position [708, 0]
click at [639, 78] on div "Reset Filters New" at bounding box center [712, 71] width 1012 height 25
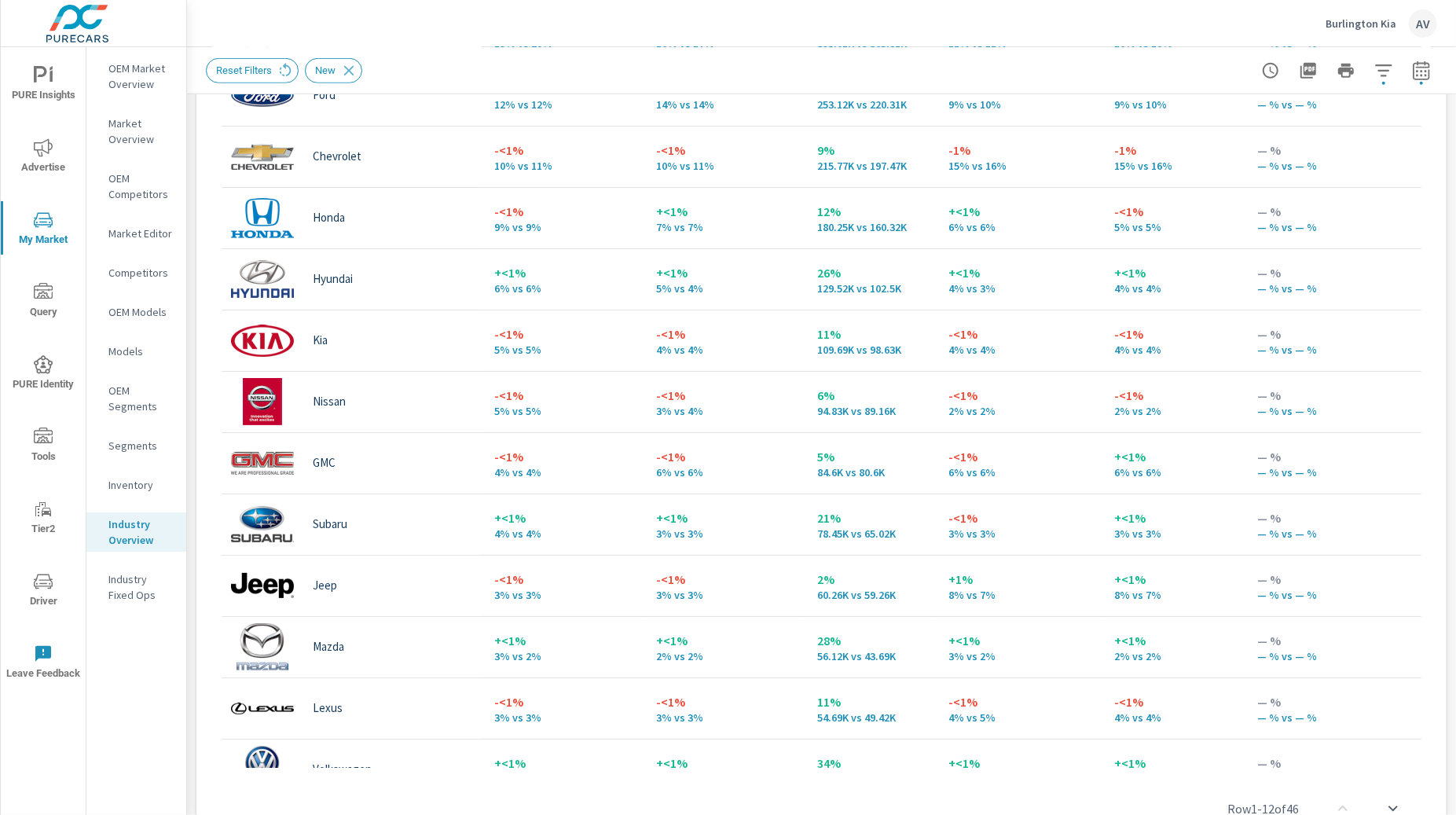
scroll to position [960, 0]
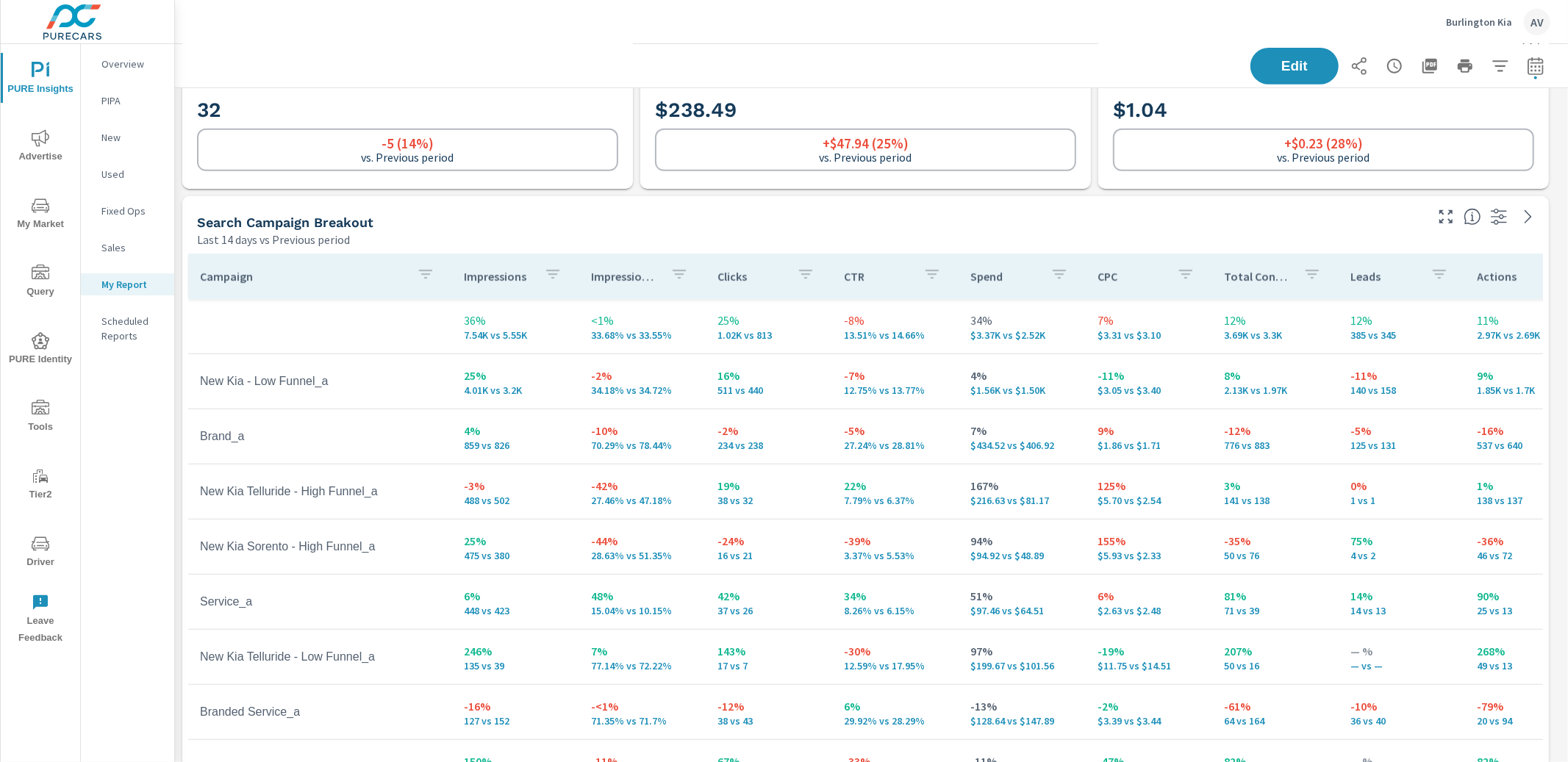
scroll to position [692, 0]
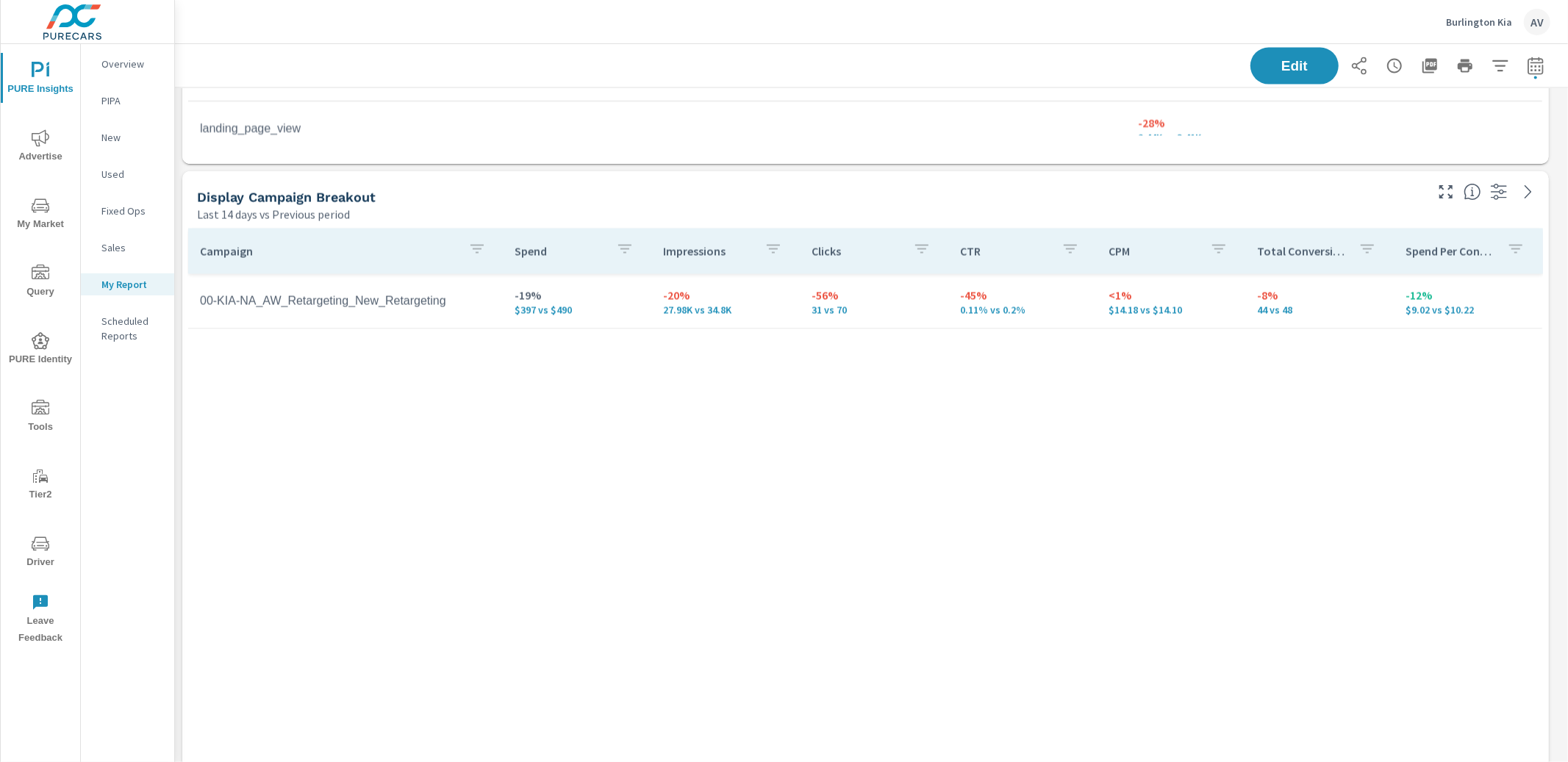
scroll to position [2104, 0]
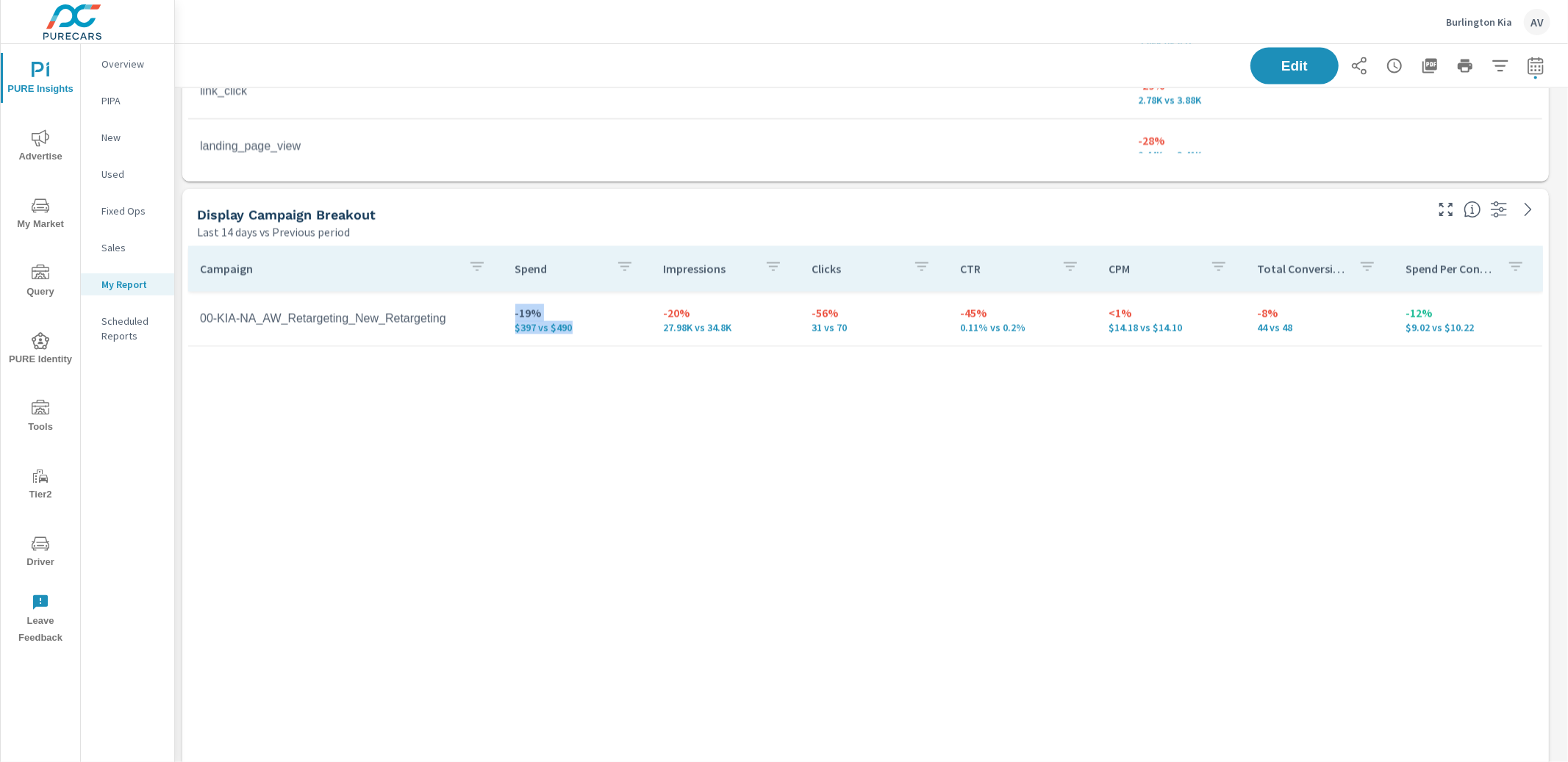
drag, startPoint x: 591, startPoint y: 330, endPoint x: 510, endPoint y: 318, distance: 81.9
click at [510, 318] on td "-19% $397 vs $490" at bounding box center [578, 319] width 149 height 53
click at [563, 386] on div "Campaign Spend Impressions Clicks CTR CPM Total Conversions Spend Per Conversio…" at bounding box center [864, 538] width 1354 height 584
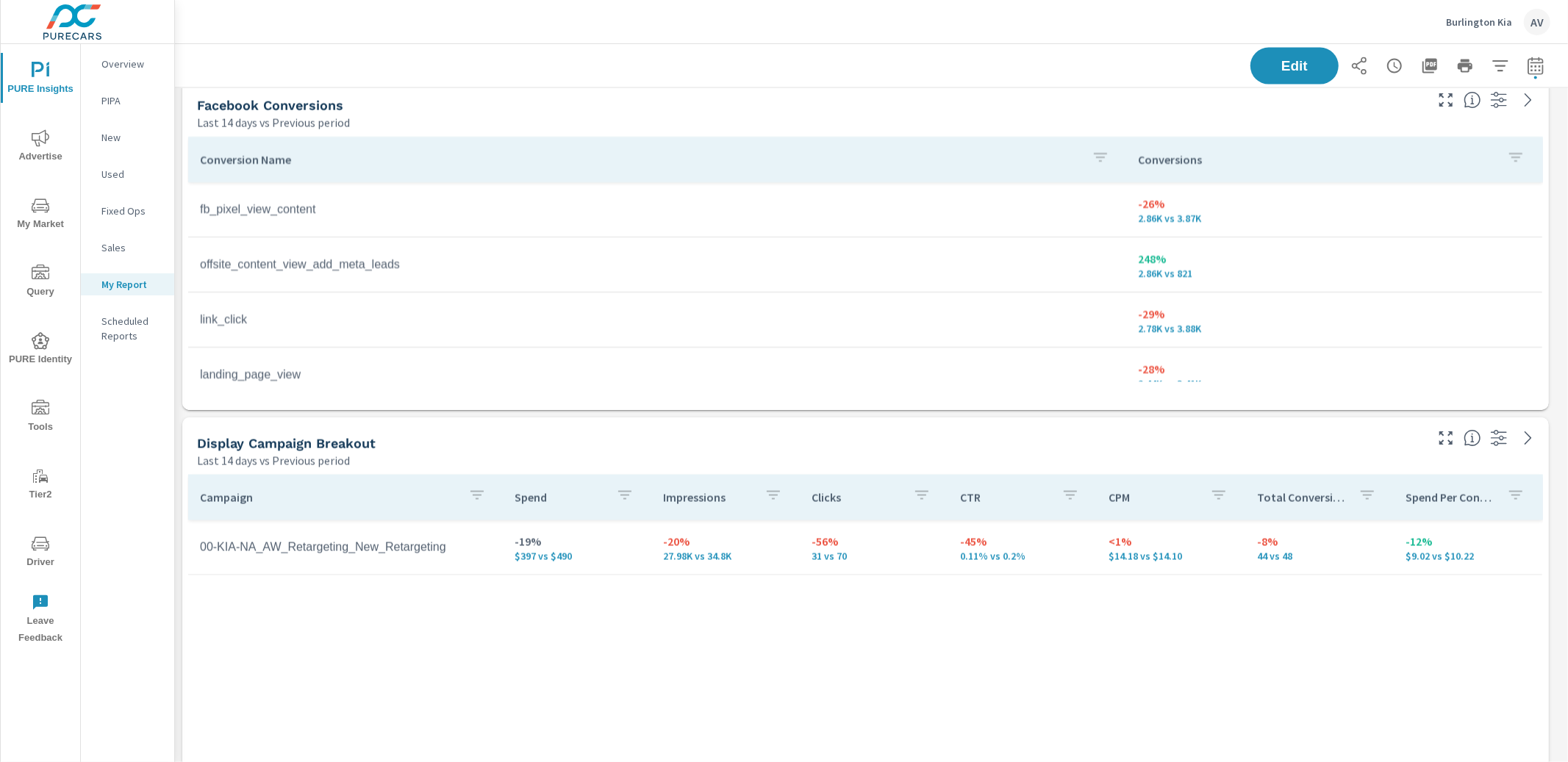
scroll to position [1876, 0]
click at [652, 441] on div "Display Campaign Breakout" at bounding box center [810, 442] width 1225 height 17
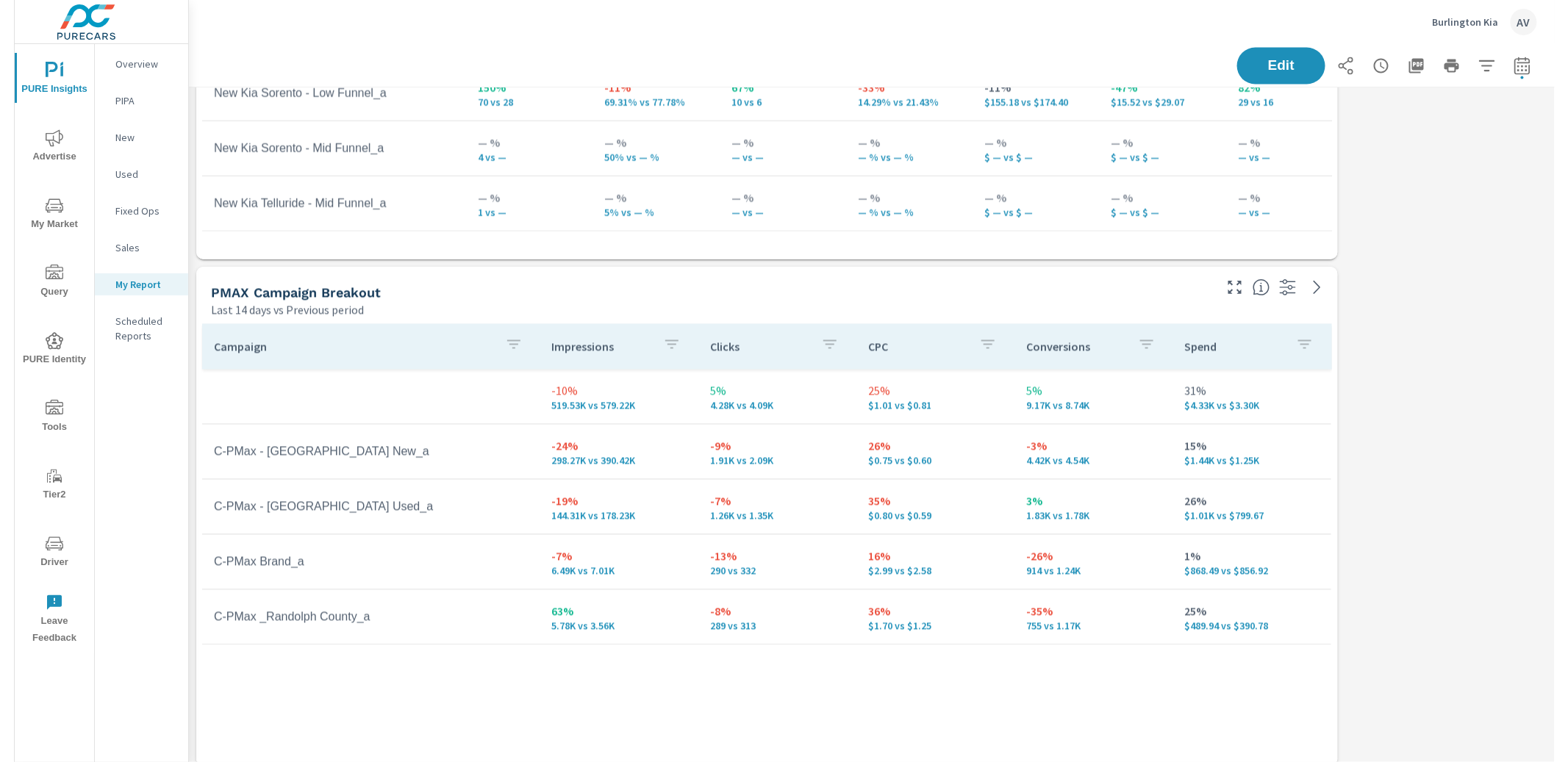
scroll to position [4933, 1406]
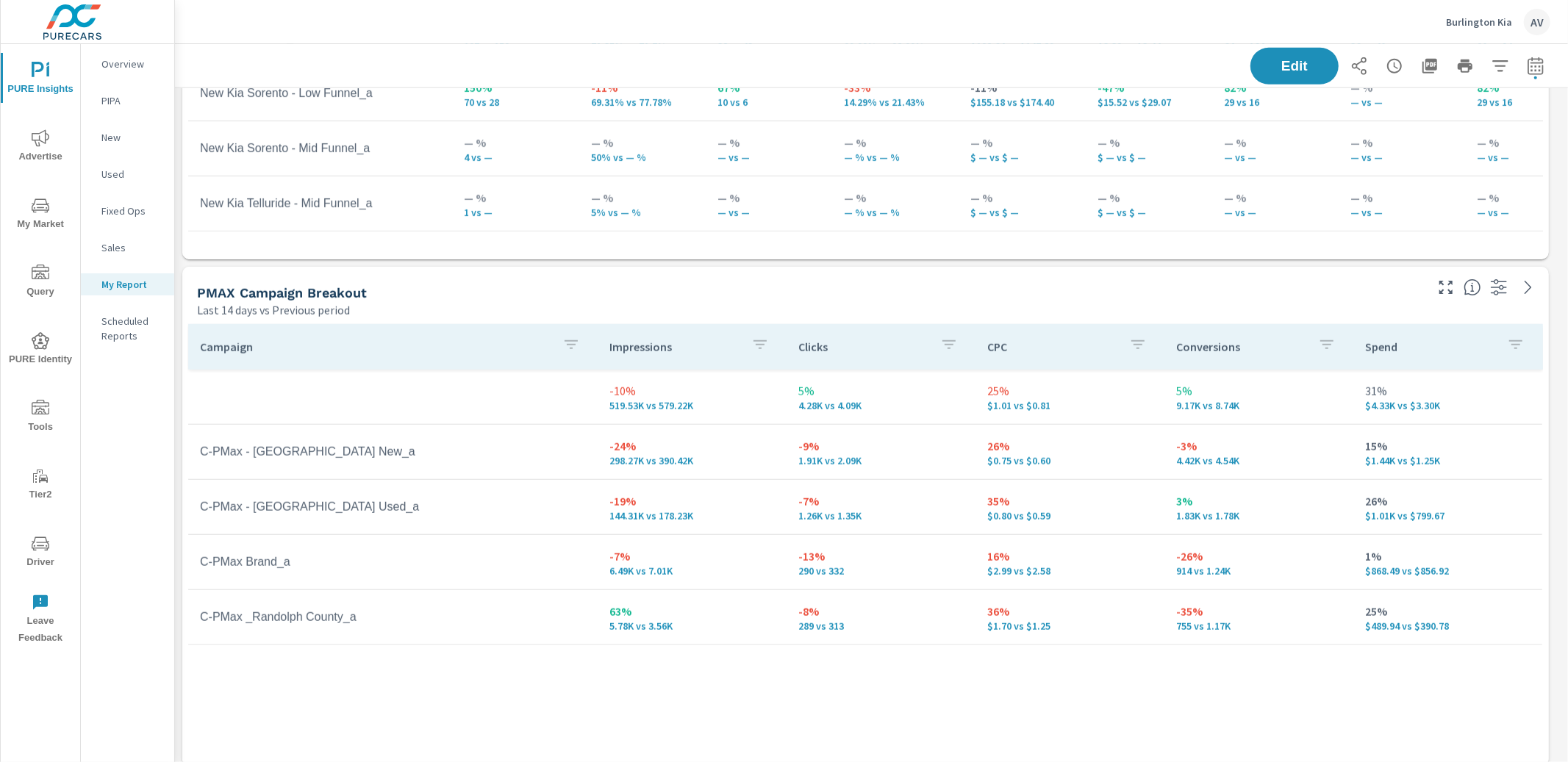
click at [686, 284] on div "PMAX Campaign Breakout" at bounding box center [810, 293] width 1225 height 17
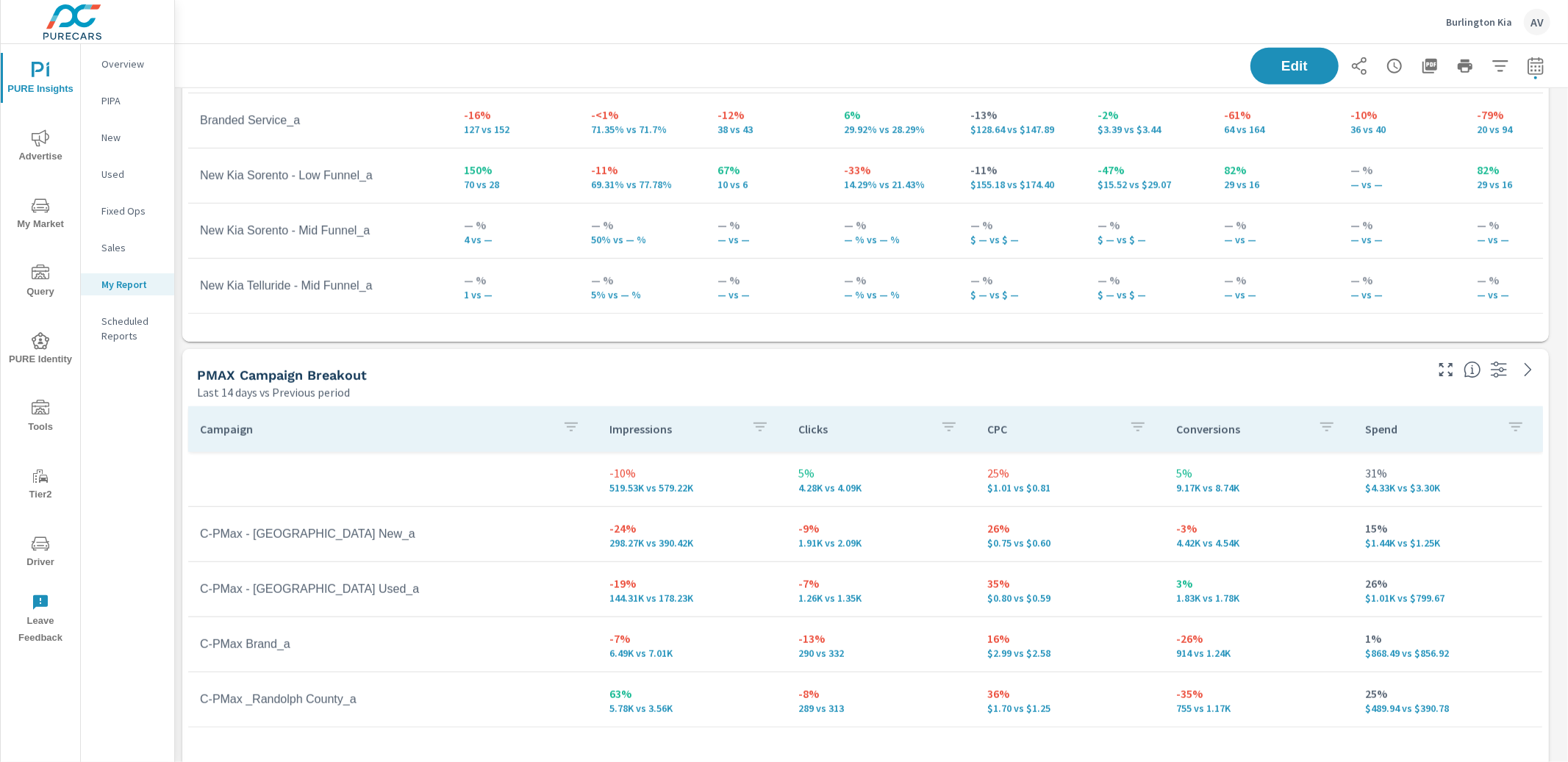
scroll to position [921, 0]
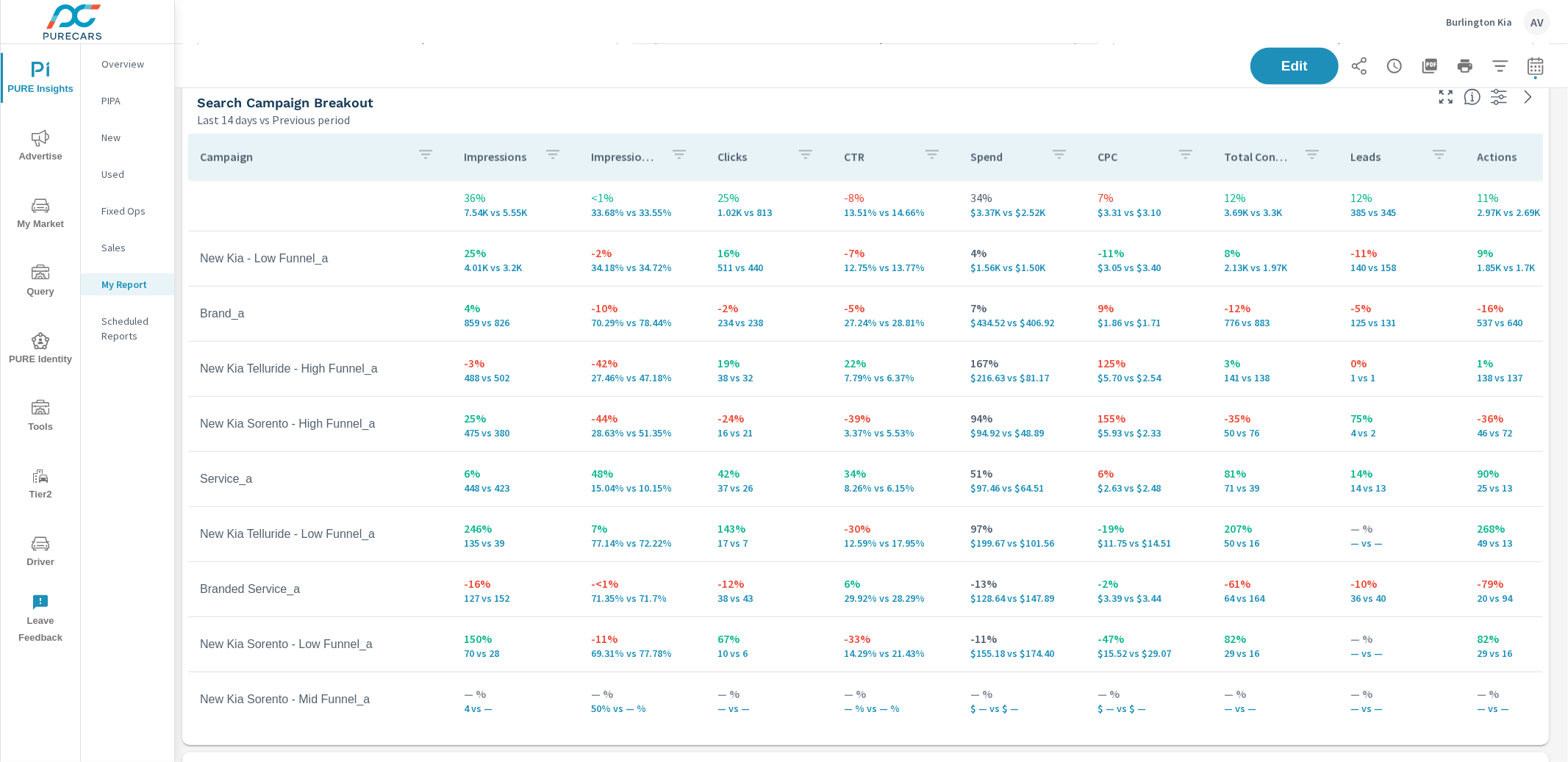
scroll to position [705, 0]
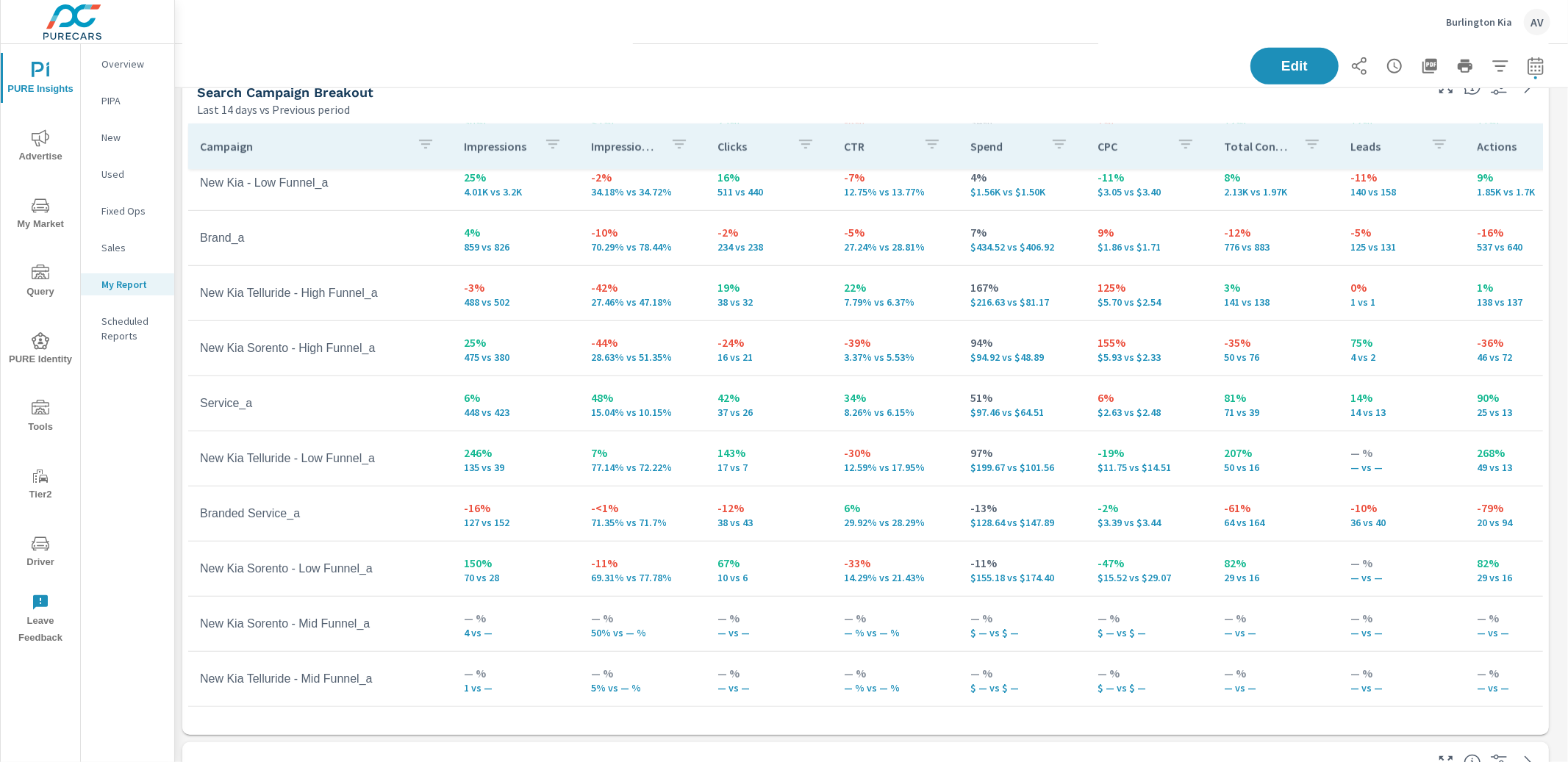
scroll to position [70, 0]
drag, startPoint x: 347, startPoint y: 500, endPoint x: 333, endPoint y: 514, distance: 19.8
click at [333, 514] on td "Branded Service_a" at bounding box center [320, 514] width 264 height 37
click at [342, 409] on td "Service_a" at bounding box center [320, 403] width 264 height 37
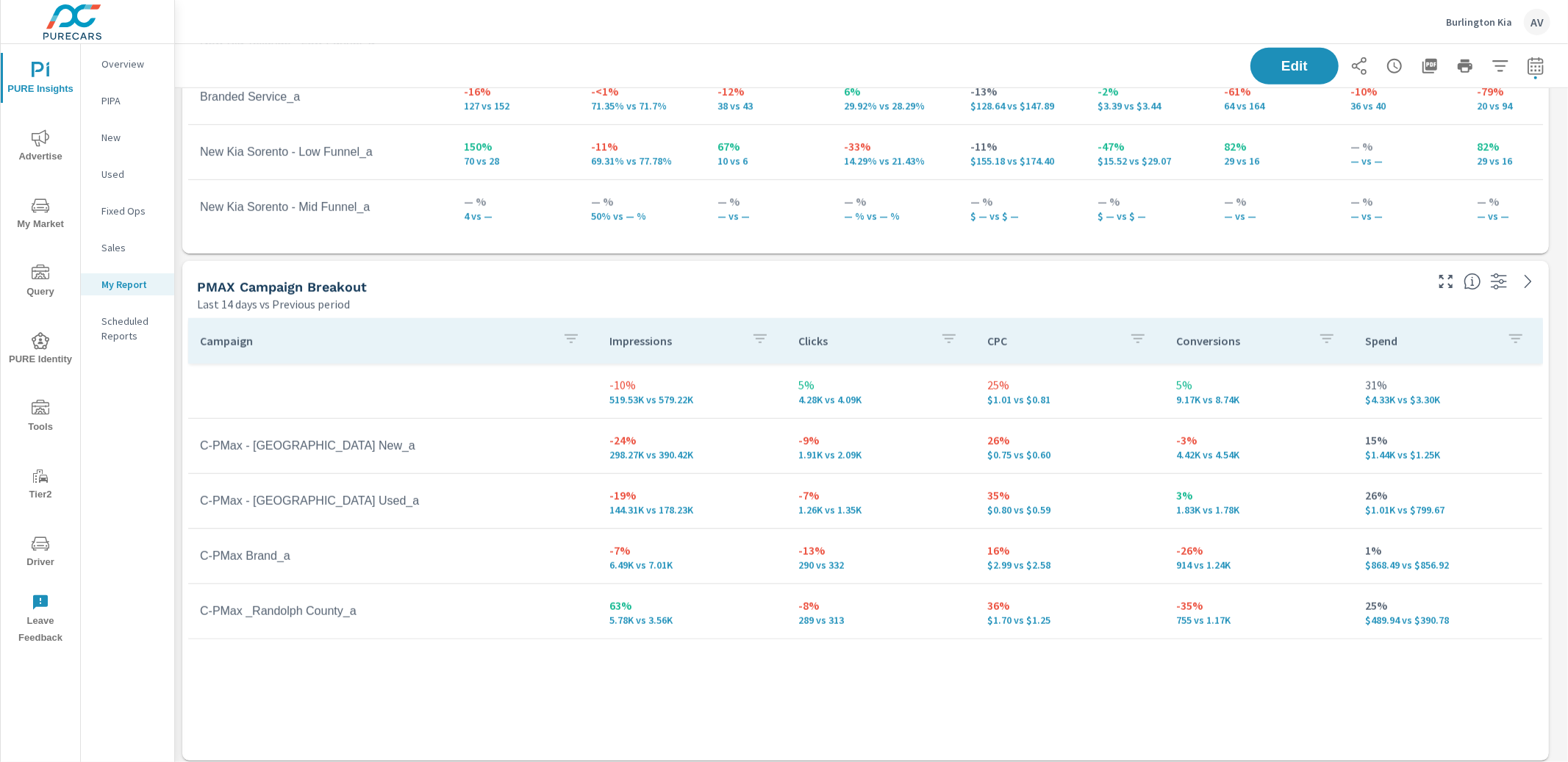
scroll to position [1189, 0]
click at [340, 449] on td "C-PMax - VA New_a" at bounding box center [392, 445] width 409 height 37
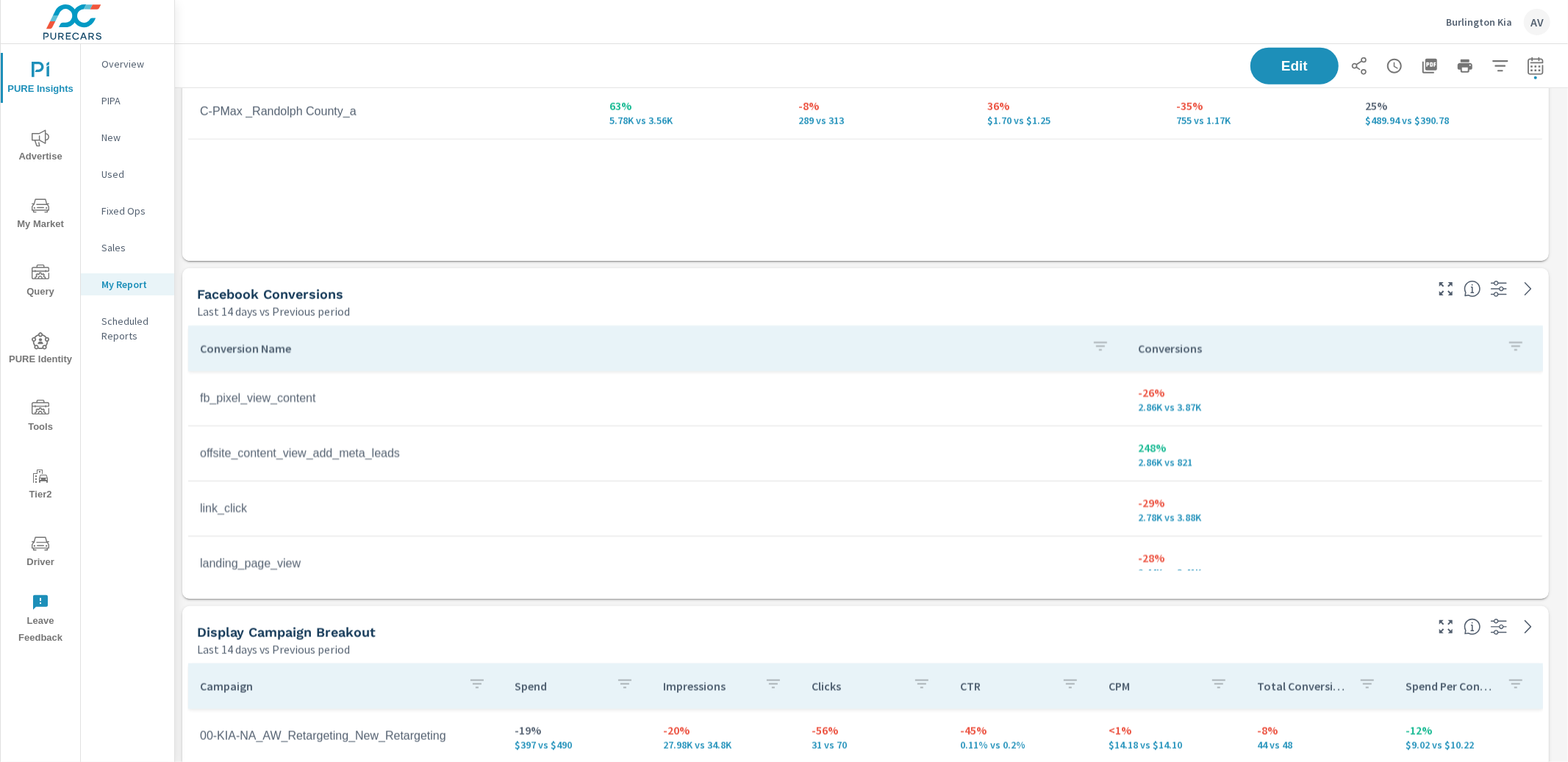
scroll to position [1690, 0]
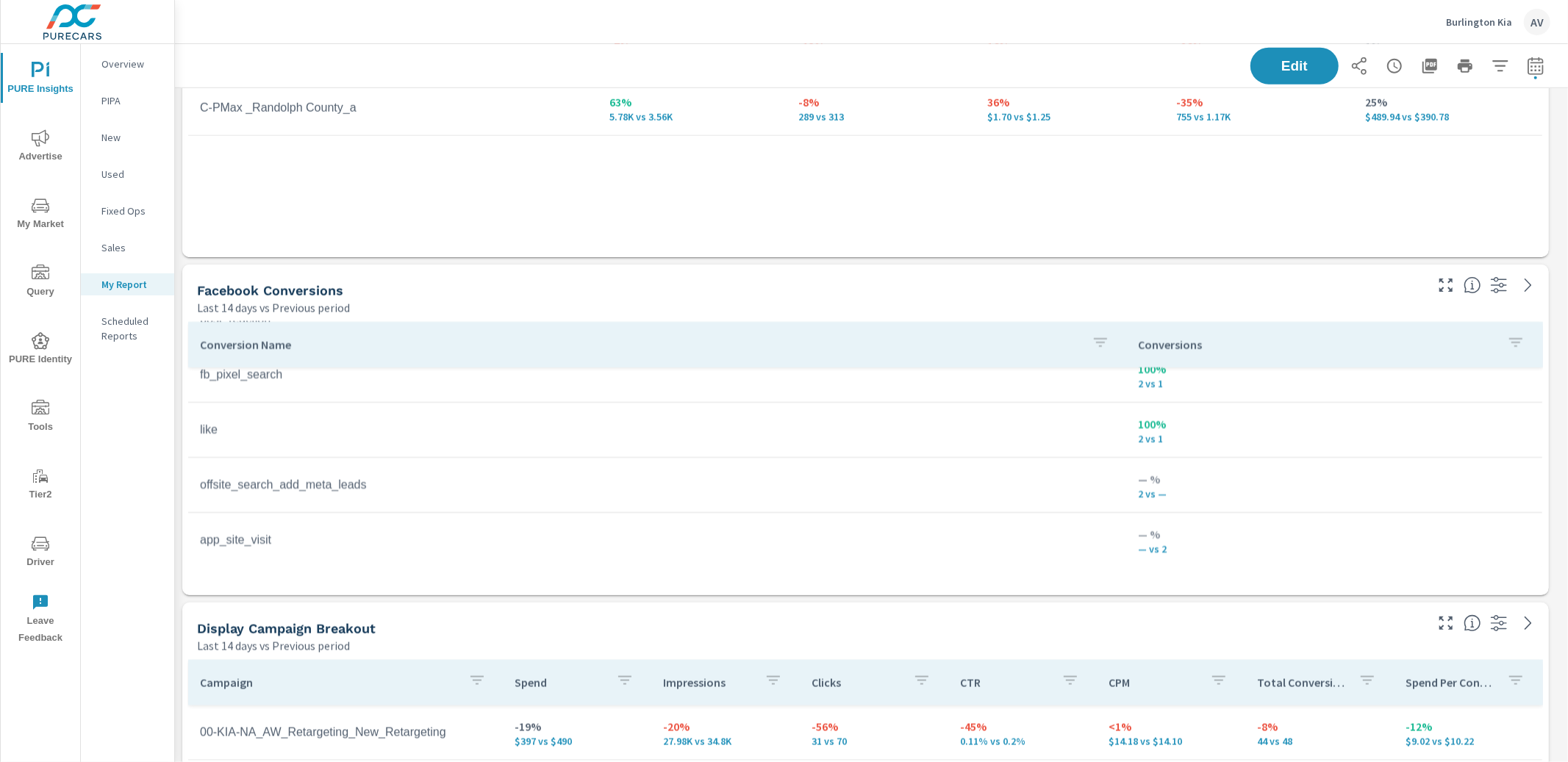
scroll to position [246, 0]
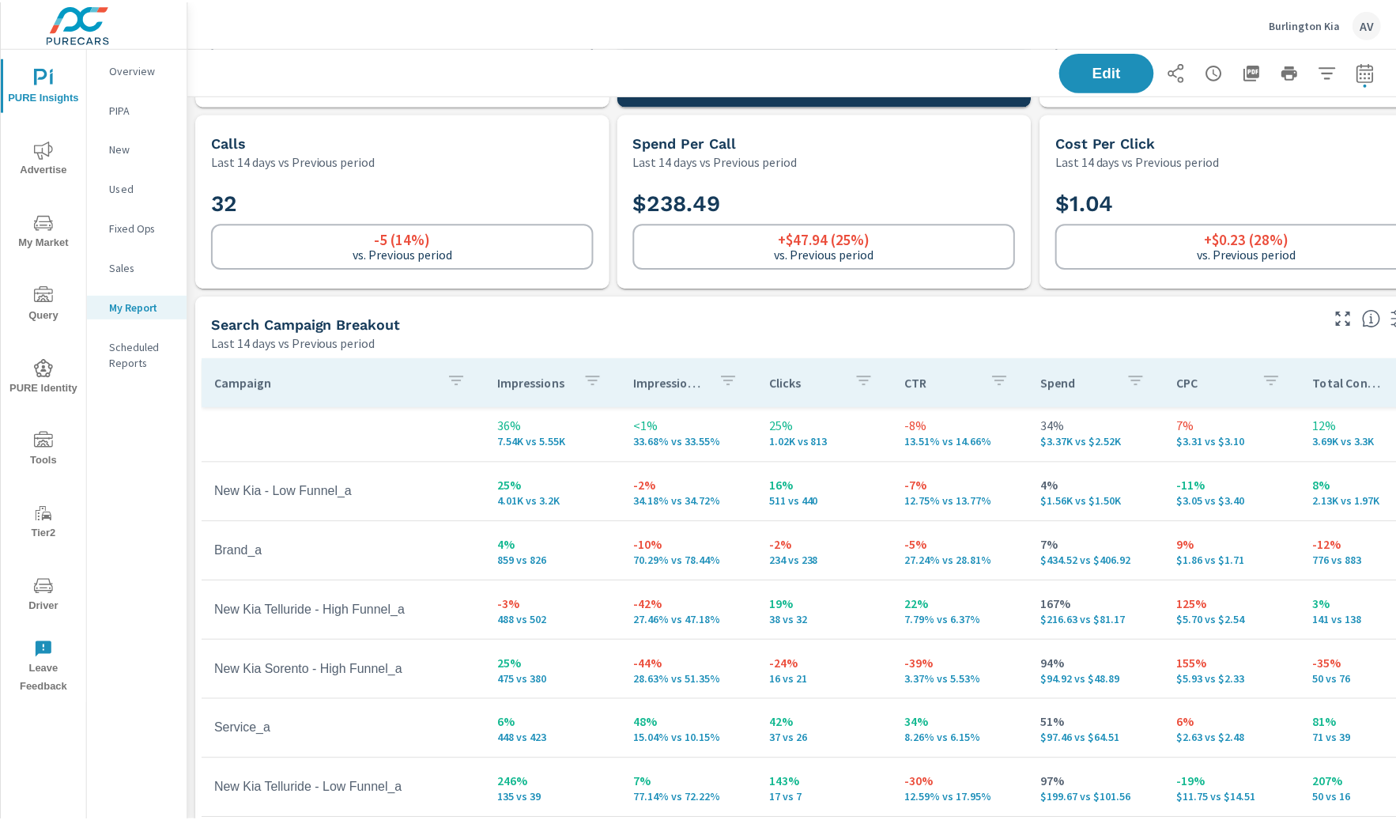
scroll to position [9, 8]
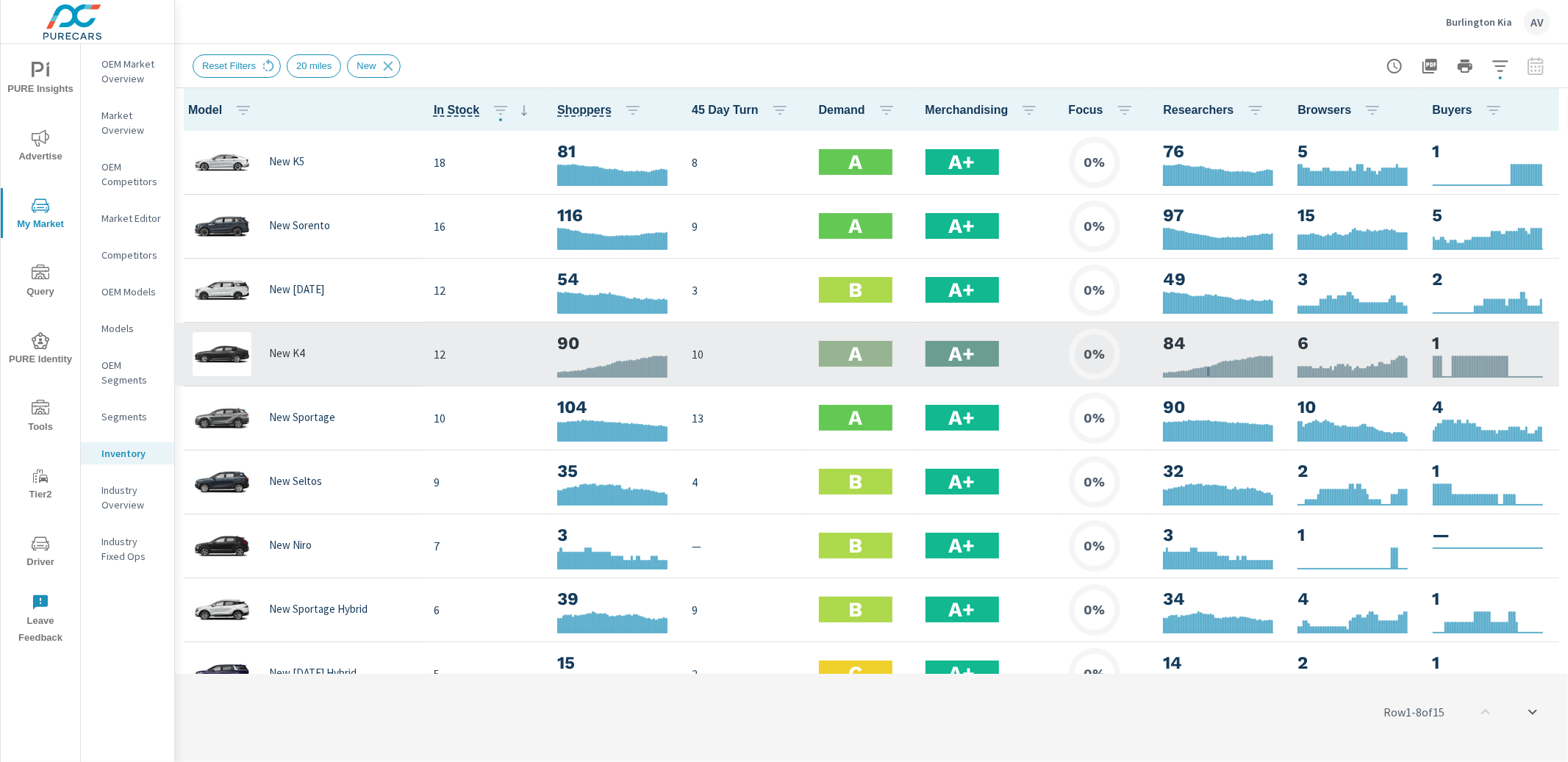
scroll to position [0, 1]
